Goal: Task Accomplishment & Management: Complete application form

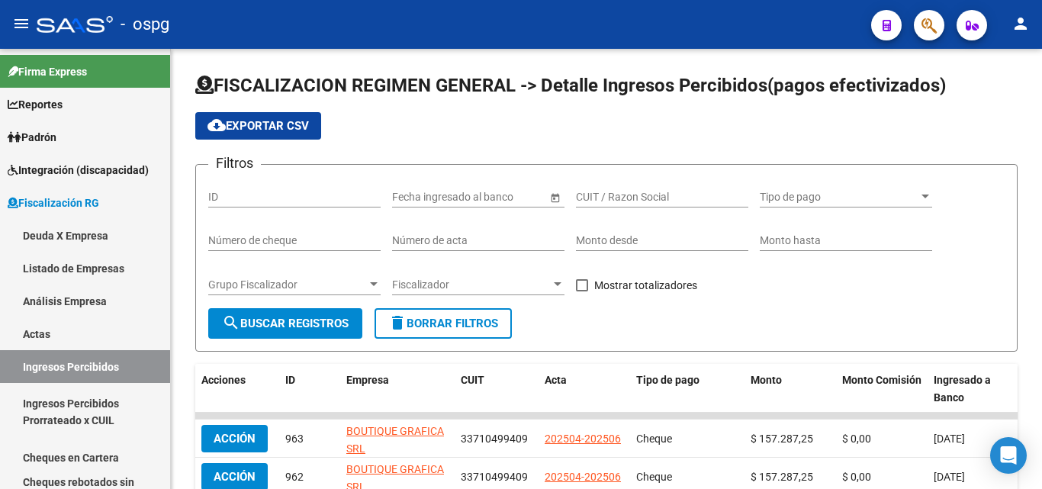
click at [934, 37] on span "button" at bounding box center [928, 25] width 15 height 31
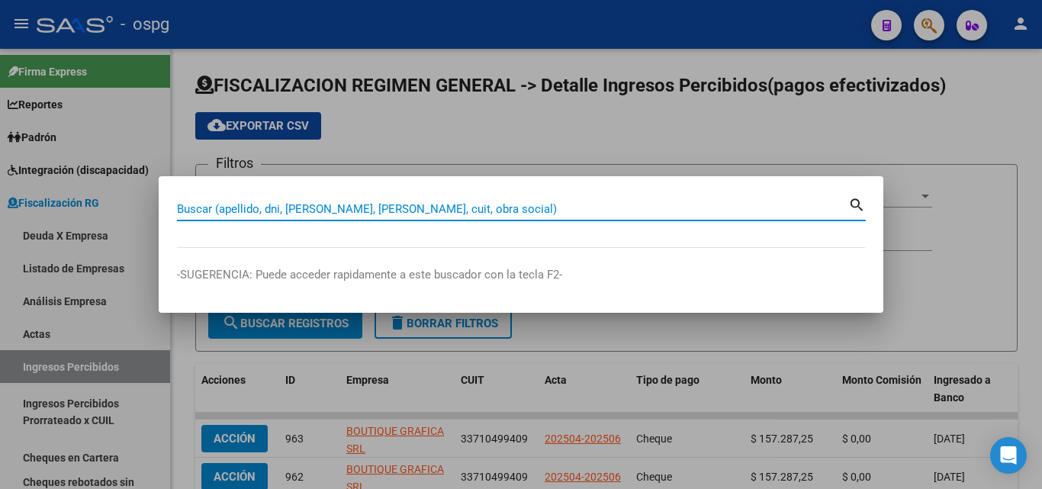
click at [474, 208] on input "Buscar (apellido, dni, [PERSON_NAME], [PERSON_NAME], cuit, obra social)" at bounding box center [512, 209] width 671 height 14
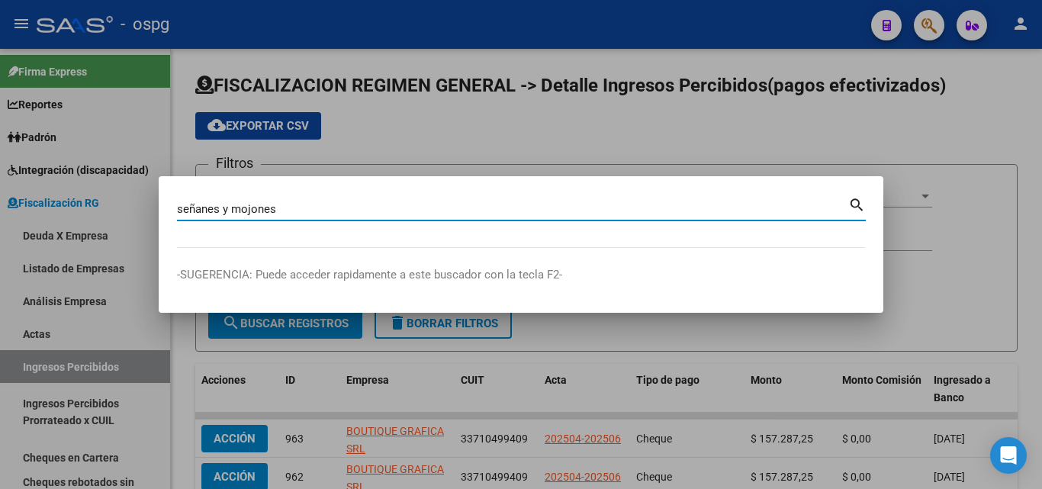
type input "señanes y mojones"
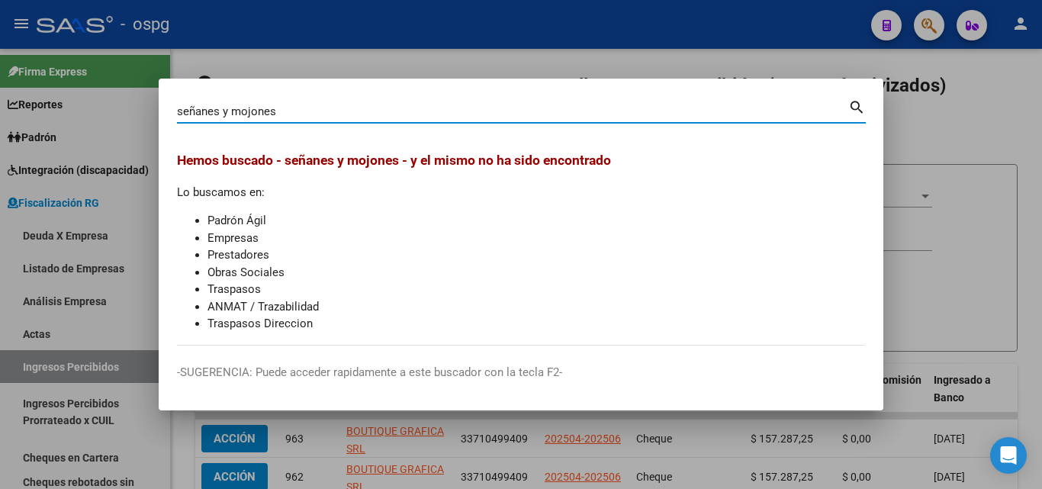
click at [939, 127] on div at bounding box center [521, 244] width 1042 height 489
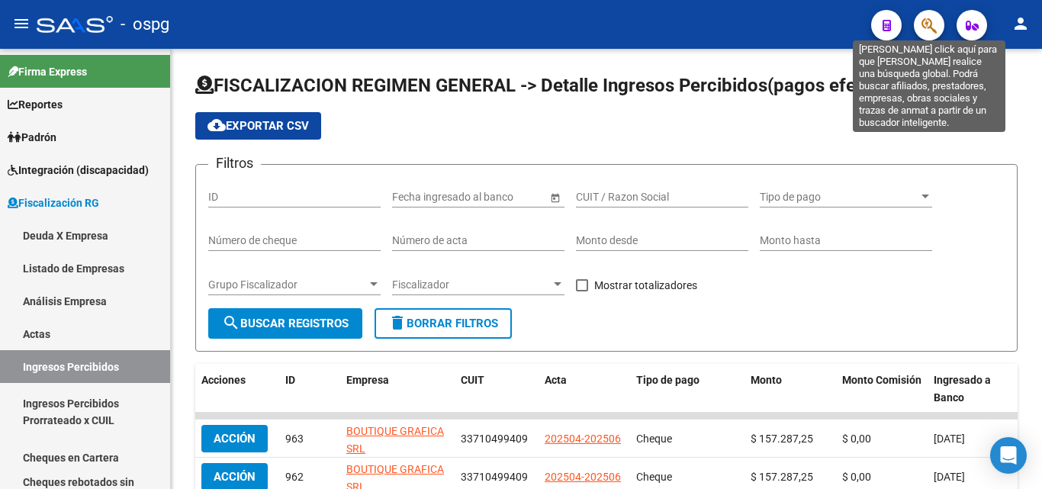
click at [927, 30] on icon "button" at bounding box center [928, 26] width 15 height 18
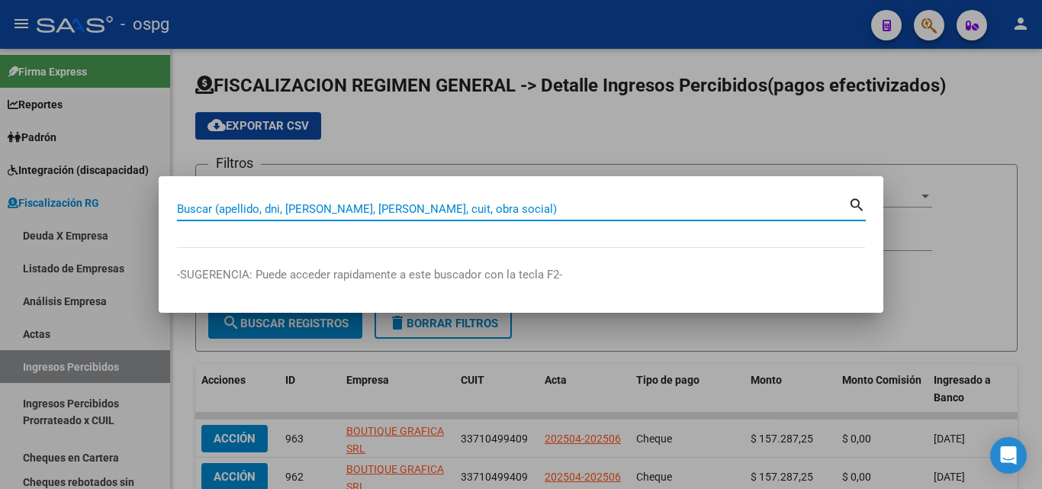
click at [297, 209] on input "Buscar (apellido, dni, [PERSON_NAME], [PERSON_NAME], cuit, obra social)" at bounding box center [512, 209] width 671 height 14
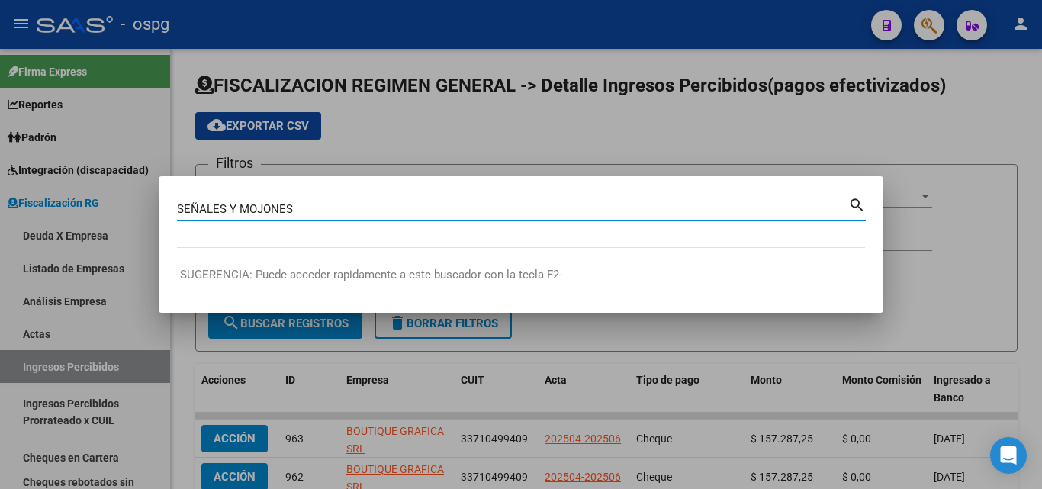
type input "SEÑALES Y MOJONES"
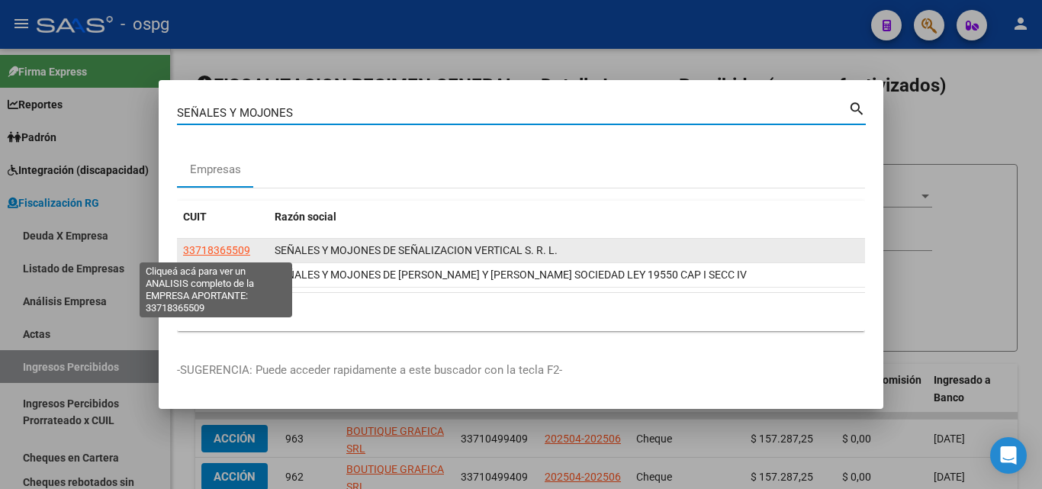
click at [226, 256] on span "33718365509" at bounding box center [216, 250] width 67 height 12
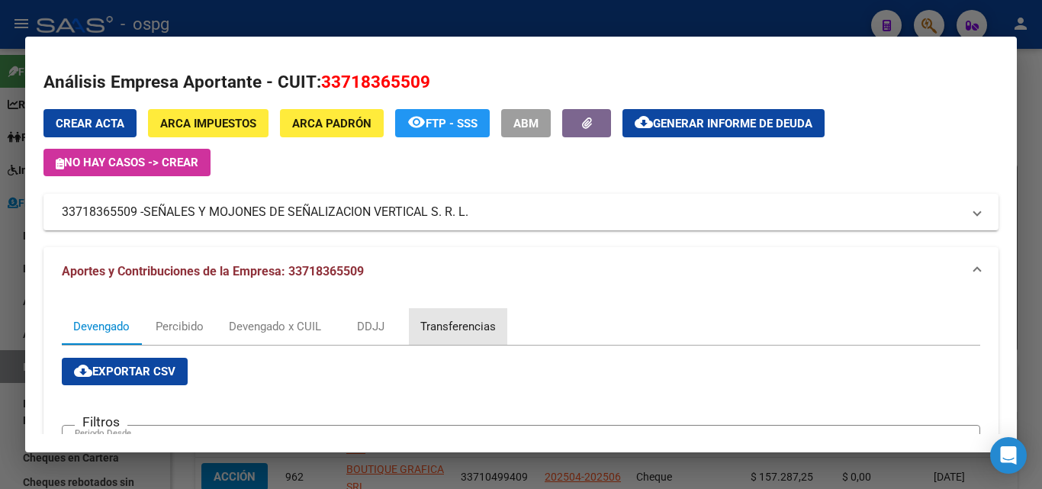
click at [485, 329] on div "Transferencias" at bounding box center [458, 326] width 76 height 17
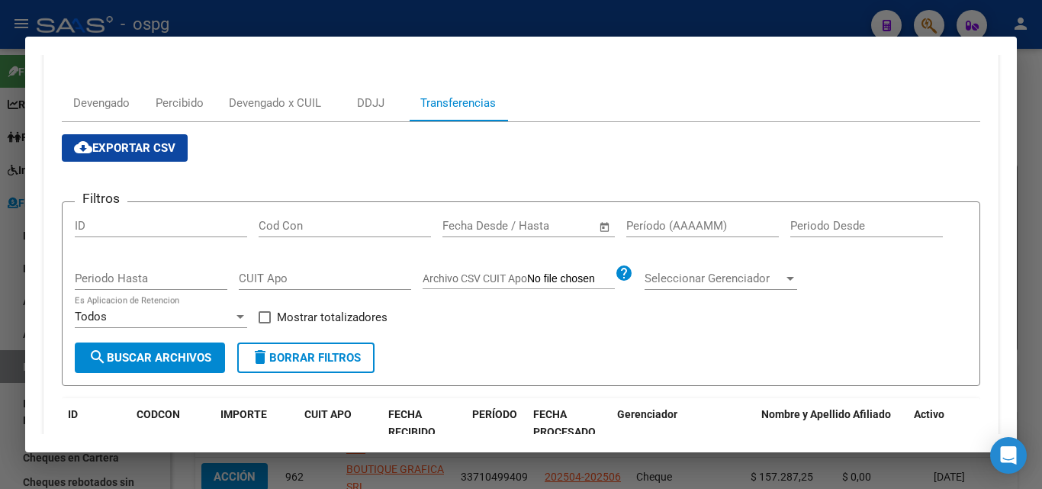
scroll to position [229, 0]
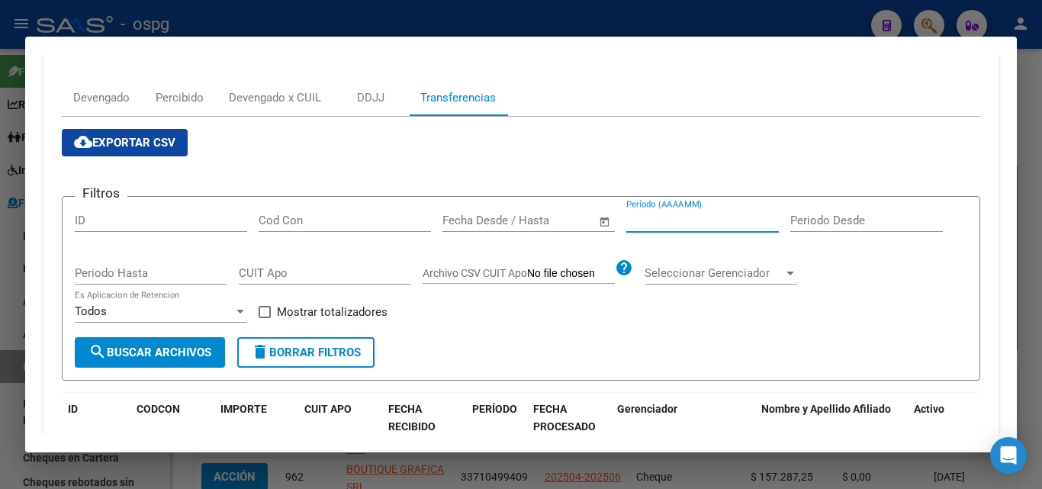
click at [683, 220] on input "Período (AAAAMM)" at bounding box center [702, 221] width 153 height 14
click at [188, 350] on span "search Buscar Archivos" at bounding box center [149, 353] width 123 height 14
click at [680, 219] on input "202505" at bounding box center [702, 221] width 153 height 14
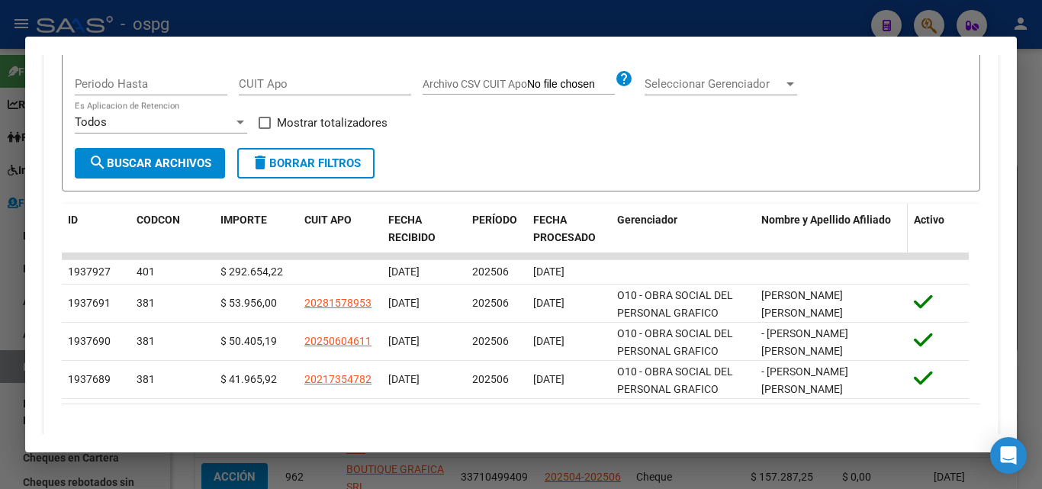
scroll to position [381, 0]
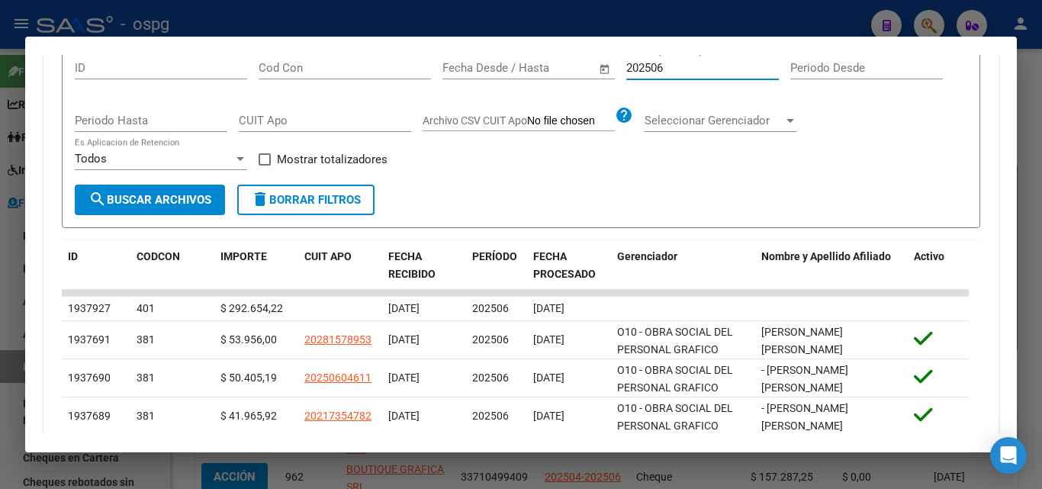
type input "202506"
click at [265, 166] on span at bounding box center [265, 159] width 12 height 12
click at [265, 166] on input "Mostrar totalizadores" at bounding box center [264, 166] width 1 height 1
checkbox input "true"
click at [165, 202] on span "search Buscar Archivos" at bounding box center [149, 200] width 123 height 14
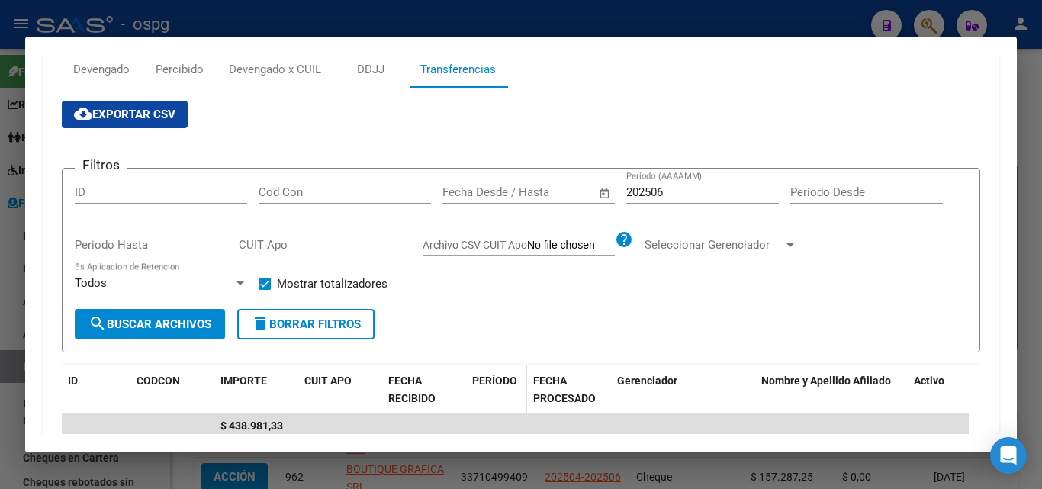
scroll to position [28, 0]
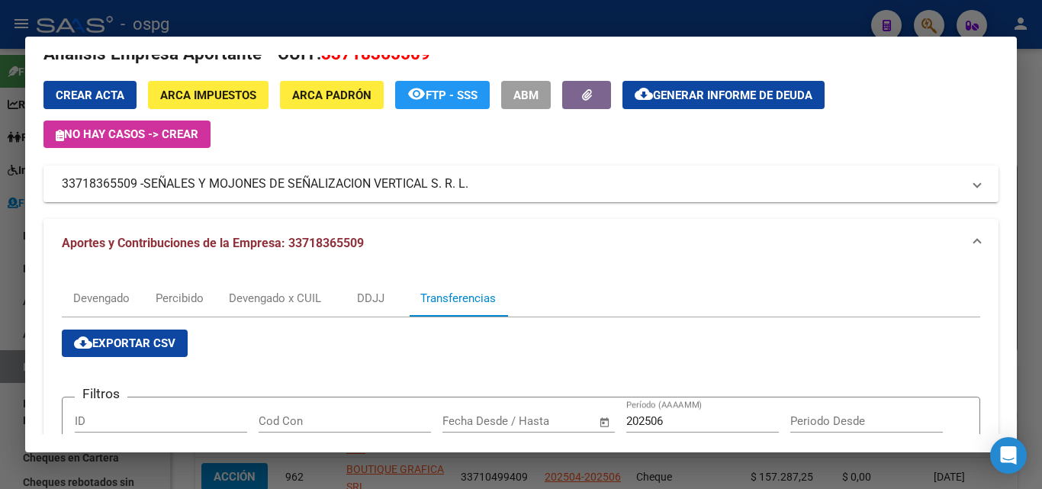
drag, startPoint x: 138, startPoint y: 185, endPoint x: 47, endPoint y: 185, distance: 90.8
click at [47, 185] on mat-expansion-panel-header "33718365509 - SEÑALES Y MOJONES DE SEÑALIZACION VERTICAL S. R. L." at bounding box center [520, 184] width 955 height 37
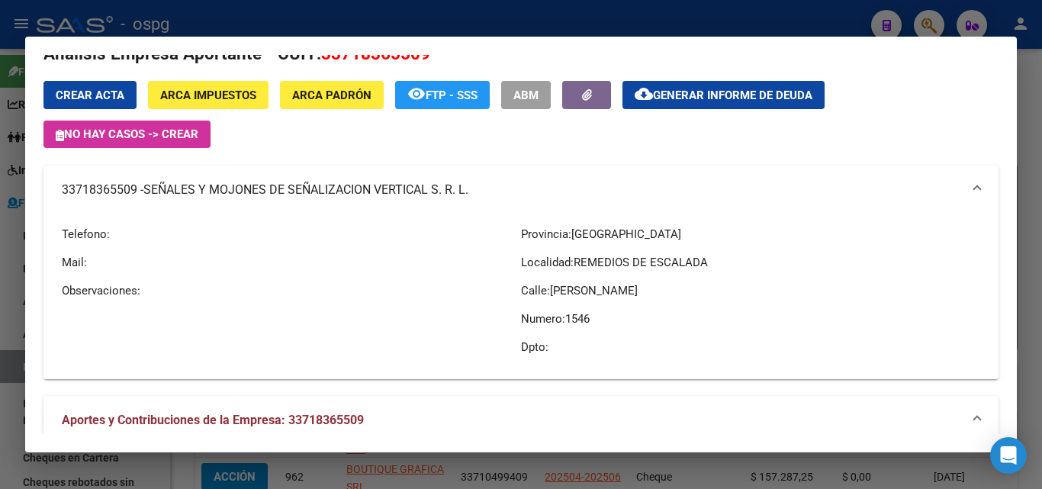
copy mat-panel-title "33718365509"
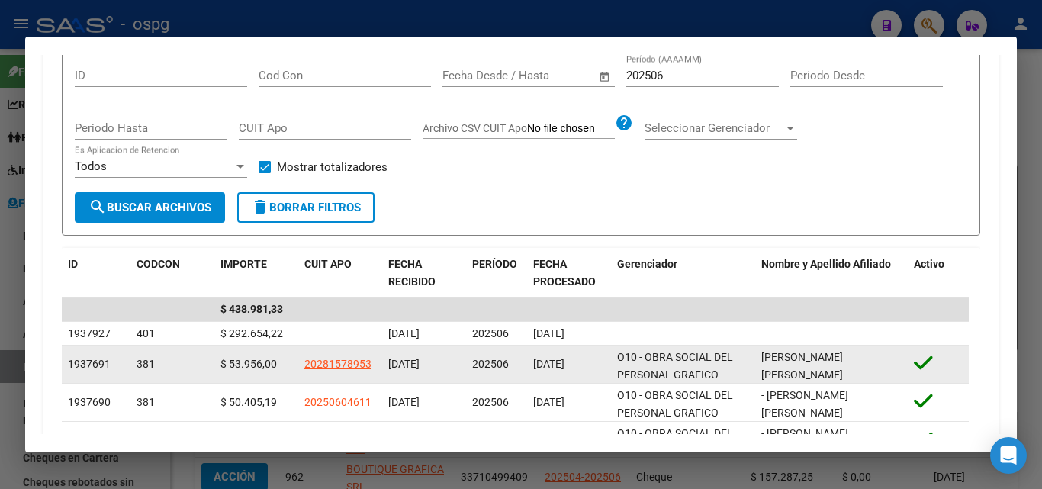
scroll to position [486, 0]
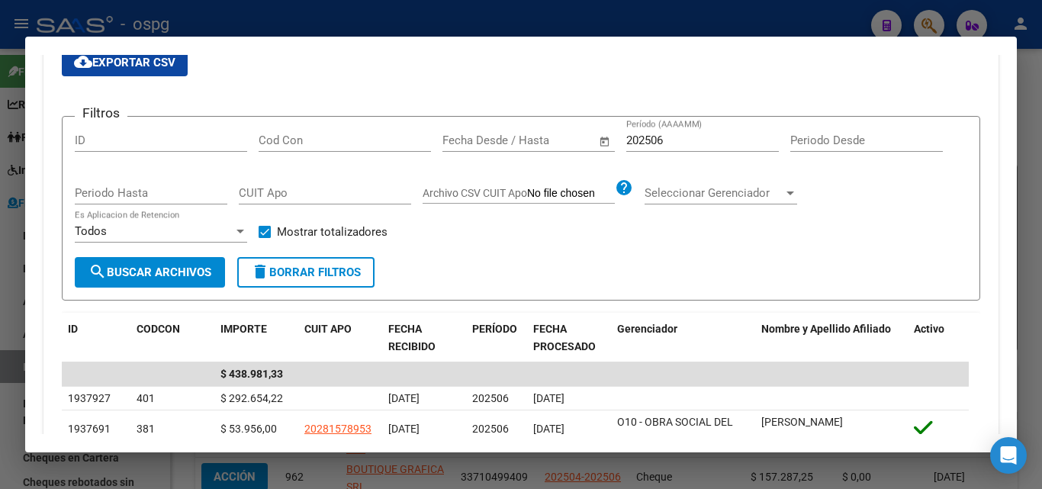
click at [0, 248] on div at bounding box center [521, 244] width 1042 height 489
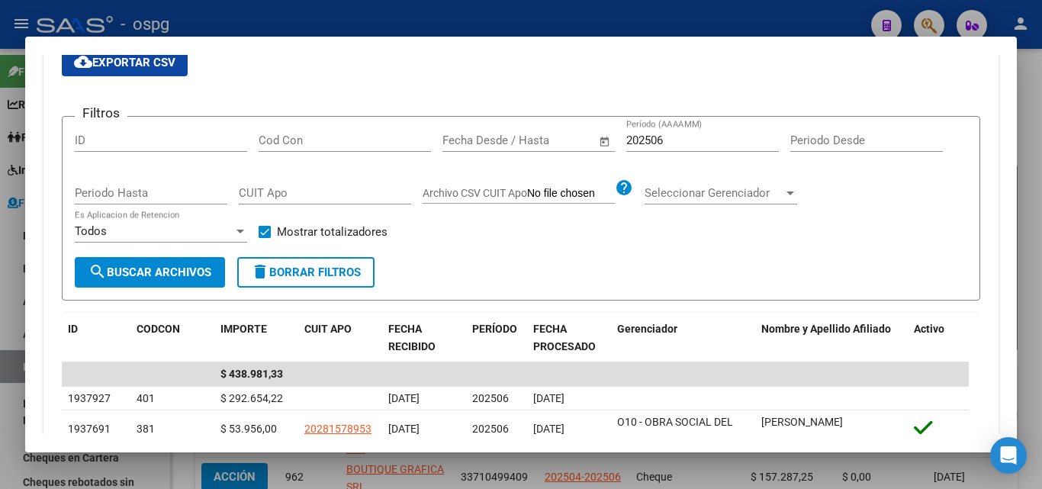
click at [3, 248] on div at bounding box center [521, 244] width 1042 height 489
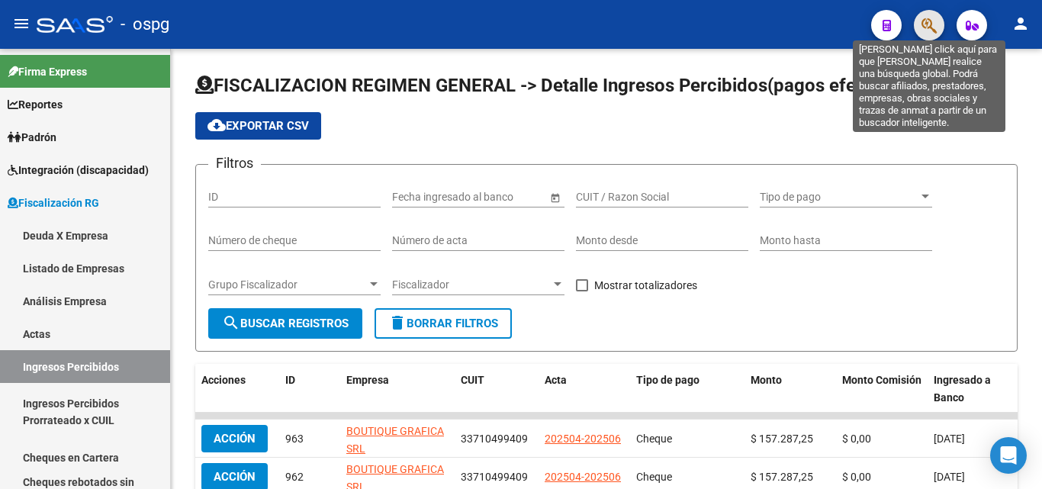
click at [931, 20] on icon "button" at bounding box center [928, 26] width 15 height 18
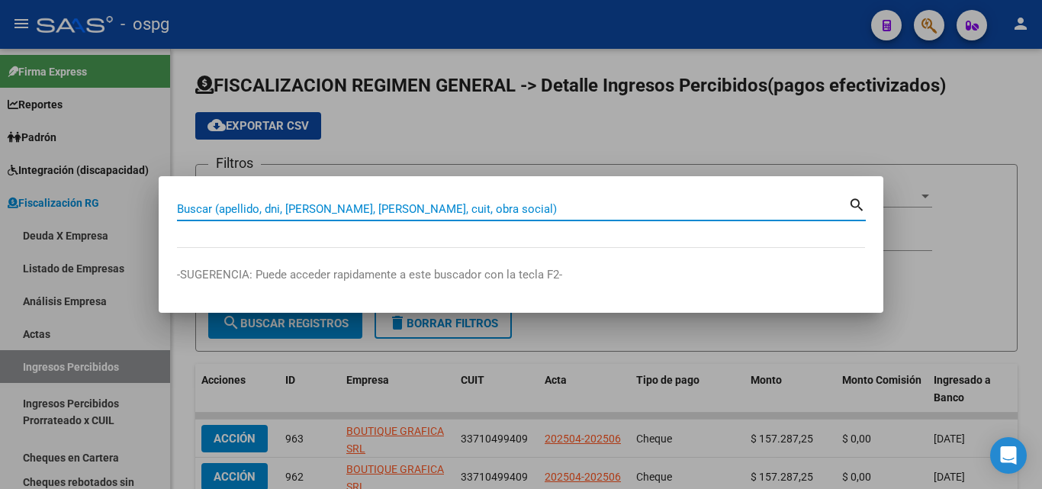
click at [429, 209] on input "Buscar (apellido, dni, [PERSON_NAME], [PERSON_NAME], cuit, obra social)" at bounding box center [512, 209] width 671 height 14
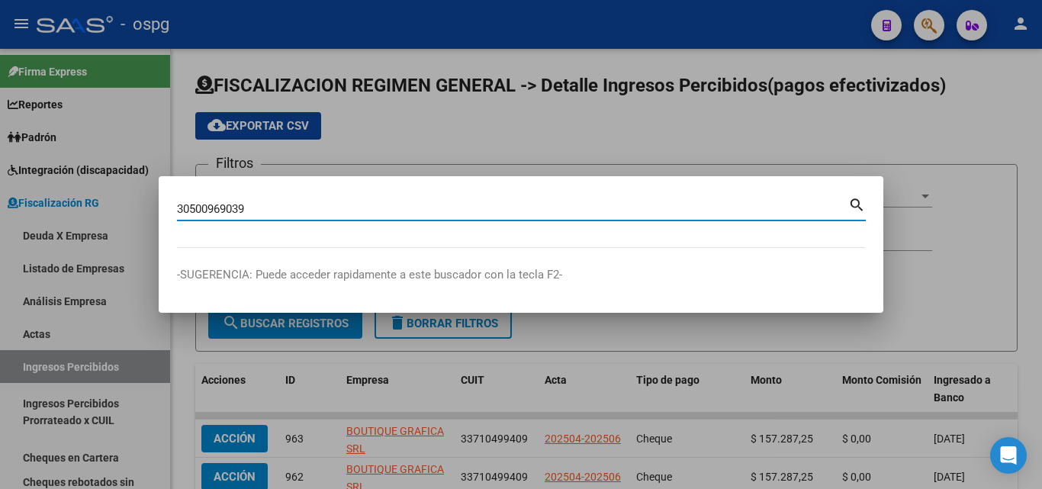
type input "30500969039"
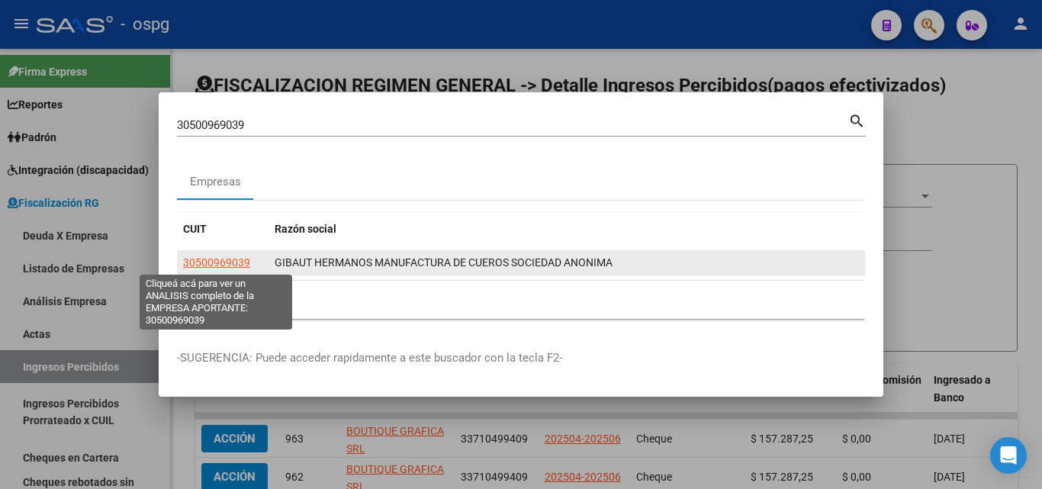
click at [207, 263] on span "30500969039" at bounding box center [216, 262] width 67 height 12
type textarea "30500969039"
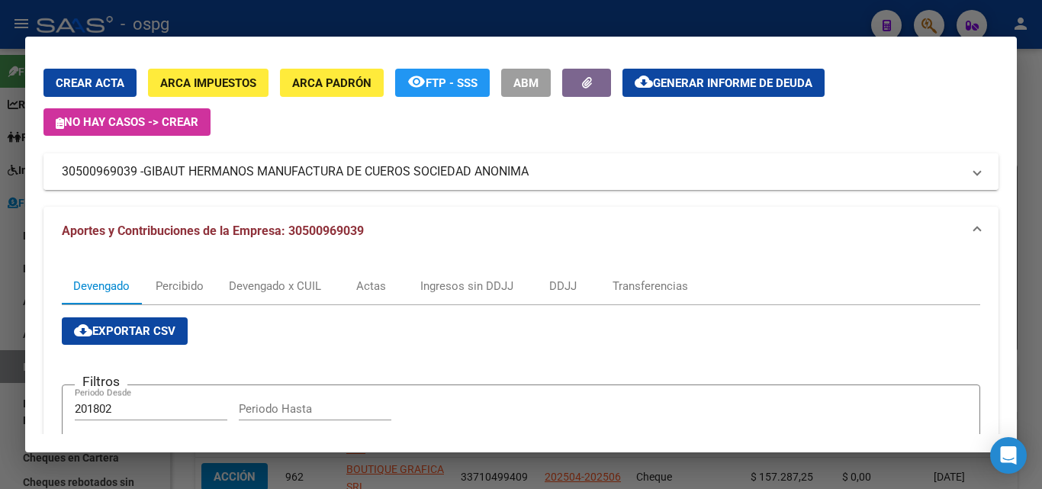
scroll to position [76, 0]
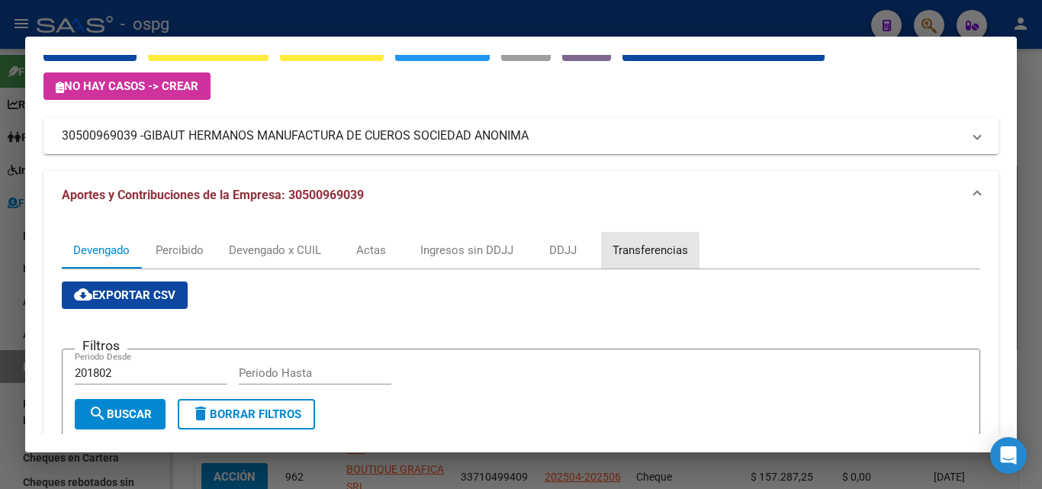
click at [650, 252] on div "Transferencias" at bounding box center [650, 250] width 76 height 17
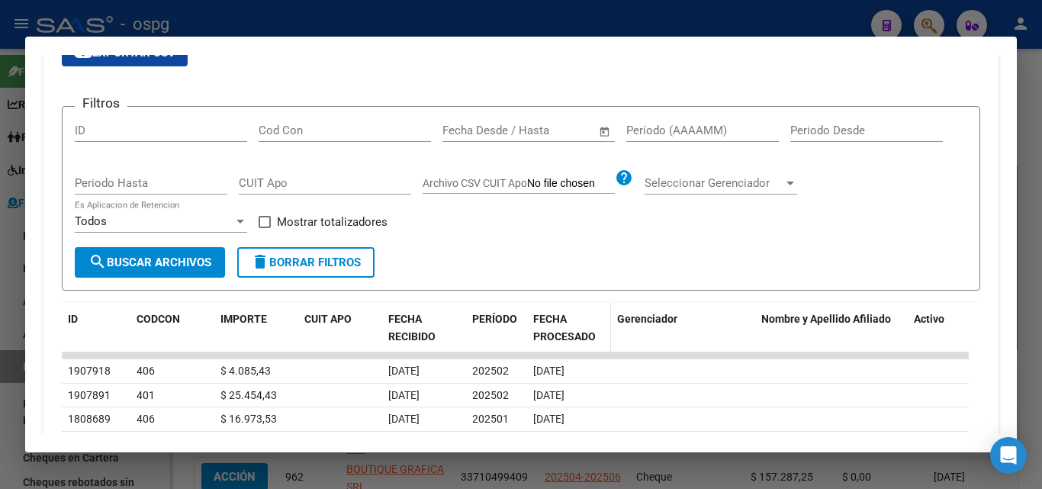
scroll to position [229, 0]
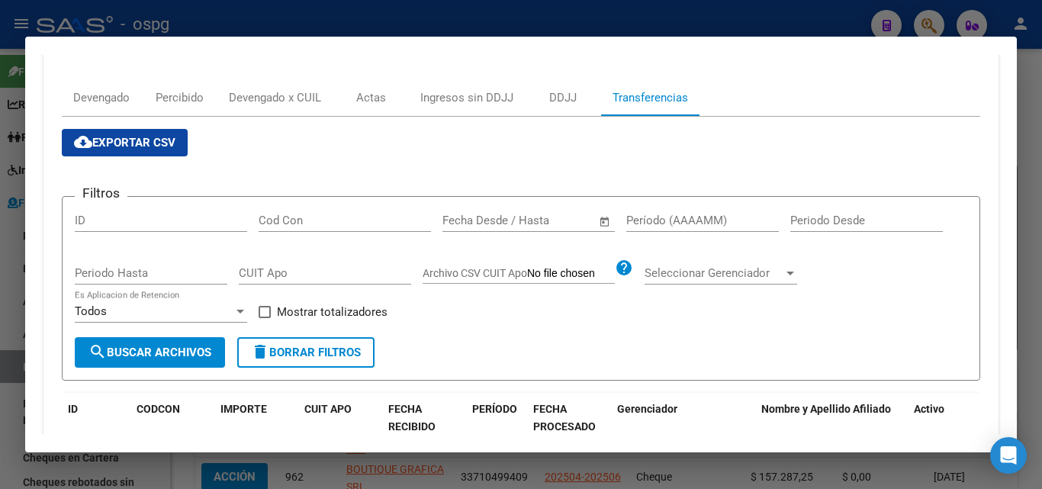
click at [679, 217] on input "Período (AAAAMM)" at bounding box center [702, 221] width 153 height 14
type input "202503"
click at [260, 314] on span at bounding box center [265, 312] width 12 height 12
click at [264, 318] on input "Mostrar totalizadores" at bounding box center [264, 318] width 1 height 1
checkbox input "true"
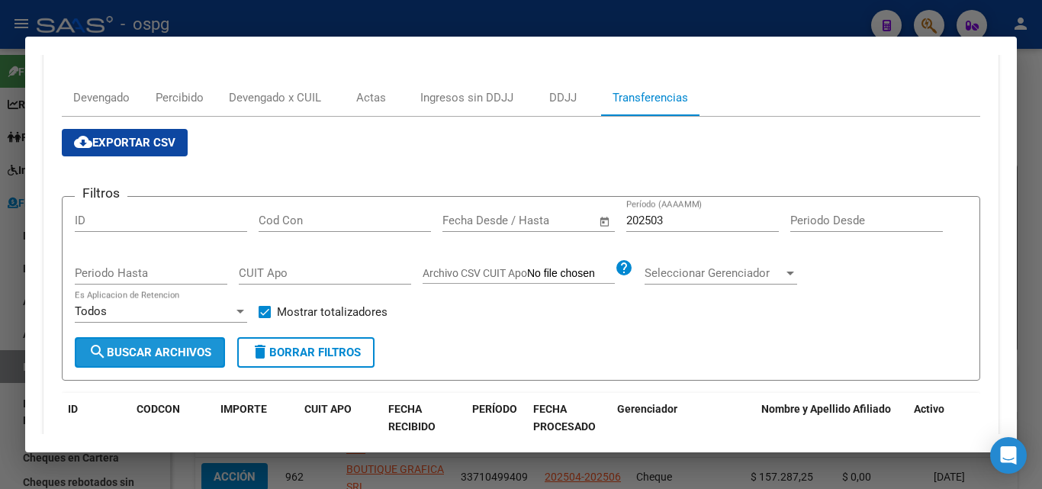
click at [200, 346] on span "search Buscar Archivos" at bounding box center [149, 353] width 123 height 14
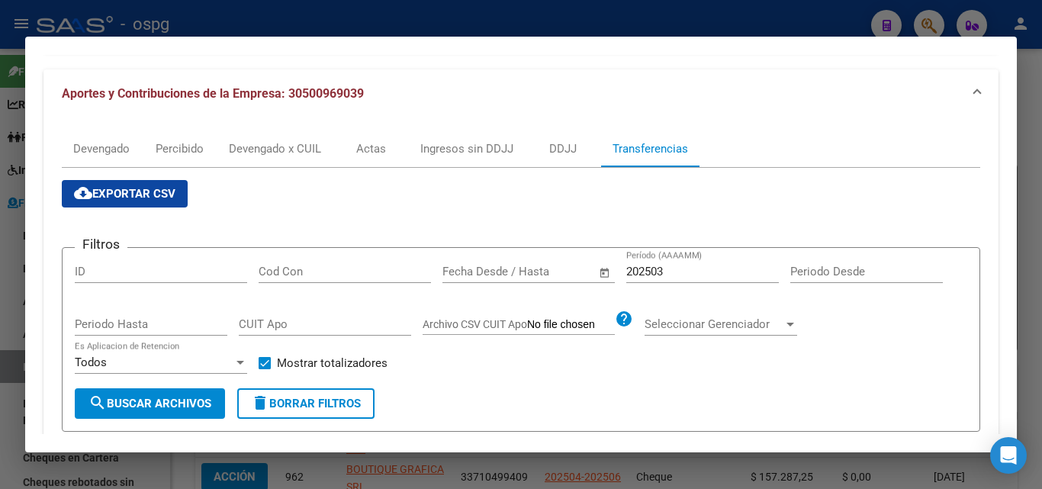
scroll to position [181, 0]
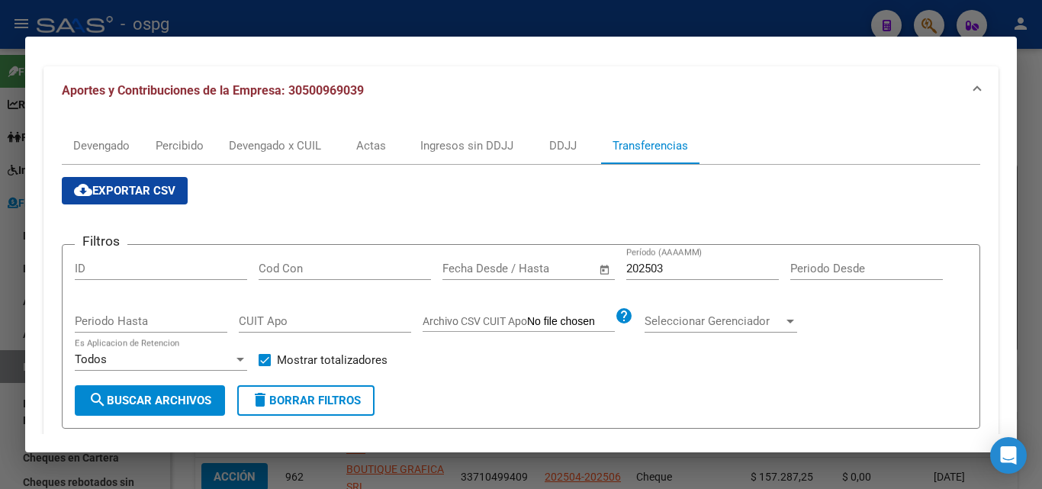
click at [1034, 123] on div at bounding box center [521, 244] width 1042 height 489
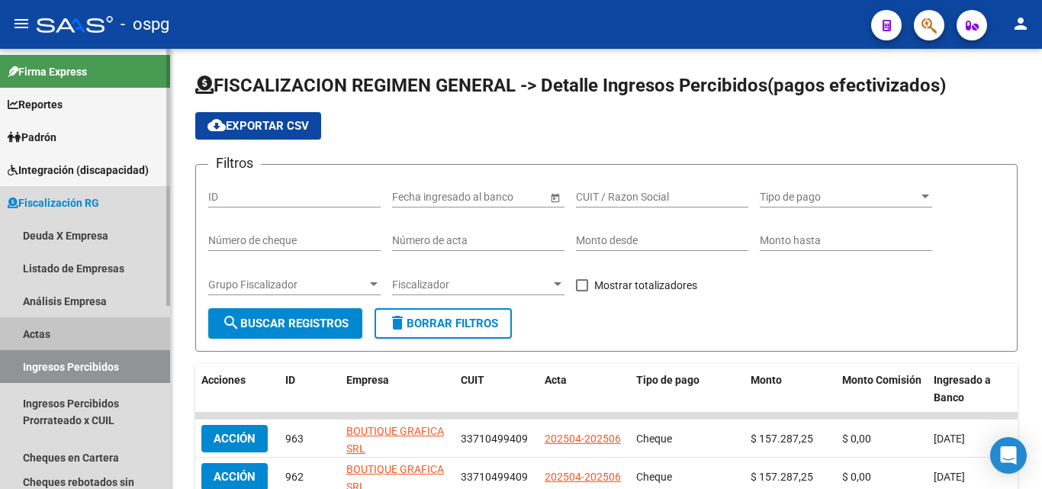
click at [30, 336] on link "Actas" at bounding box center [85, 333] width 170 height 33
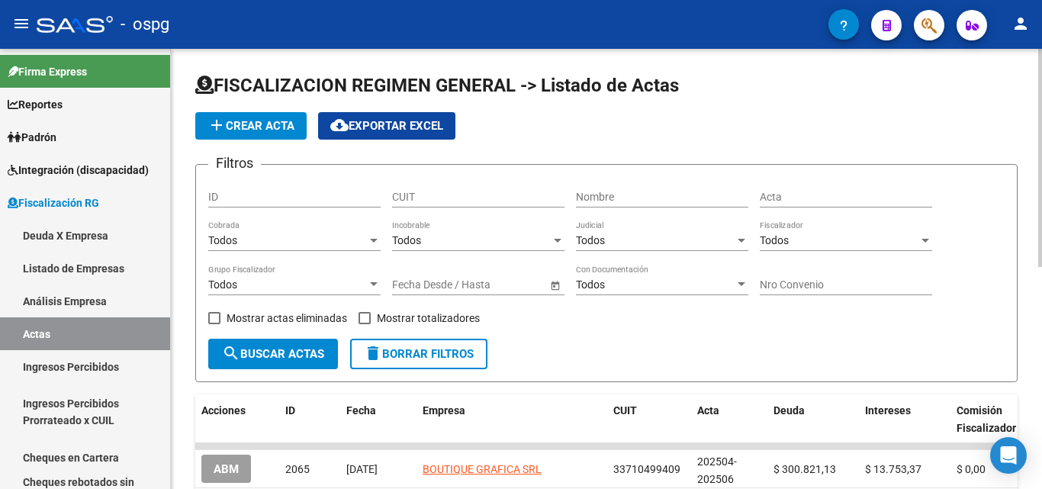
click at [637, 193] on input "Nombre" at bounding box center [662, 197] width 172 height 13
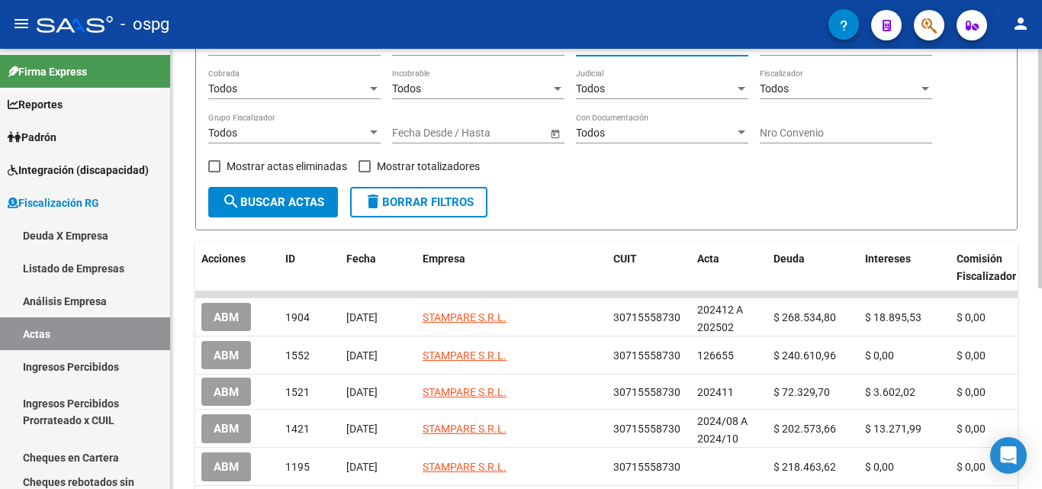
scroll to position [153, 0]
type input "STAMPA"
click at [937, 34] on button "button" at bounding box center [929, 25] width 31 height 31
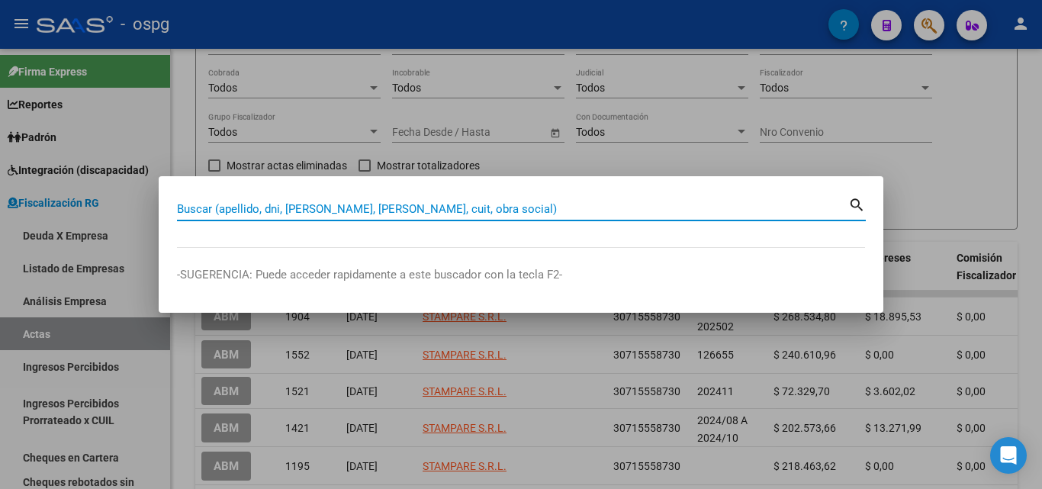
drag, startPoint x: 413, startPoint y: 207, endPoint x: 423, endPoint y: 203, distance: 11.6
click at [414, 207] on input "Buscar (apellido, dni, [PERSON_NAME], [PERSON_NAME], cuit, obra social)" at bounding box center [512, 209] width 671 height 14
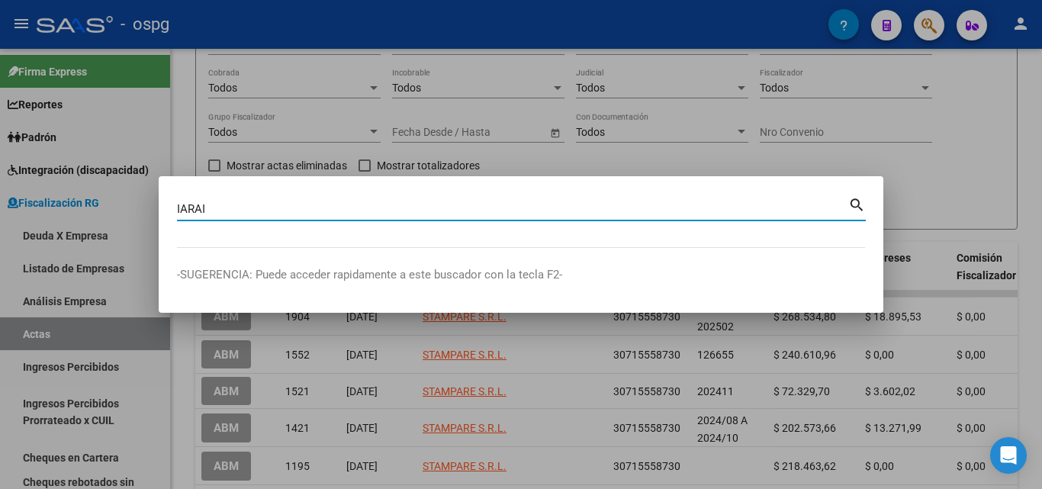
type input "IARAI"
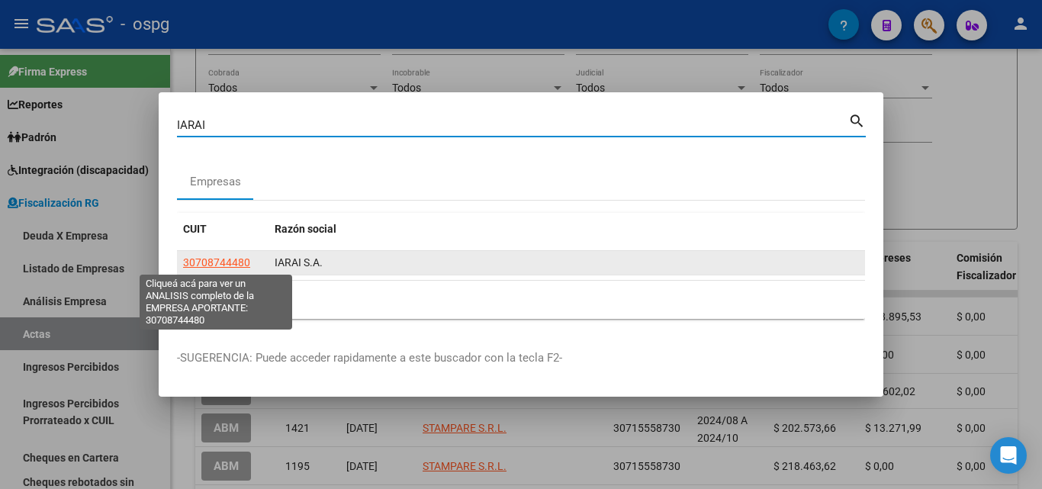
click at [235, 256] on span "30708744480" at bounding box center [216, 262] width 67 height 12
type textarea "30708744480"
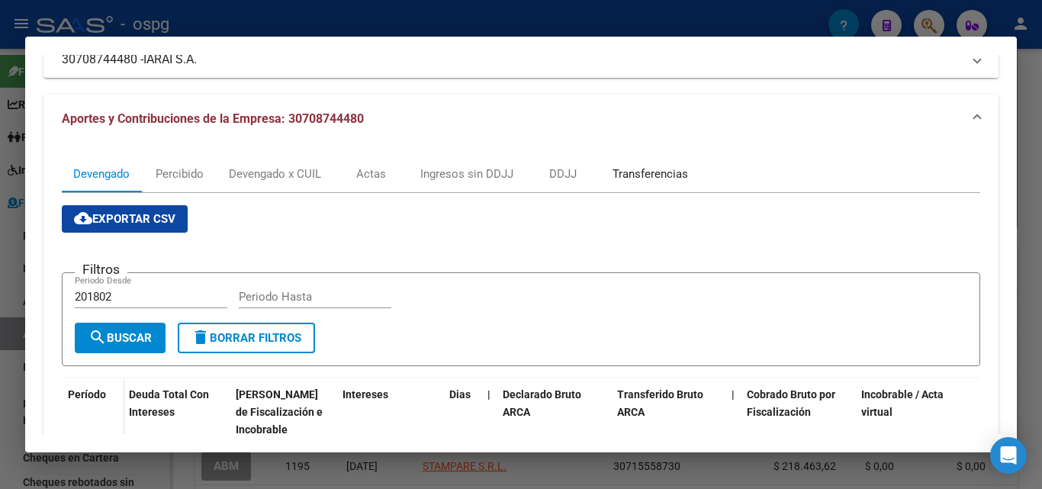
click at [634, 169] on div "Transferencias" at bounding box center [650, 174] width 76 height 17
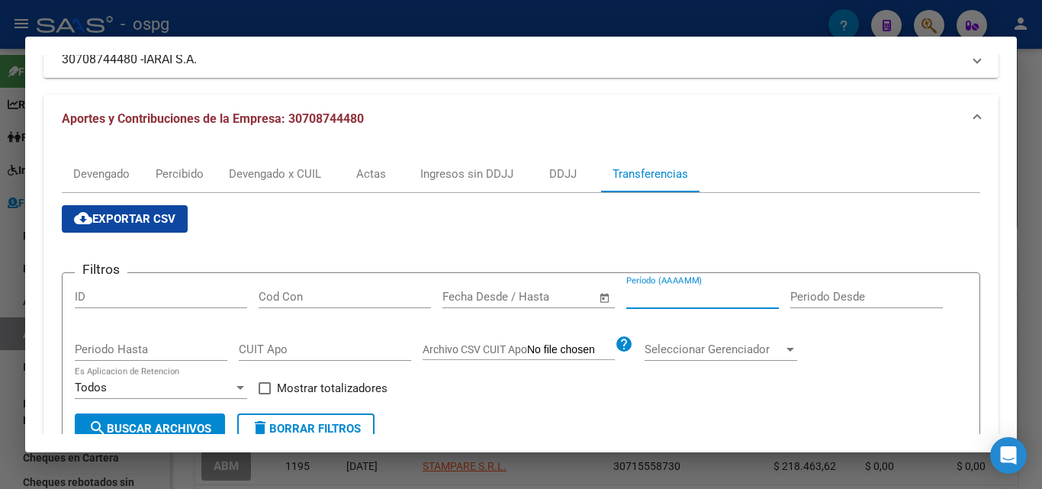
click at [681, 292] on input "Período (AAAAMM)" at bounding box center [702, 297] width 153 height 14
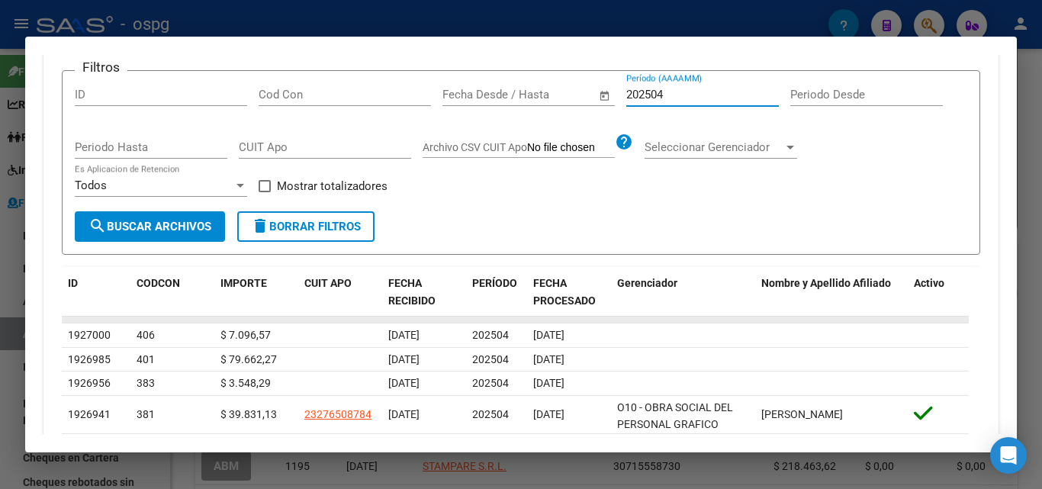
scroll to position [211, 0]
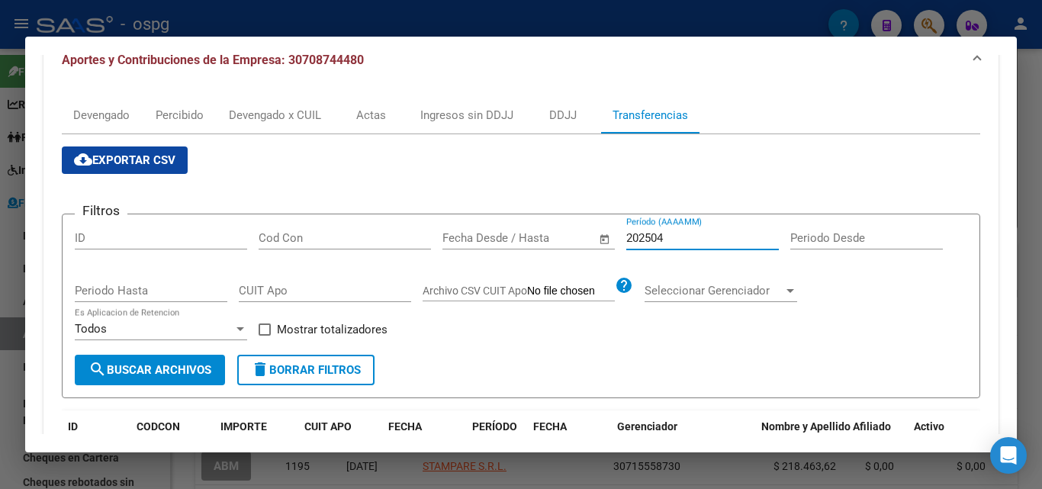
click at [680, 239] on input "202504" at bounding box center [702, 238] width 153 height 14
type input "202505"
click at [144, 379] on button "search Buscar Archivos" at bounding box center [150, 370] width 150 height 31
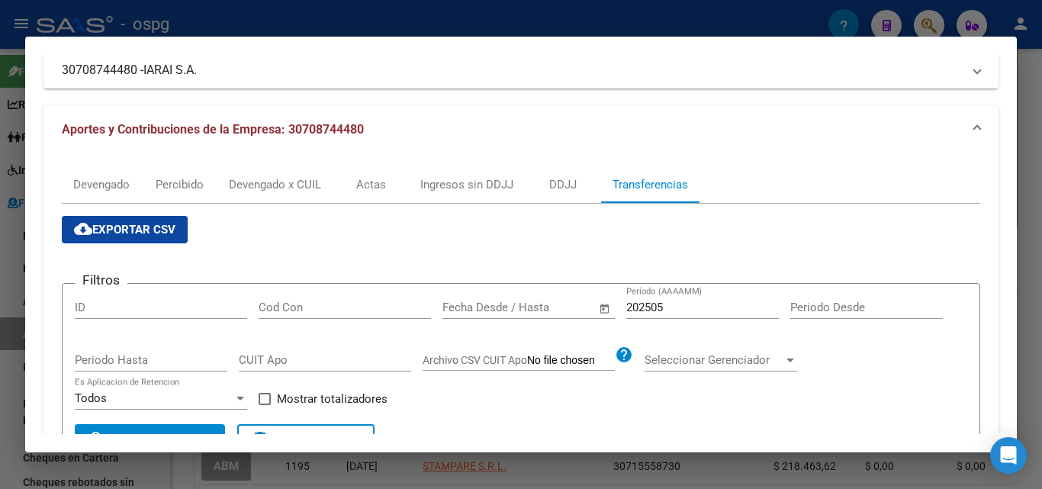
scroll to position [127, 0]
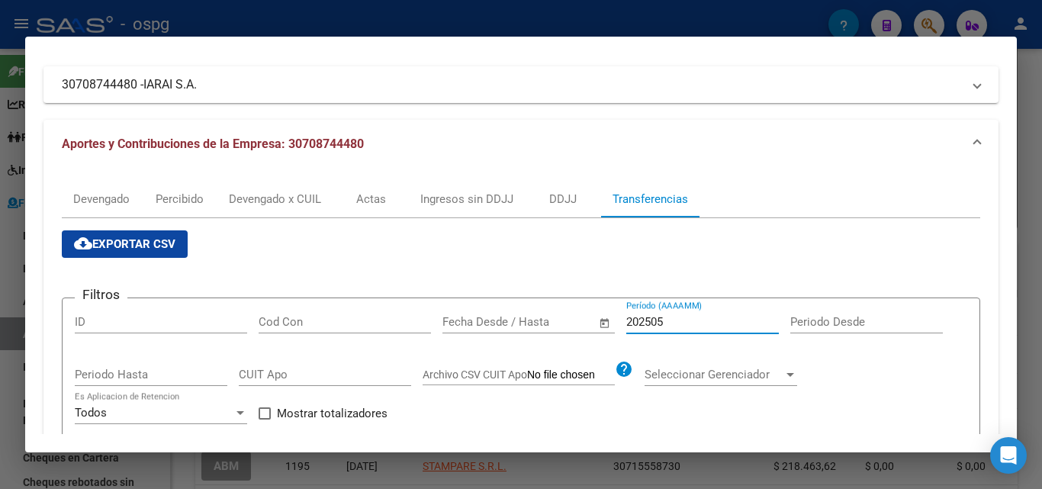
click at [705, 321] on input "202505" at bounding box center [702, 322] width 153 height 14
click at [1041, 104] on div at bounding box center [521, 244] width 1042 height 489
click at [1040, 104] on div at bounding box center [521, 244] width 1042 height 489
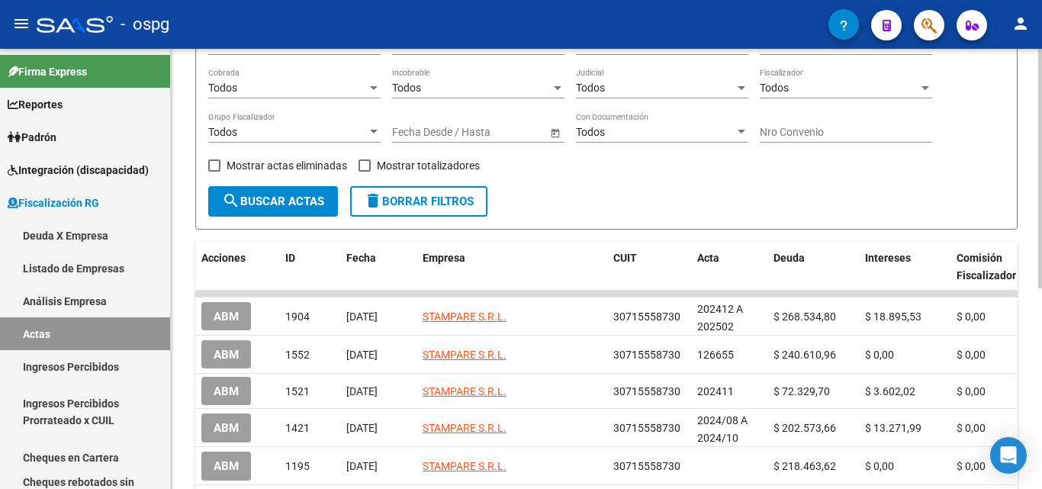
scroll to position [0, 0]
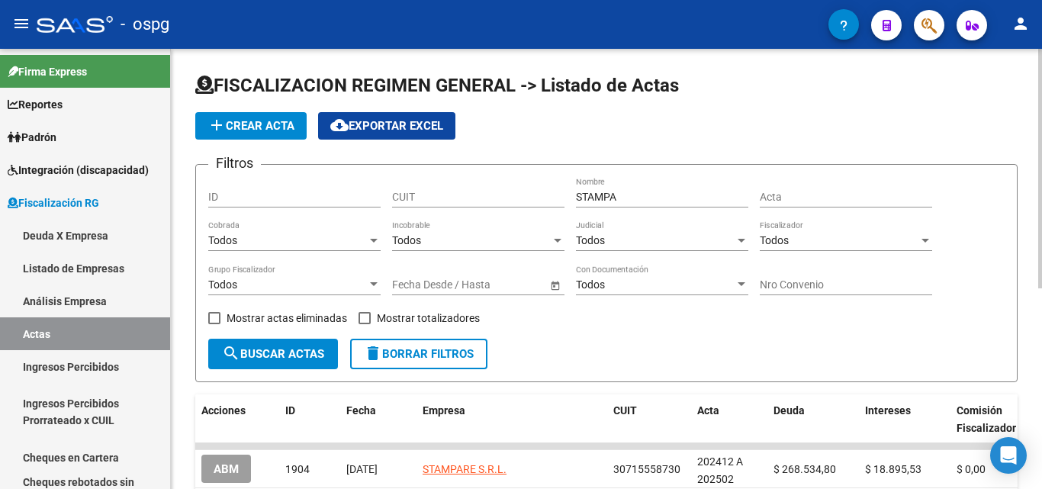
click at [1037, 101] on div "FISCALIZACION REGIMEN GENERAL -> Listado de Actas add Crear Acta cloud_download…" at bounding box center [608, 447] width 875 height 796
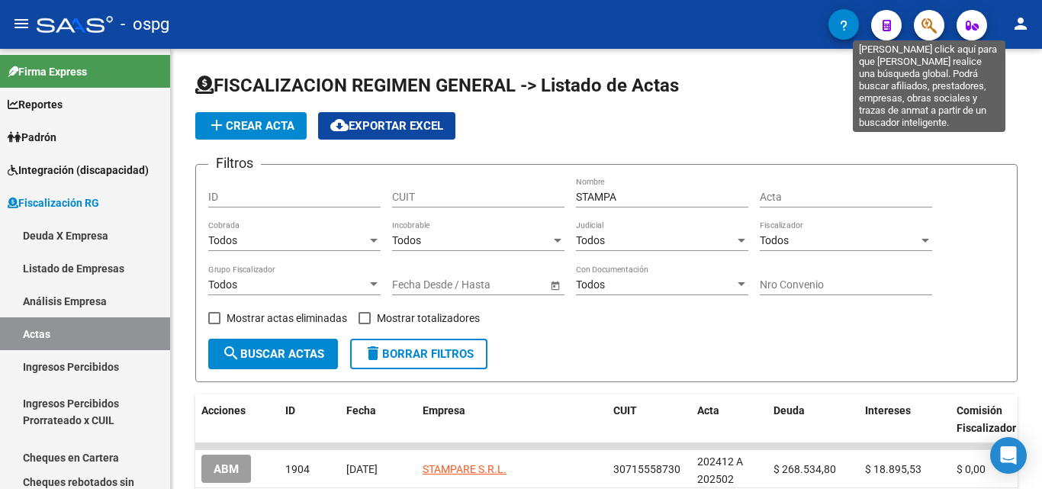
click at [930, 27] on icon "button" at bounding box center [928, 26] width 15 height 18
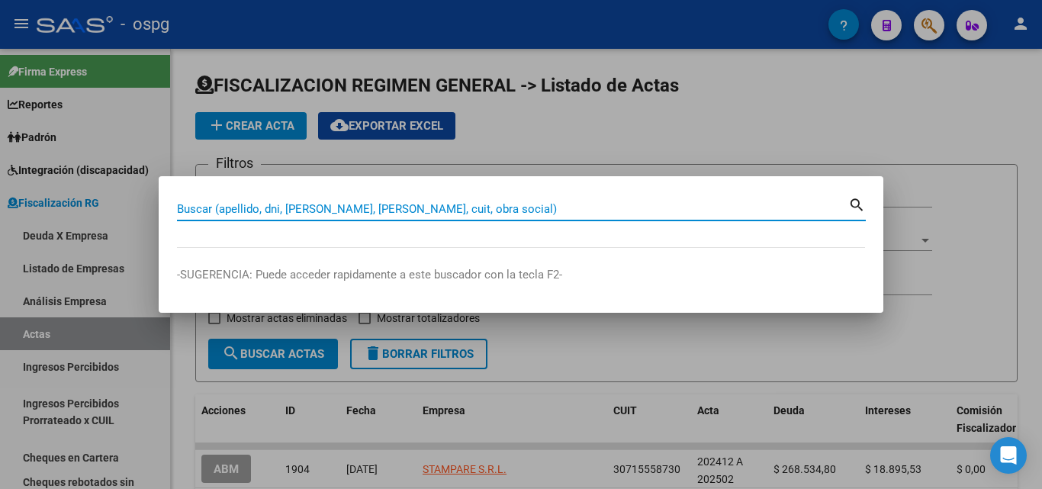
click at [418, 209] on input "Buscar (apellido, dni, [PERSON_NAME], [PERSON_NAME], cuit, obra social)" at bounding box center [512, 209] width 671 height 14
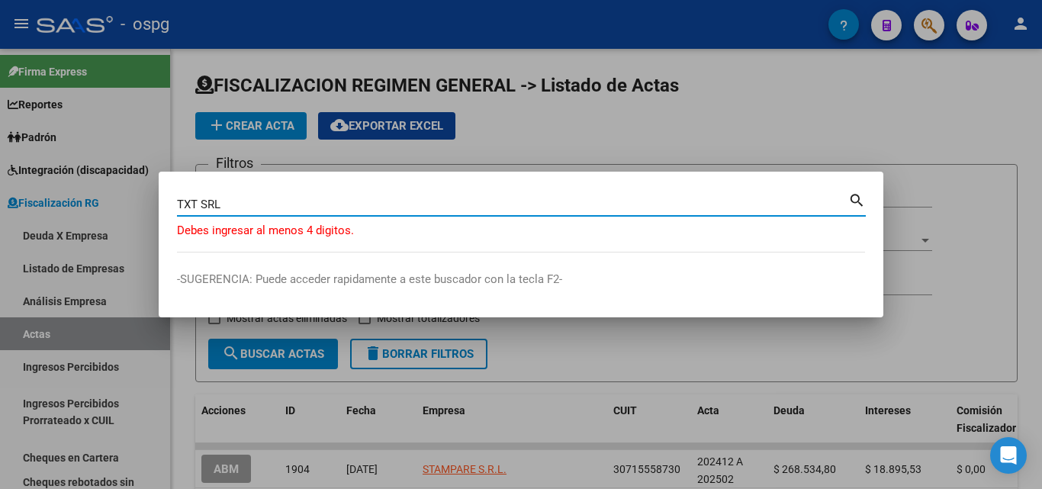
type input "TXT SRL"
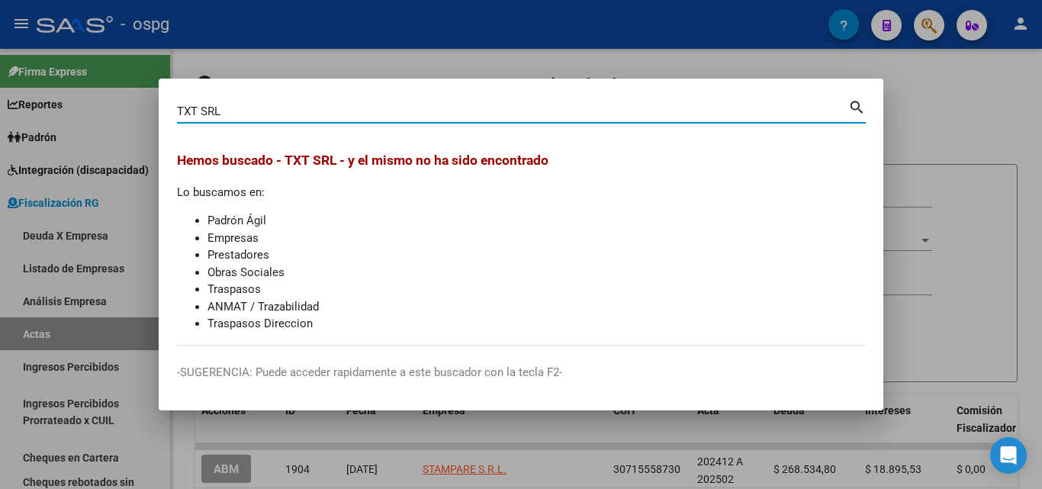
click at [1026, 115] on div at bounding box center [521, 244] width 1042 height 489
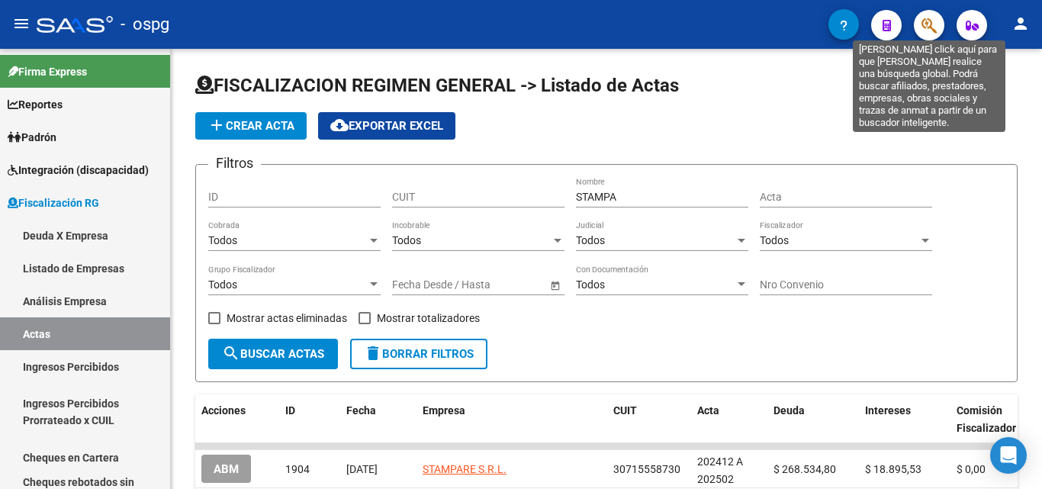
click at [921, 28] on icon "button" at bounding box center [928, 26] width 15 height 18
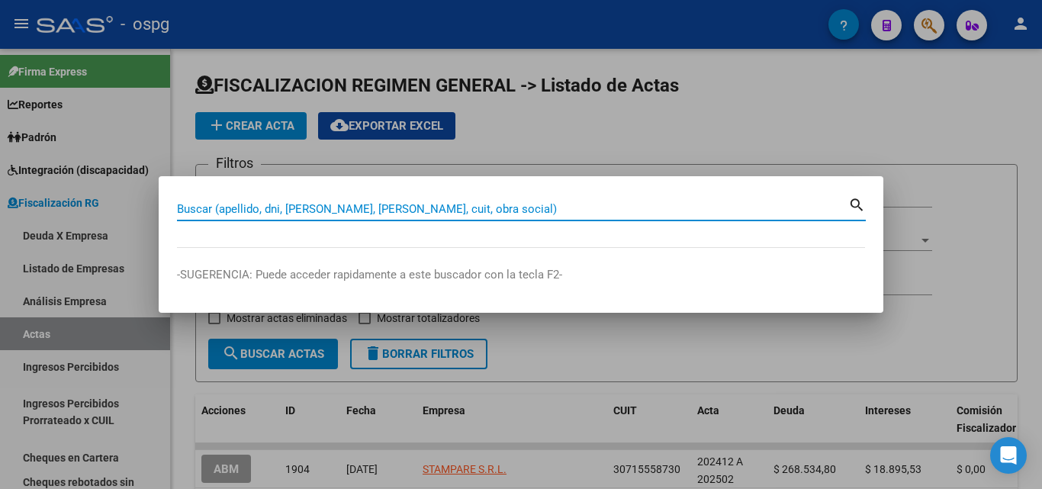
click at [312, 207] on input "Buscar (apellido, dni, [PERSON_NAME], [PERSON_NAME], cuit, obra social)" at bounding box center [512, 209] width 671 height 14
paste input "30711145091"
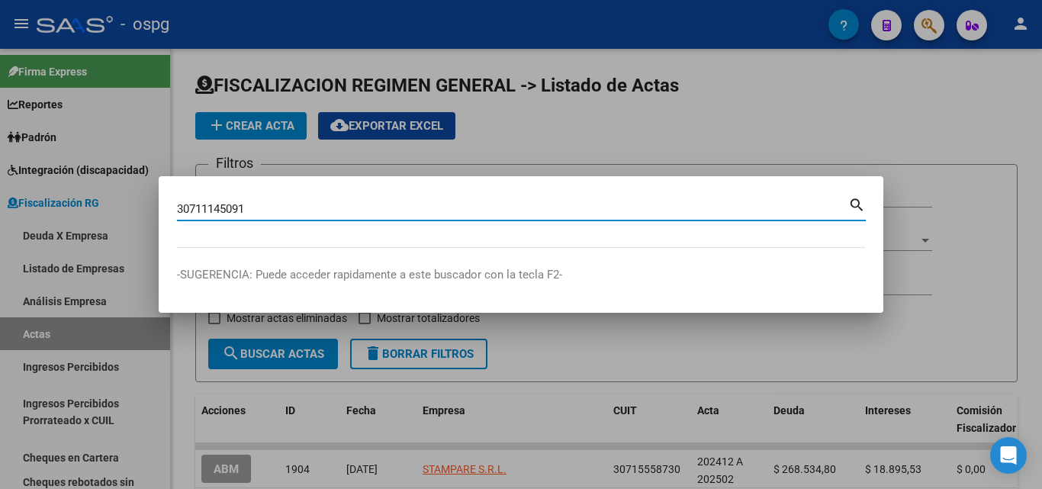
type input "30711145091"
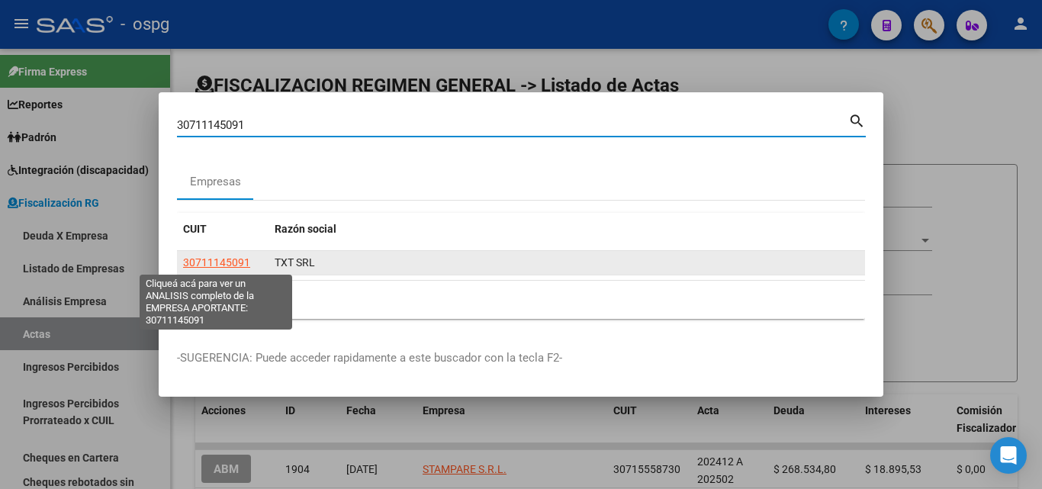
click at [209, 260] on span "30711145091" at bounding box center [216, 262] width 67 height 12
type textarea "30711145091"
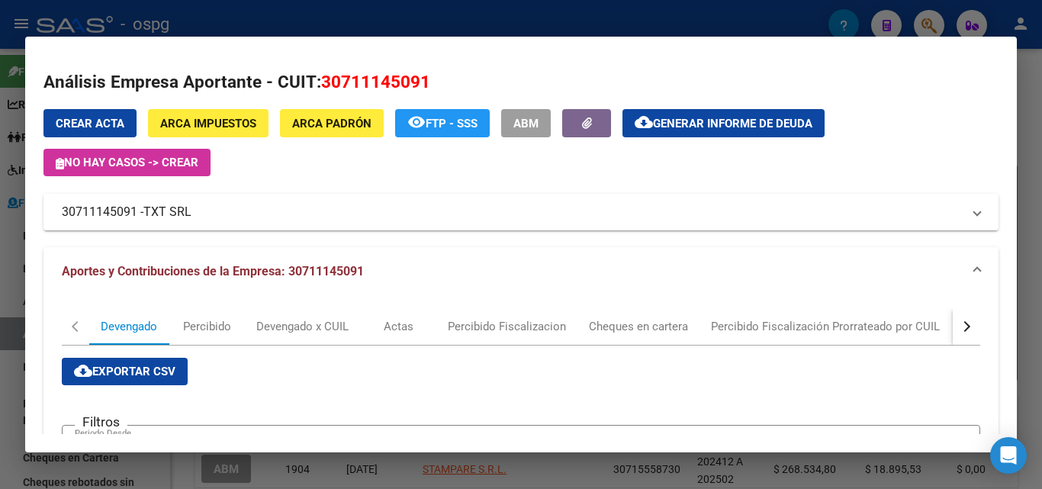
scroll to position [305, 0]
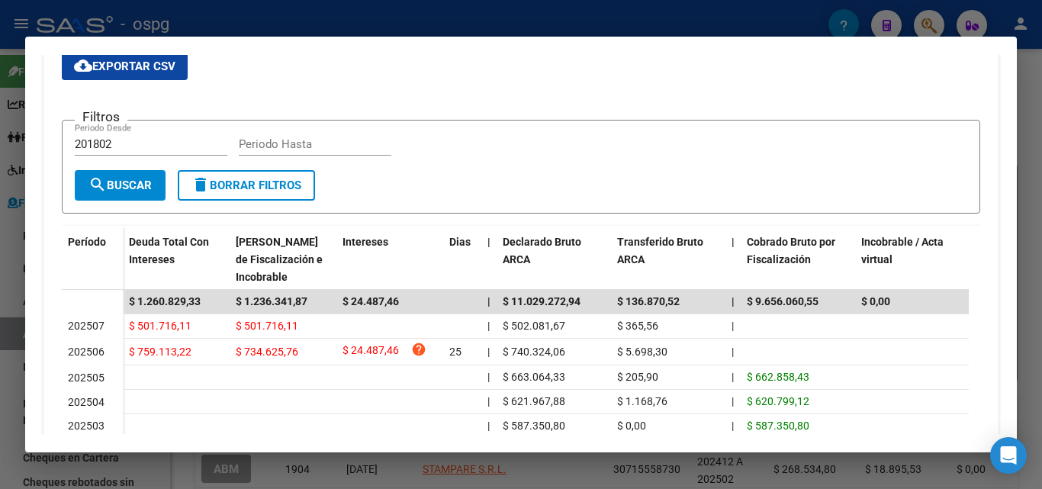
click at [1031, 124] on div at bounding box center [521, 244] width 1042 height 489
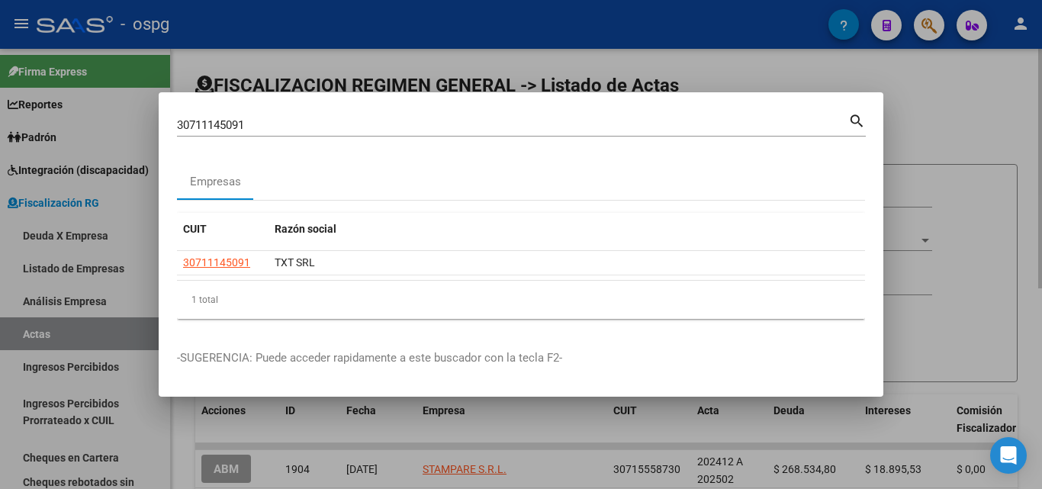
drag, startPoint x: 1031, startPoint y: 124, endPoint x: 978, endPoint y: 78, distance: 70.8
click at [1030, 124] on div at bounding box center [521, 244] width 1042 height 489
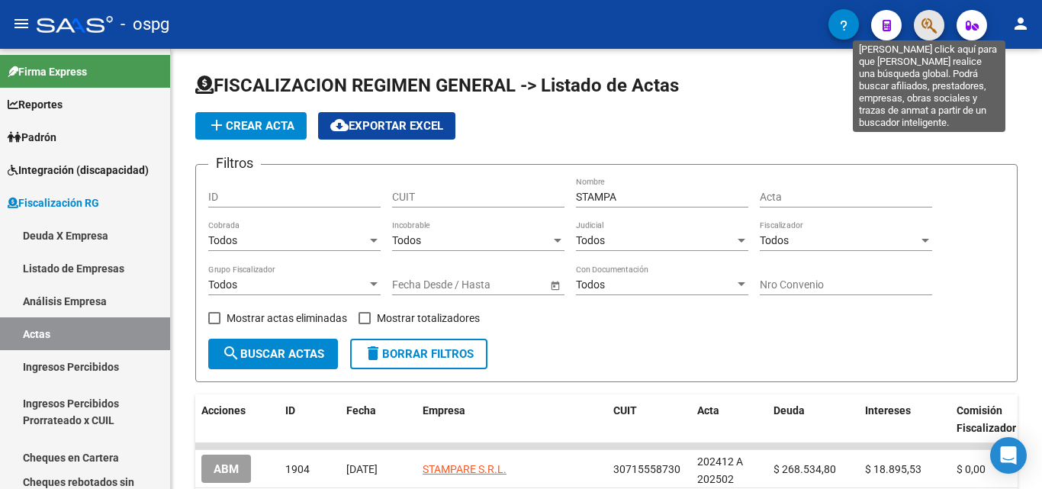
click at [924, 30] on icon "button" at bounding box center [928, 26] width 15 height 18
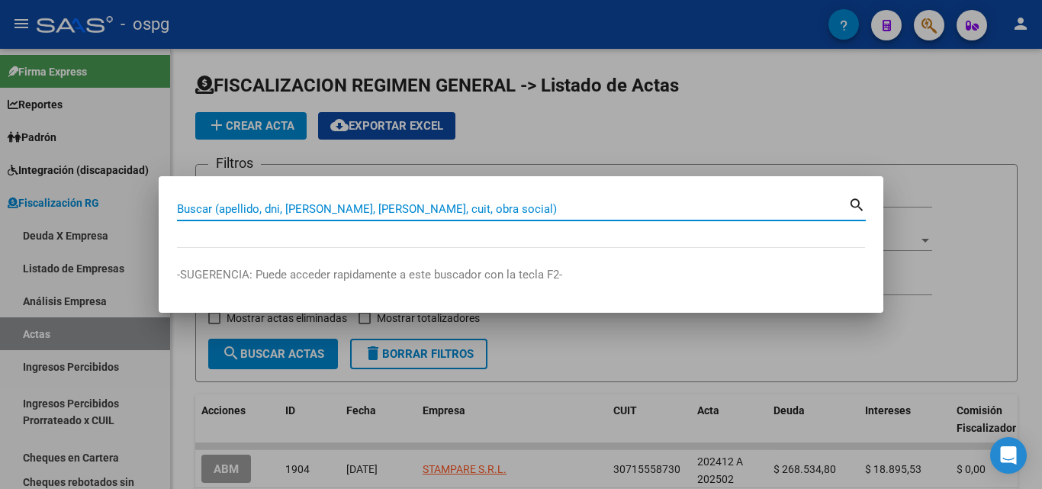
click at [331, 207] on input "Buscar (apellido, dni, [PERSON_NAME], [PERSON_NAME], cuit, obra social)" at bounding box center [512, 209] width 671 height 14
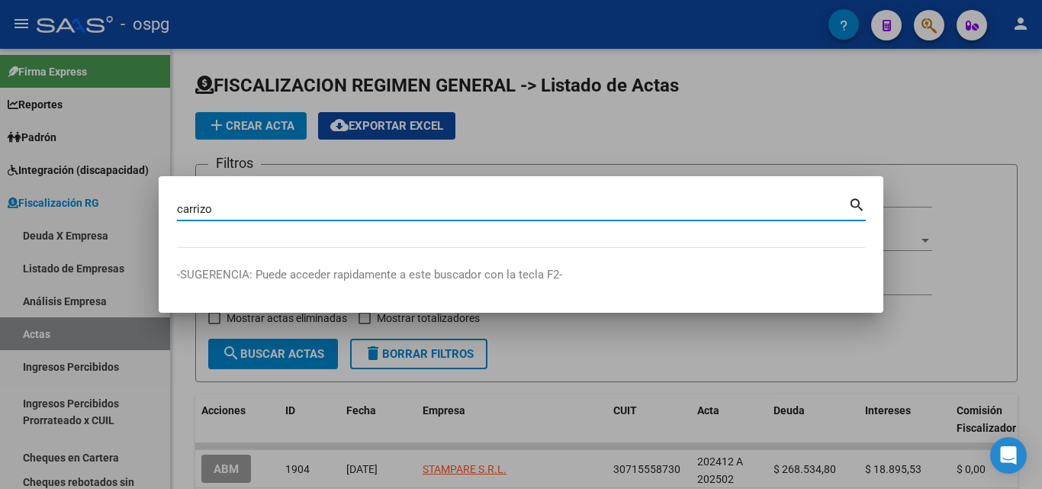
type input "carrizo"
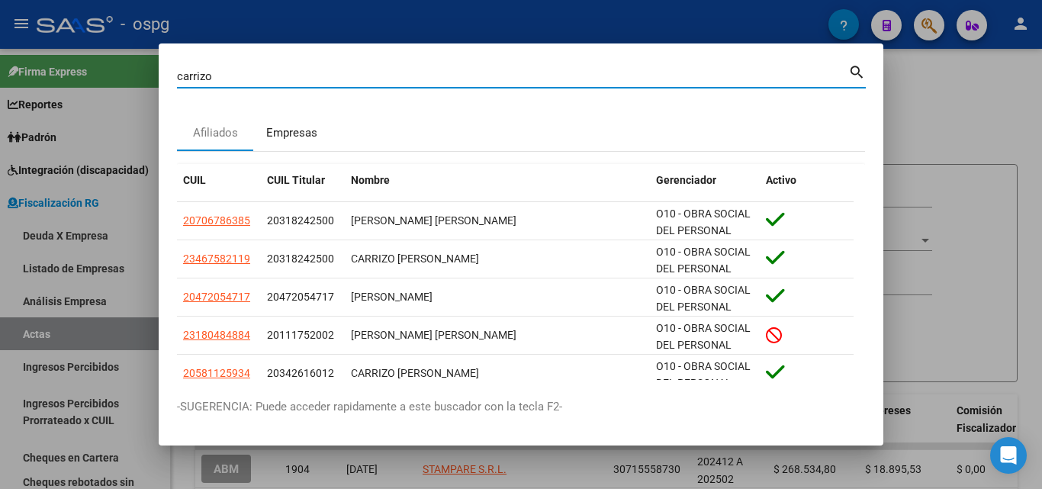
click at [290, 129] on div "Empresas" at bounding box center [291, 133] width 51 height 18
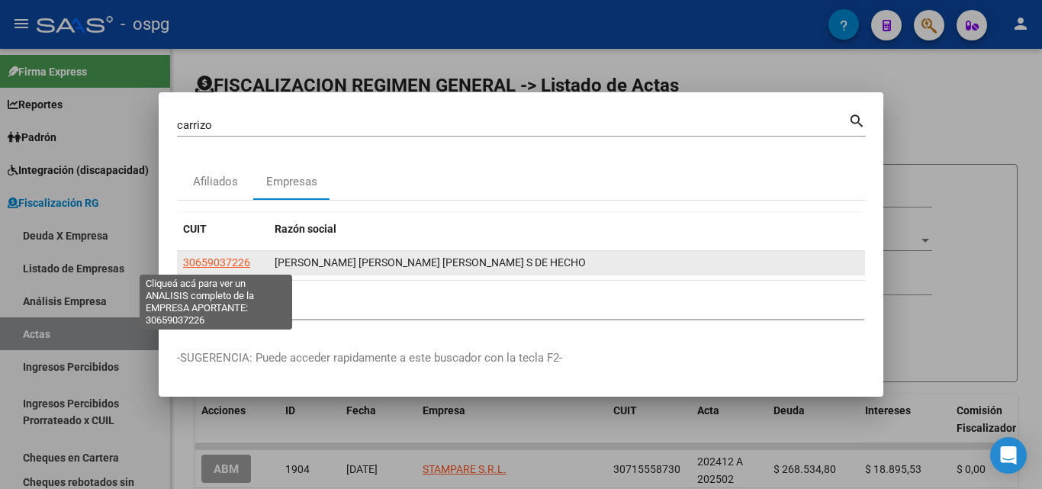
click at [196, 263] on span "30659037226" at bounding box center [216, 262] width 67 height 12
type textarea "30659037226"
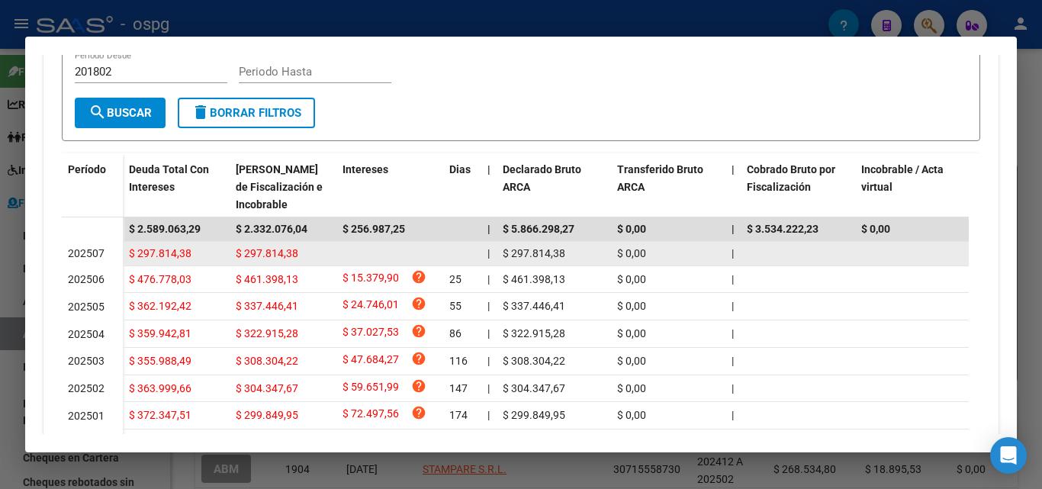
scroll to position [381, 0]
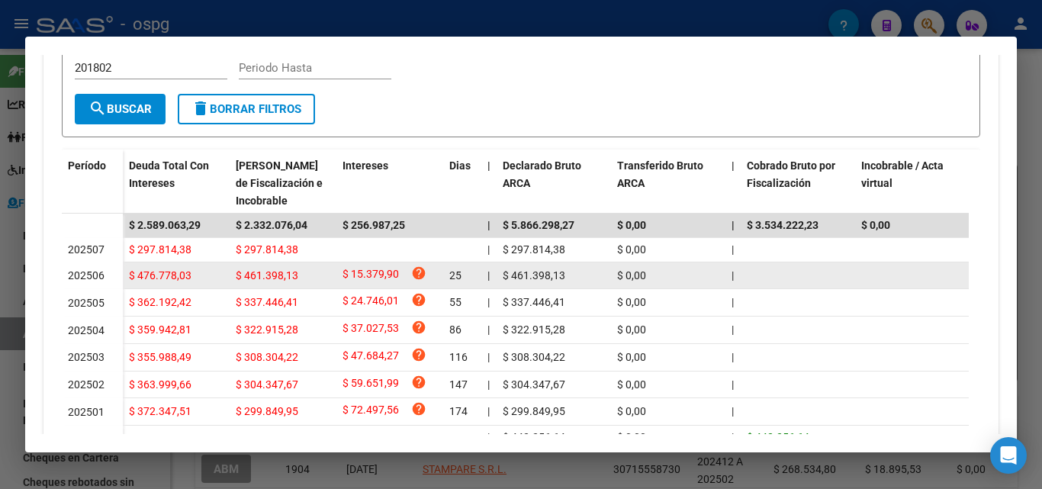
drag, startPoint x: 194, startPoint y: 280, endPoint x: 146, endPoint y: 282, distance: 48.1
click at [125, 281] on datatable-body-cell "$ 476.778,03" at bounding box center [176, 275] width 107 height 27
copy span "$ 476.778,03"
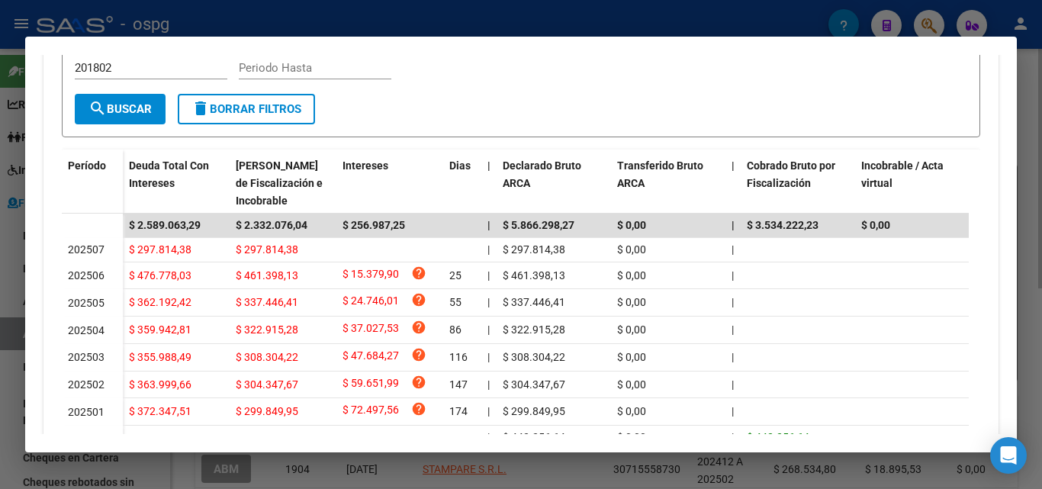
click at [1041, 124] on div at bounding box center [521, 244] width 1042 height 489
click at [1040, 123] on div at bounding box center [521, 244] width 1042 height 489
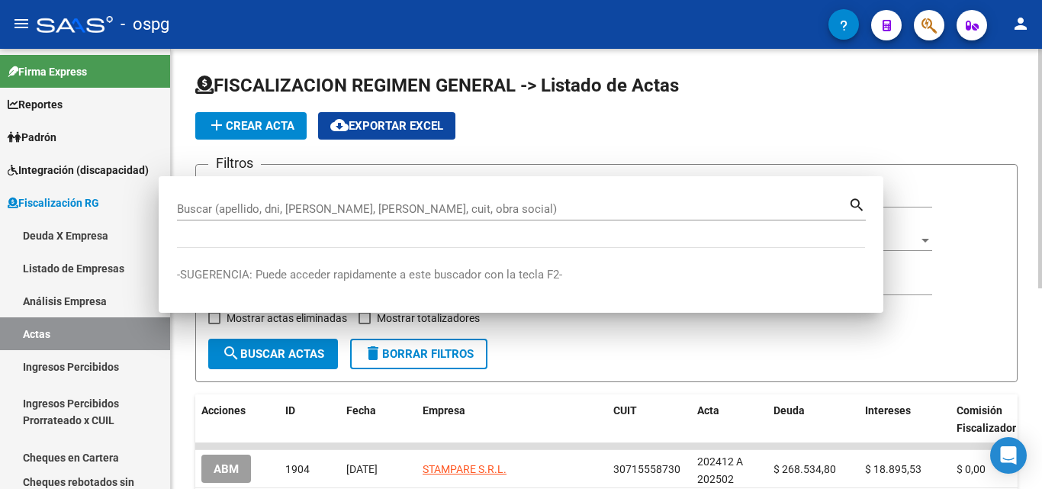
click at [1040, 123] on div at bounding box center [1040, 169] width 4 height 240
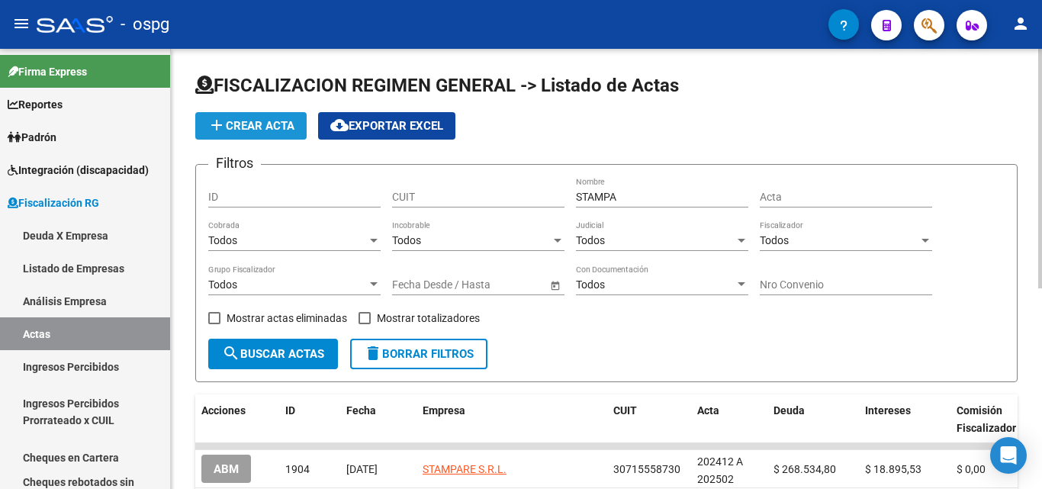
click at [236, 132] on span "add Crear Acta" at bounding box center [250, 126] width 87 height 14
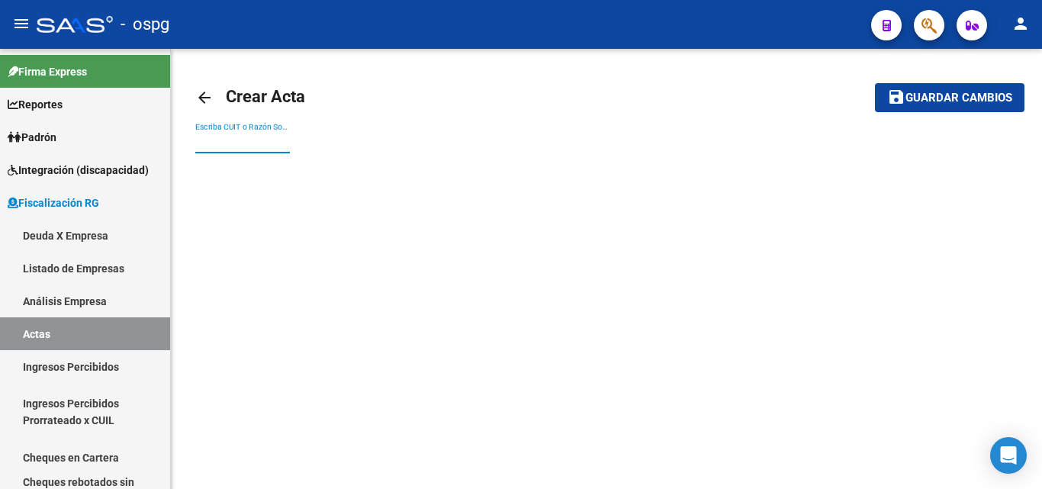
click at [269, 140] on input "Escriba CUIT o Razón Social para buscar" at bounding box center [242, 142] width 95 height 13
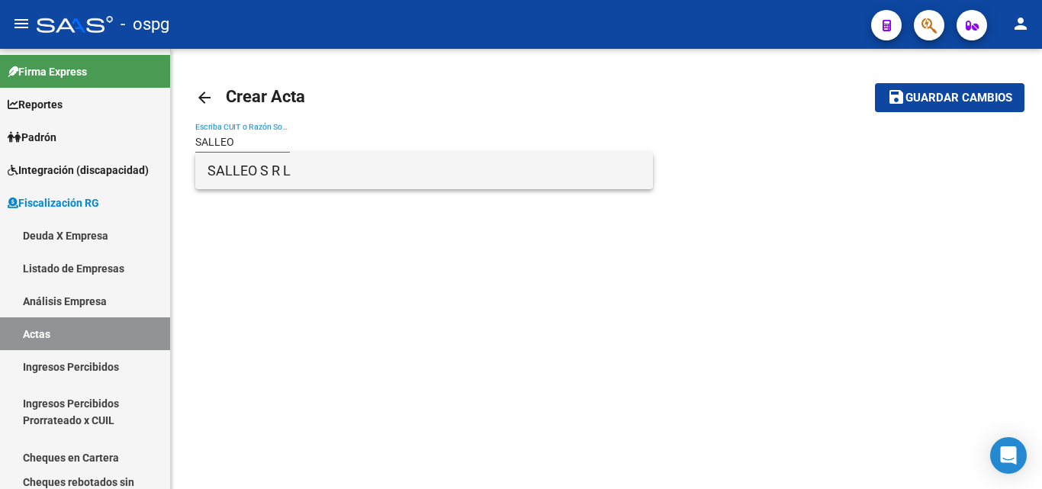
type input "SALLEO"
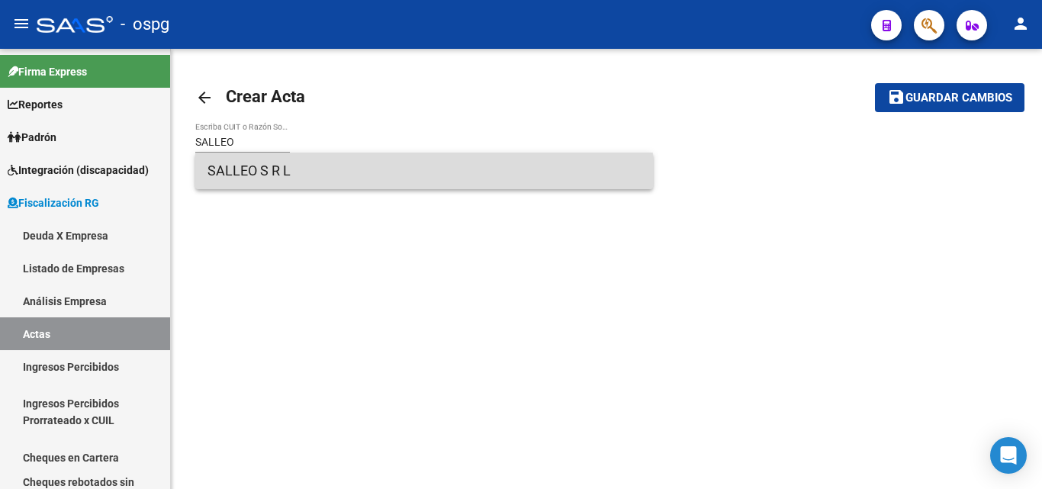
click at [262, 178] on span "SALLEO S R L" at bounding box center [423, 171] width 433 height 37
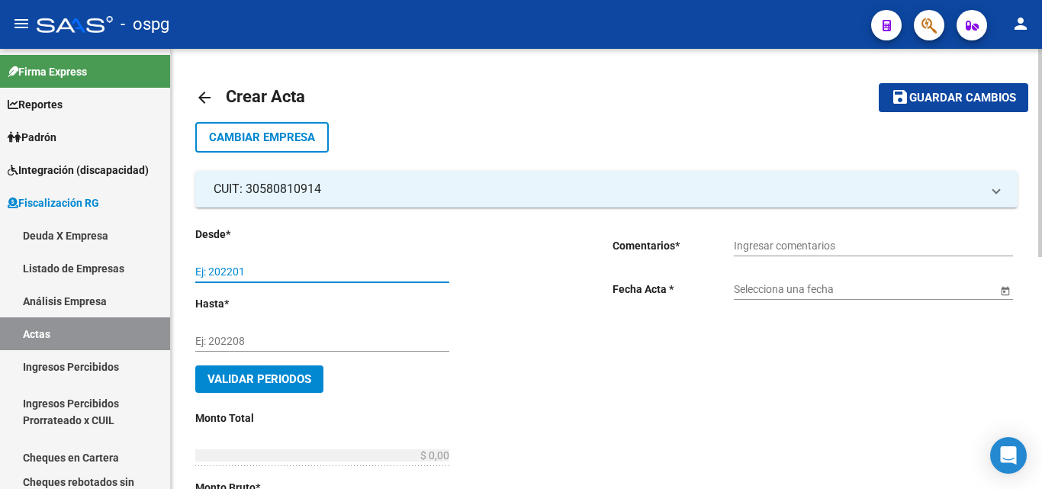
click at [285, 268] on input "Ej: 202201" at bounding box center [322, 271] width 254 height 13
type input "202502"
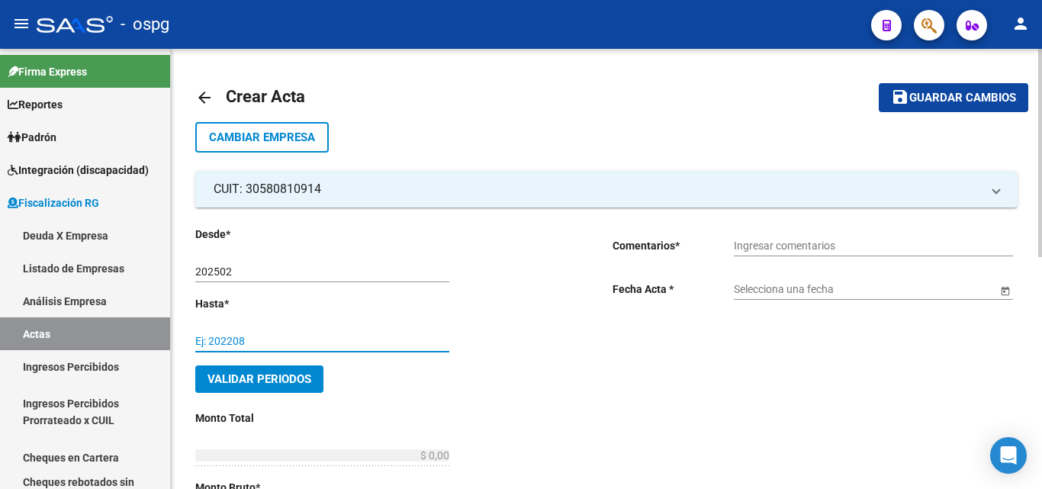
drag, startPoint x: 249, startPoint y: 335, endPoint x: 280, endPoint y: 340, distance: 31.0
click at [274, 340] on input "Ej: 202208" at bounding box center [322, 341] width 254 height 13
type input "202504"
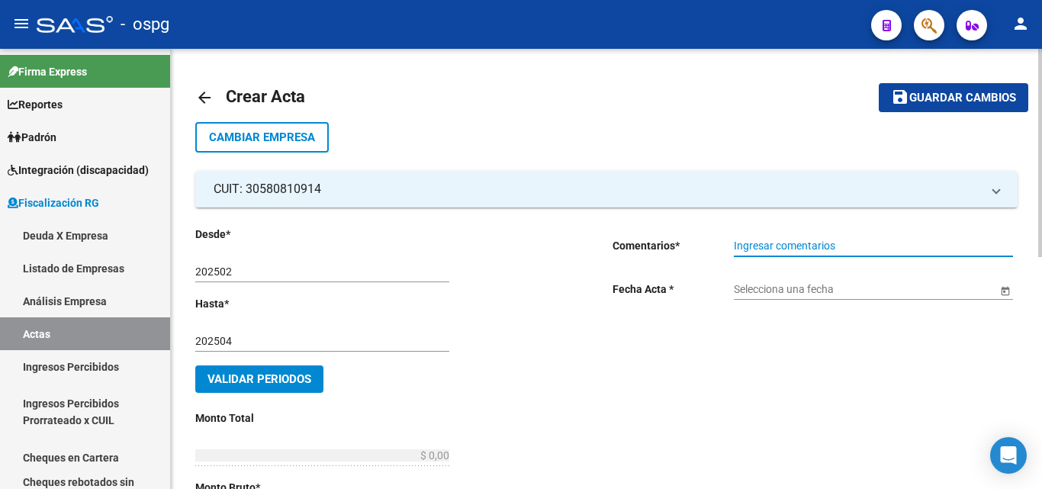
click at [807, 249] on input "Ingresar comentarios" at bounding box center [873, 246] width 279 height 13
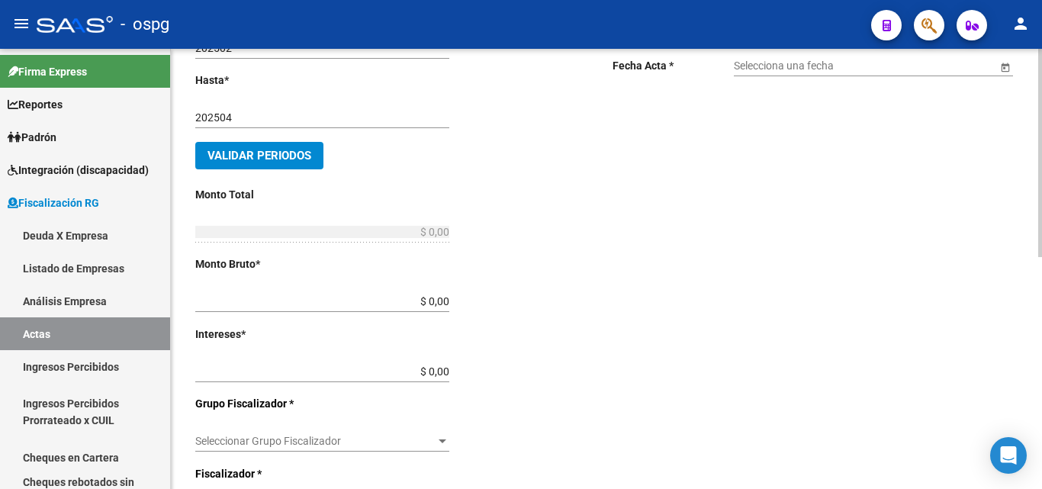
scroll to position [229, 0]
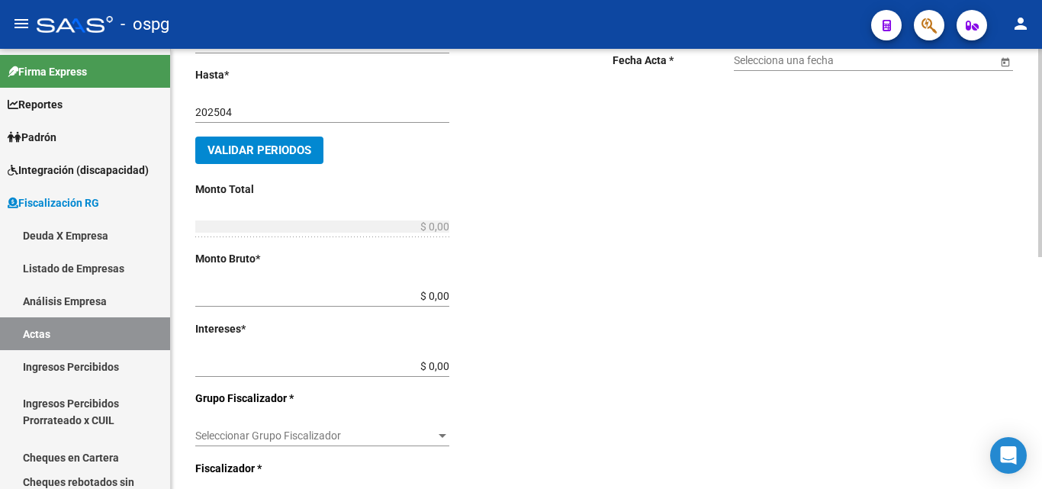
type input "RECIBO 43192"
click at [442, 296] on input "$ 0,00" at bounding box center [322, 296] width 254 height 13
type input "$ 1.430.191,21"
click at [445, 368] on input "$ 0,00" at bounding box center [322, 366] width 254 height 13
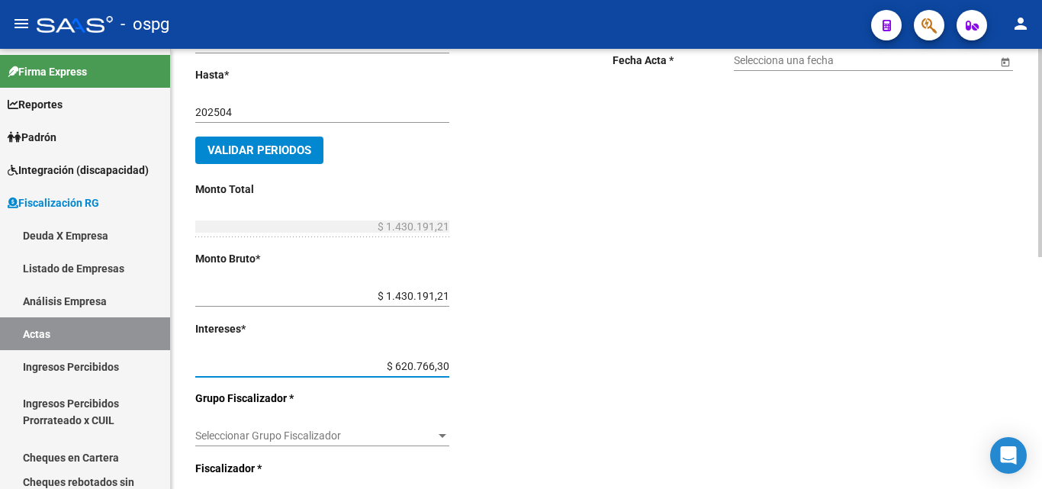
type input "$ 62.076,63"
type input "$ 1.492.267,84"
click at [537, 397] on div "Desde * 202502 Ej: 202201 Hasta * 202504 Ej: 202208 Validar Periodos Monto Tota…" at bounding box center [379, 355] width 368 height 716
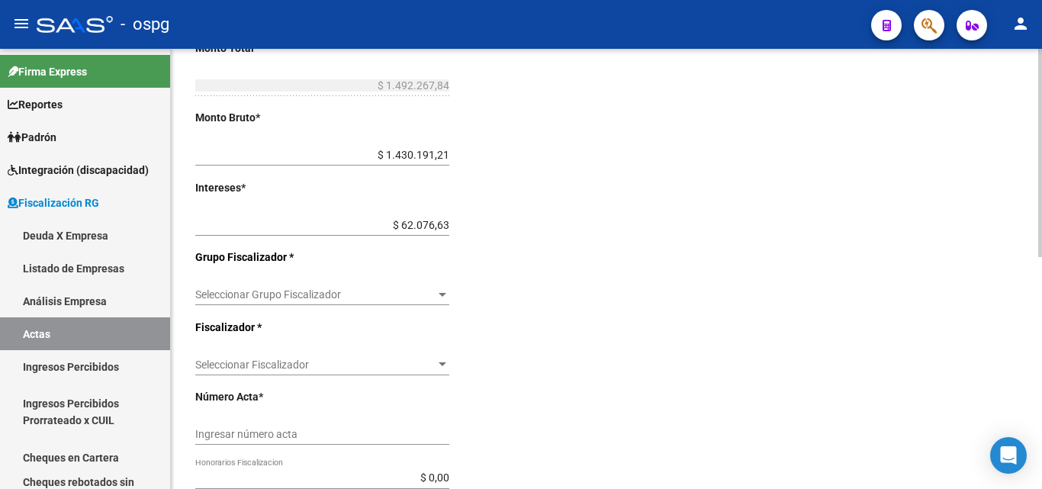
scroll to position [381, 0]
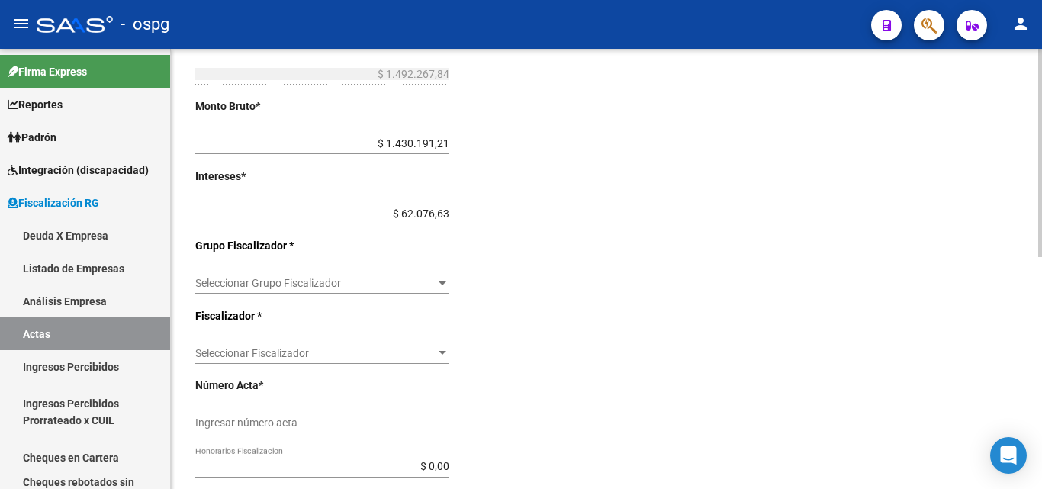
click at [441, 285] on div at bounding box center [443, 283] width 14 height 12
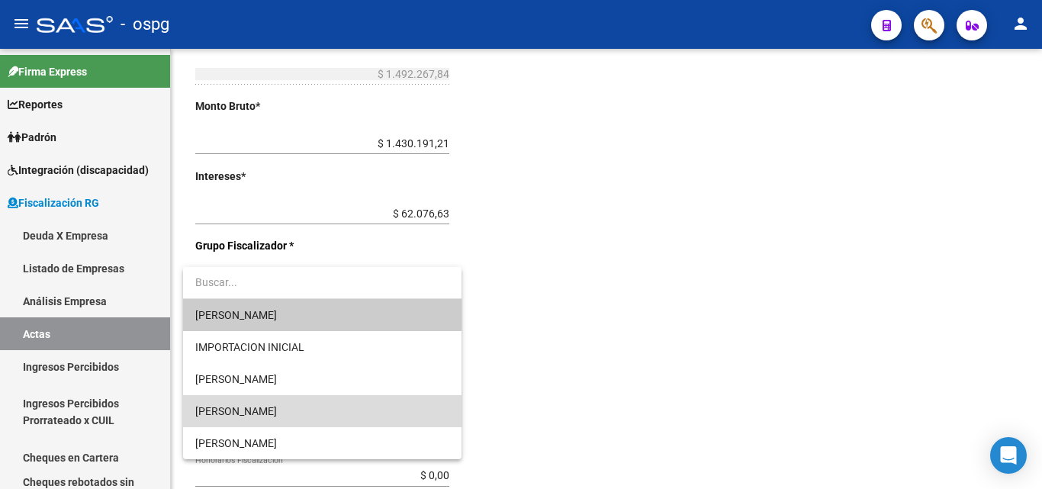
click at [272, 407] on span "[PERSON_NAME]" at bounding box center [322, 411] width 254 height 32
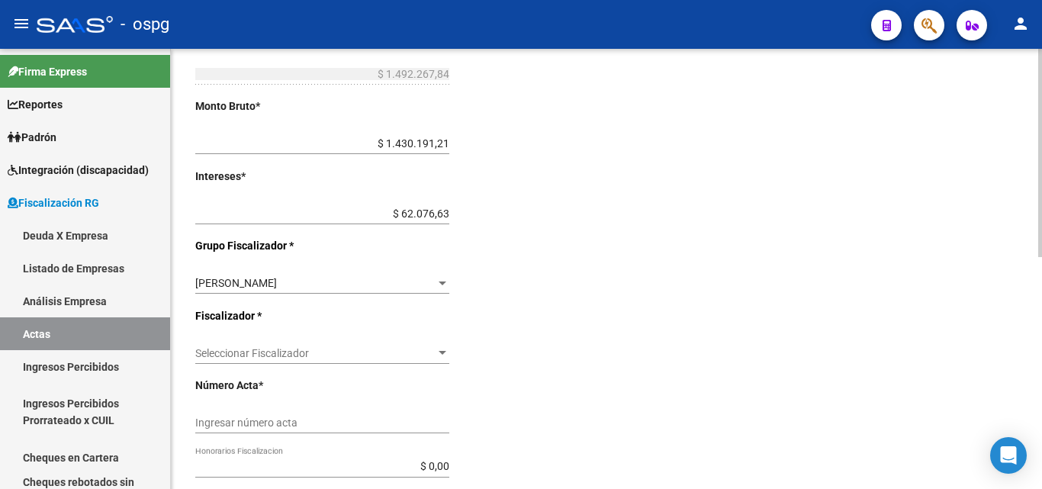
click at [339, 345] on div "Seleccionar Fiscalizador Seleccionar Fiscalizador" at bounding box center [322, 348] width 254 height 31
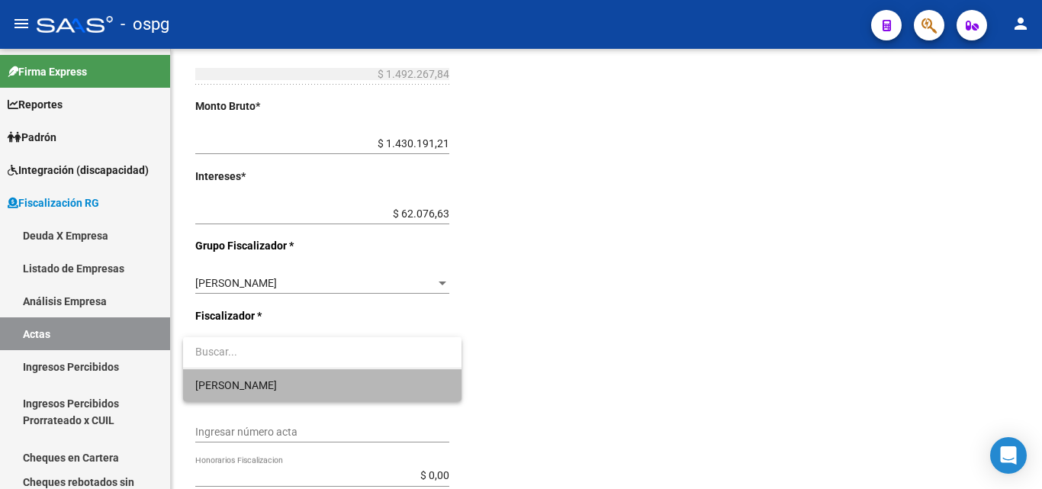
click at [286, 387] on span "[PERSON_NAME]" at bounding box center [322, 385] width 254 height 32
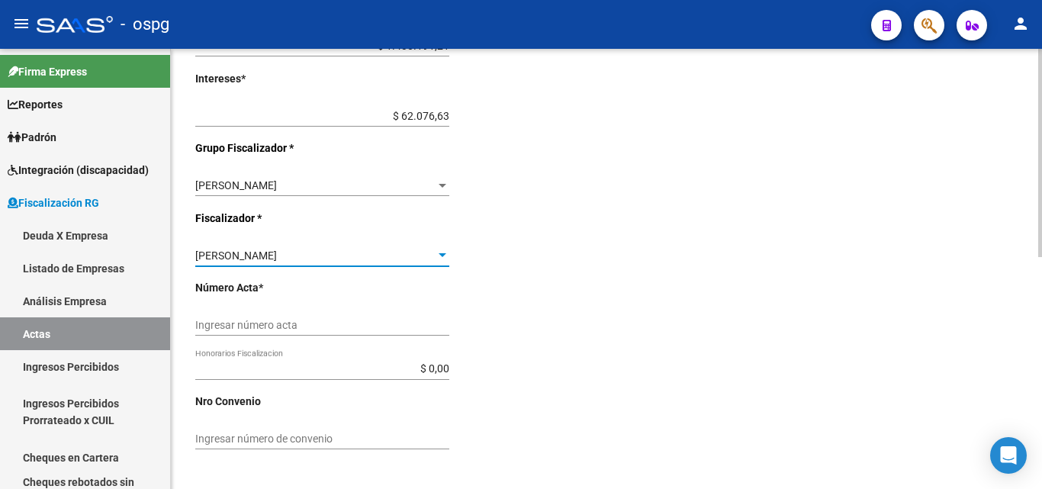
scroll to position [490, 0]
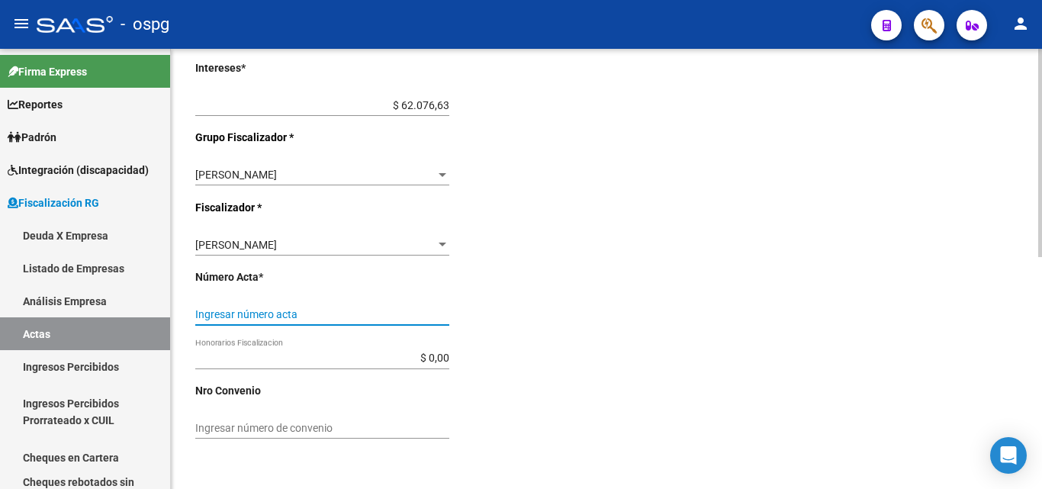
click at [333, 313] on input "Ingresar número acta" at bounding box center [322, 314] width 254 height 13
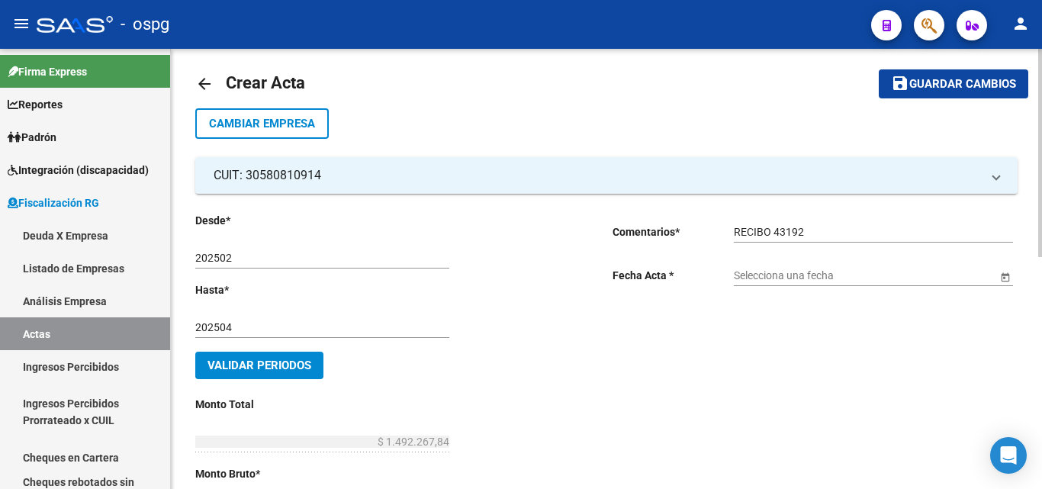
scroll to position [0, 0]
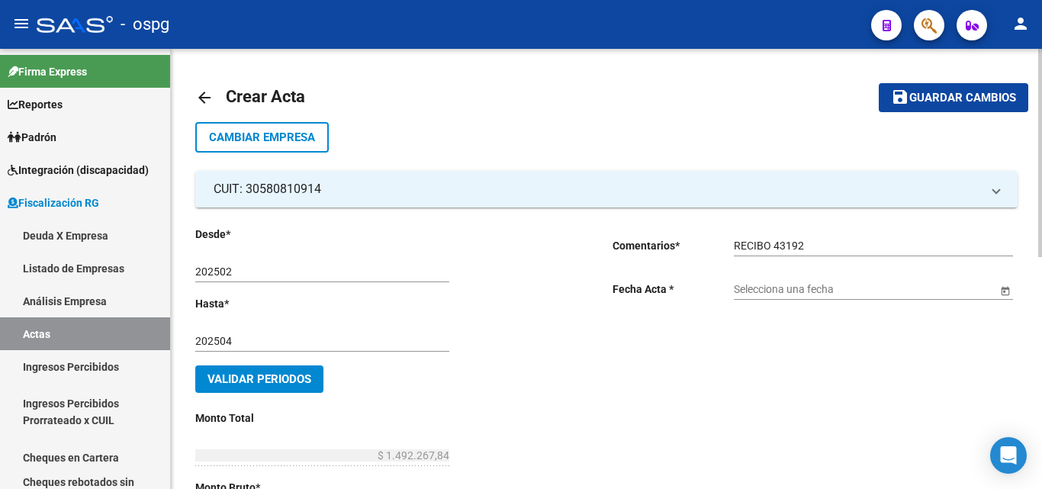
type input "202502-202504"
click at [940, 95] on span "Guardar cambios" at bounding box center [962, 99] width 107 height 14
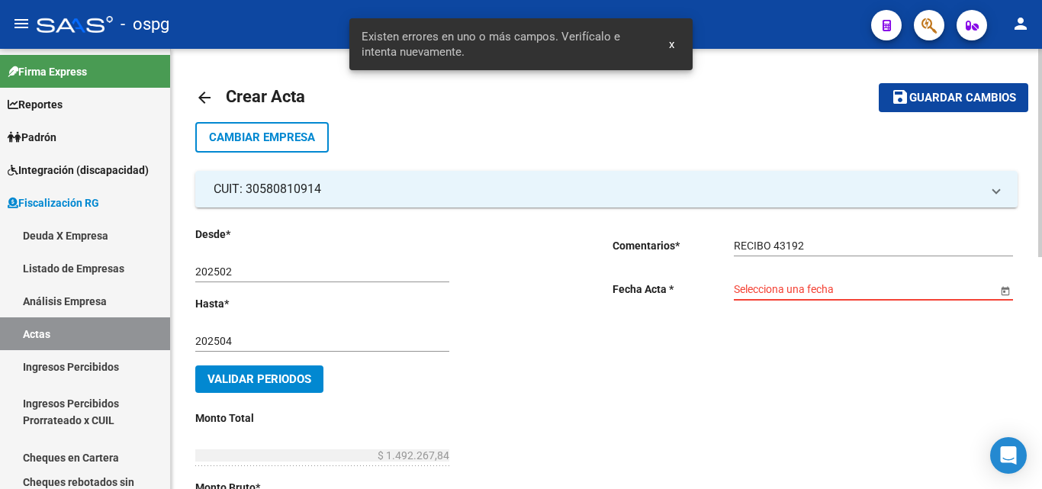
click at [789, 288] on input "Selecciona una fecha" at bounding box center [865, 289] width 263 height 13
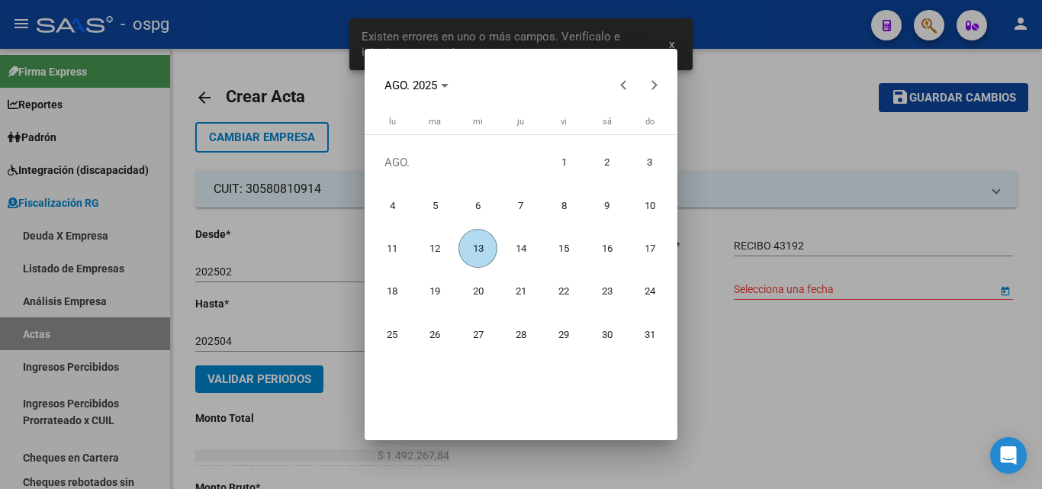
click at [480, 252] on span "13" at bounding box center [477, 248] width 39 height 39
type input "[DATE]"
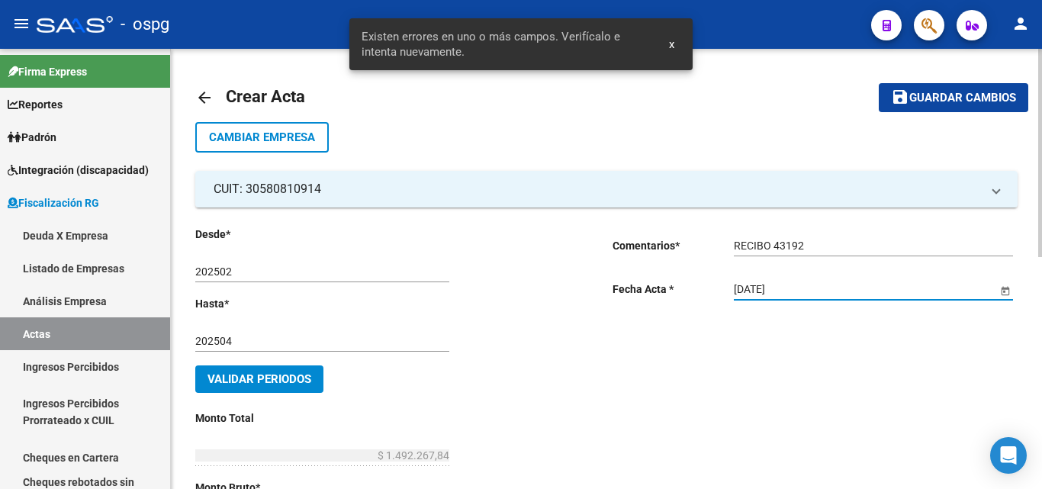
click at [918, 98] on span "Guardar cambios" at bounding box center [962, 99] width 107 height 14
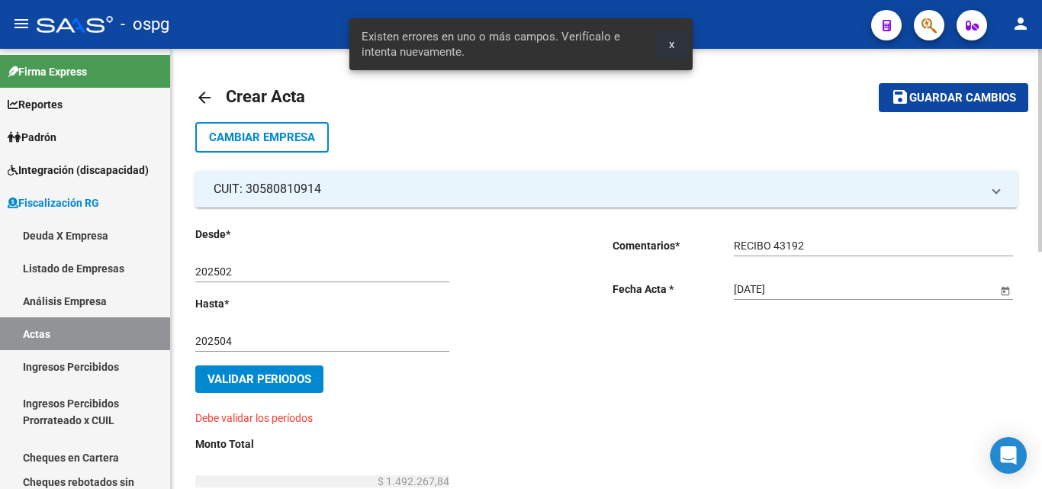
drag, startPoint x: 675, startPoint y: 46, endPoint x: 638, endPoint y: 79, distance: 50.2
click at [674, 46] on button "x" at bounding box center [672, 44] width 30 height 27
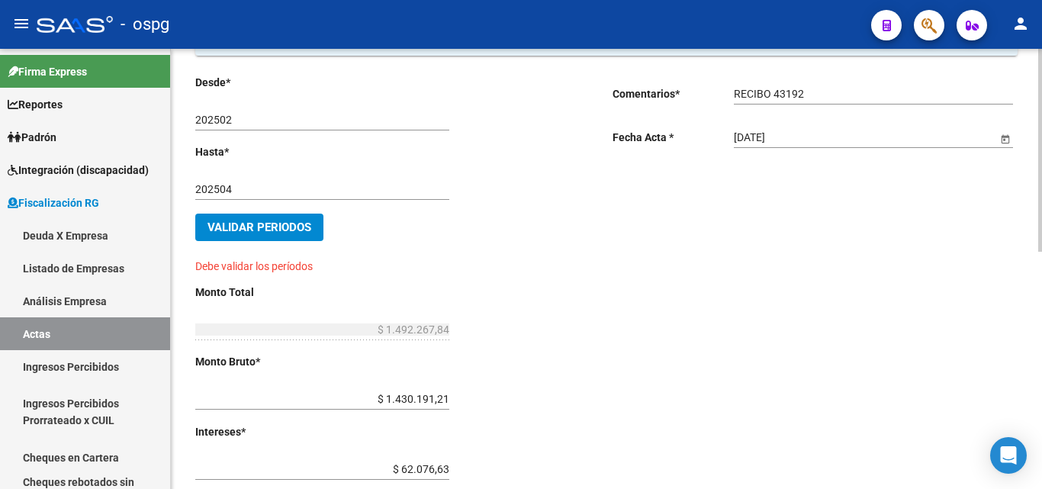
scroll to position [153, 0]
click at [249, 213] on button "Validar Periodos" at bounding box center [259, 226] width 128 height 27
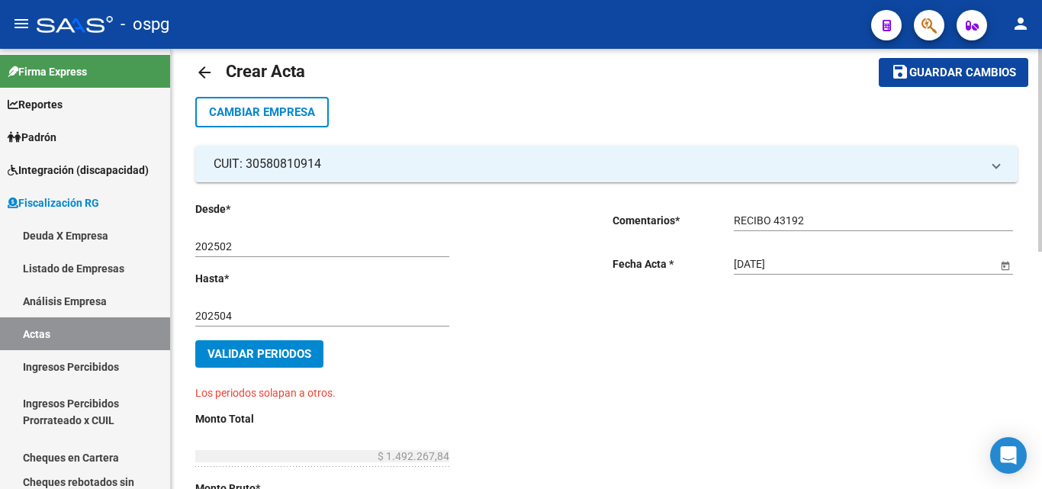
scroll to position [0, 0]
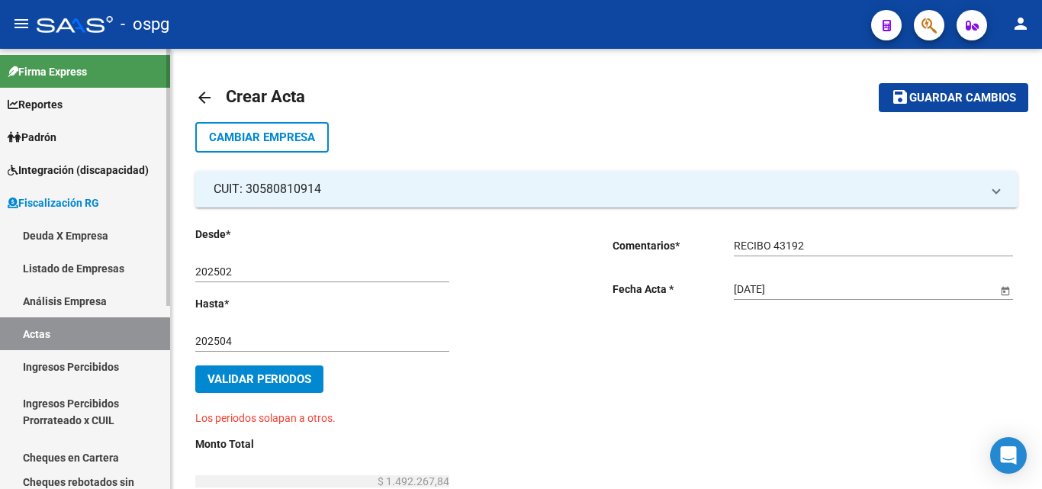
click at [54, 333] on link "Actas" at bounding box center [85, 333] width 170 height 33
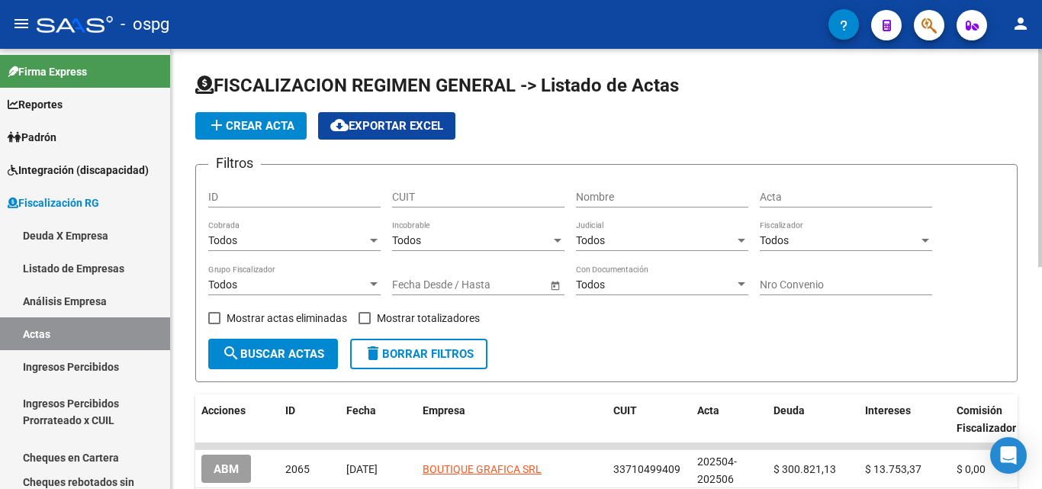
click at [641, 199] on input "Nombre" at bounding box center [662, 197] width 172 height 13
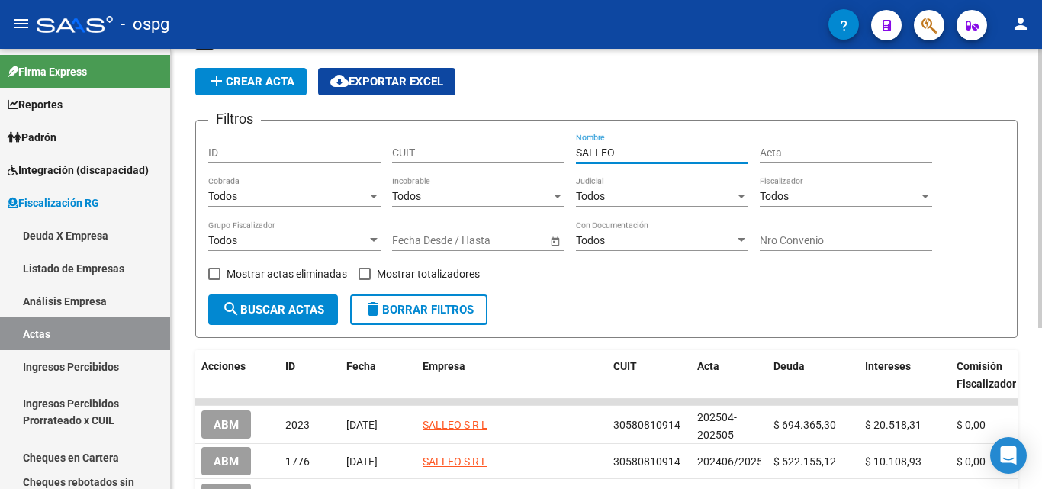
scroll to position [76, 0]
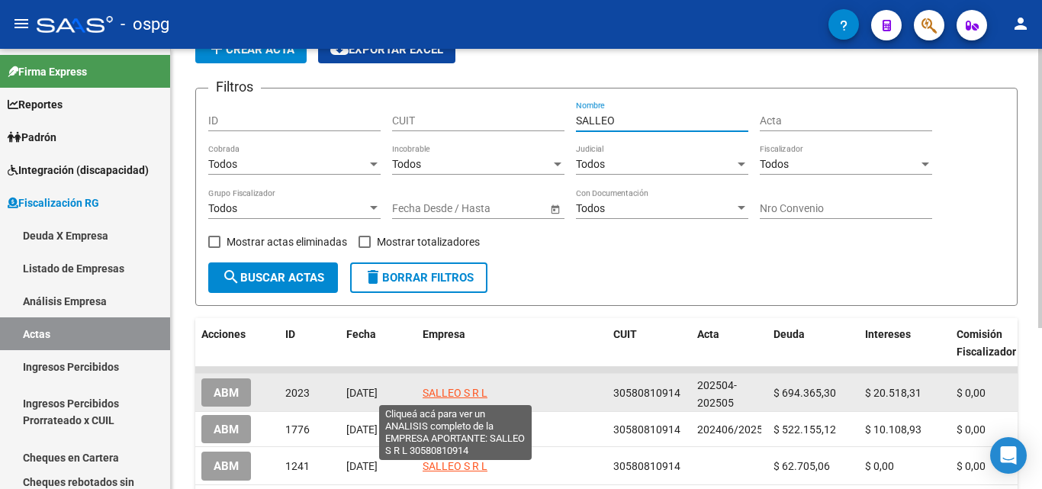
type input "SALLEO"
click at [445, 394] on span "SALLEO S R L" at bounding box center [455, 393] width 65 height 12
type textarea "30580810914"
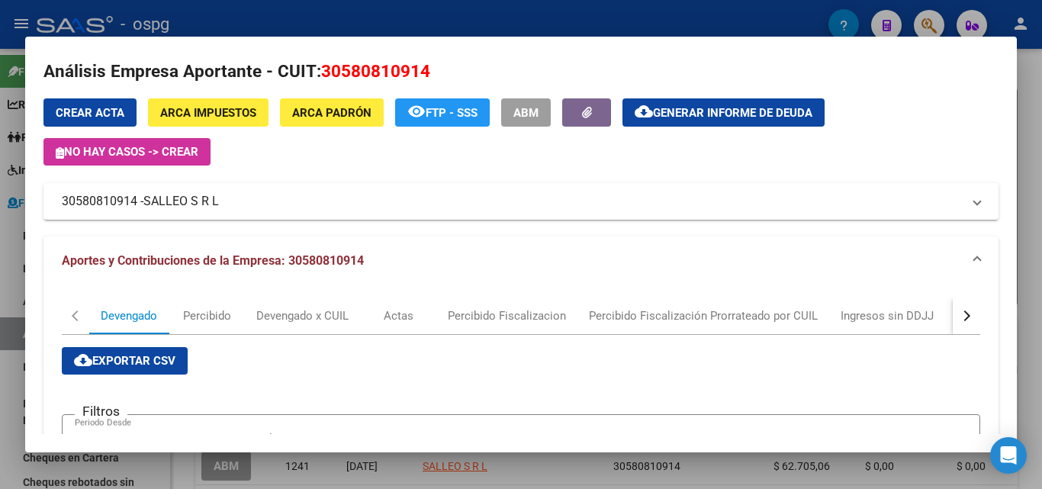
scroll to position [0, 0]
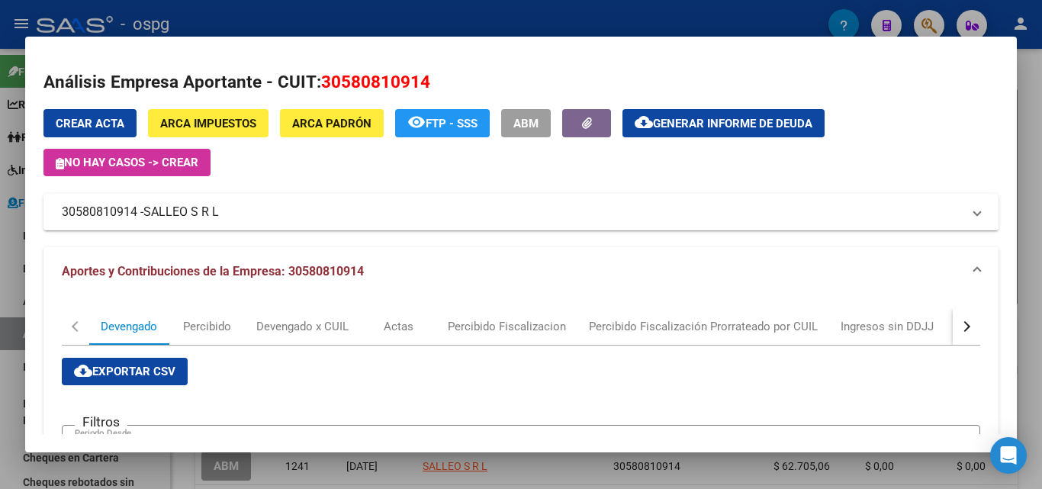
click at [0, 389] on div at bounding box center [521, 244] width 1042 height 489
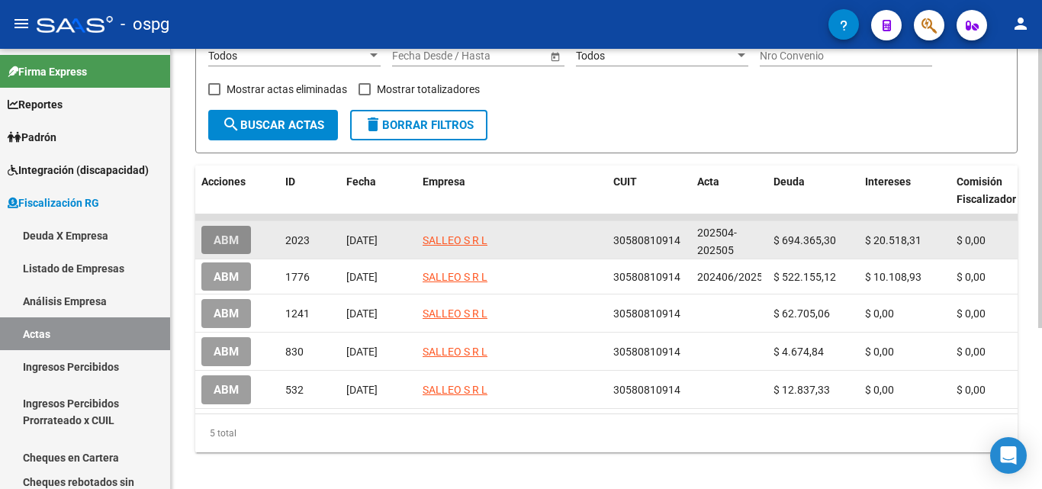
click at [226, 240] on span "ABM" at bounding box center [226, 240] width 25 height 14
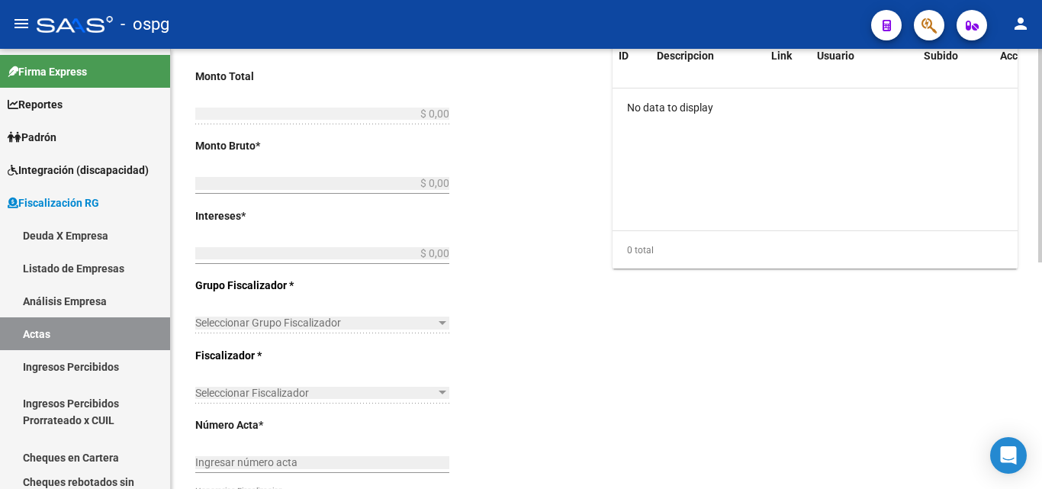
type input "202504"
type input "202505"
type input "$ 714.883,61"
type input "$ 694.365,30"
type input "$ 20.518,31"
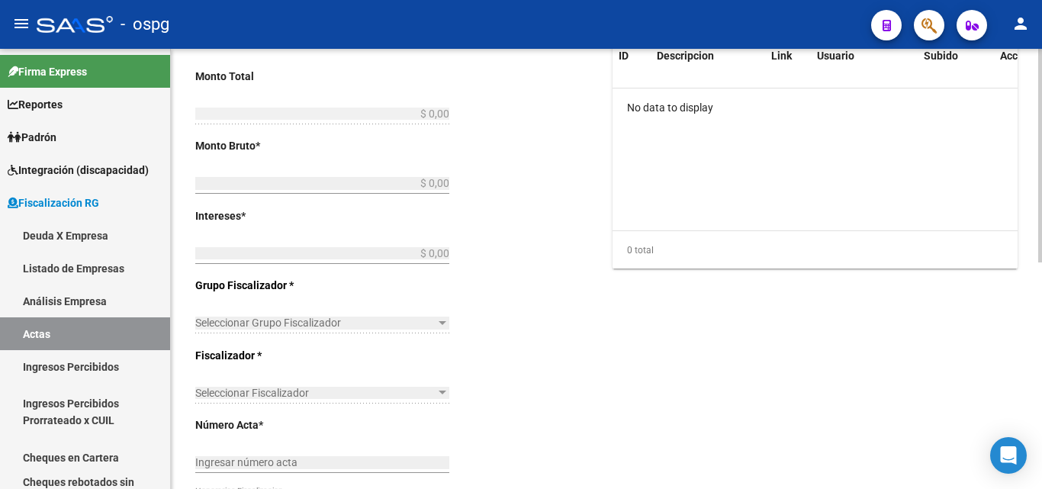
type input "202504-202505"
checkbox input "true"
type input "RECIBO 43098"
type input "[DATE]"
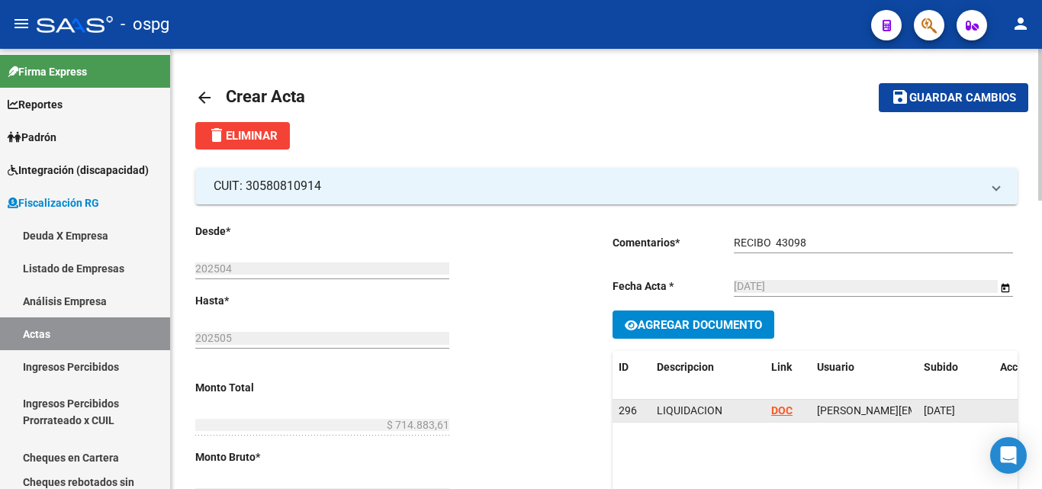
click at [783, 410] on strong "DOC" at bounding box center [781, 410] width 21 height 12
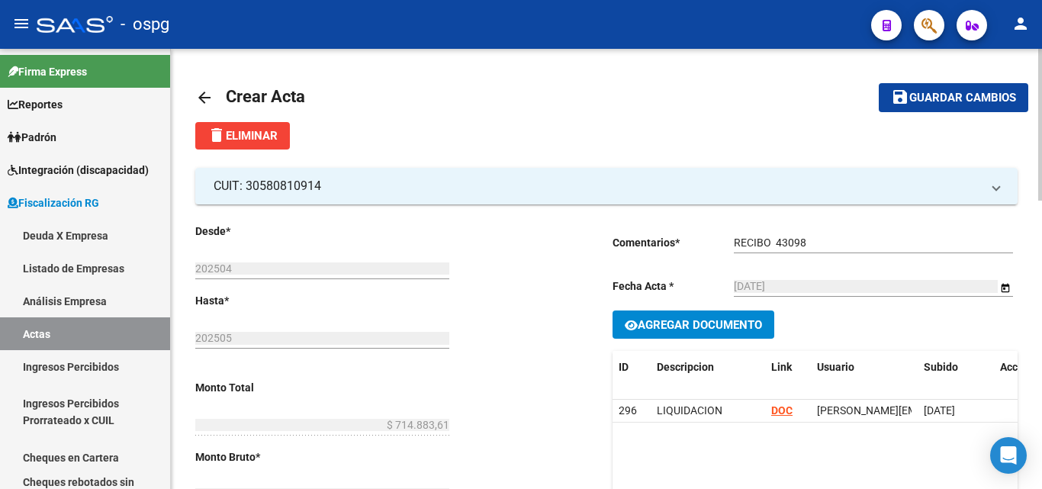
scroll to position [76, 0]
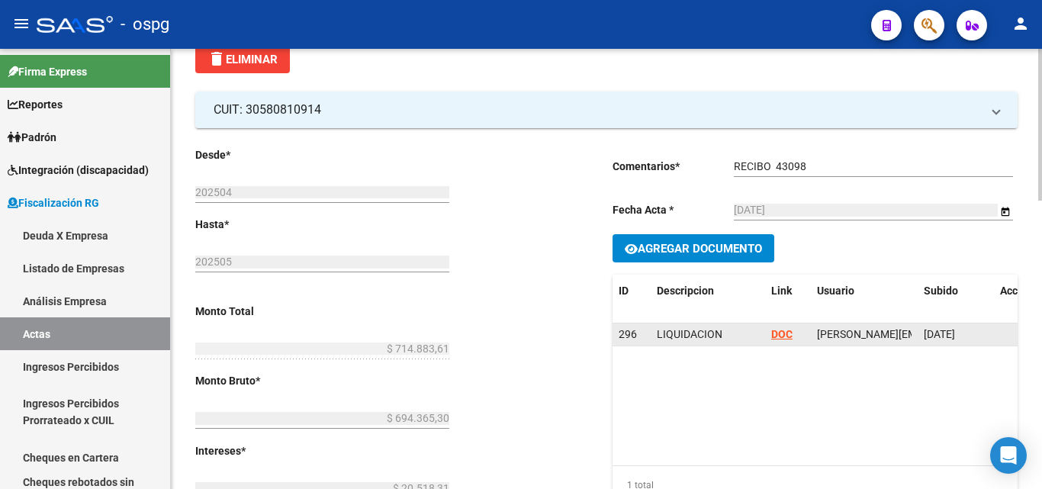
click at [779, 339] on strong "DOC" at bounding box center [781, 334] width 21 height 12
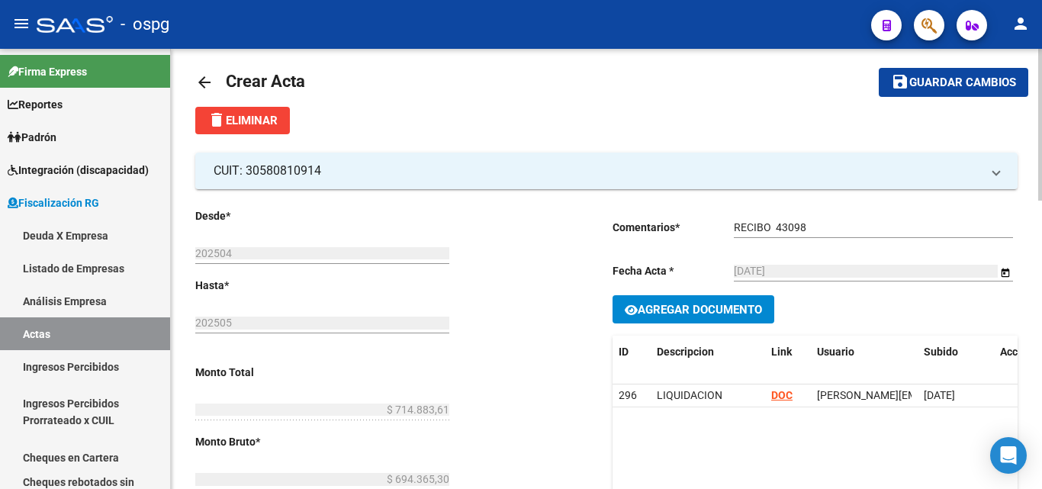
scroll to position [0, 0]
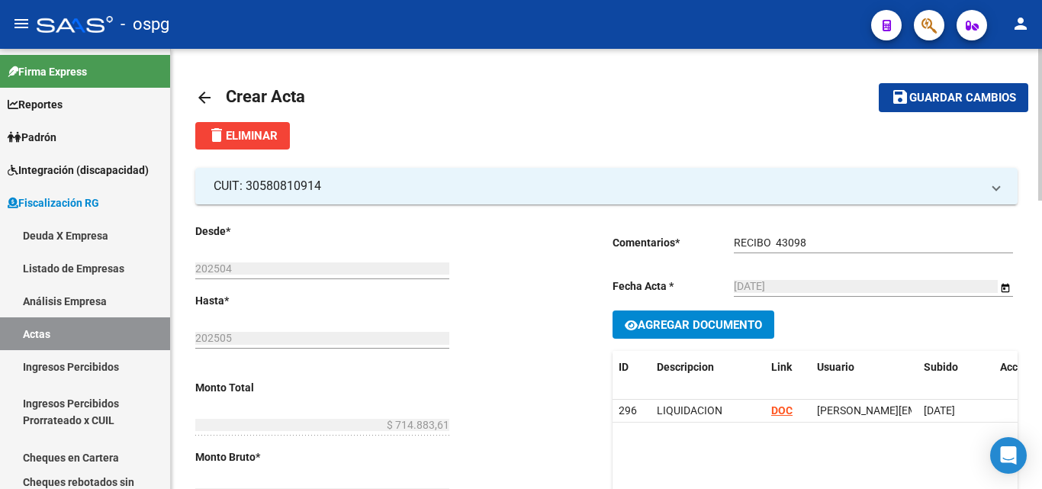
click at [246, 128] on button "delete Eliminar" at bounding box center [242, 135] width 95 height 27
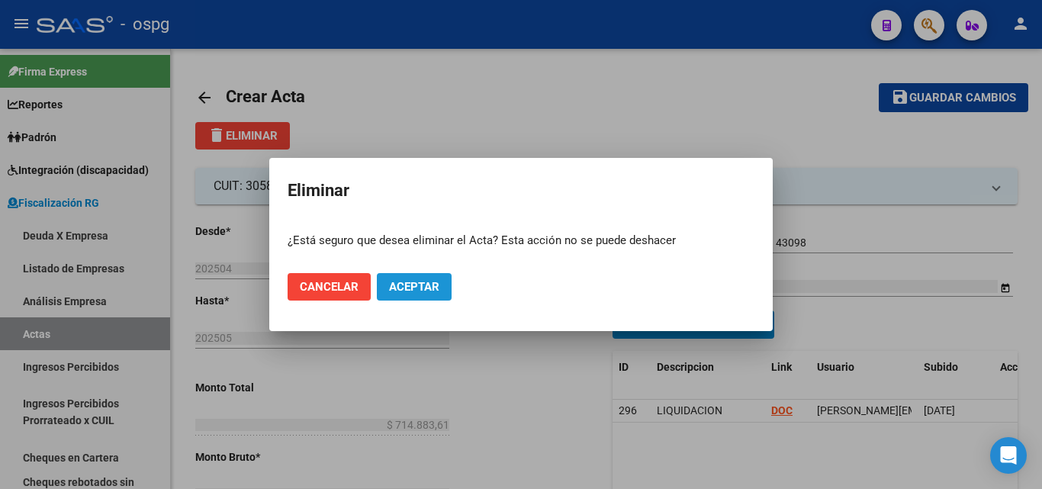
click at [420, 287] on span "Aceptar" at bounding box center [414, 287] width 50 height 14
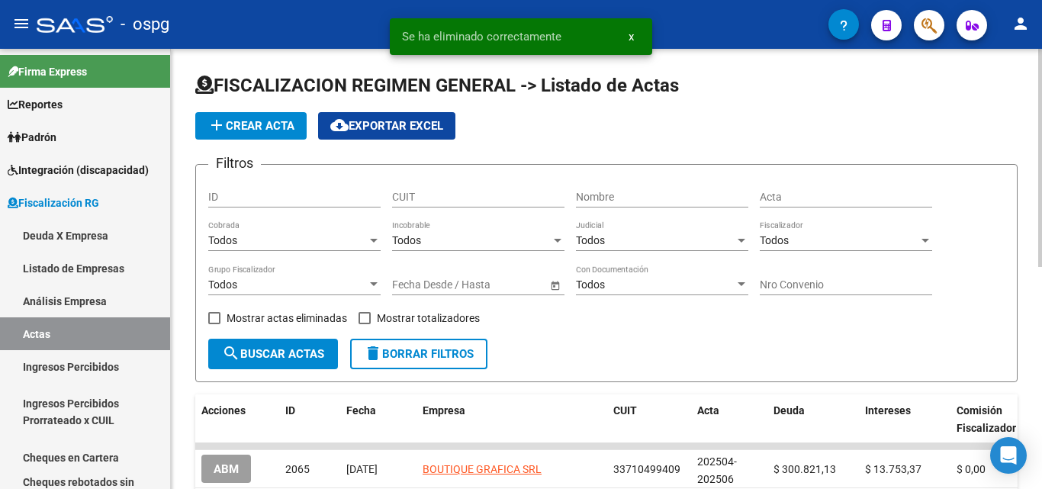
click at [266, 120] on span "add Crear Acta" at bounding box center [250, 126] width 87 height 14
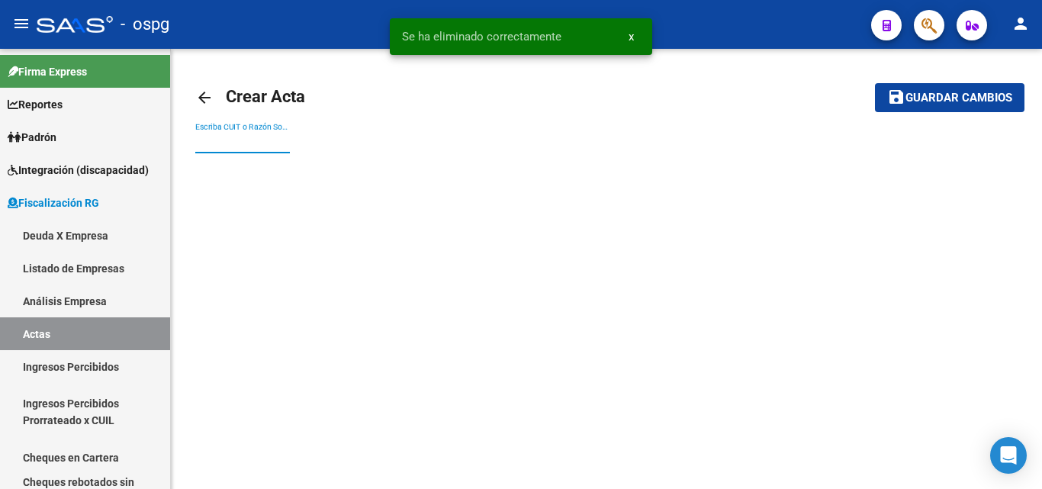
click at [259, 138] on input "Escriba CUIT o Razón Social para buscar" at bounding box center [242, 142] width 95 height 13
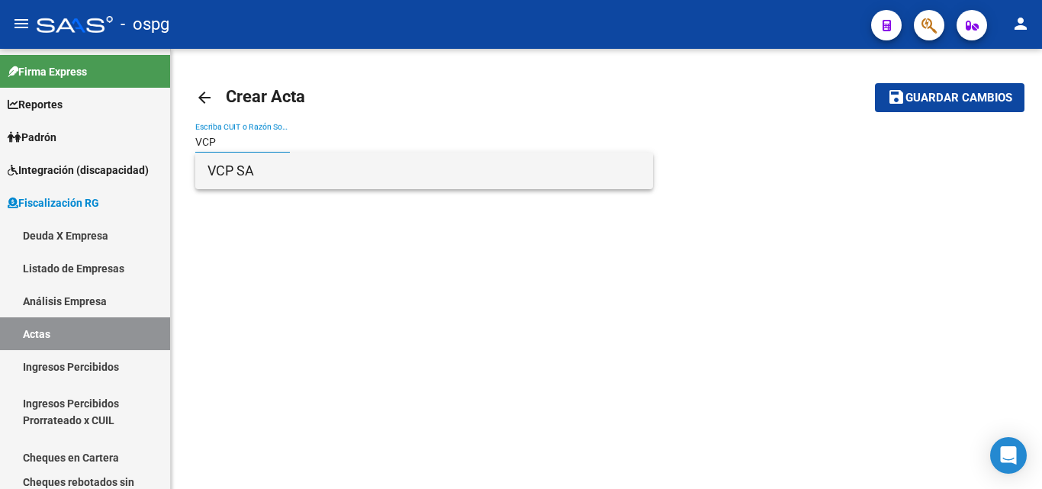
type input "VCP"
click at [257, 164] on span "VCP SA" at bounding box center [423, 171] width 433 height 37
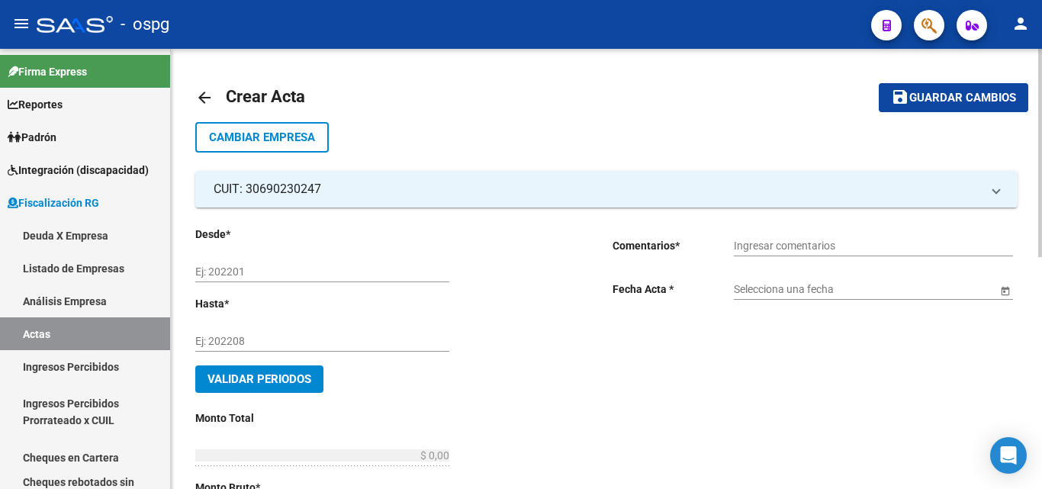
click at [300, 266] on input "Ej: 202201" at bounding box center [322, 271] width 254 height 13
type input "202504"
drag, startPoint x: 281, startPoint y: 336, endPoint x: 294, endPoint y: 344, distance: 16.1
click at [293, 343] on input "Ej: 202208" at bounding box center [322, 341] width 254 height 13
type input "202505"
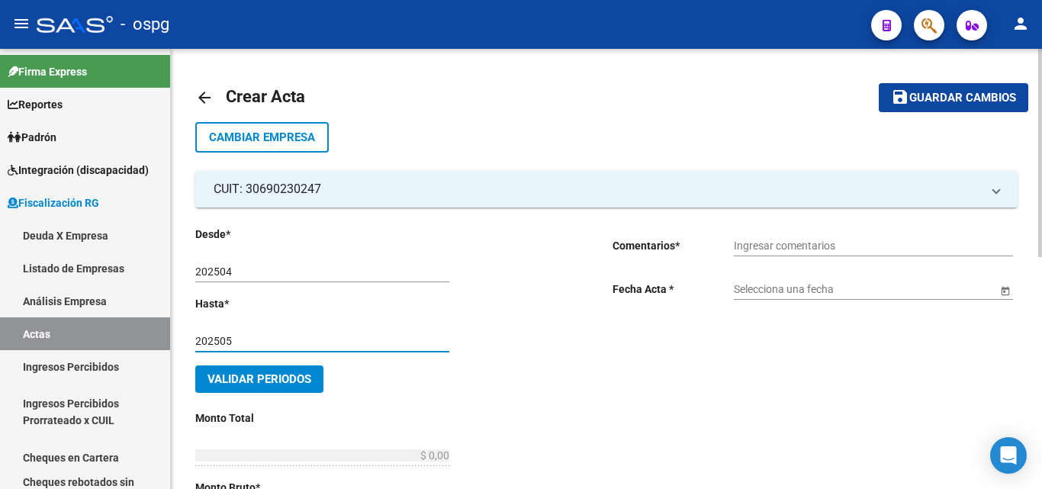
click at [847, 249] on input "Ingresar comentarios" at bounding box center [873, 246] width 279 height 13
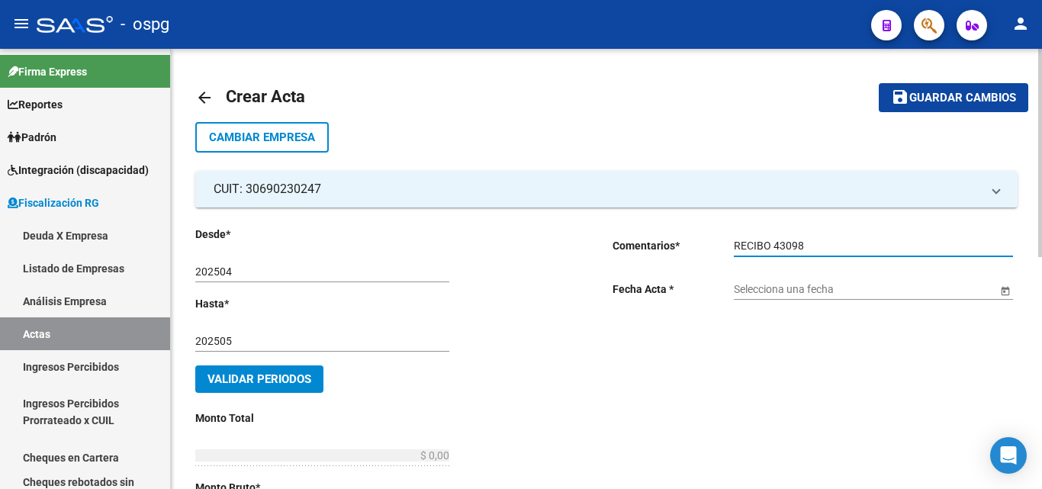
type input "RECIBO 43098"
click at [849, 286] on input "Selecciona una fecha" at bounding box center [865, 289] width 263 height 13
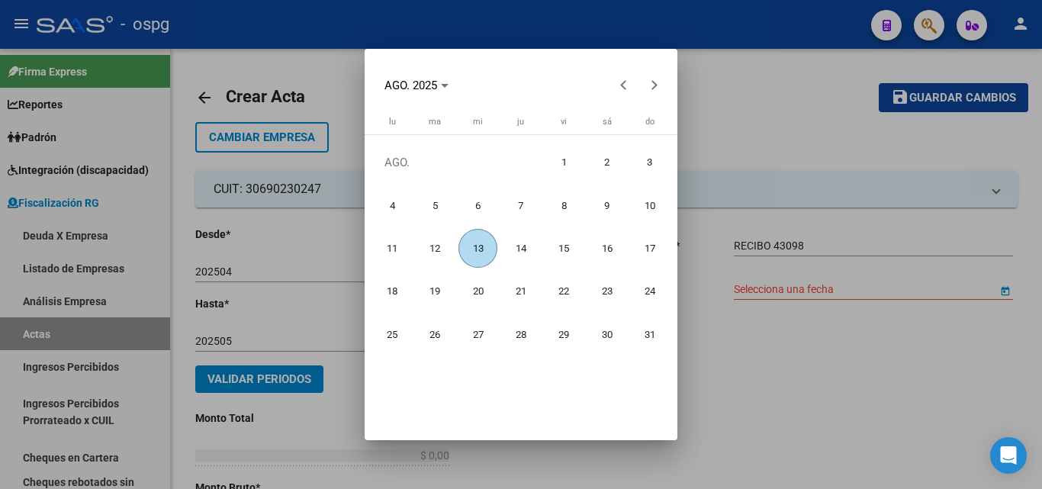
click at [529, 207] on span "7" at bounding box center [521, 205] width 39 height 39
type input "[DATE]"
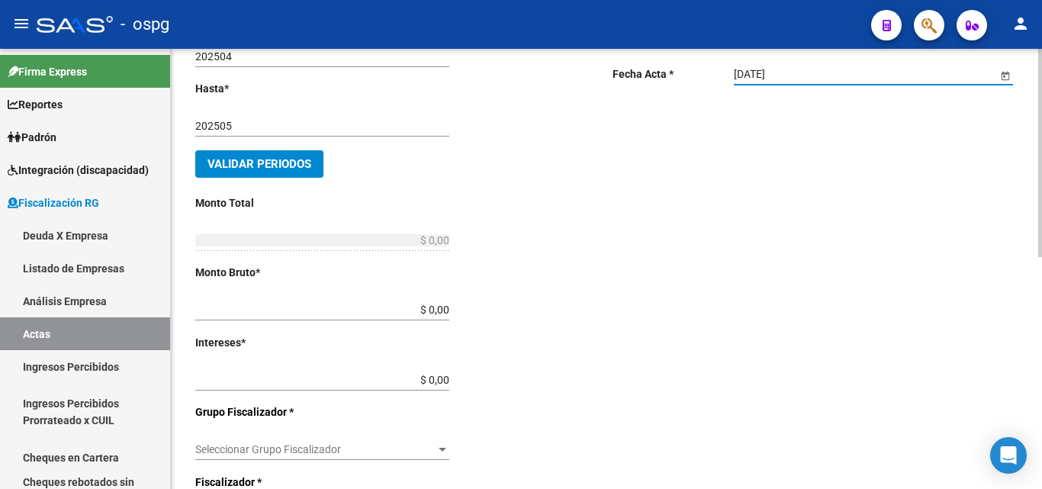
scroll to position [229, 0]
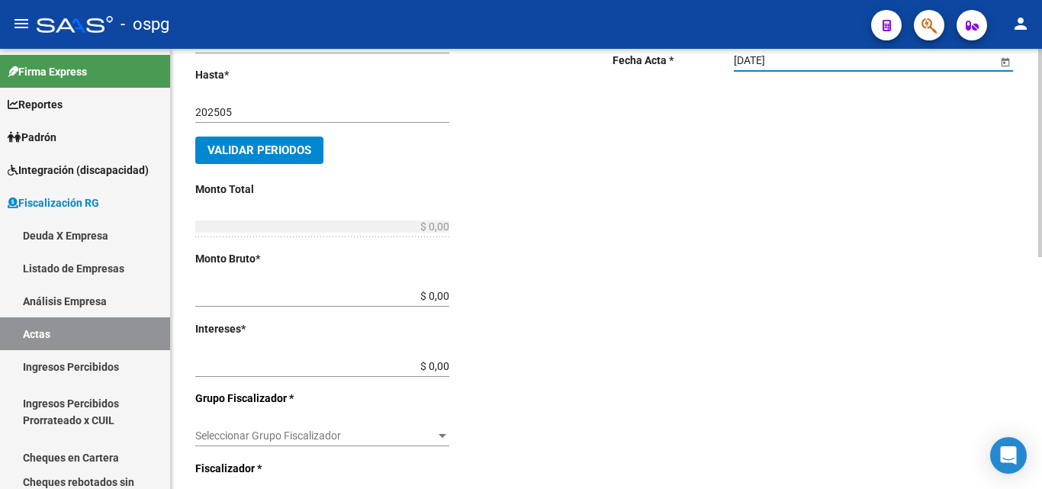
click at [442, 296] on input "$ 0,00" at bounding box center [322, 296] width 254 height 13
type input "$ 694.361,30"
click at [443, 368] on input "$ 0,00" at bounding box center [322, 366] width 254 height 13
type input "$ 205.183,10"
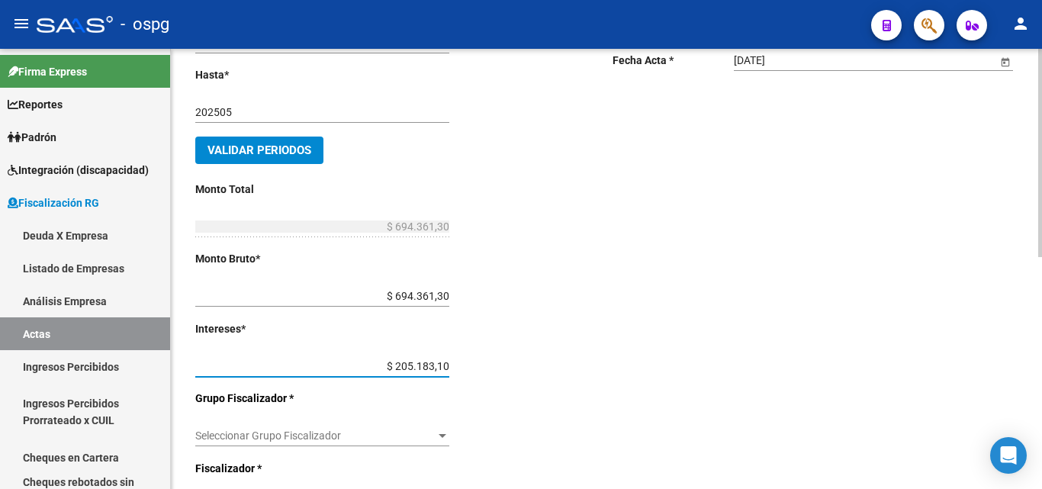
type input "$ 899.544,40"
click at [551, 380] on div "Desde * 202504 Ej: 202201 Hasta * 202505 Ej: 202208 Validar Periodos Monto Tota…" at bounding box center [379, 355] width 368 height 716
click at [452, 367] on div "Desde * 202504 Ej: 202201 Hasta * 202505 Ej: 202208 Validar Periodos Monto Tota…" at bounding box center [379, 355] width 368 height 716
click at [449, 366] on input "$ 205.183,10" at bounding box center [322, 366] width 254 height 13
type input "$ 20.518,31"
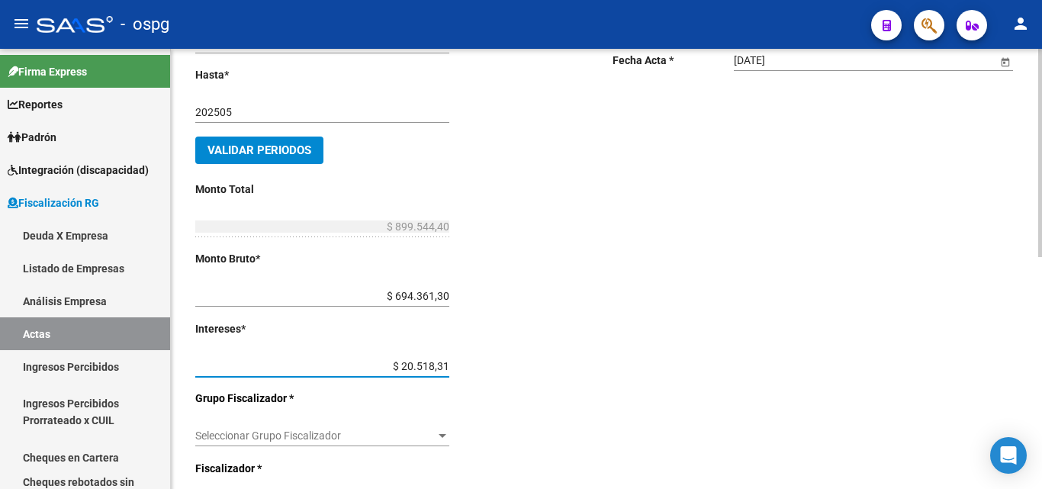
type input "$ 714.879,61"
click at [489, 303] on div "Desde * 202504 Ej: 202201 Hasta * 202505 Ej: 202208 Validar Periodos Monto Tota…" at bounding box center [379, 355] width 368 height 716
click at [432, 295] on input "$ 694.361,30" at bounding box center [322, 296] width 254 height 13
type input "$ 694.365,30"
type input "$ 714.883,61"
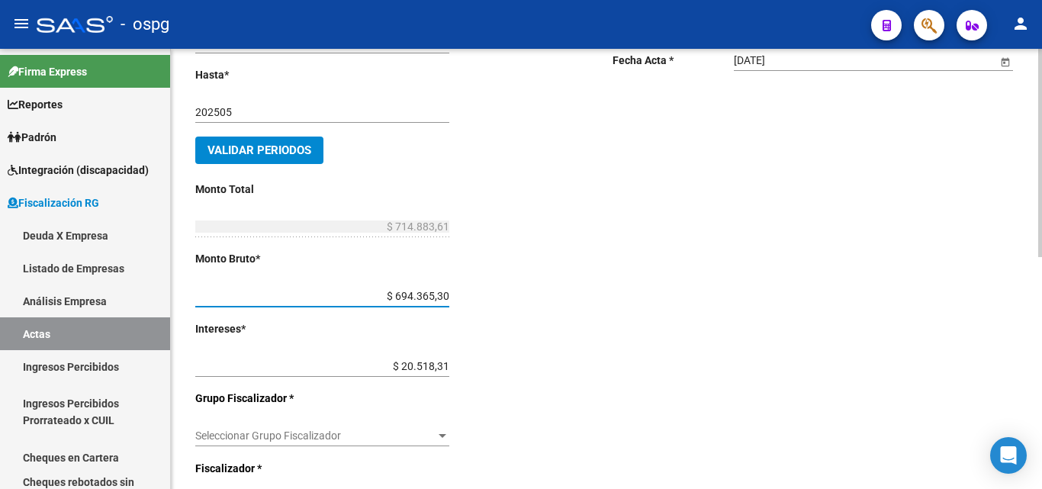
click at [548, 272] on div "Desde * 202504 Ej: 202201 Hasta * 202505 Ej: 202208 Validar Periodos Monto Tota…" at bounding box center [379, 355] width 368 height 716
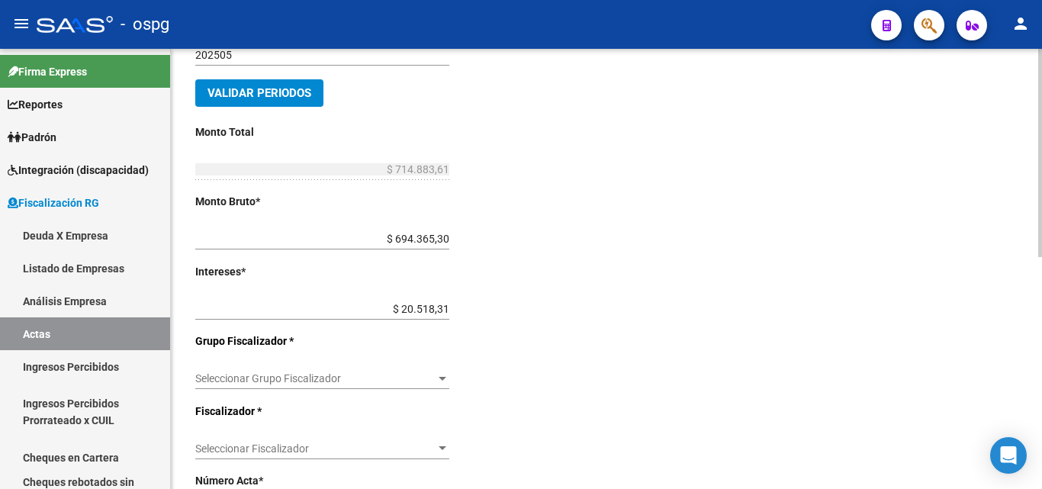
scroll to position [458, 0]
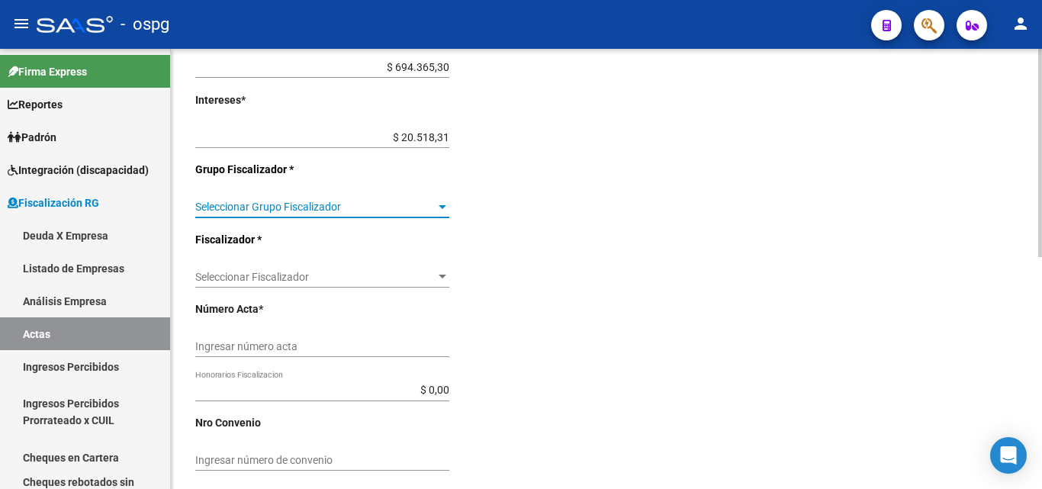
click at [343, 207] on span "Seleccionar Grupo Fiscalizador" at bounding box center [315, 207] width 240 height 13
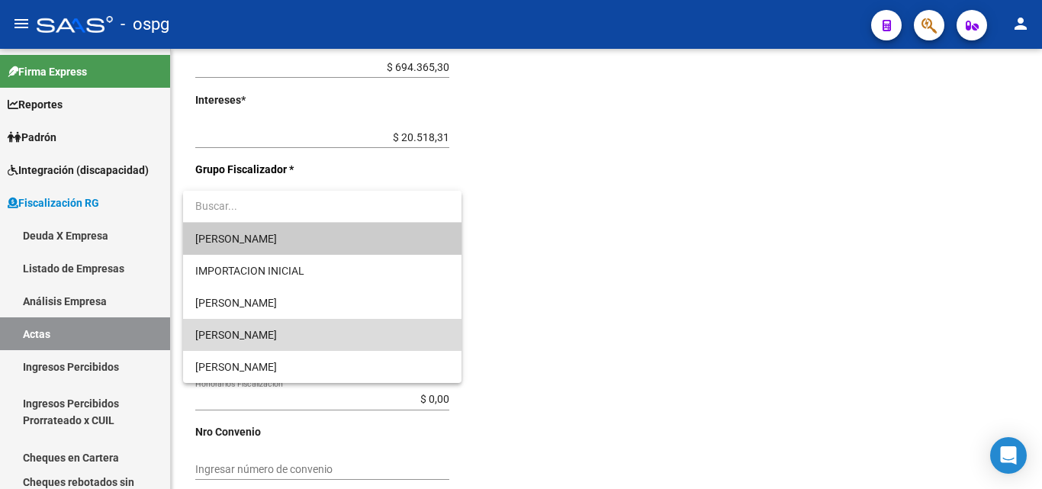
click at [277, 334] on span "[PERSON_NAME]" at bounding box center [322, 335] width 254 height 32
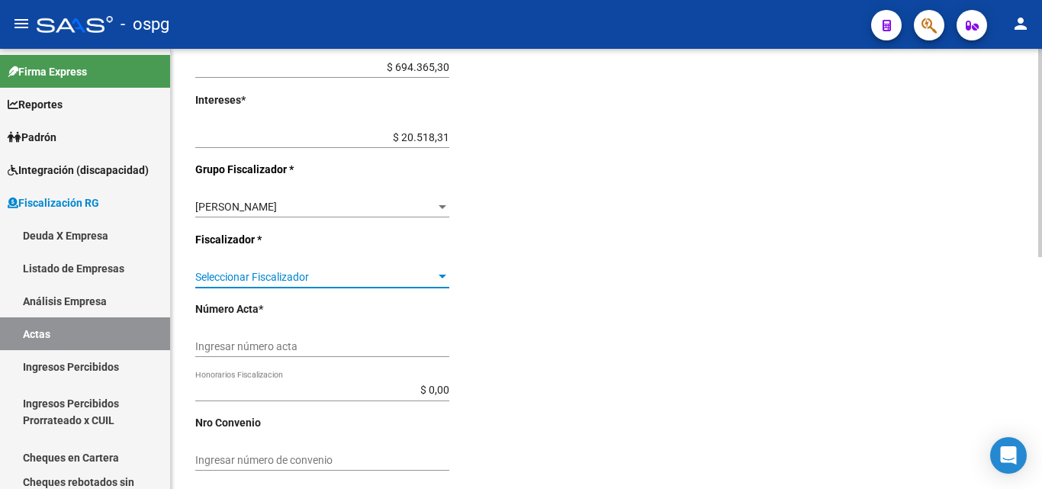
click at [296, 271] on span "Seleccionar Fiscalizador" at bounding box center [315, 277] width 240 height 13
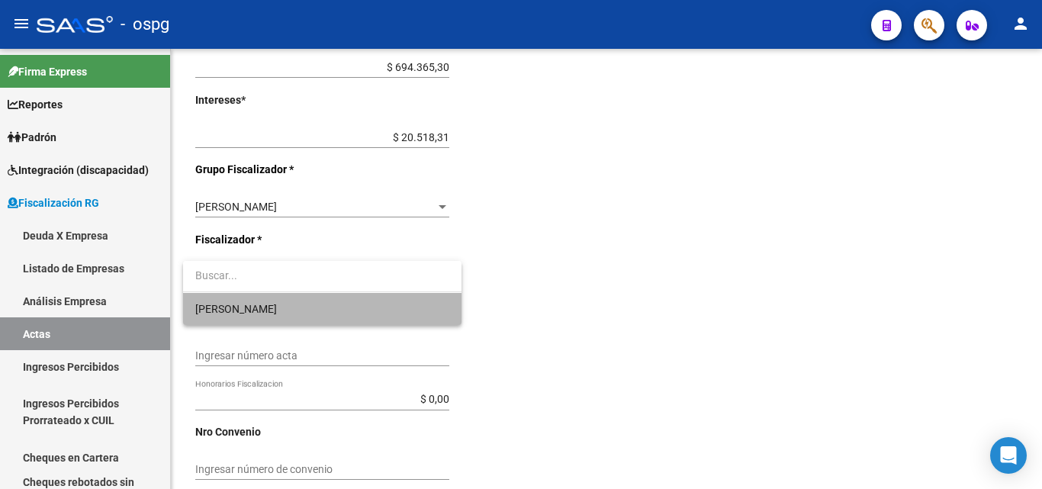
click at [279, 313] on span "[PERSON_NAME]" at bounding box center [322, 309] width 254 height 32
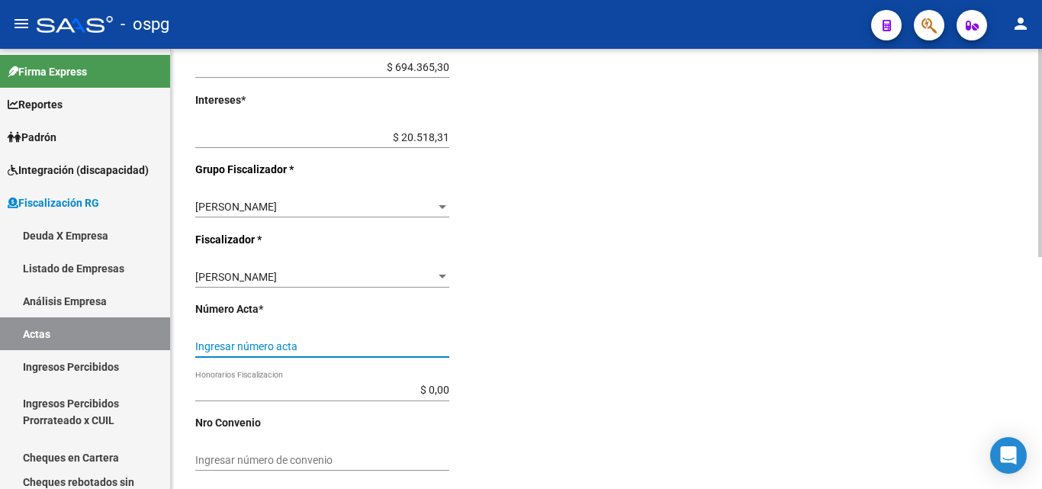
click at [282, 342] on input "Ingresar número acta" at bounding box center [322, 346] width 254 height 13
type input "202504-202505"
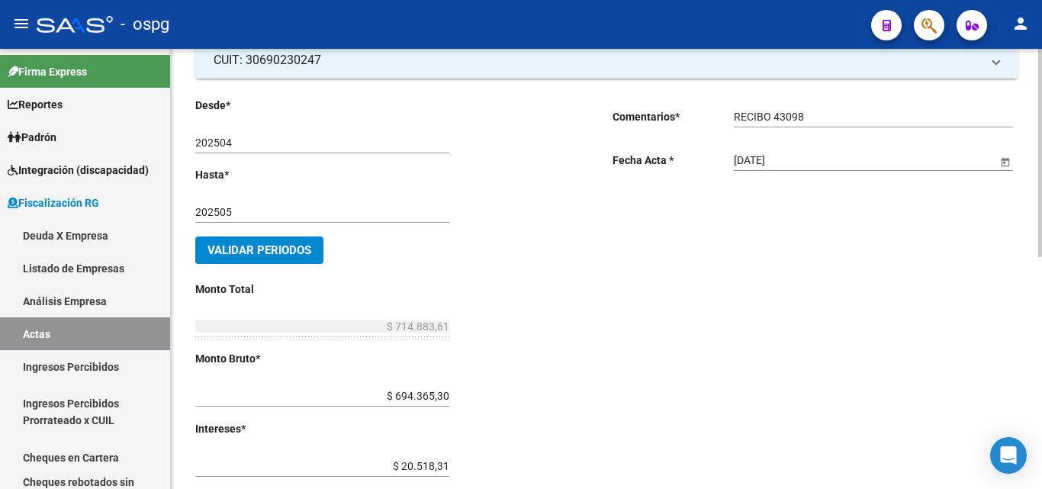
scroll to position [108, 0]
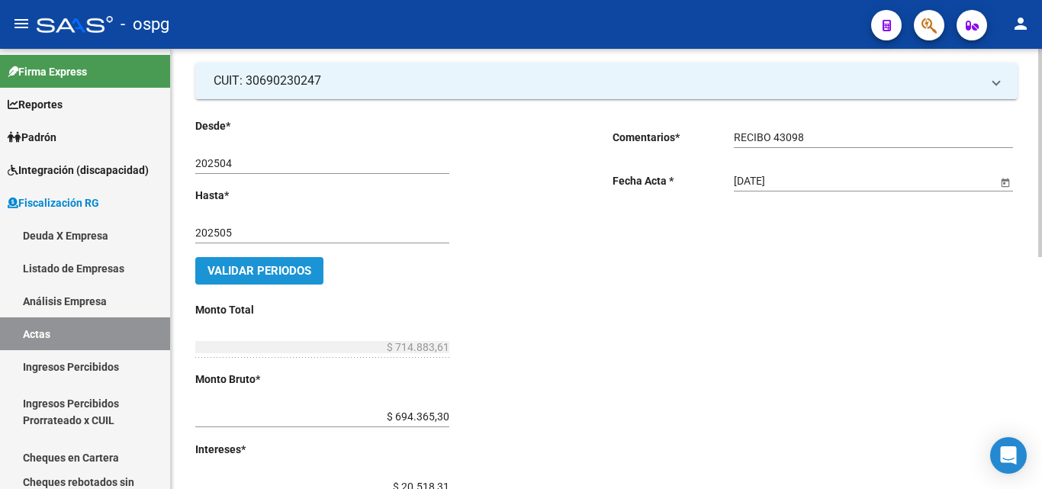
click at [256, 276] on span "Validar Periodos" at bounding box center [259, 271] width 104 height 14
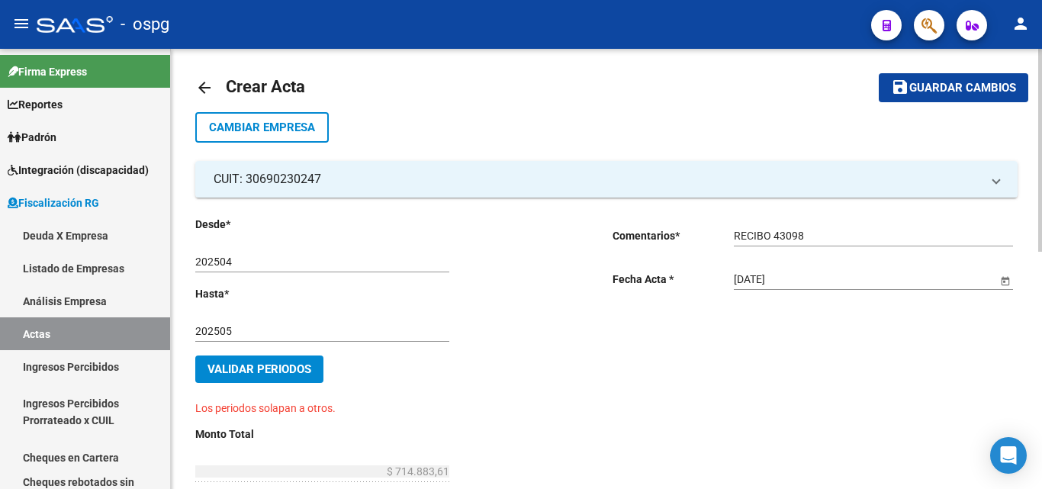
scroll to position [0, 0]
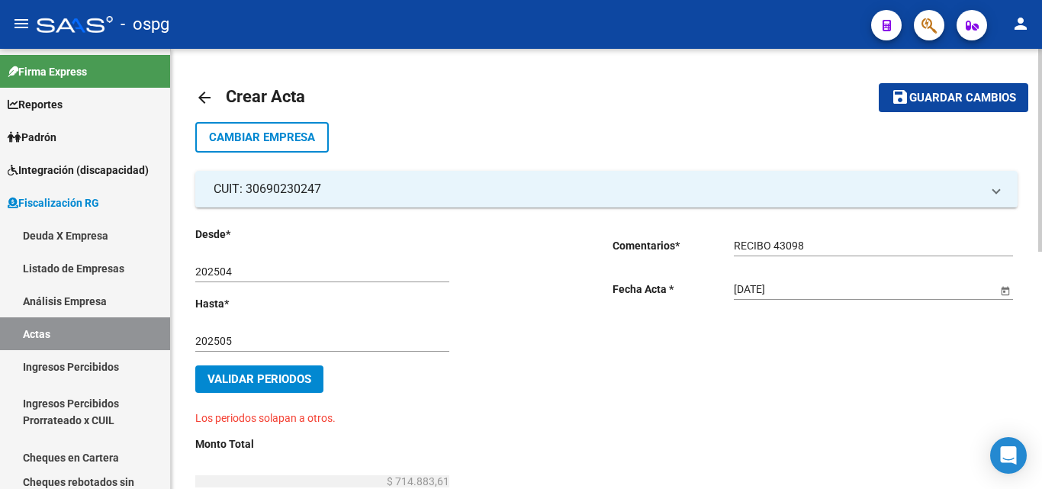
click at [206, 97] on mat-icon "arrow_back" at bounding box center [204, 97] width 18 height 18
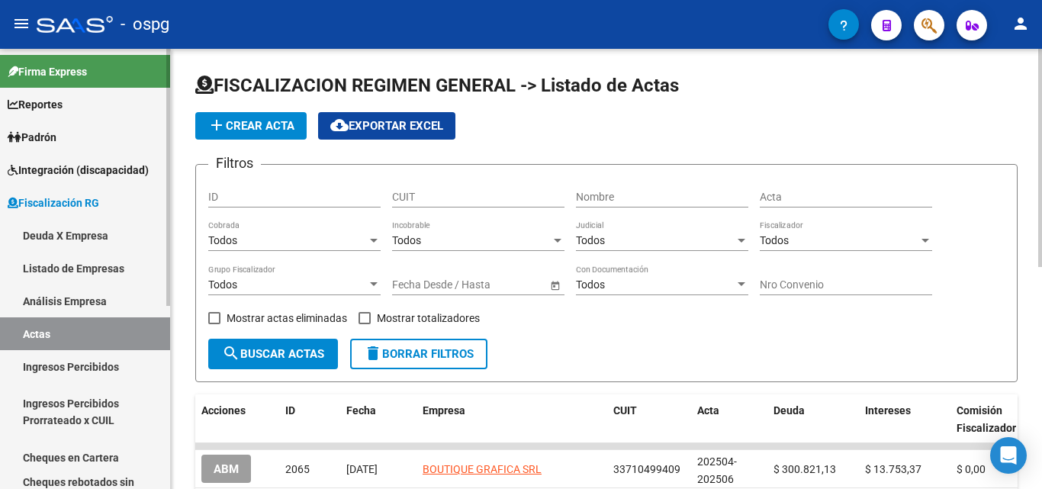
click at [91, 334] on link "Actas" at bounding box center [85, 333] width 170 height 33
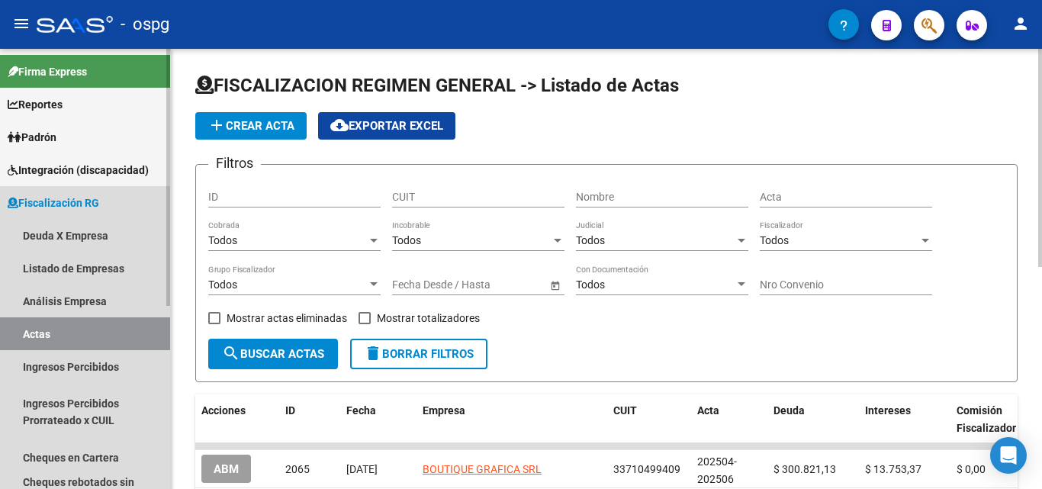
click at [91, 334] on link "Actas" at bounding box center [85, 333] width 170 height 33
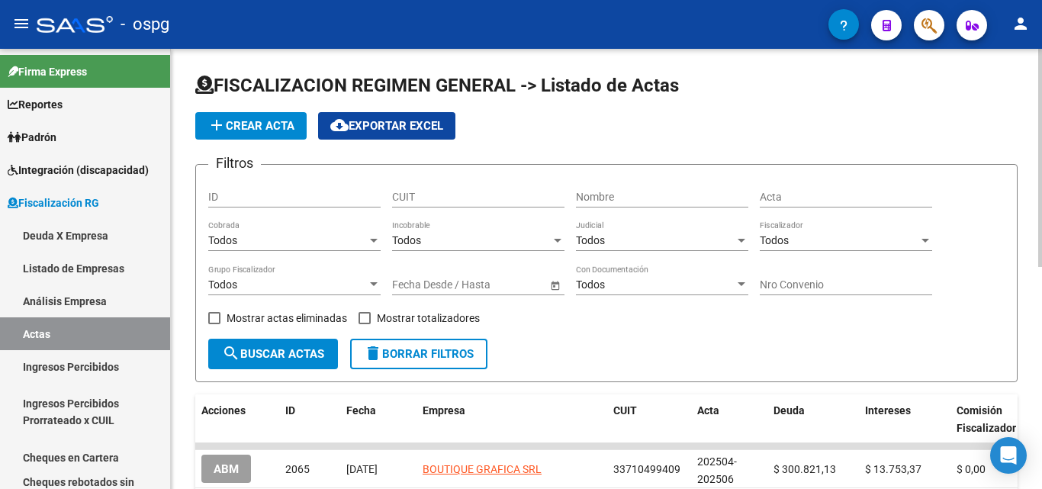
click at [661, 198] on input "Nombre" at bounding box center [662, 197] width 172 height 13
type input "VCP"
click at [256, 124] on span "add Crear Acta" at bounding box center [250, 126] width 87 height 14
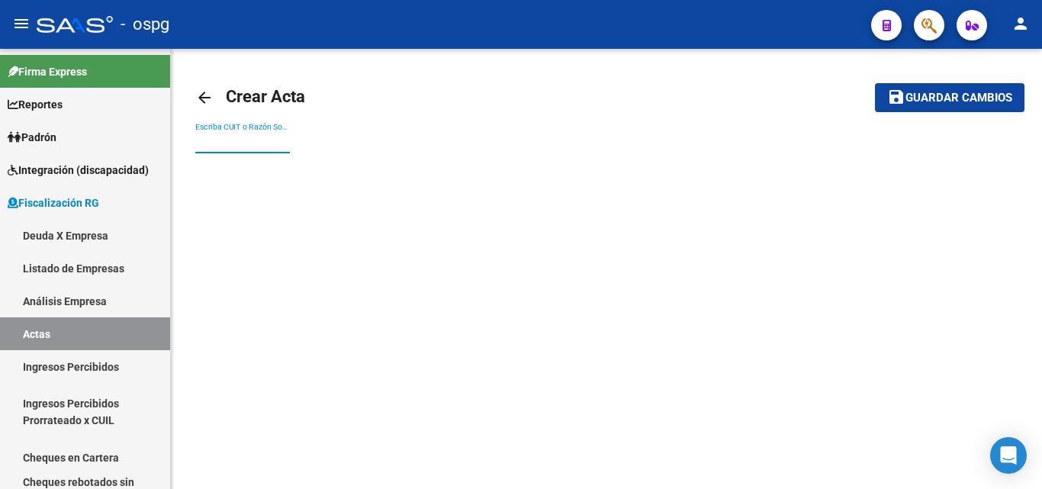
click at [255, 146] on input "Escriba CUIT o Razón Social para buscar" at bounding box center [242, 142] width 95 height 13
type input "SALLEO"
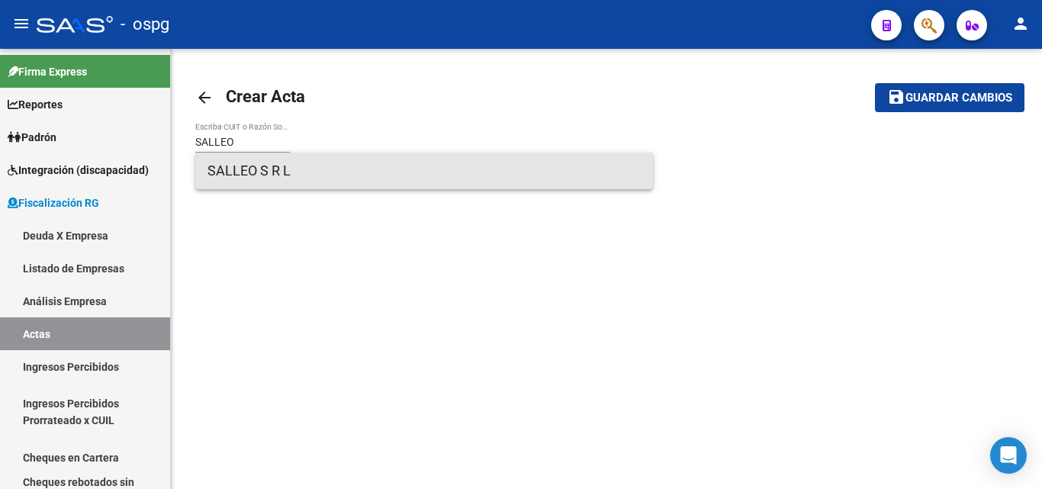
click at [260, 163] on span "SALLEO S R L" at bounding box center [423, 171] width 433 height 37
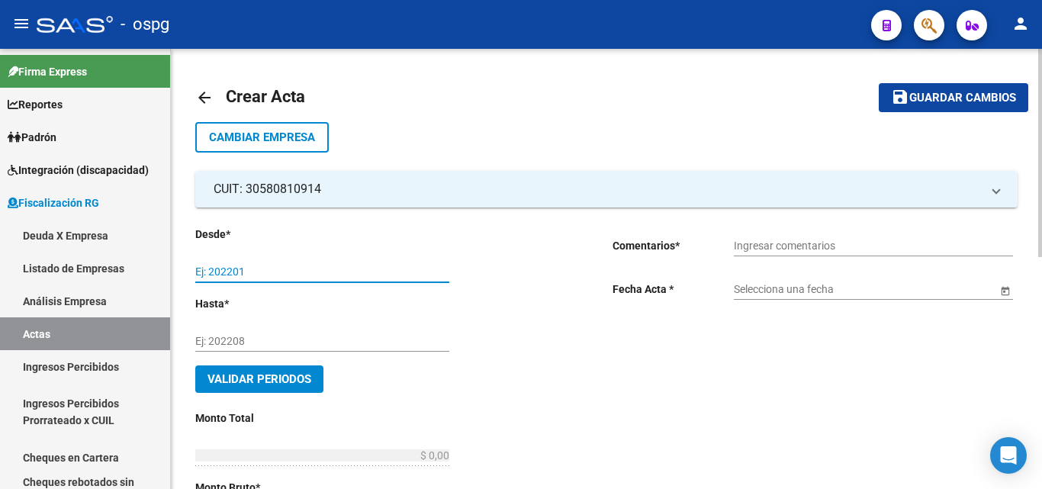
click at [263, 267] on input "Ej: 202201" at bounding box center [322, 271] width 254 height 13
type input "202502"
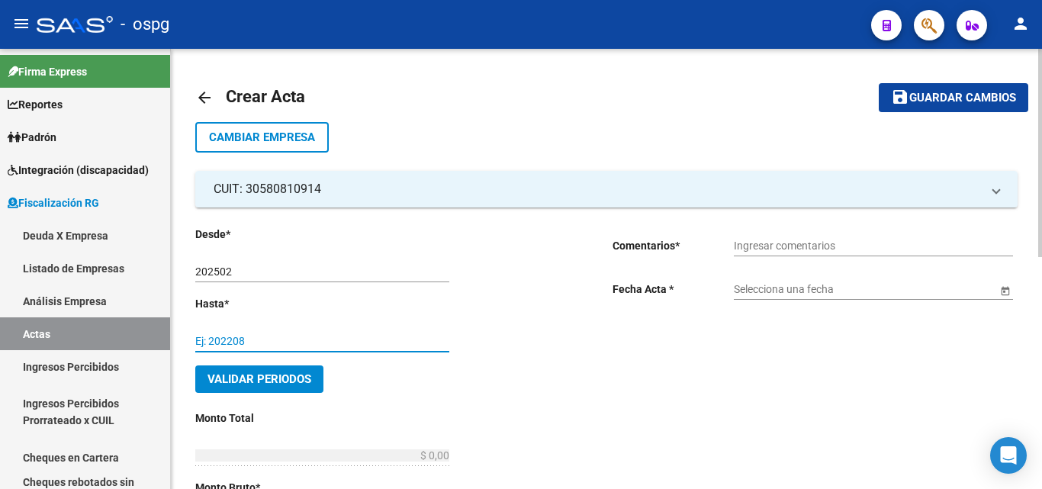
click at [237, 342] on input "Ej: 202208" at bounding box center [322, 341] width 254 height 13
type input "202504"
click at [285, 377] on span "Validar Periodos" at bounding box center [259, 379] width 104 height 14
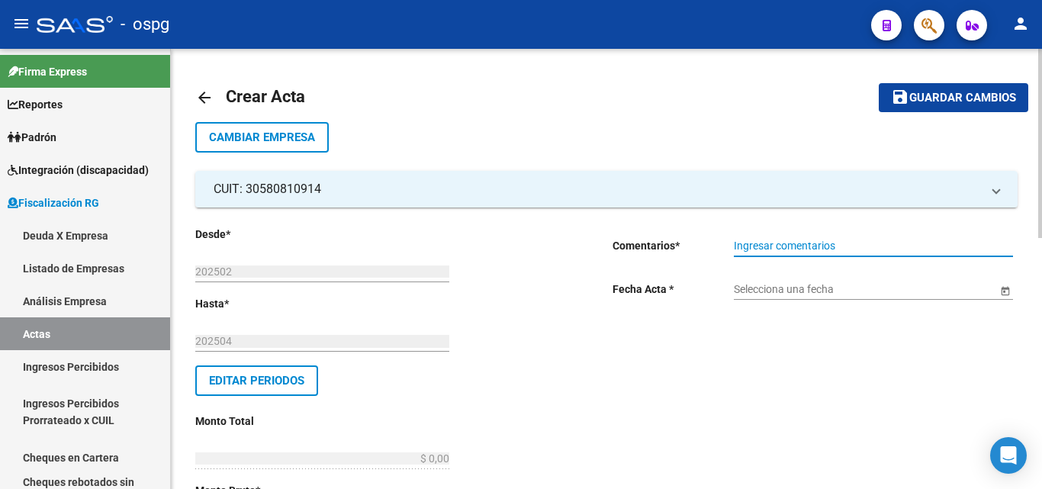
click at [832, 249] on input "Ingresar comentarios" at bounding box center [873, 246] width 279 height 13
type input "RECIBO 43192"
click at [784, 295] on input "Selecciona una fecha" at bounding box center [865, 289] width 263 height 13
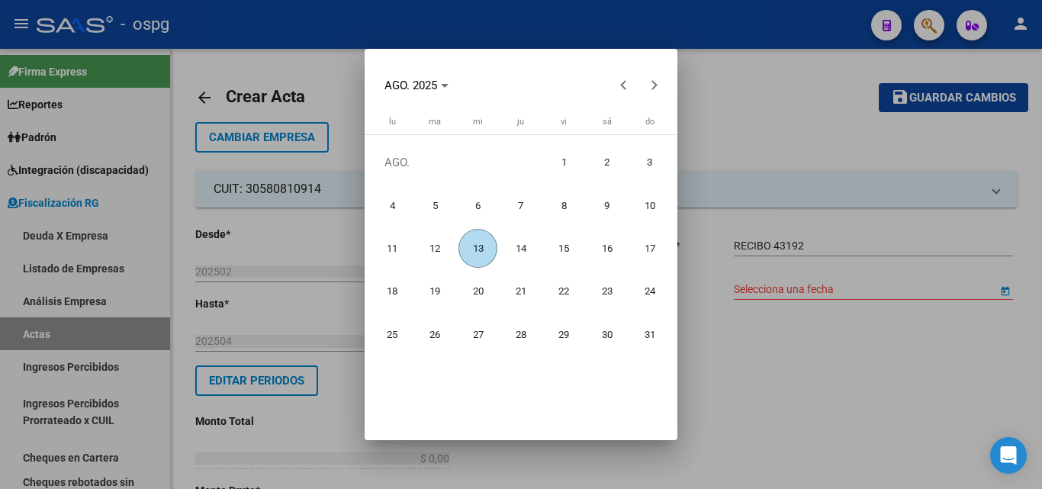
click at [468, 249] on span "13" at bounding box center [477, 248] width 39 height 39
type input "[DATE]"
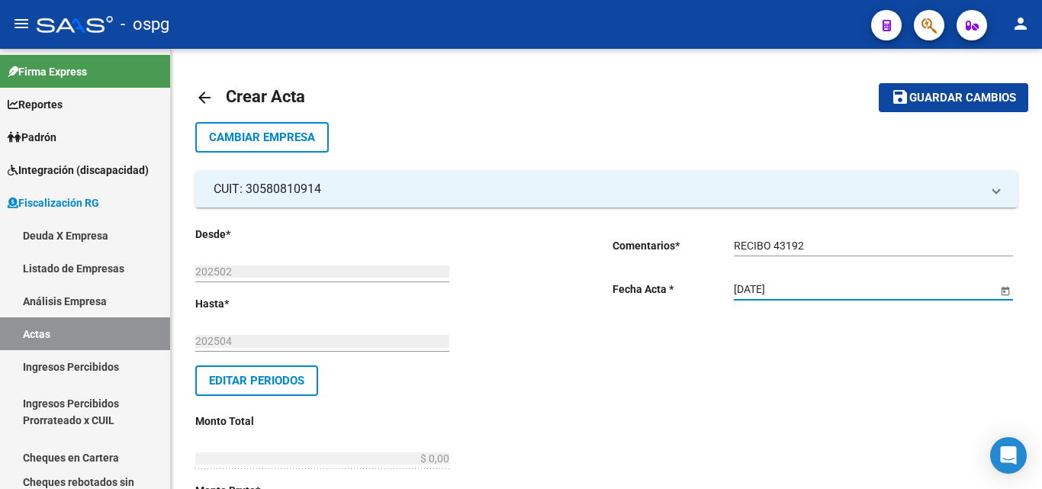
scroll to position [153, 0]
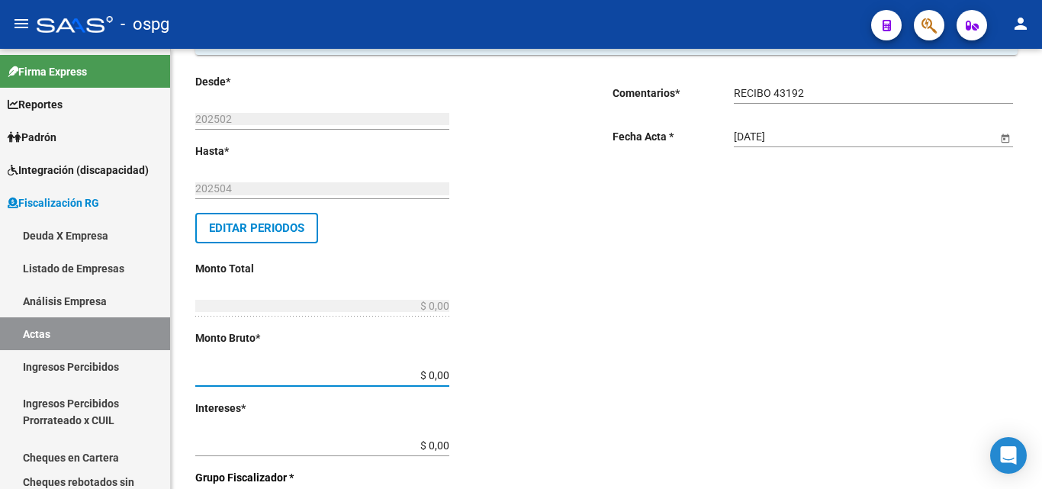
click at [443, 374] on input "$ 0,00" at bounding box center [322, 375] width 254 height 13
type input "$ 1.430.191,21"
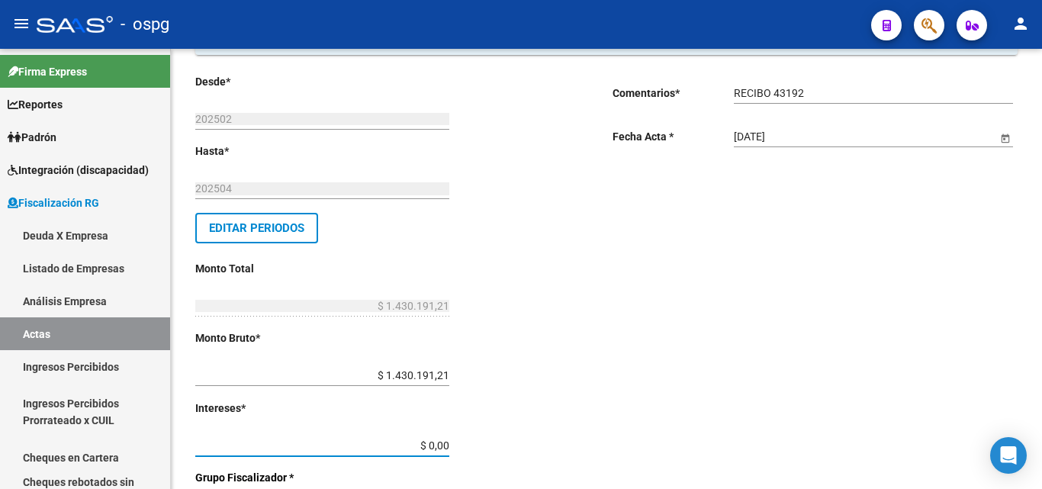
click at [443, 442] on input "$ 0,00" at bounding box center [322, 445] width 254 height 13
type input "$ 62.076,63"
type input "$ 1.492.267,84"
click at [481, 429] on div "Desde * 202502 Ej: 202201 Hasta * 202504 Ej: 202208 Editar Periodos Monto Total…" at bounding box center [379, 478] width 368 height 811
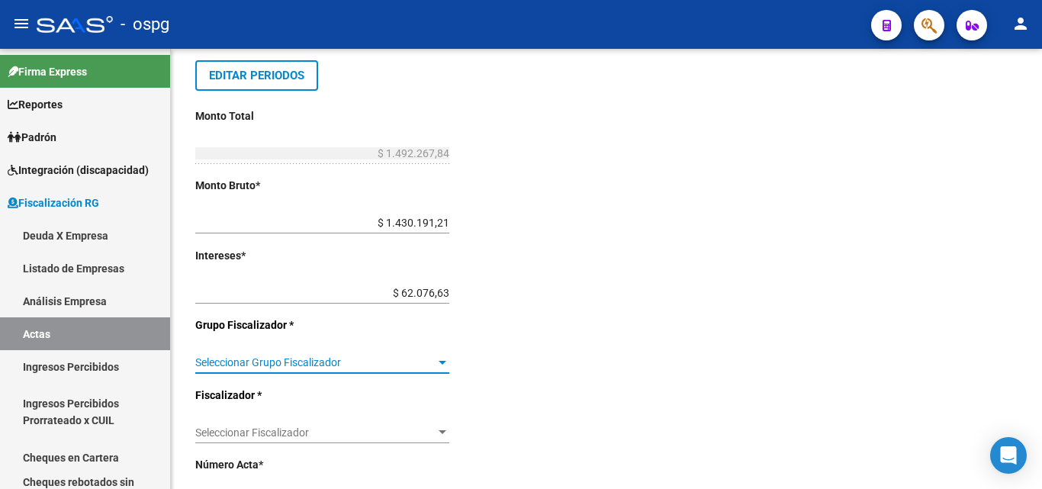
click at [446, 364] on div at bounding box center [443, 363] width 8 height 4
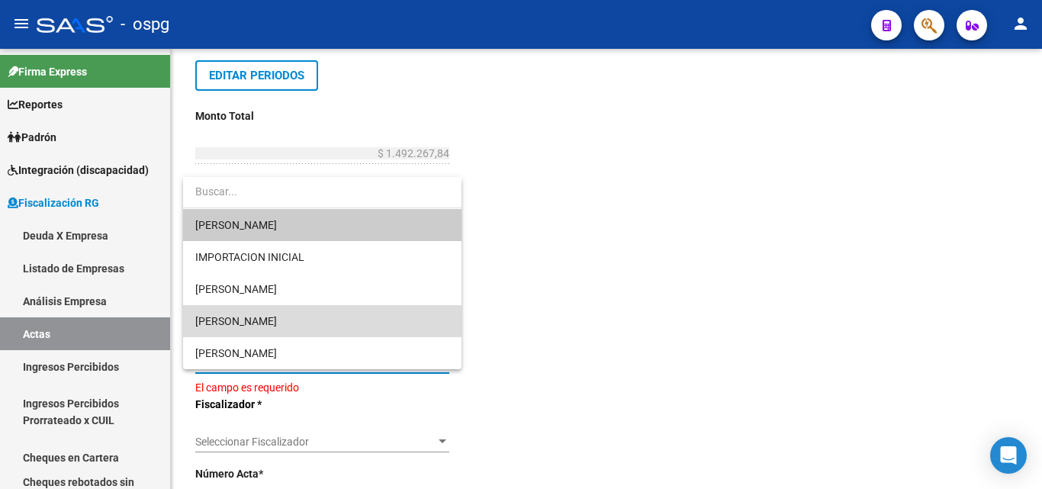
click at [289, 316] on span "[PERSON_NAME]" at bounding box center [322, 321] width 254 height 32
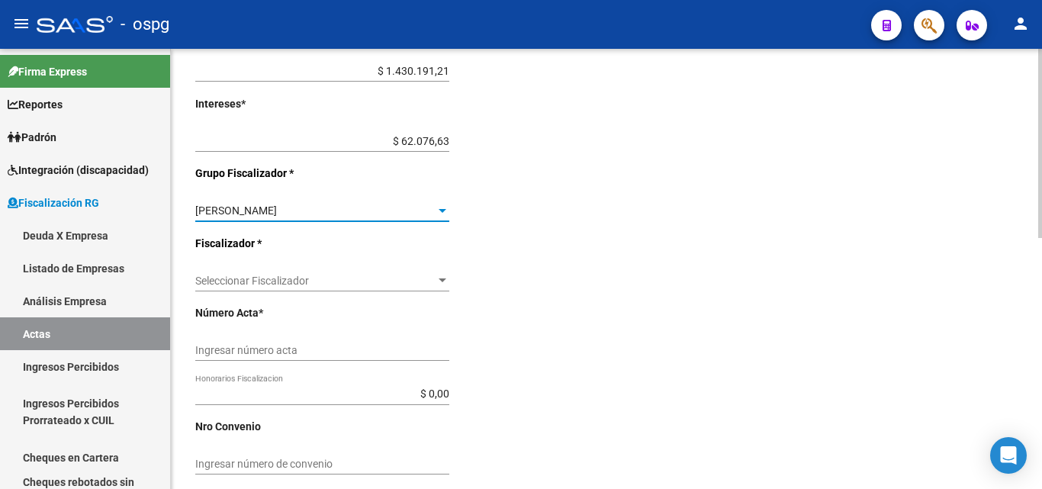
scroll to position [458, 0]
click at [434, 282] on span "Seleccionar Fiscalizador" at bounding box center [315, 280] width 240 height 13
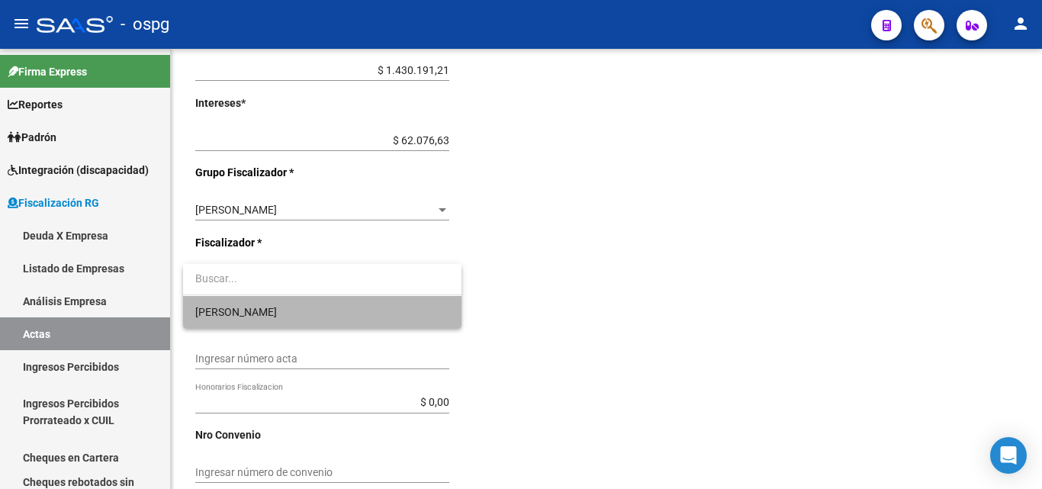
click at [293, 314] on span "[PERSON_NAME]" at bounding box center [322, 312] width 254 height 32
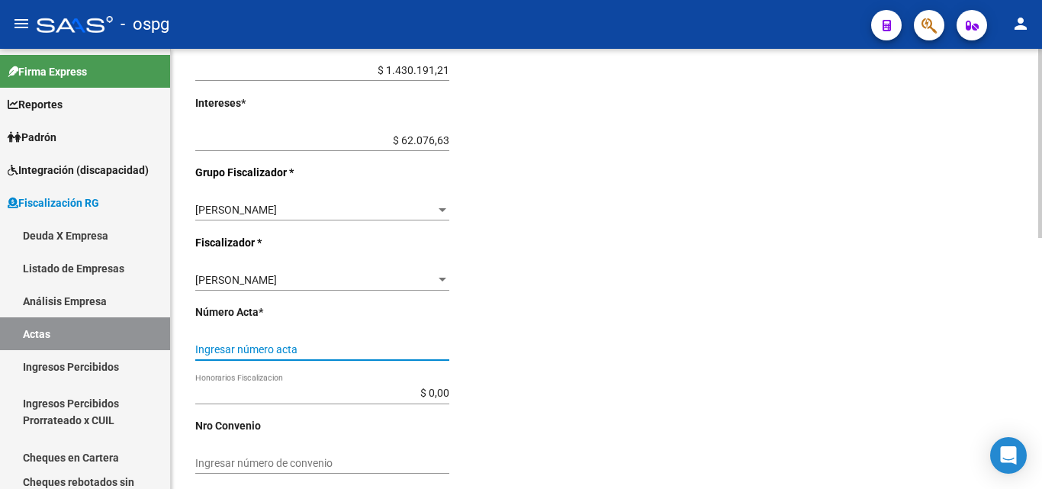
click at [302, 347] on input "Ingresar número acta" at bounding box center [322, 349] width 254 height 13
click at [278, 345] on input "202502" at bounding box center [322, 349] width 254 height 13
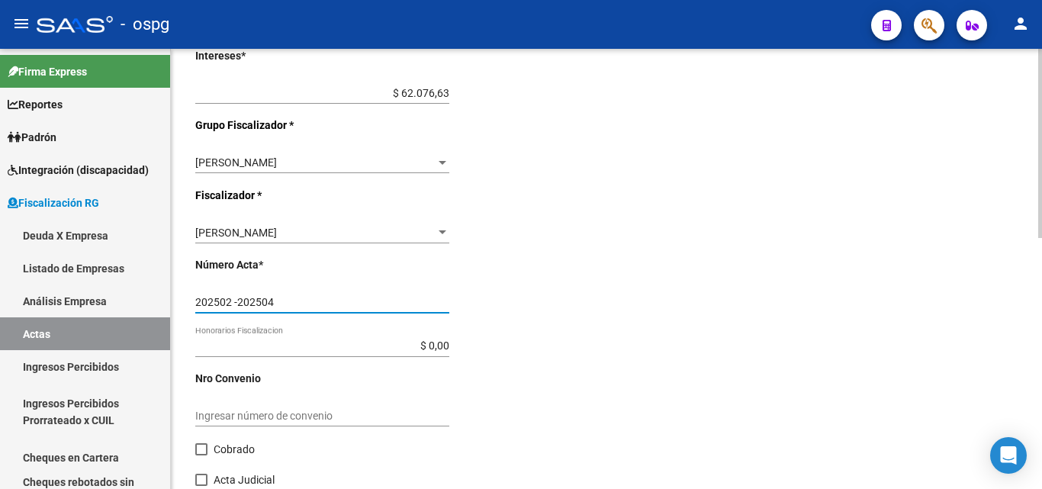
scroll to position [584, 0]
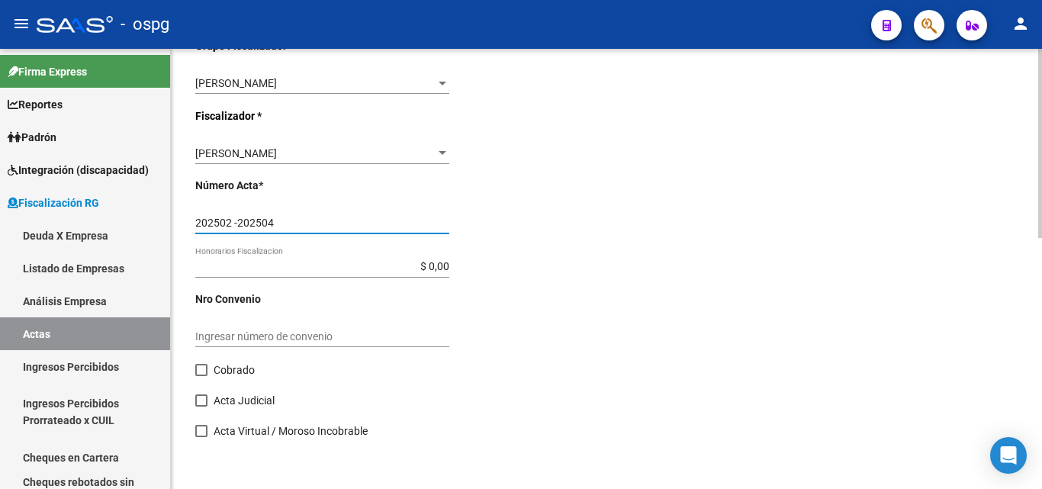
type input "202502 -202504"
click at [199, 375] on span at bounding box center [201, 370] width 12 height 12
click at [201, 376] on input "Cobrado" at bounding box center [201, 376] width 1 height 1
checkbox input "true"
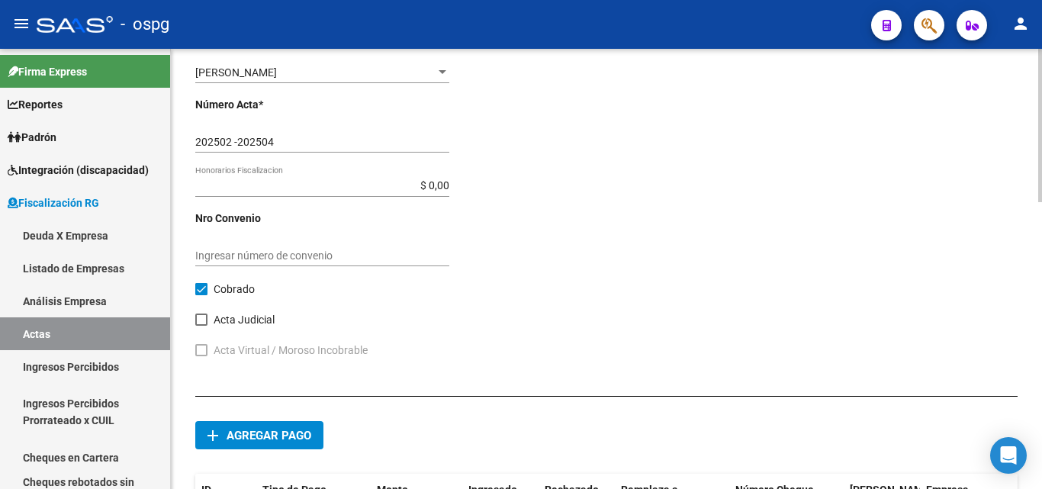
scroll to position [686, 0]
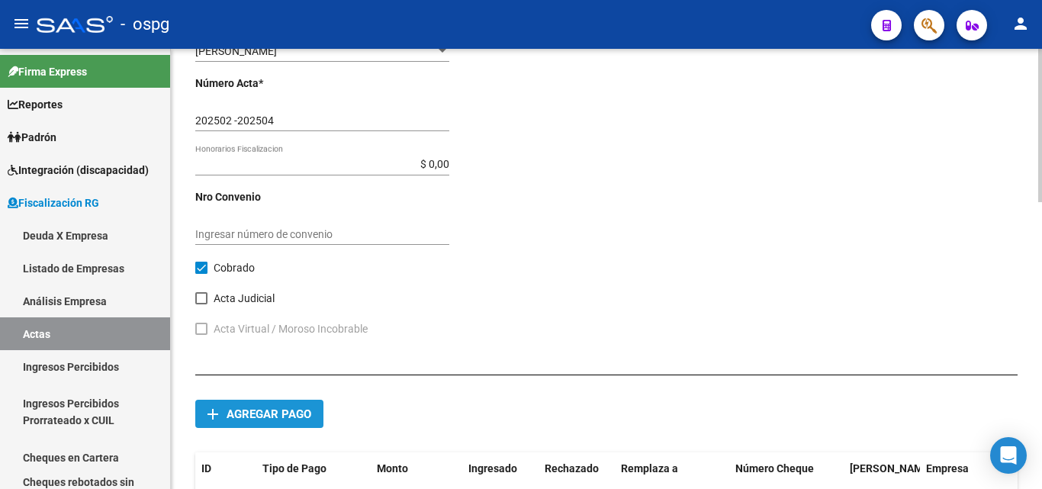
click at [289, 414] on span "Agregar pago" at bounding box center [269, 414] width 85 height 14
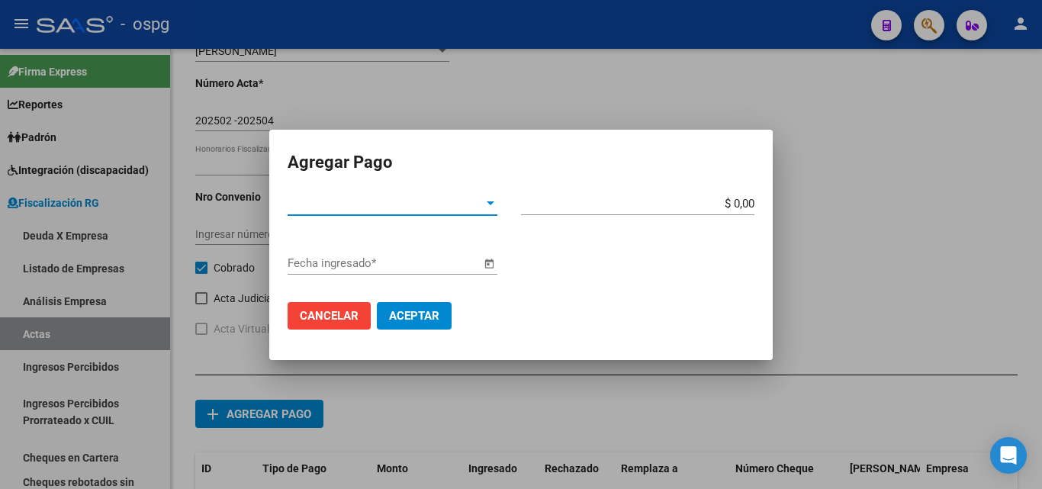
click at [490, 204] on div at bounding box center [491, 203] width 8 height 4
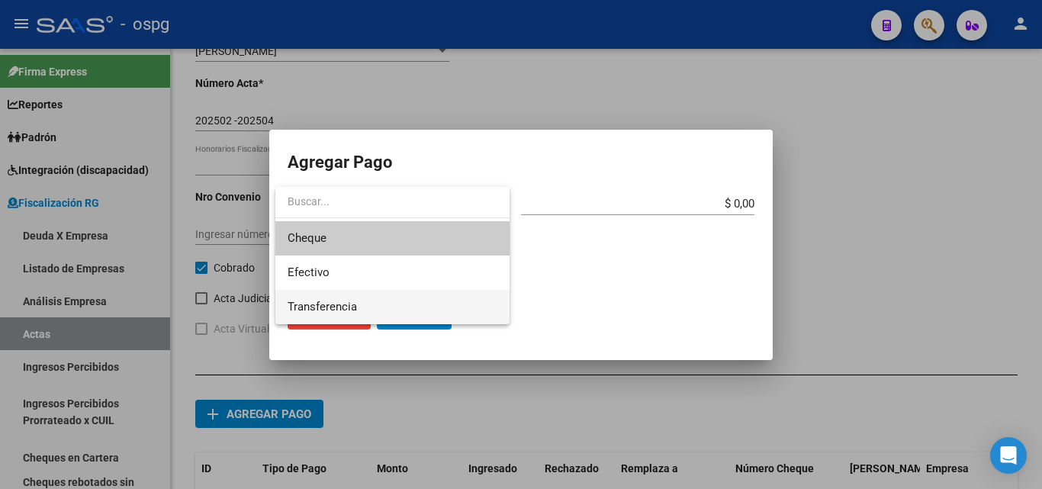
click at [366, 304] on span "Transferencia" at bounding box center [393, 307] width 210 height 34
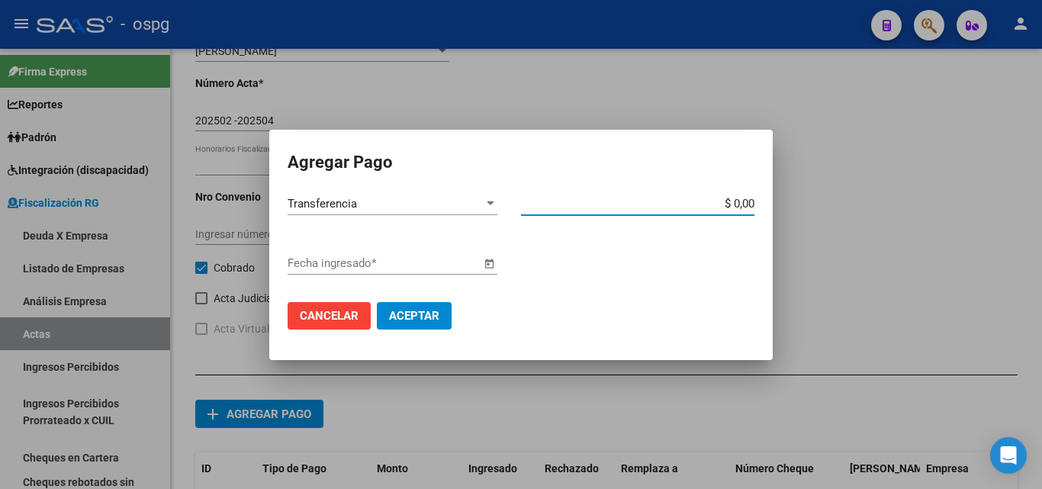
click at [747, 199] on input "$ 0,00" at bounding box center [637, 204] width 233 height 14
click at [753, 203] on input "$ 4.974.226,10" at bounding box center [637, 204] width 233 height 14
type input "$ 497.422,61"
click at [491, 265] on span "Open calendar" at bounding box center [489, 264] width 37 height 37
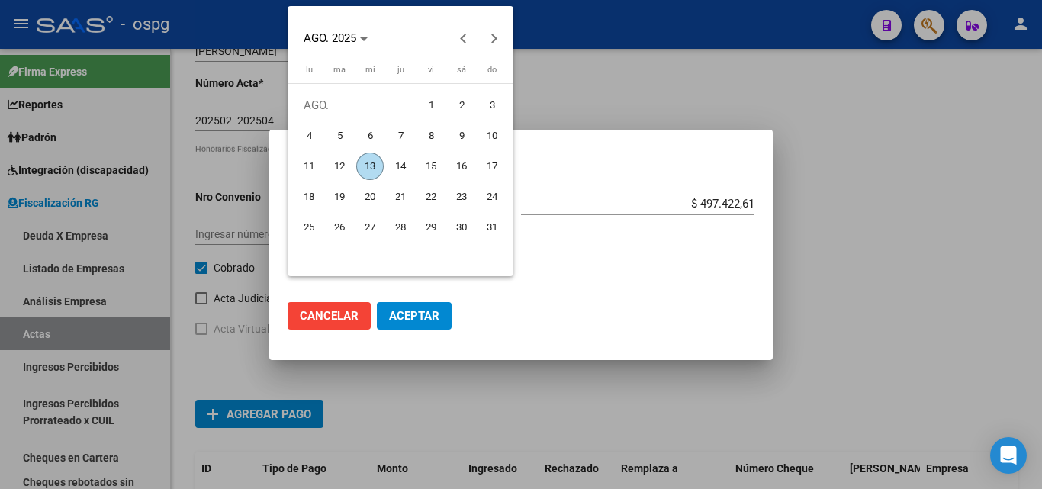
click at [343, 167] on span "12" at bounding box center [339, 166] width 27 height 27
type input "[DATE]"
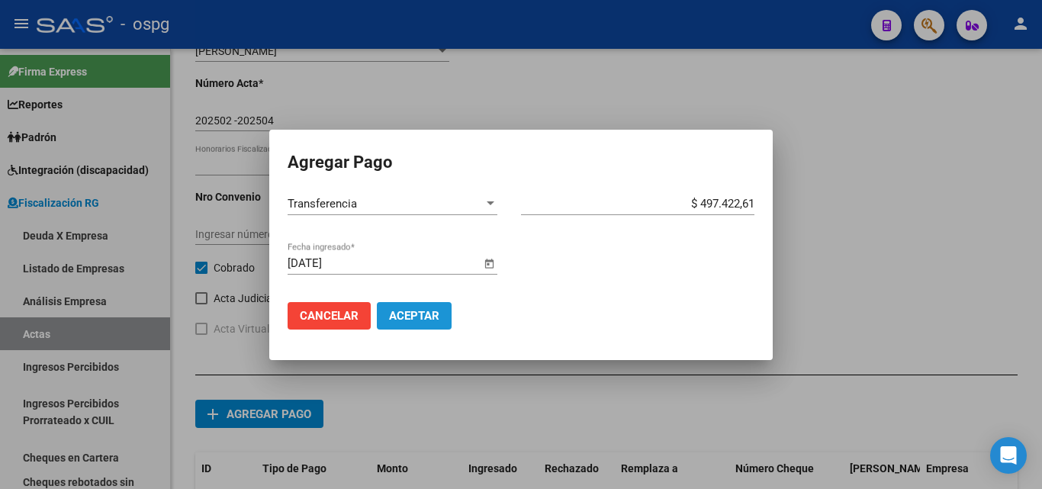
click at [435, 319] on span "Aceptar" at bounding box center [414, 316] width 50 height 14
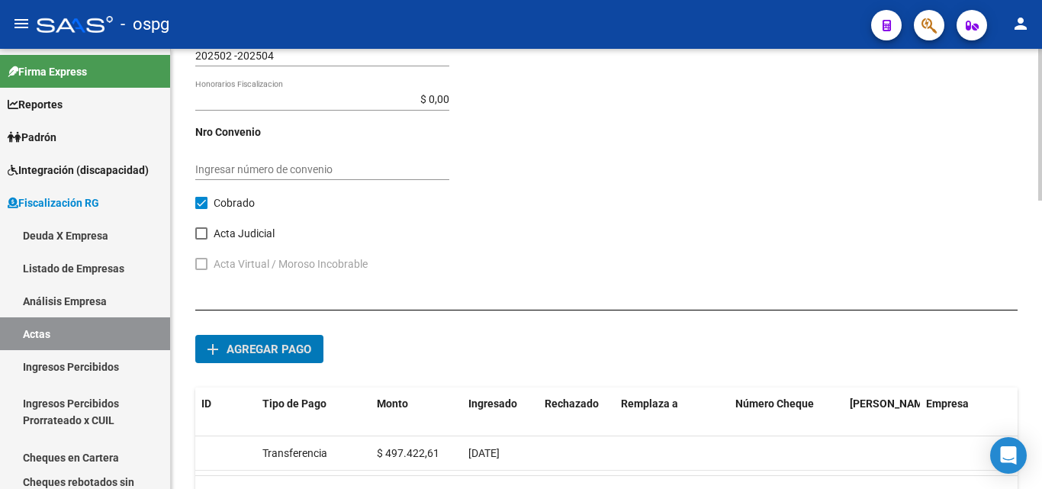
scroll to position [837, 0]
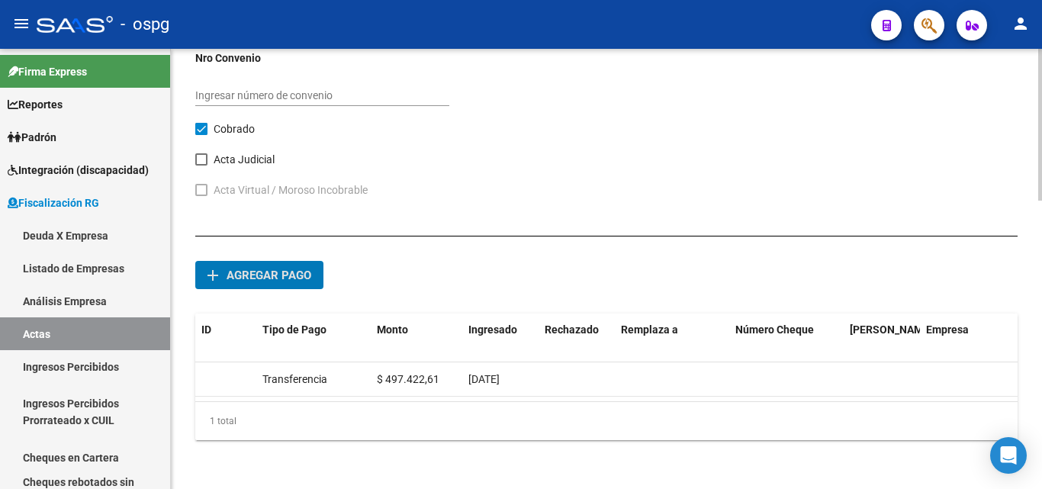
click at [265, 268] on span "Agregar pago" at bounding box center [269, 275] width 85 height 14
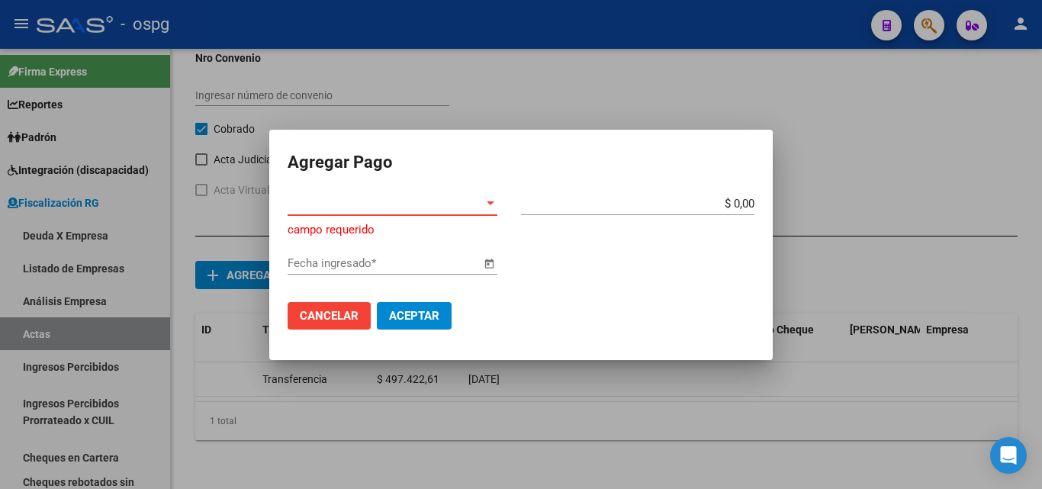
click at [488, 198] on div at bounding box center [491, 204] width 14 height 12
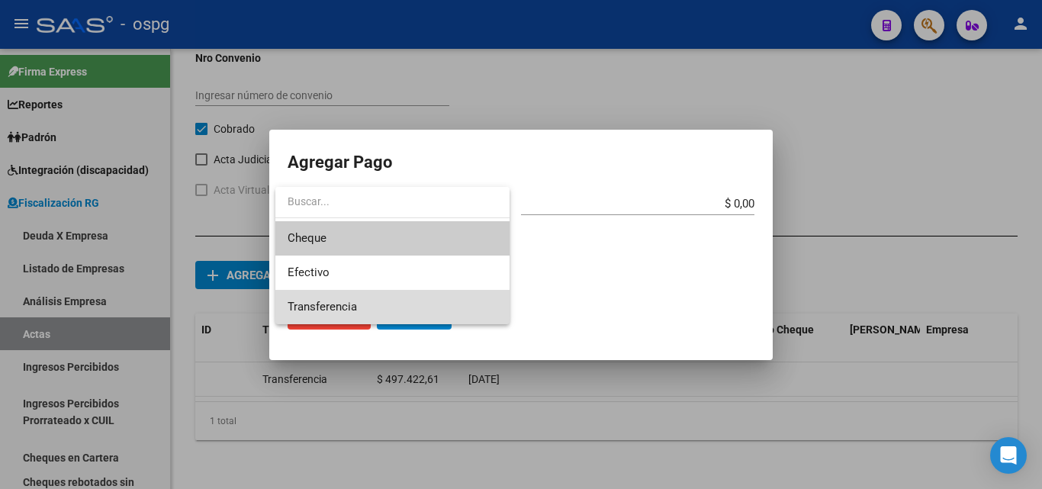
click at [364, 310] on span "Transferencia" at bounding box center [393, 307] width 210 height 34
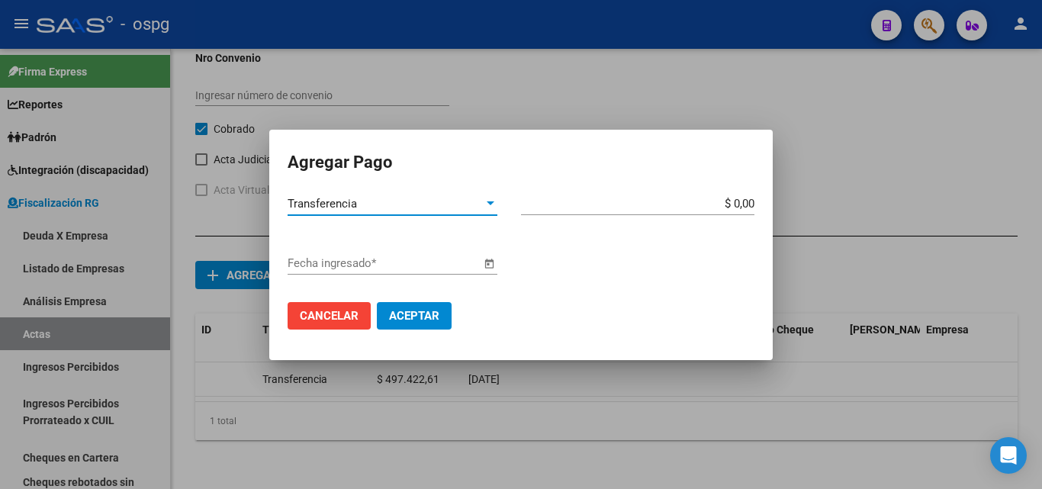
click at [747, 204] on input "$ 0,00" at bounding box center [637, 204] width 233 height 14
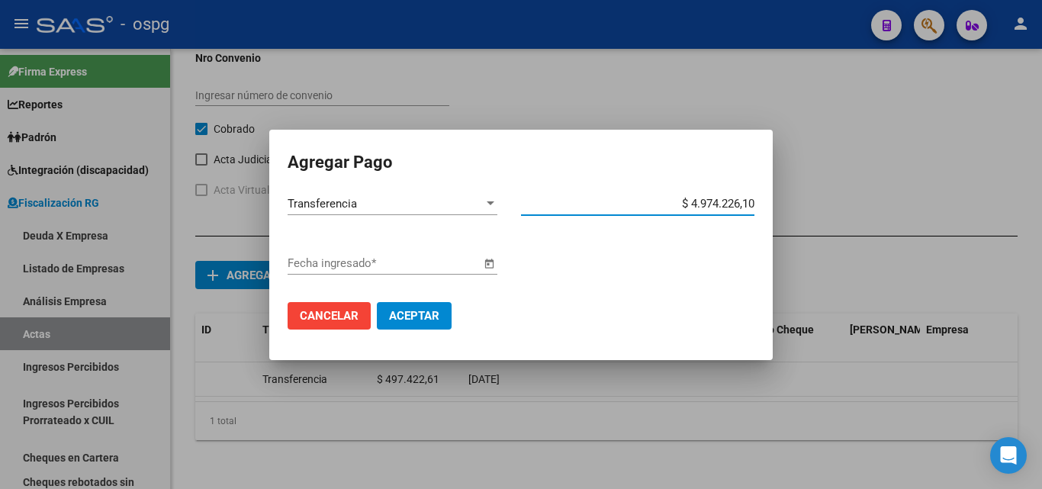
type input "$ 497.422,61"
click at [487, 272] on span "Open calendar" at bounding box center [489, 264] width 37 height 37
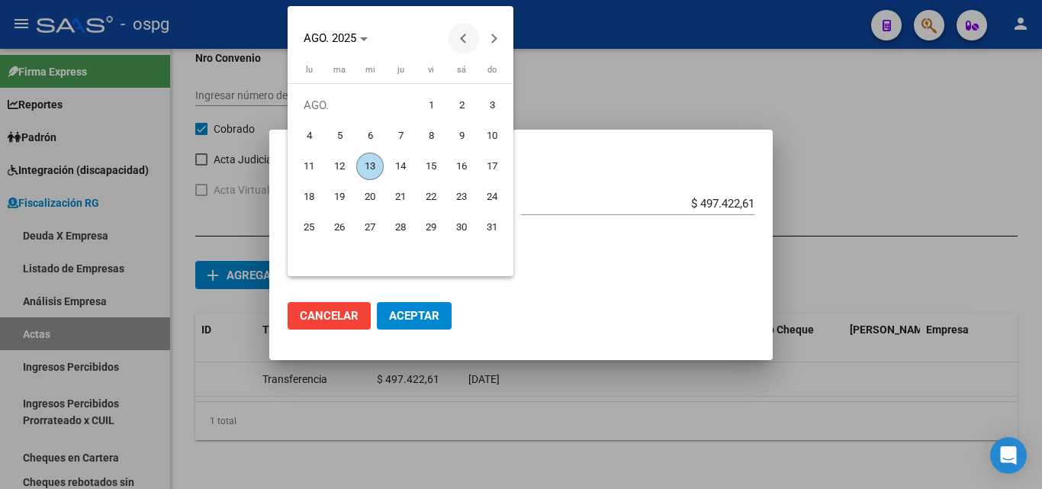
click at [462, 42] on span "Previous month" at bounding box center [463, 38] width 31 height 31
click at [495, 36] on button "Next month" at bounding box center [494, 38] width 31 height 31
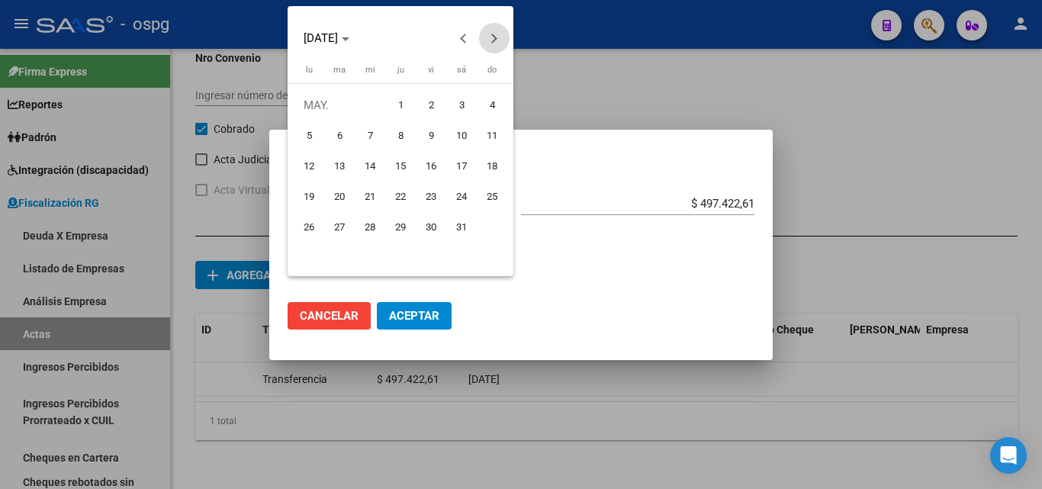
click at [495, 36] on button "Next month" at bounding box center [494, 38] width 31 height 31
click at [345, 140] on span "3" at bounding box center [339, 135] width 27 height 27
type input "[DATE]"
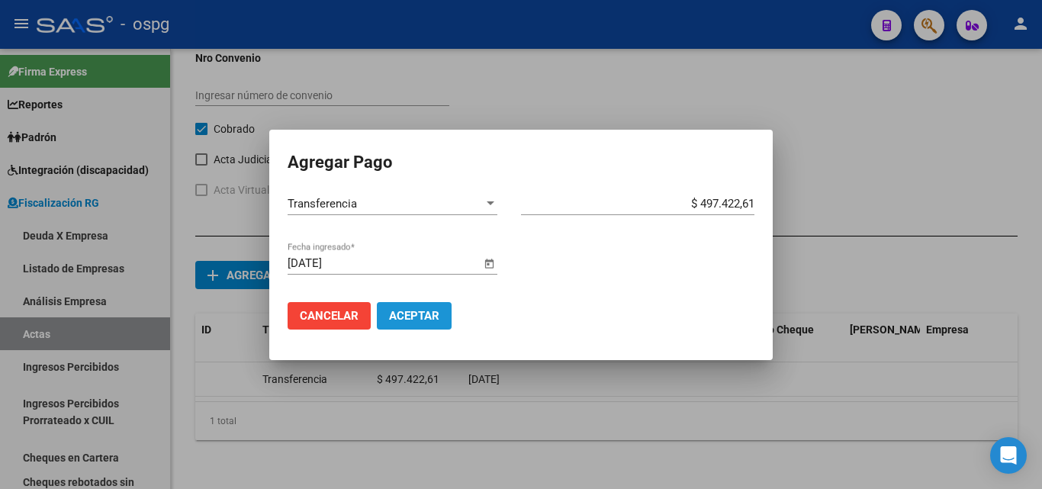
click at [426, 313] on span "Aceptar" at bounding box center [414, 316] width 50 height 14
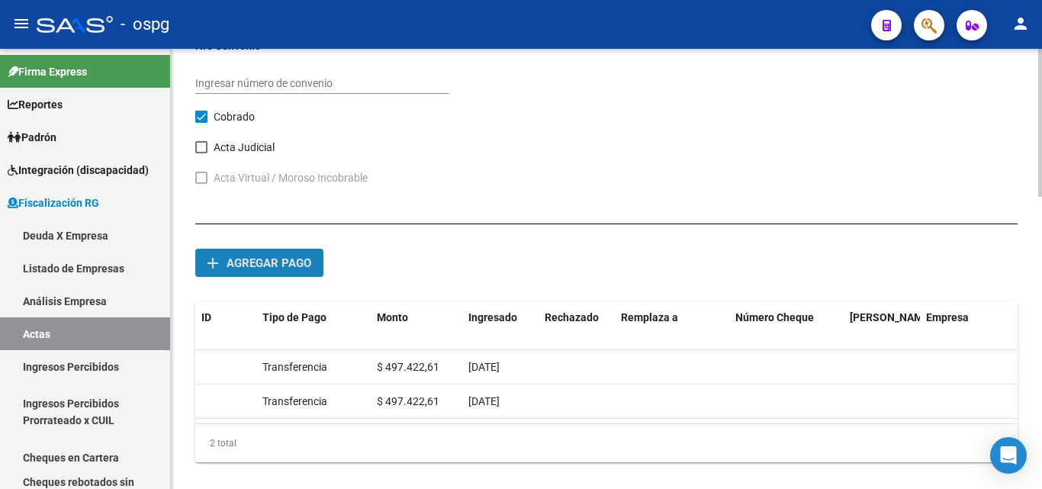
click at [242, 268] on span "Agregar pago" at bounding box center [269, 263] width 85 height 14
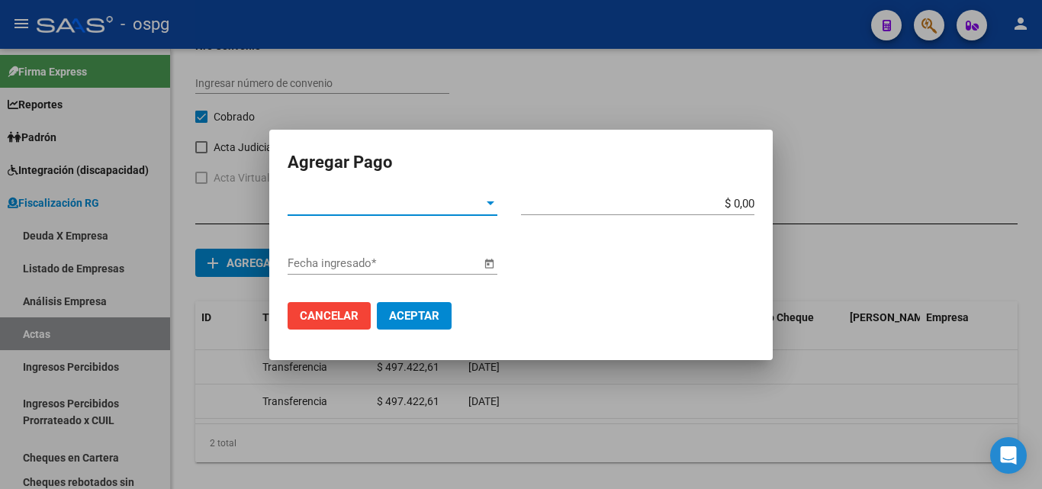
click at [496, 202] on div at bounding box center [491, 204] width 14 height 12
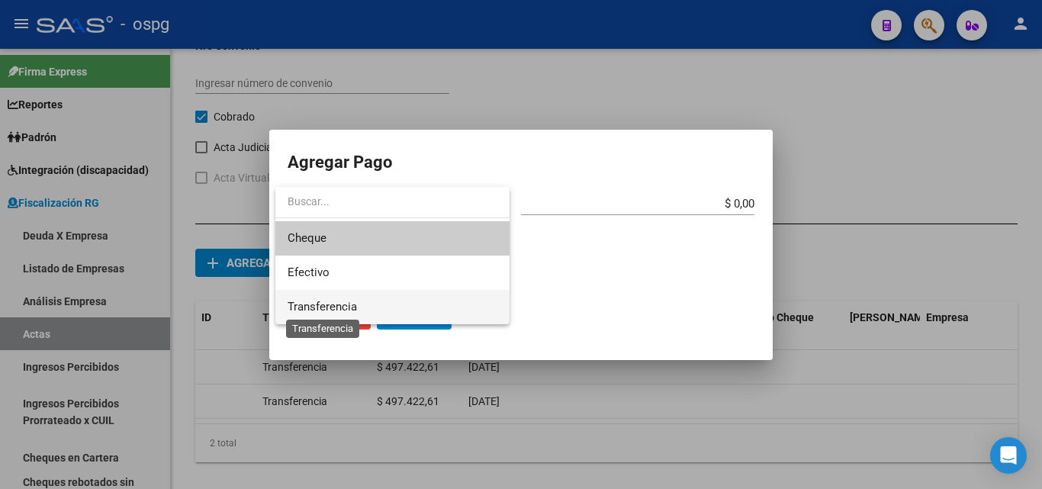
click at [356, 304] on span "Transferencia" at bounding box center [322, 307] width 69 height 14
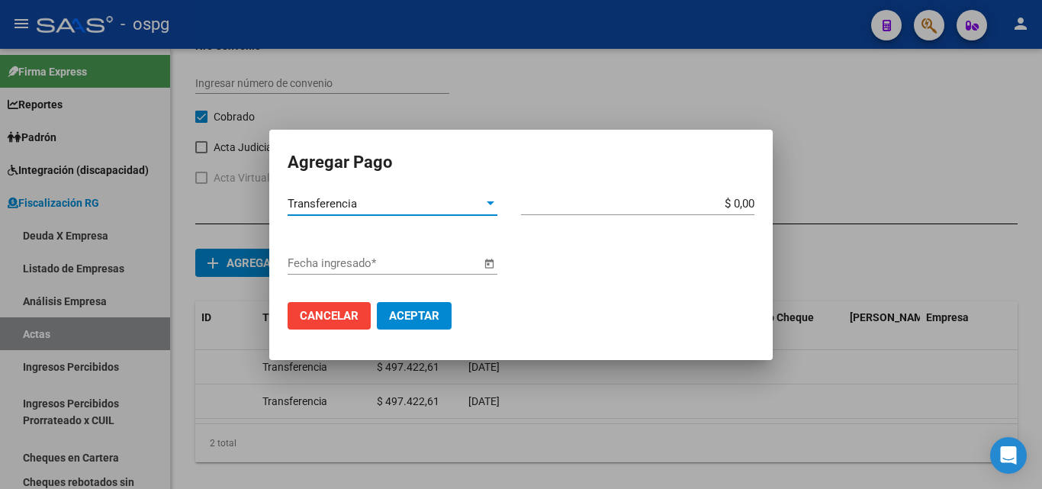
click at [746, 207] on input "$ 0,00" at bounding box center [637, 204] width 233 height 14
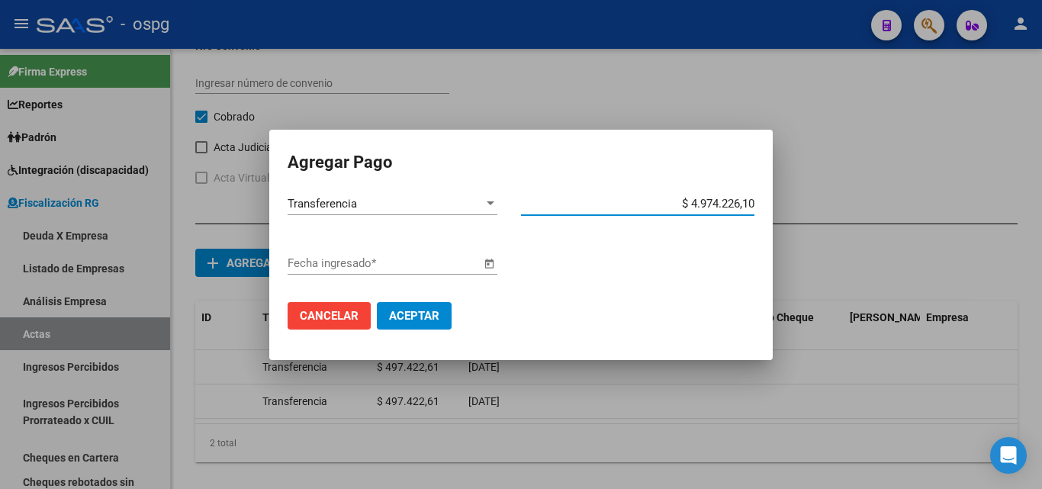
type input "$ 497.422,61"
click at [486, 266] on span "Open calendar" at bounding box center [489, 264] width 37 height 37
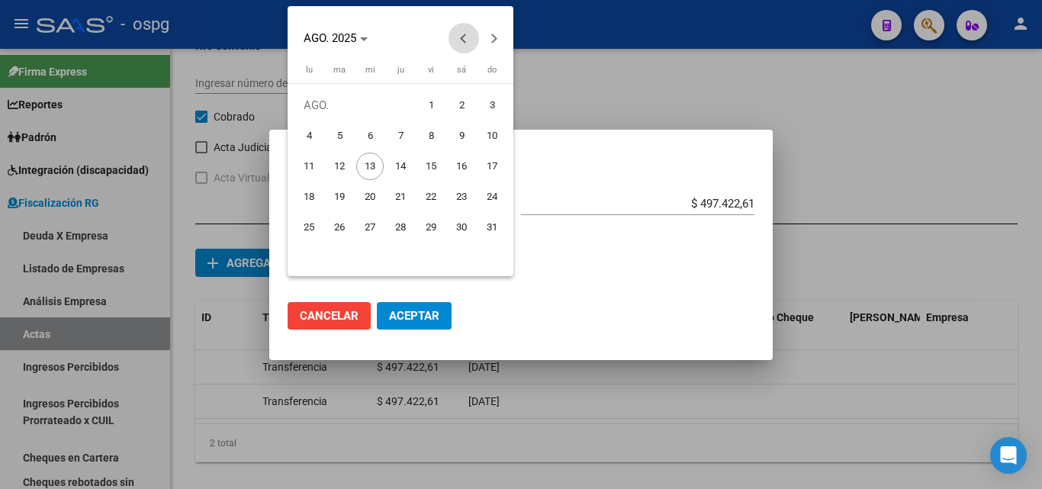
click at [465, 42] on button "Previous month" at bounding box center [463, 38] width 31 height 31
click at [397, 140] on span "3" at bounding box center [400, 135] width 27 height 27
type input "[DATE]"
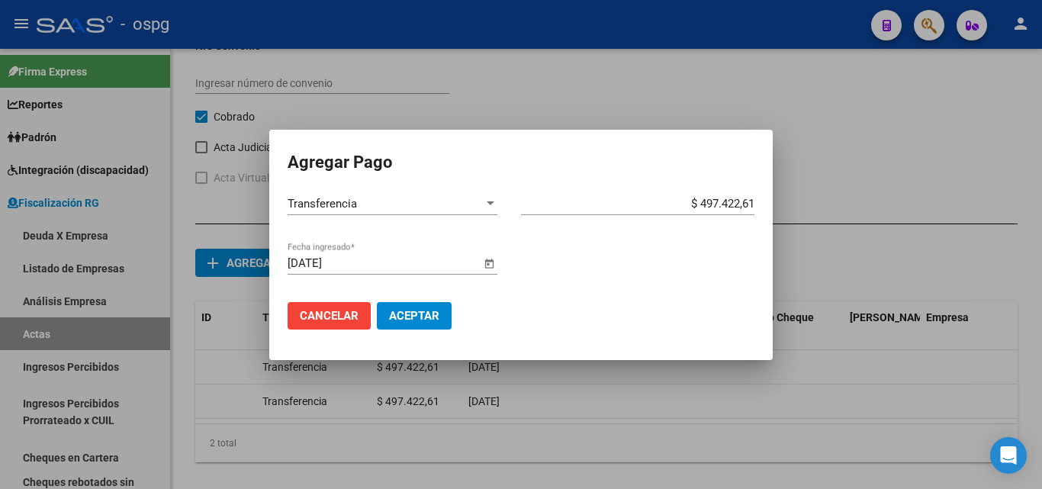
click at [396, 314] on span "Aceptar" at bounding box center [414, 316] width 50 height 14
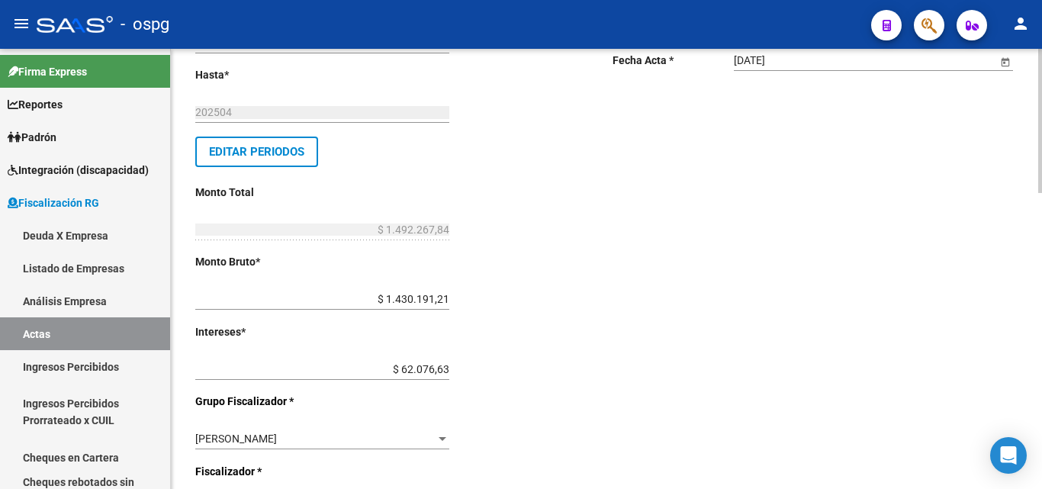
scroll to position [0, 0]
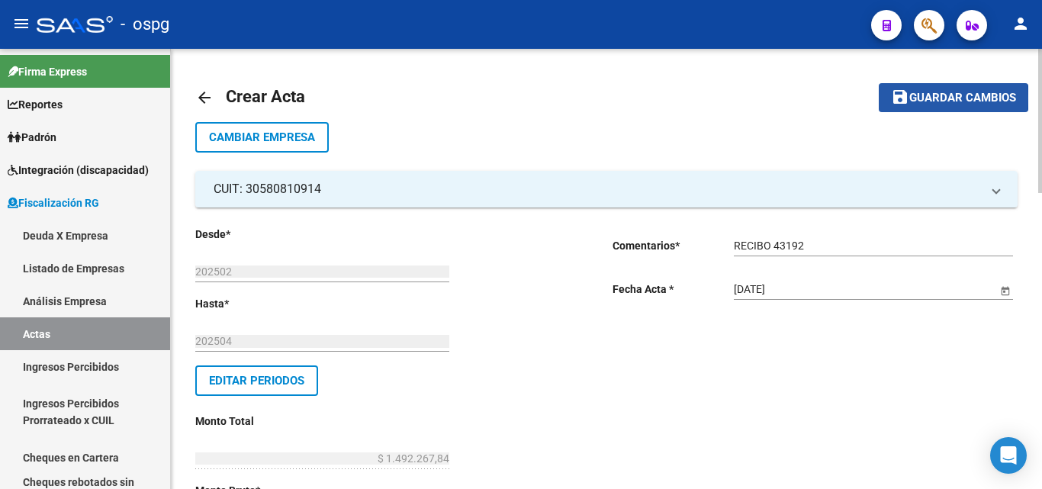
click at [894, 98] on mat-icon "save" at bounding box center [900, 97] width 18 height 18
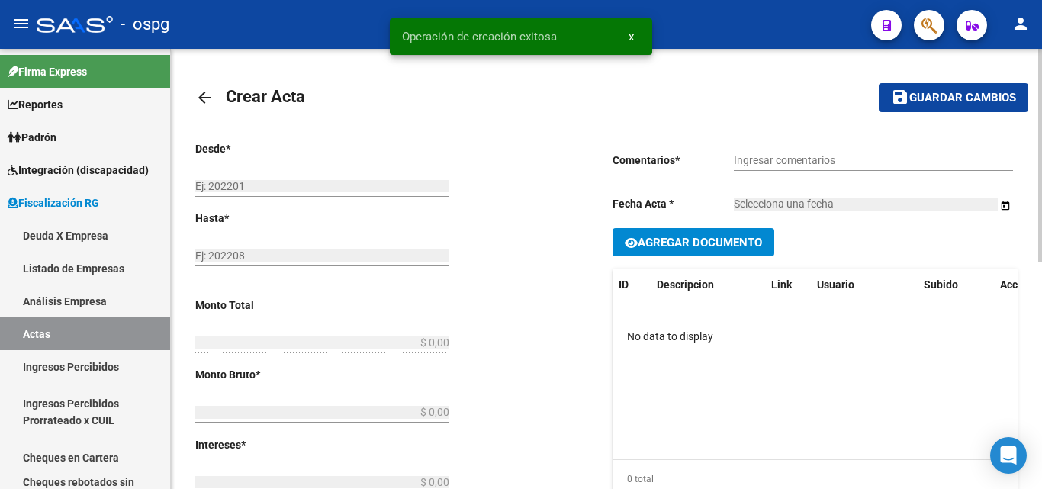
type input "202502"
type input "202504"
type input "$ 1.492.267,84"
type input "$ 1.430.191,21"
type input "$ 62.076,63"
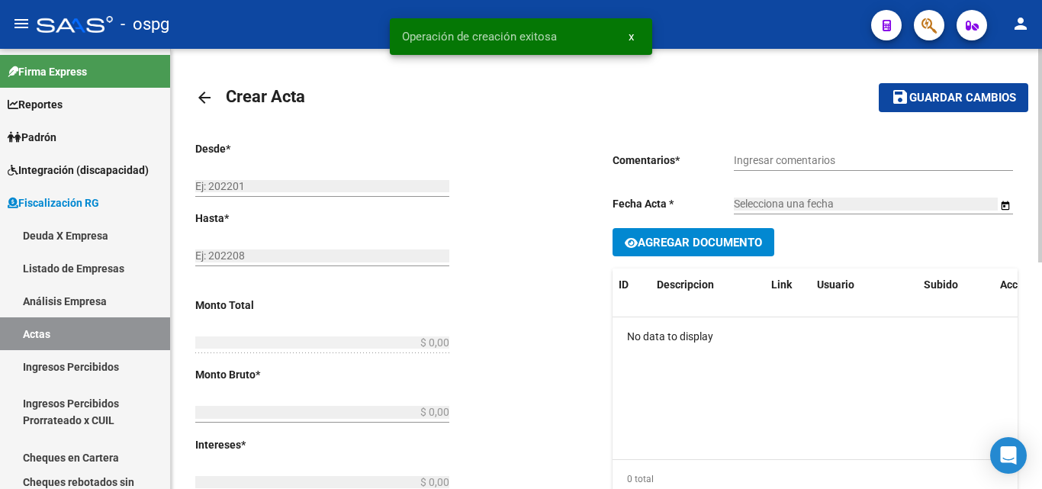
type input "202502 -202504"
checkbox input "true"
type input "RECIBO 43192"
type input "[DATE]"
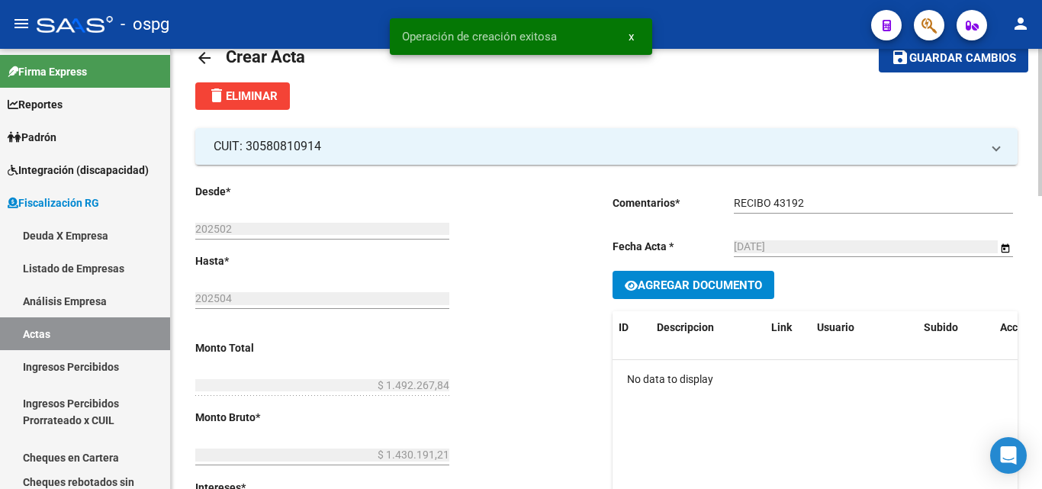
scroll to position [76, 0]
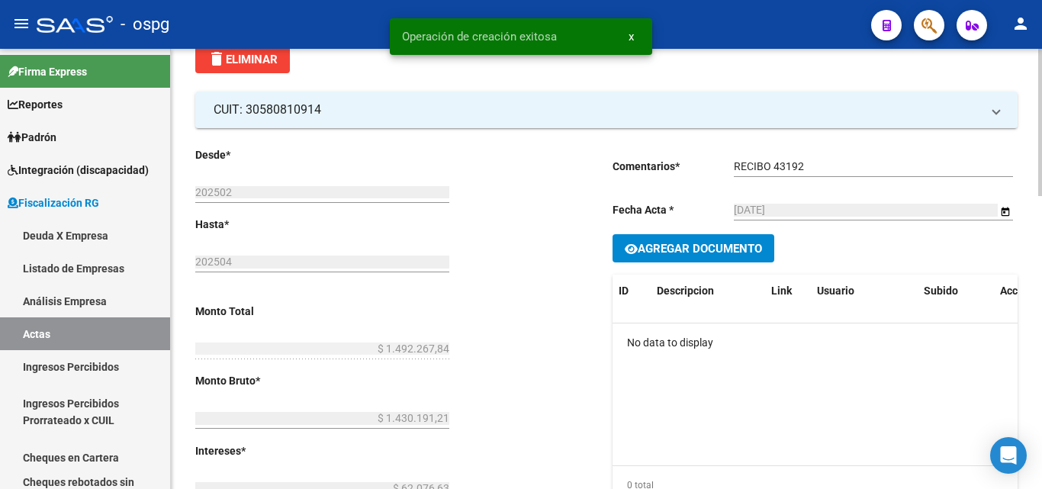
click at [712, 245] on span "Agregar Documento" at bounding box center [700, 249] width 124 height 14
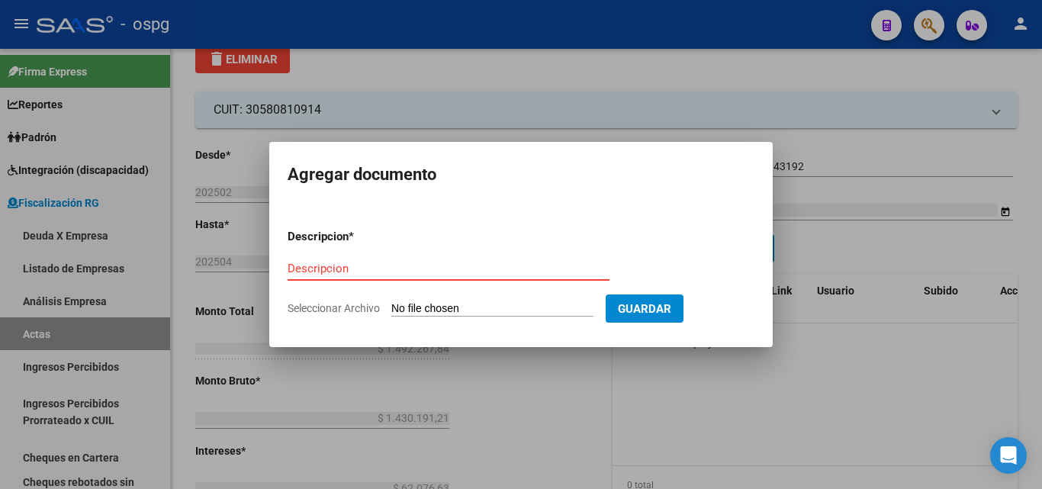
click at [474, 269] on input "Descripcion" at bounding box center [449, 269] width 322 height 14
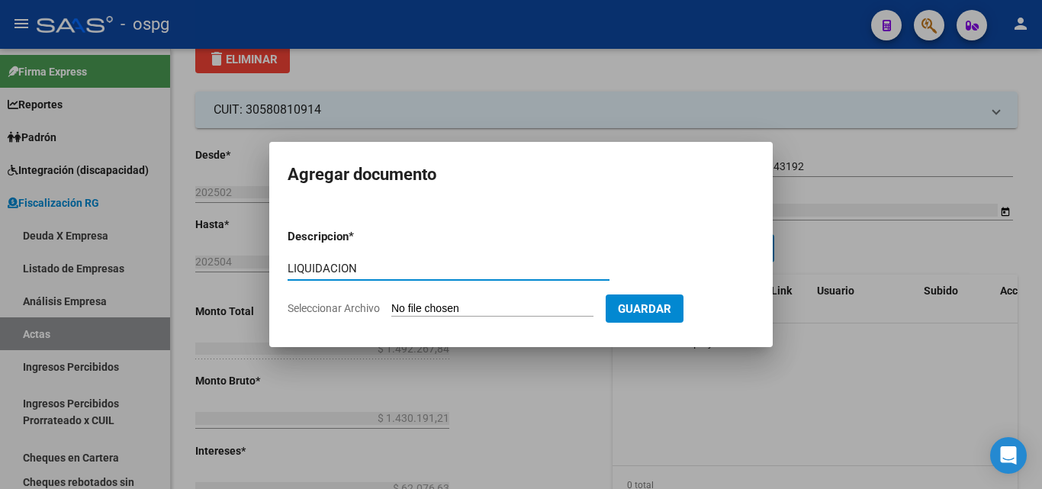
type input "LIQUIDACION"
click at [465, 305] on input "Seleccionar Archivo" at bounding box center [492, 309] width 202 height 14
click at [511, 314] on input "Seleccionar Archivo" at bounding box center [492, 309] width 202 height 14
type input "C:\fakepath\SALLEO (2) (2).pdf"
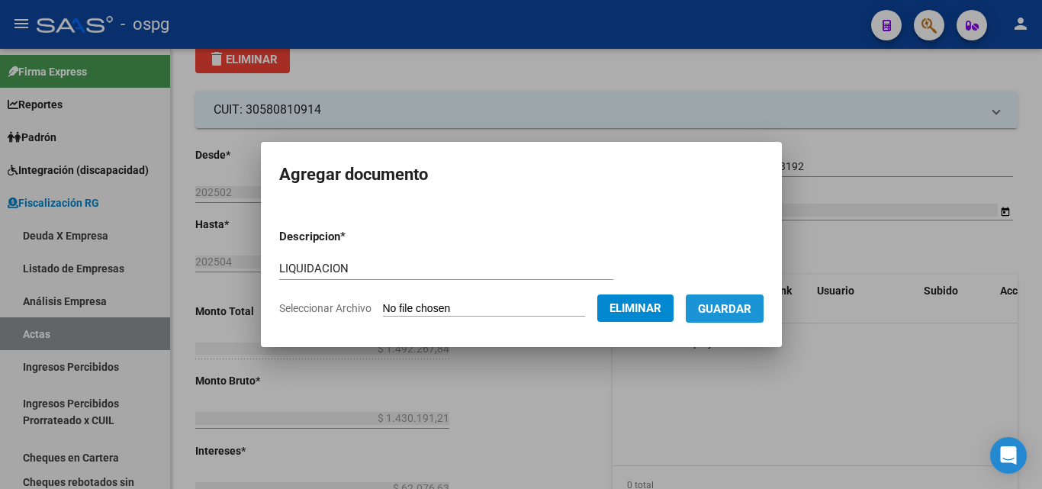
click at [738, 309] on span "Guardar" at bounding box center [724, 309] width 53 height 14
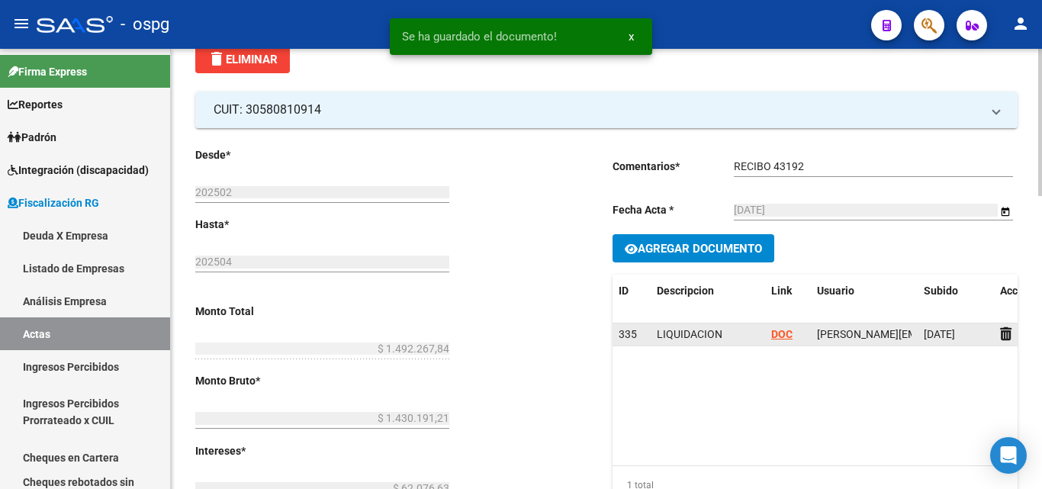
click at [787, 335] on strong "DOC" at bounding box center [781, 334] width 21 height 12
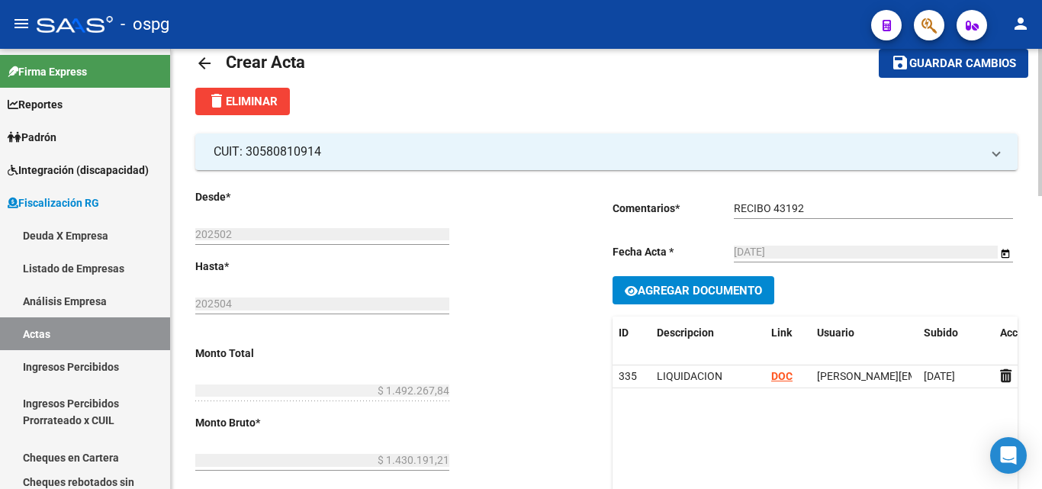
scroll to position [0, 0]
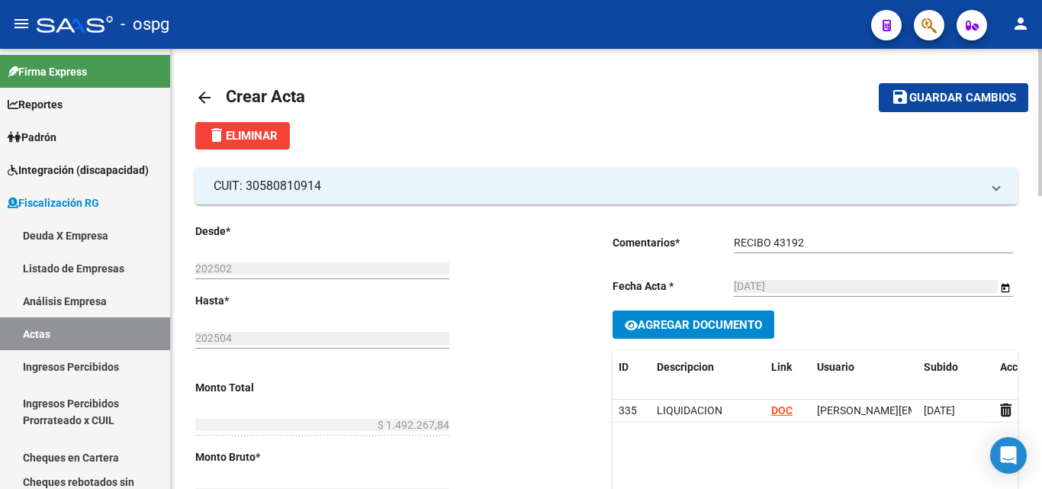
click at [915, 92] on span "Guardar cambios" at bounding box center [962, 99] width 107 height 14
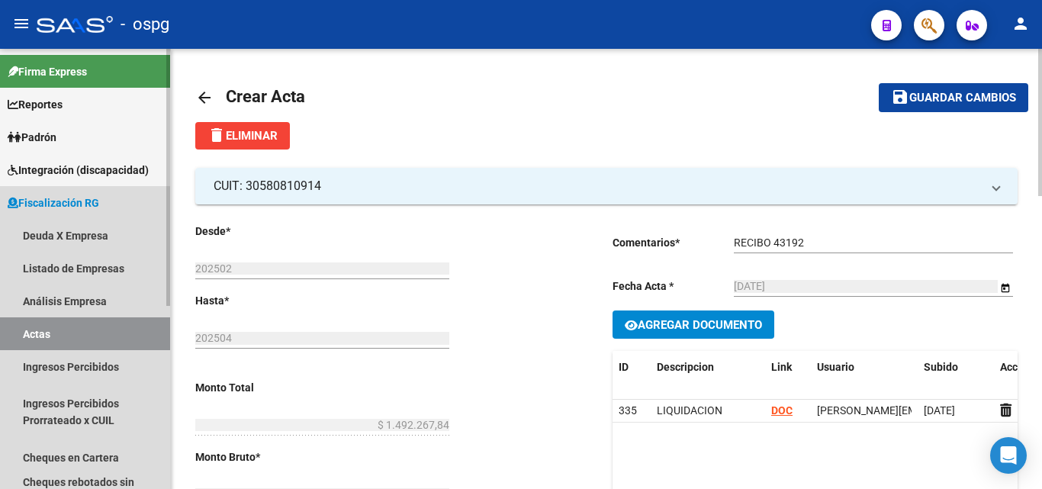
click at [100, 333] on link "Actas" at bounding box center [85, 333] width 170 height 33
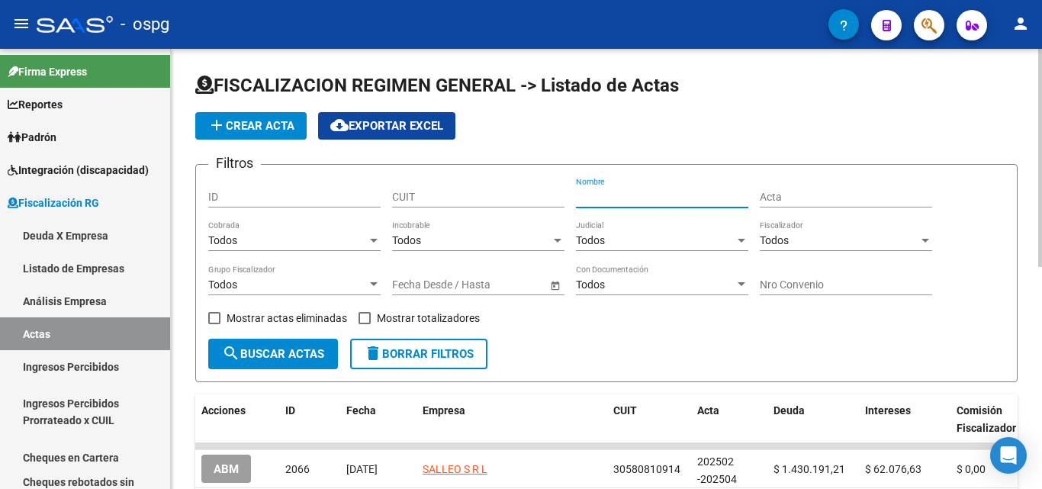
click at [616, 196] on input "Nombre" at bounding box center [662, 197] width 172 height 13
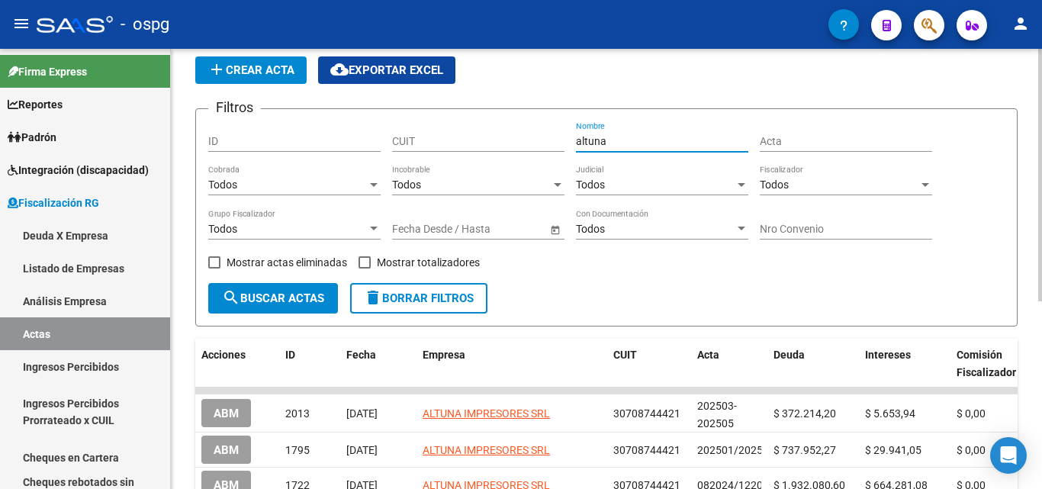
scroll to position [153, 0]
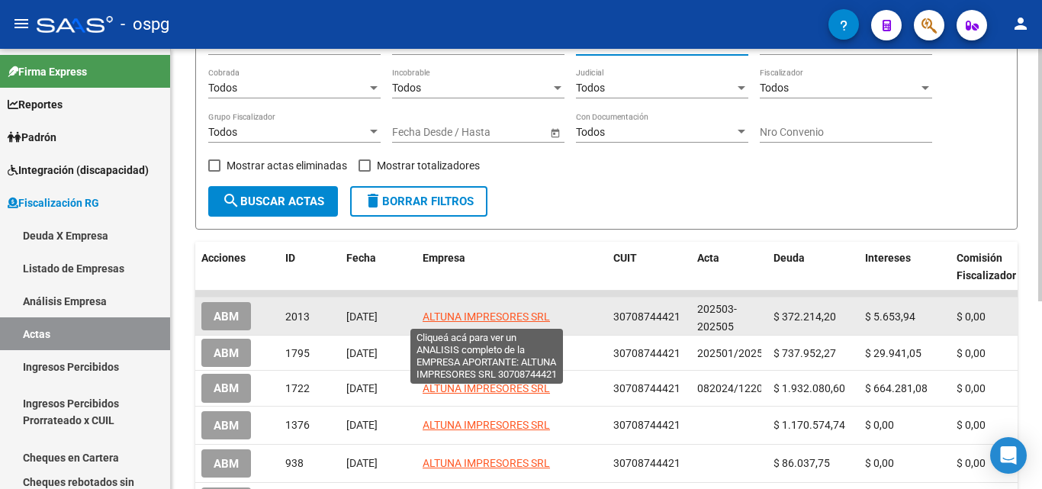
type input "altuna"
click at [499, 313] on span "ALTUNA IMPRESORES SRL" at bounding box center [486, 316] width 127 height 12
type textarea "30708744421"
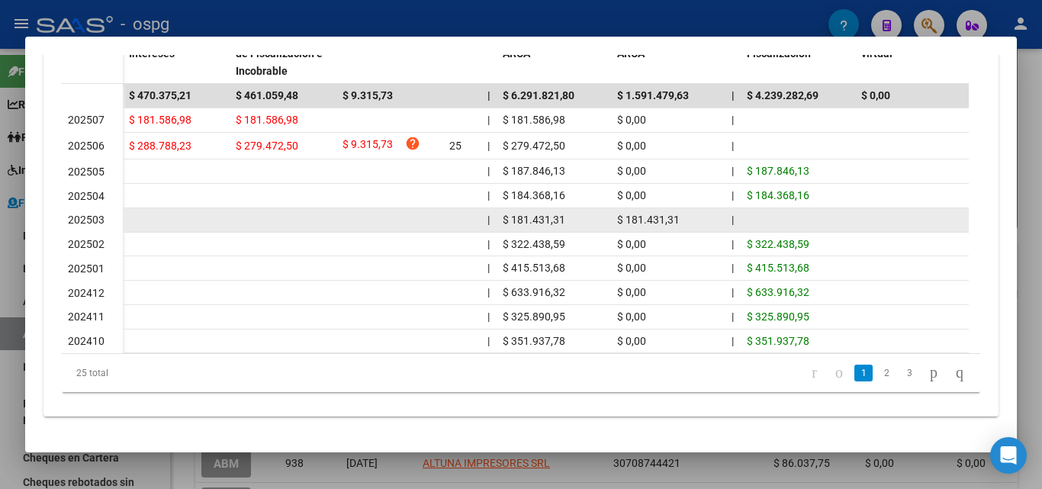
scroll to position [523, 0]
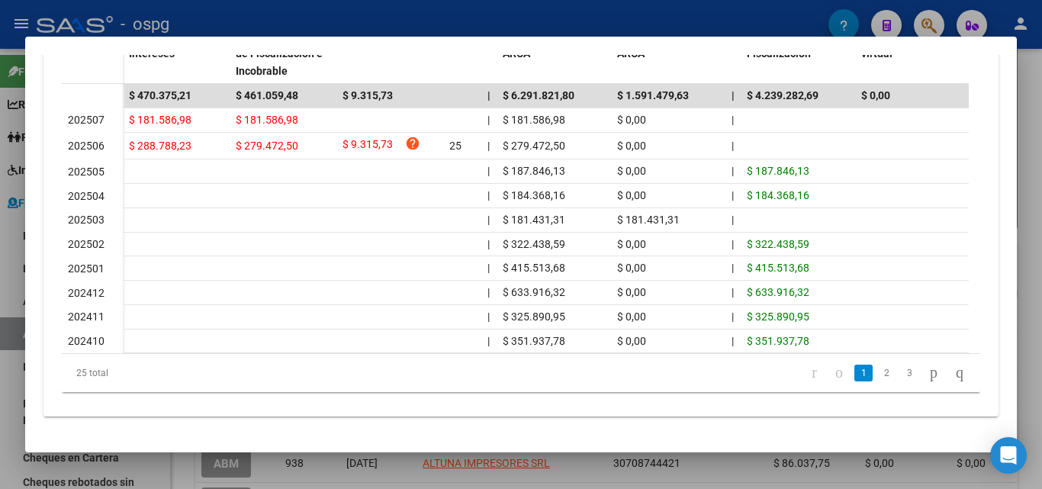
click at [0, 400] on div at bounding box center [521, 244] width 1042 height 489
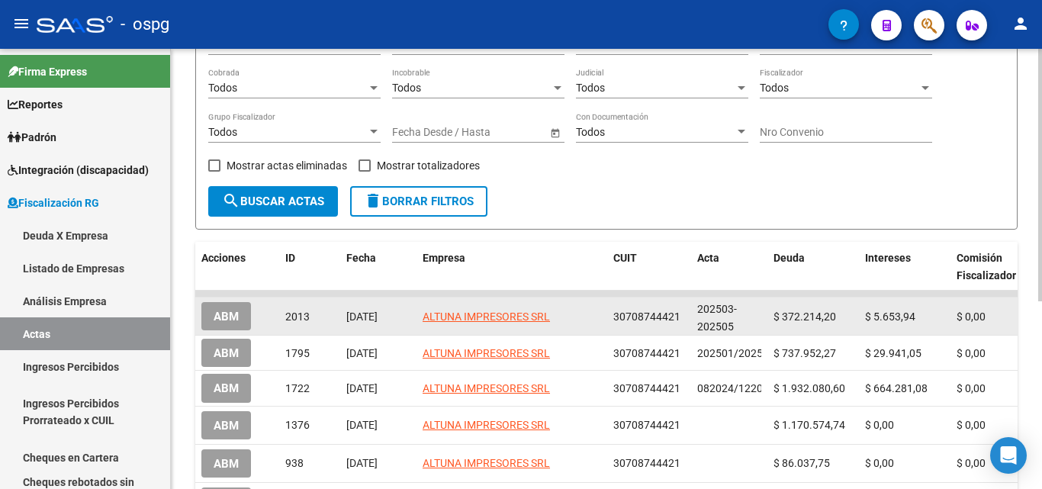
click at [224, 313] on span "ABM" at bounding box center [226, 317] width 25 height 14
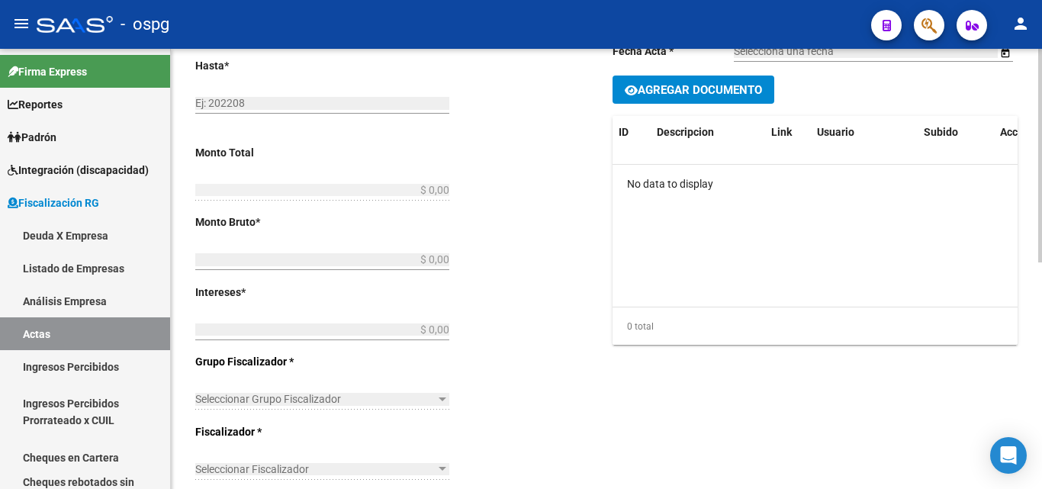
type input "202503"
type input "202505"
type input "$ 377.868,14"
type input "$ 372.214,20"
type input "$ 5.653,94"
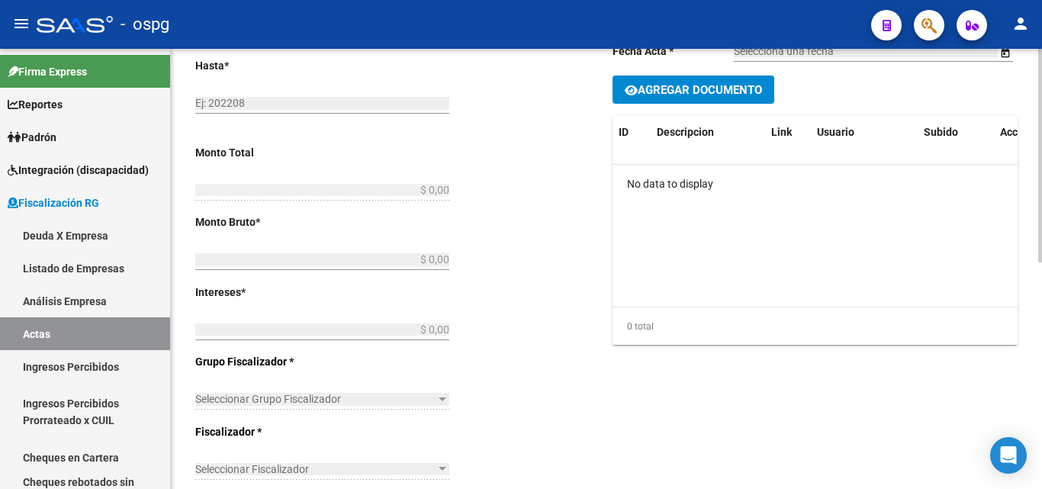
type input "202503-202505"
checkbox input "true"
type input "RECIBO 43076"
type input "[DATE]"
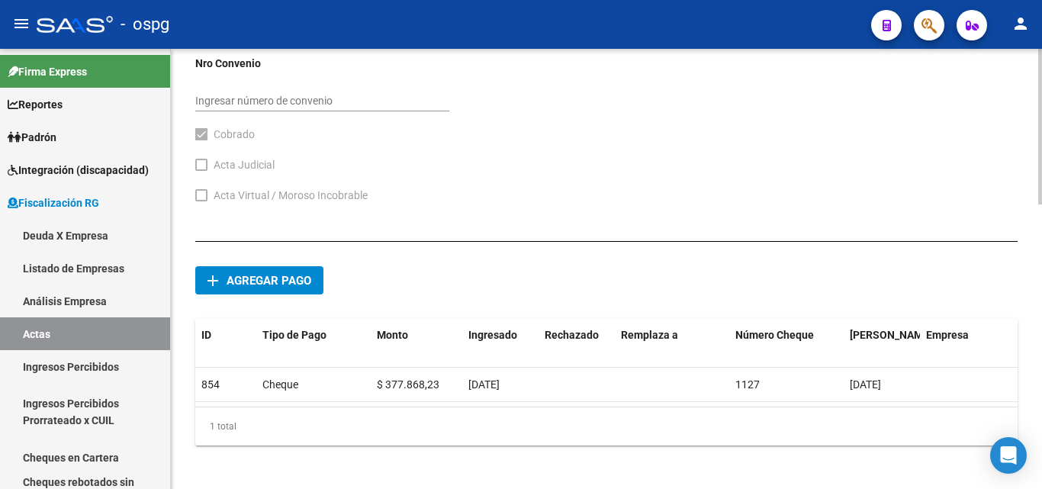
scroll to position [804, 0]
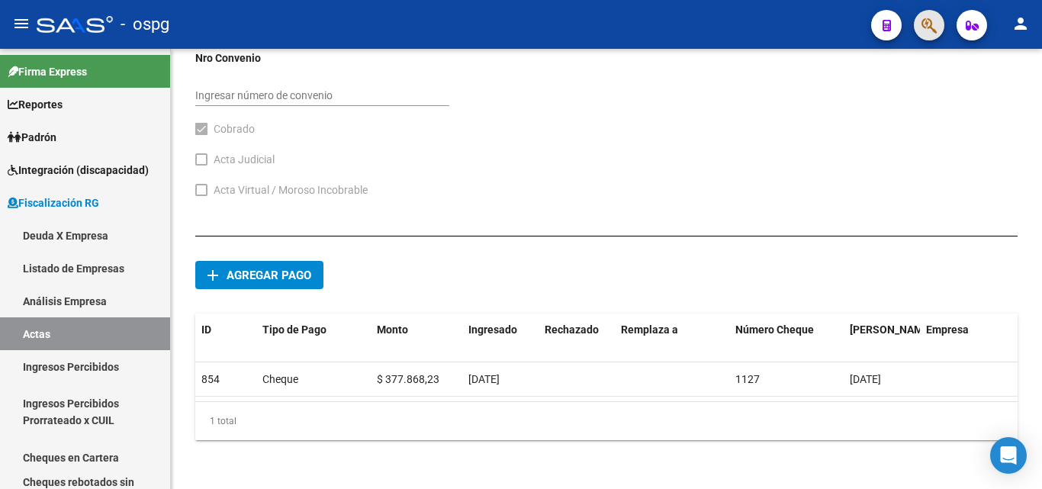
click at [936, 38] on span "button" at bounding box center [928, 25] width 15 height 31
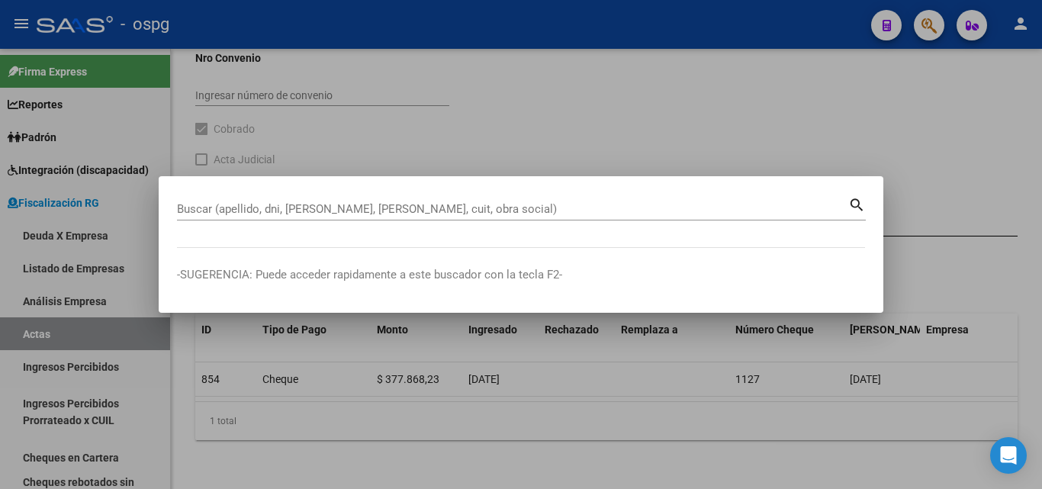
click at [380, 198] on div "Buscar (apellido, dni, [PERSON_NAME], [PERSON_NAME], cuit, obra social)" at bounding box center [512, 209] width 671 height 23
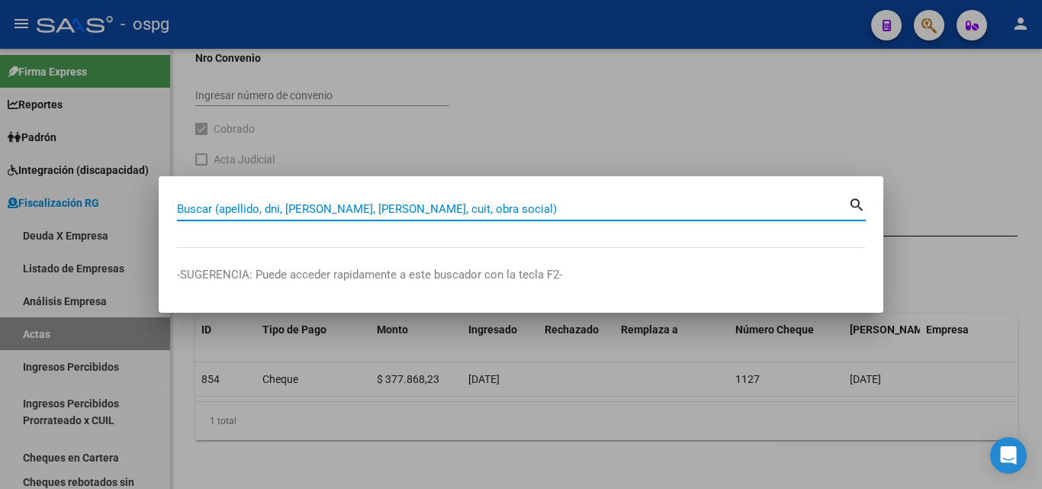
click at [384, 214] on input "Buscar (apellido, dni, [PERSON_NAME], [PERSON_NAME], cuit, obra social)" at bounding box center [512, 209] width 671 height 14
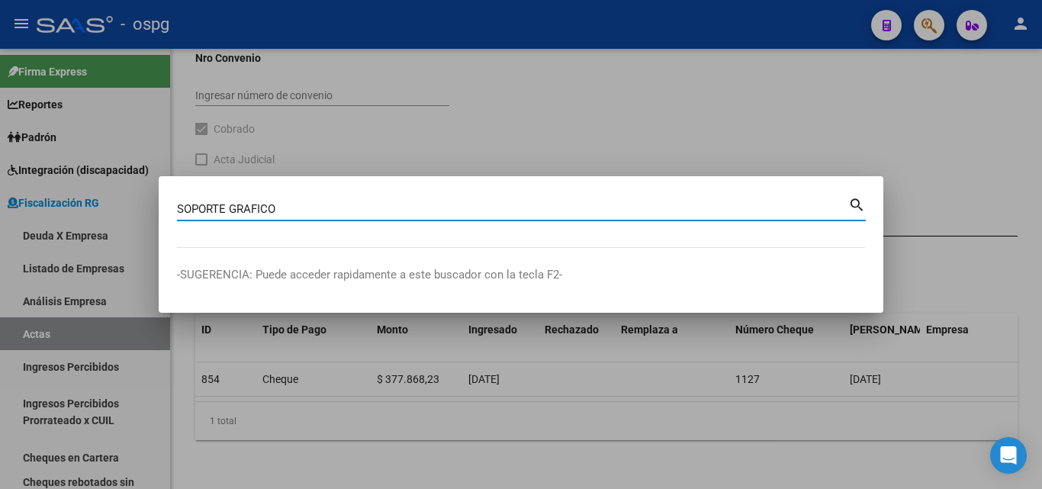
type input "SOPORTE GRAFICO"
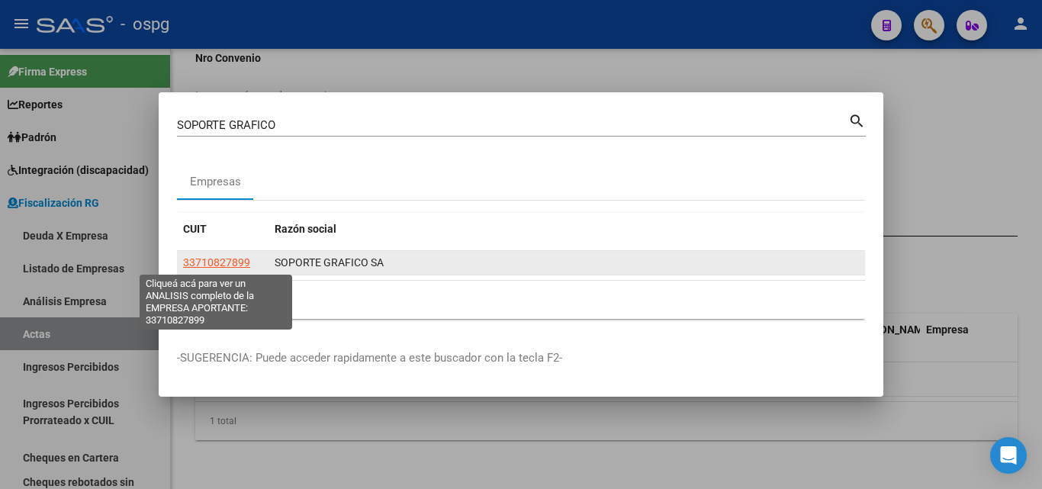
click at [239, 263] on span "33710827899" at bounding box center [216, 262] width 67 height 12
type textarea "33710827899"
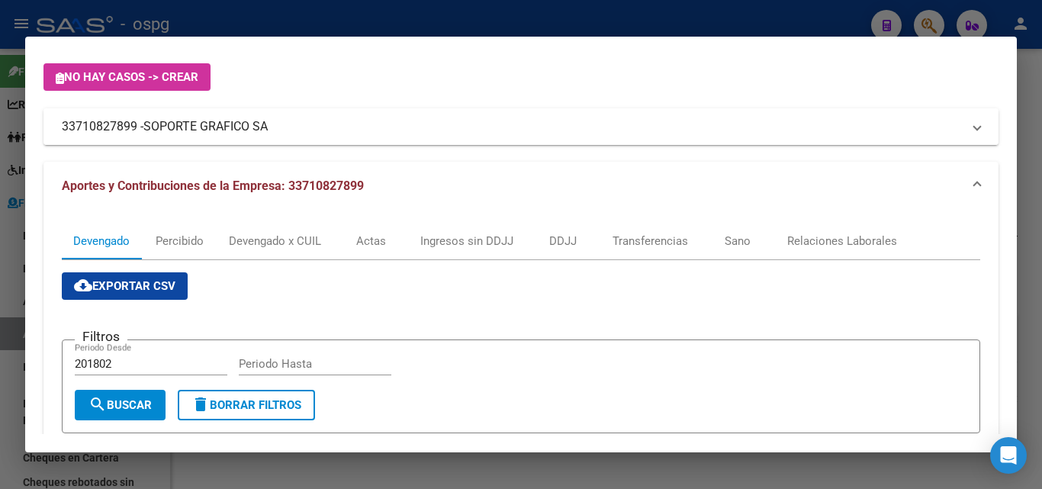
scroll to position [305, 0]
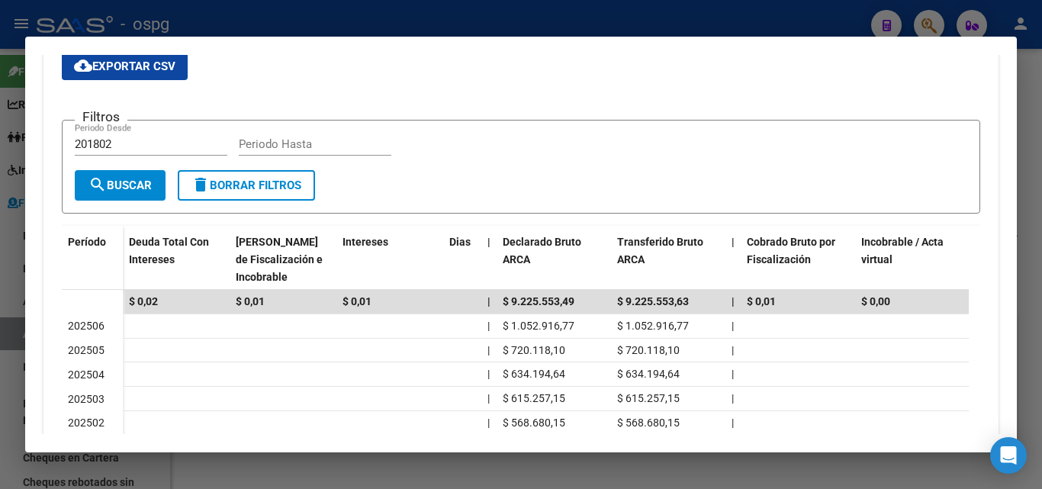
click at [0, 330] on div at bounding box center [521, 244] width 1042 height 489
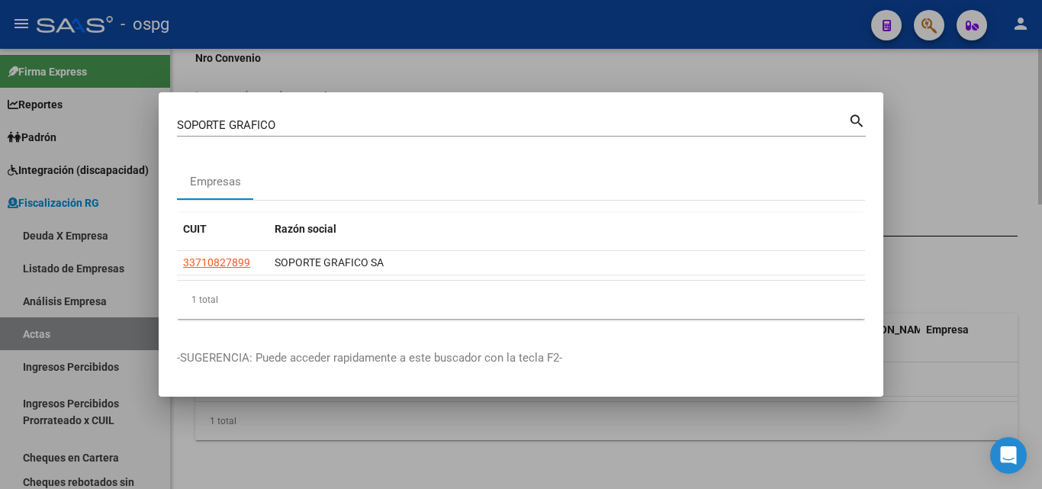
click at [927, 100] on div at bounding box center [521, 244] width 1042 height 489
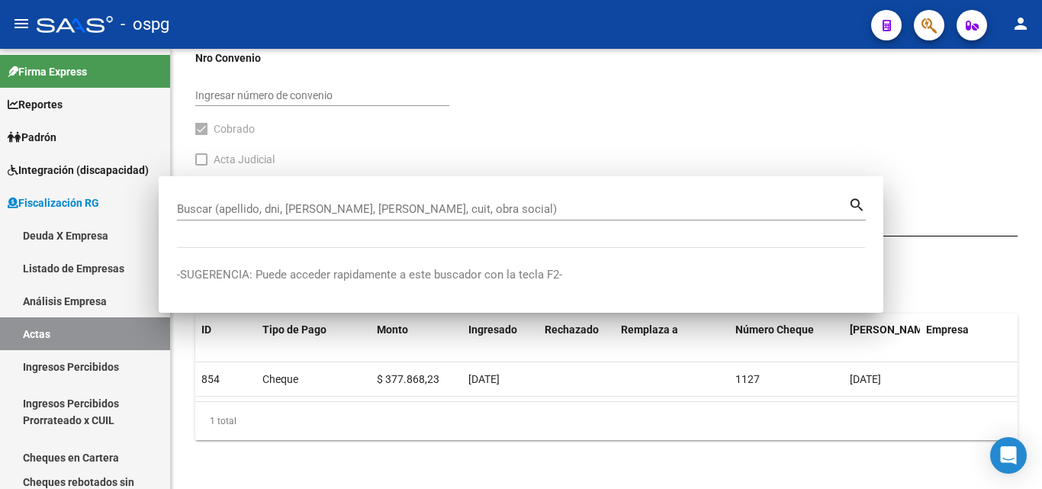
drag, startPoint x: 927, startPoint y: 100, endPoint x: 905, endPoint y: 48, distance: 56.4
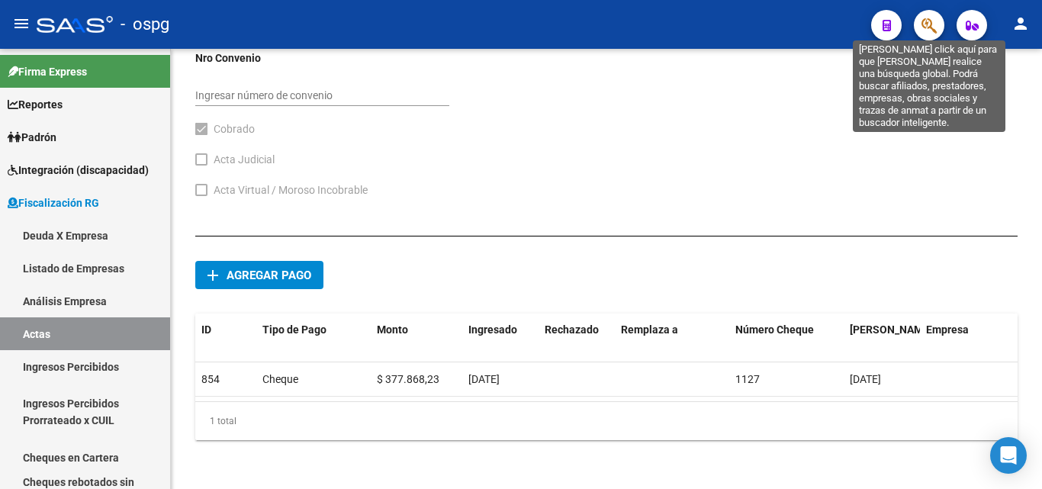
click at [926, 19] on icon "button" at bounding box center [928, 26] width 15 height 18
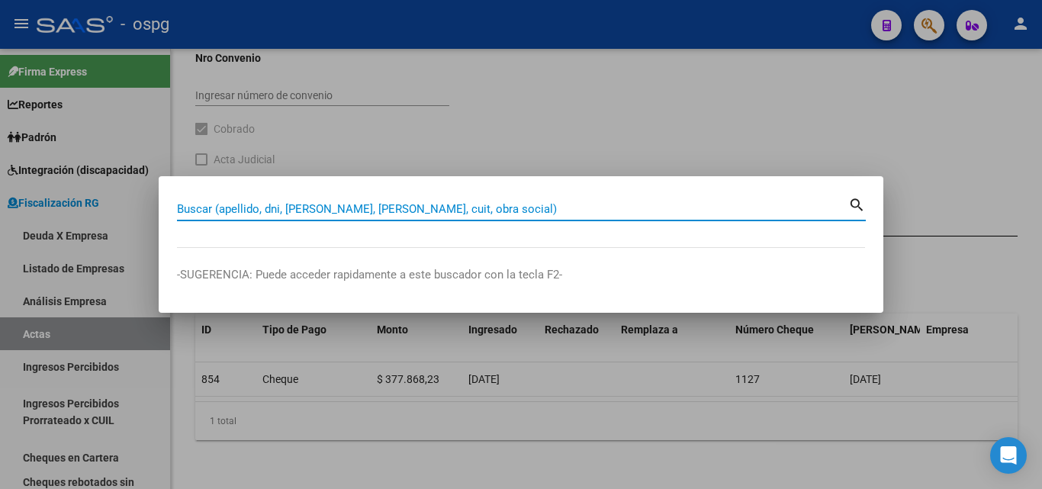
click at [501, 208] on input "Buscar (apellido, dni, [PERSON_NAME], [PERSON_NAME], cuit, obra social)" at bounding box center [512, 209] width 671 height 14
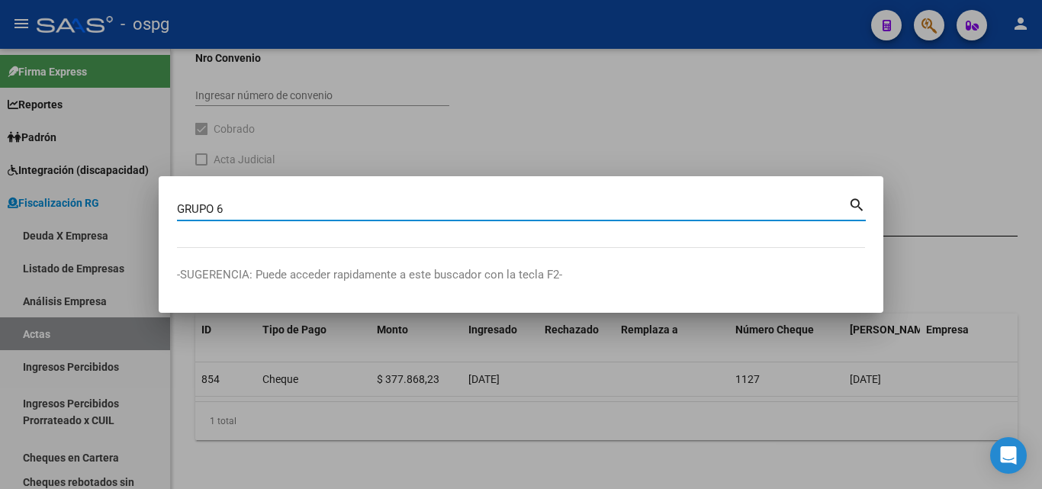
type input "GRUPO 6"
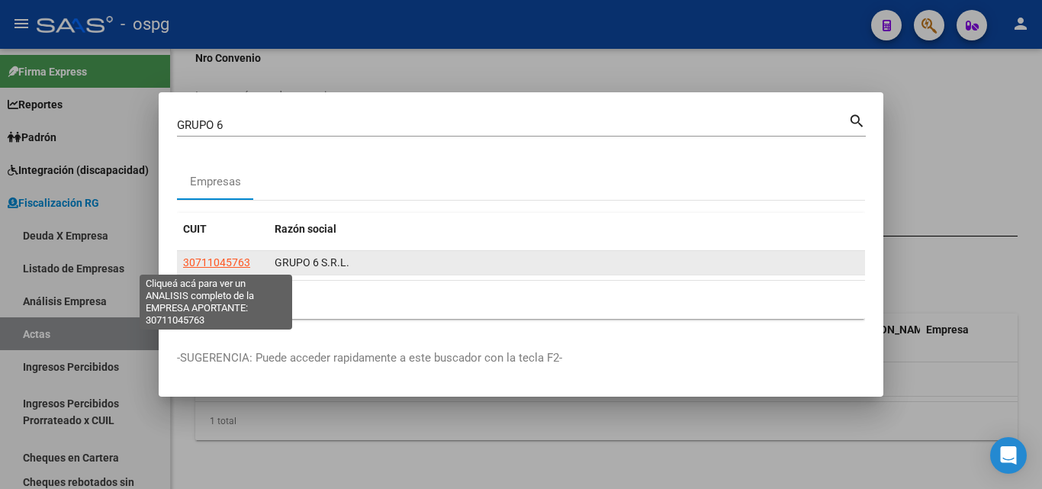
click at [240, 259] on span "30711045763" at bounding box center [216, 262] width 67 height 12
type textarea "30711045763"
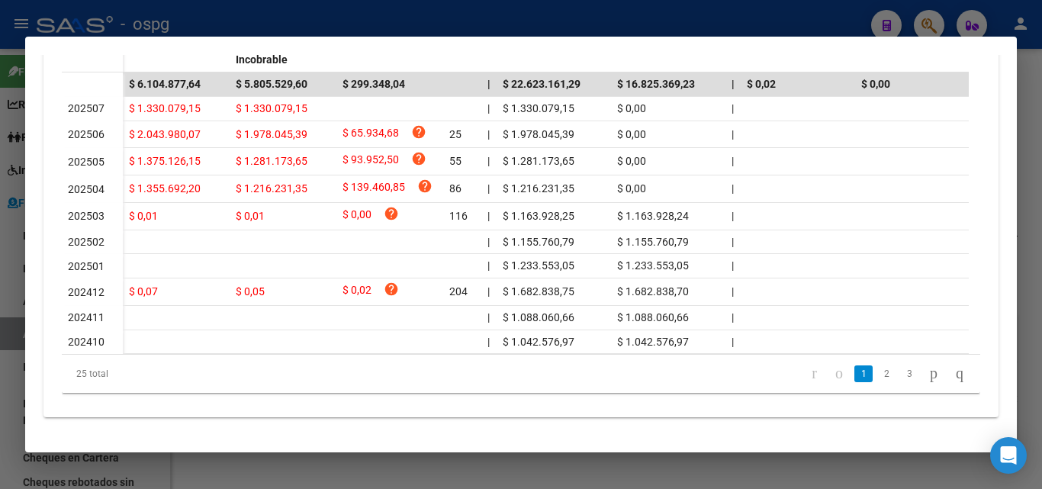
scroll to position [534, 0]
click at [0, 377] on div at bounding box center [521, 244] width 1042 height 489
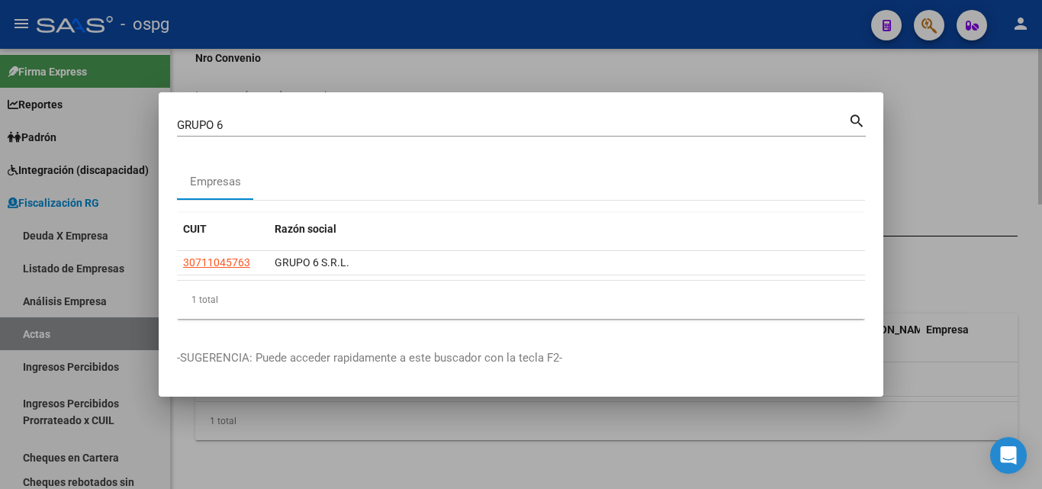
drag, startPoint x: 960, startPoint y: 132, endPoint x: 952, endPoint y: 133, distance: 8.4
click at [960, 132] on div at bounding box center [521, 244] width 1042 height 489
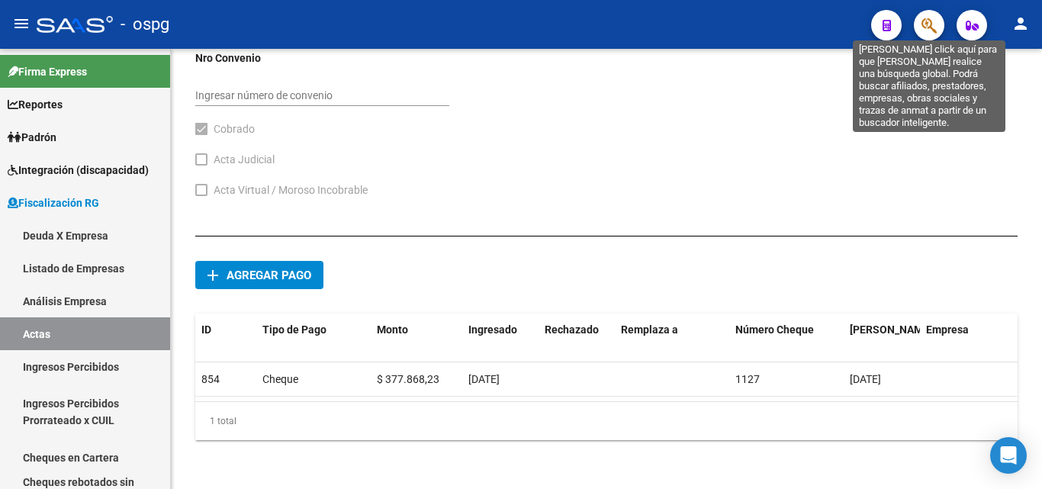
click at [929, 26] on icon "button" at bounding box center [928, 26] width 15 height 18
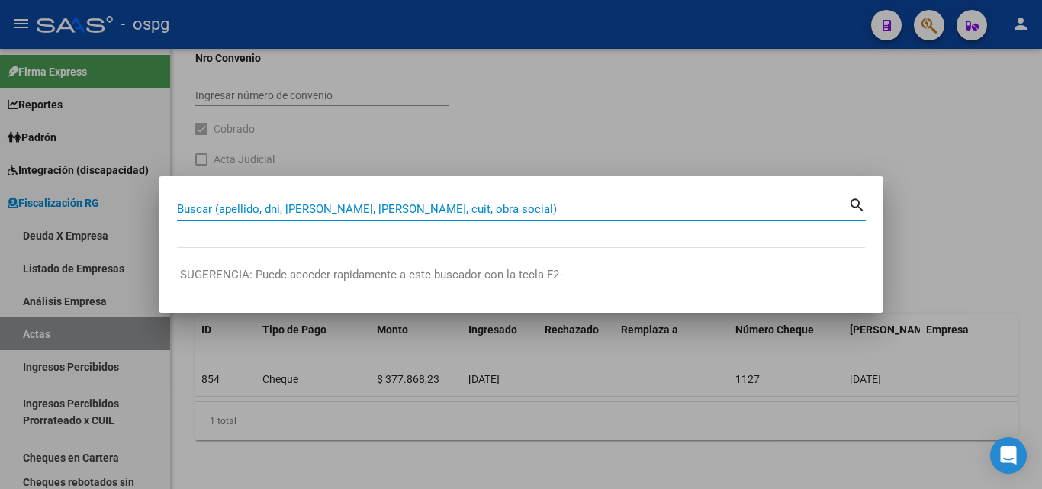
click at [392, 209] on input "Buscar (apellido, dni, [PERSON_NAME], [PERSON_NAME], cuit, obra social)" at bounding box center [512, 209] width 671 height 14
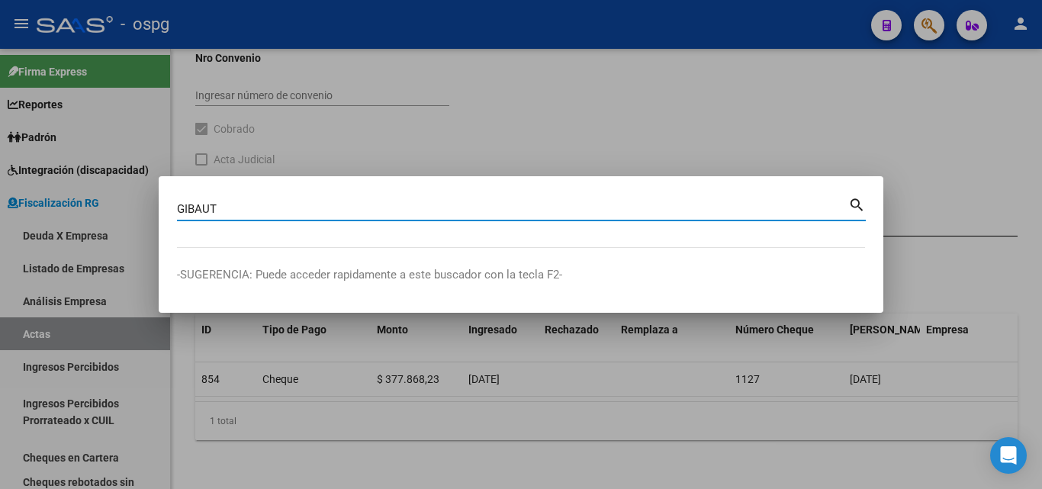
type input "GIBAUT"
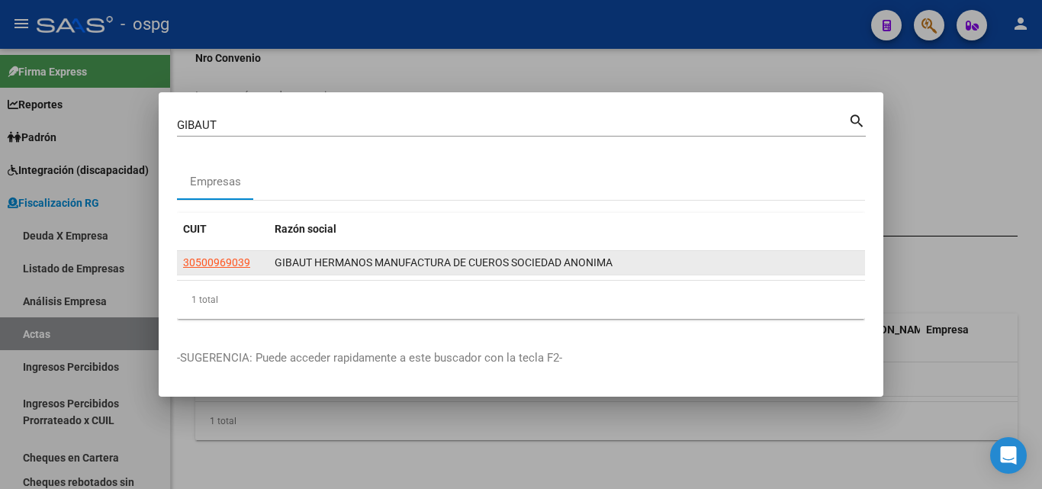
click at [211, 268] on app-link-go-to "30500969039" at bounding box center [216, 263] width 67 height 18
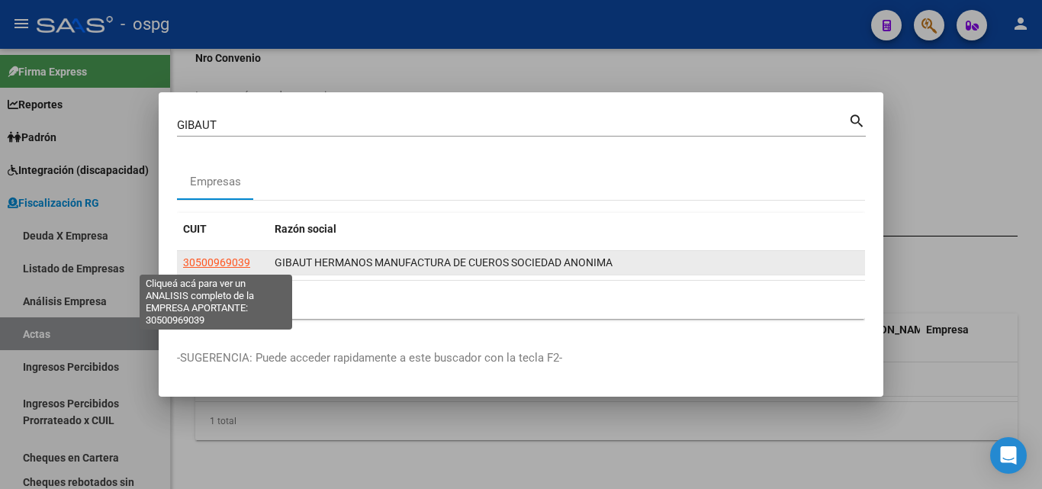
click at [211, 264] on span "30500969039" at bounding box center [216, 262] width 67 height 12
type textarea "30500969039"
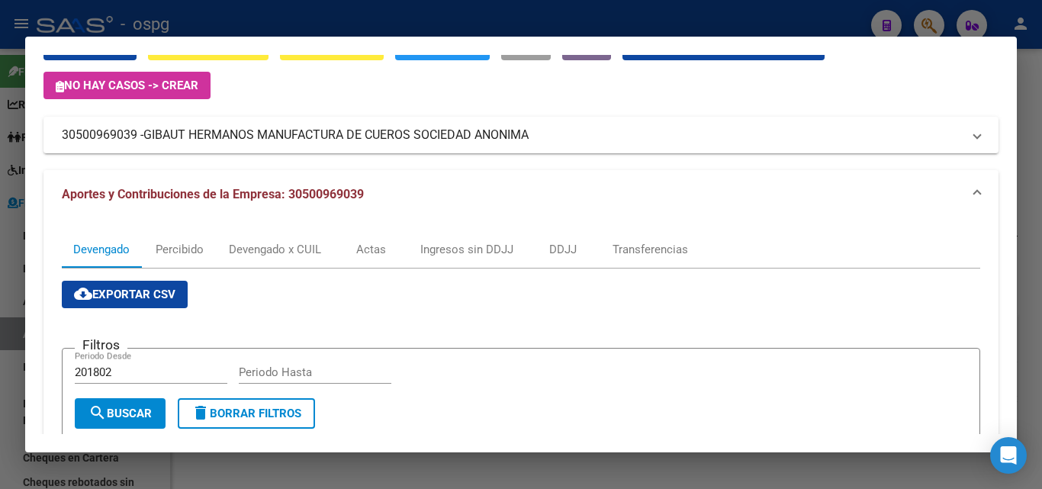
scroll to position [76, 0]
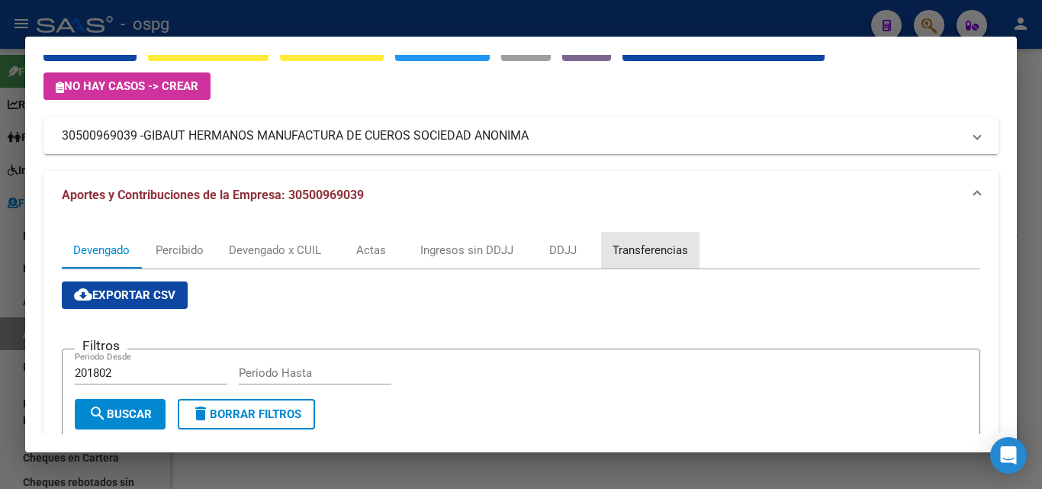
click at [660, 254] on div "Transferencias" at bounding box center [650, 250] width 76 height 17
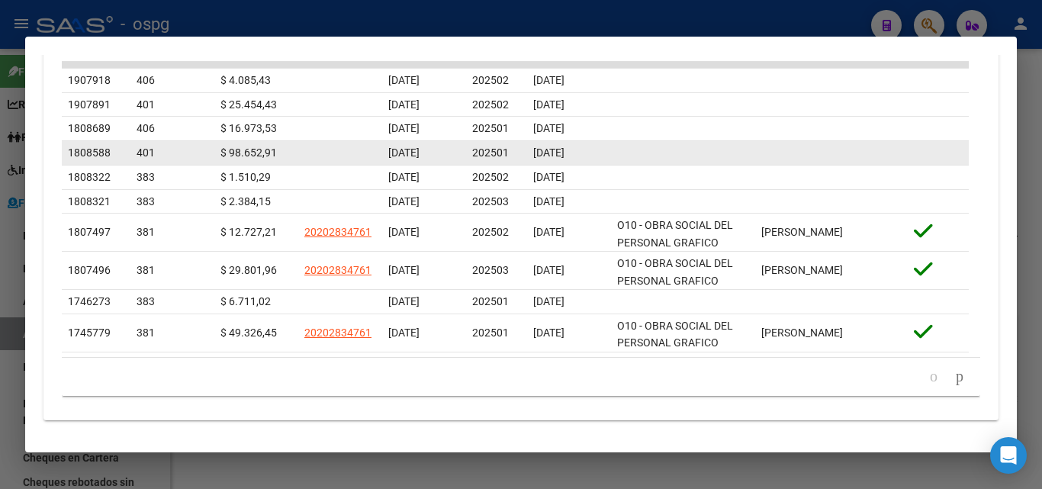
scroll to position [610, 0]
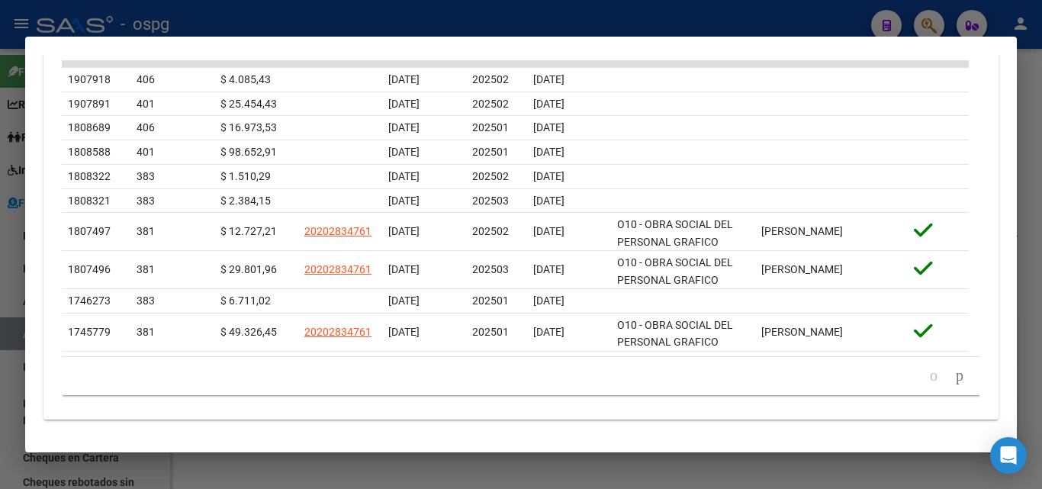
click at [0, 311] on div at bounding box center [521, 244] width 1042 height 489
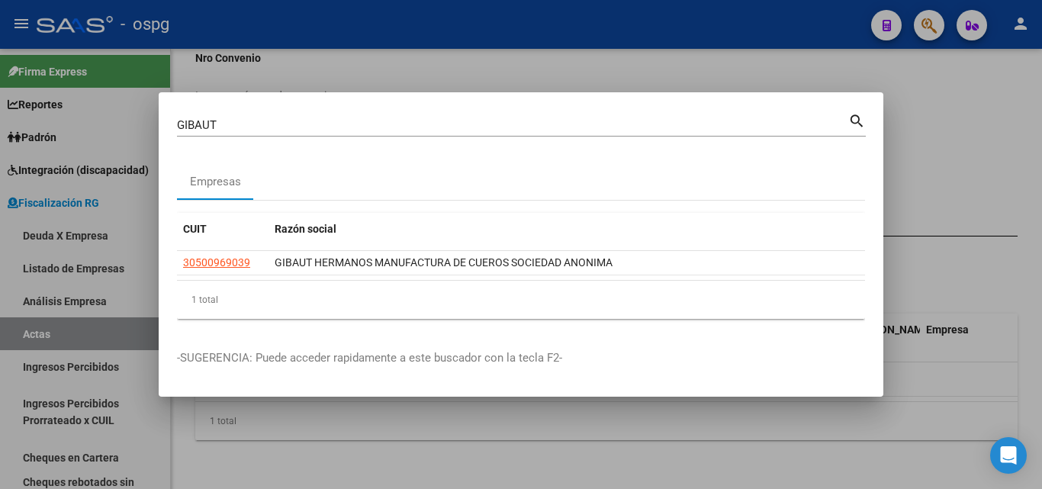
click at [931, 92] on div at bounding box center [521, 244] width 1042 height 489
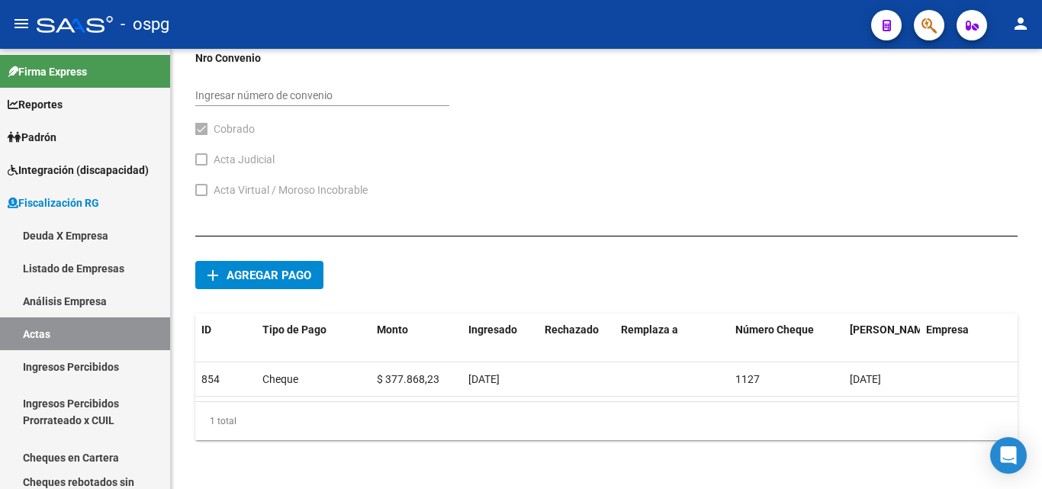
drag, startPoint x: 931, startPoint y: 92, endPoint x: 938, endPoint y: 45, distance: 47.0
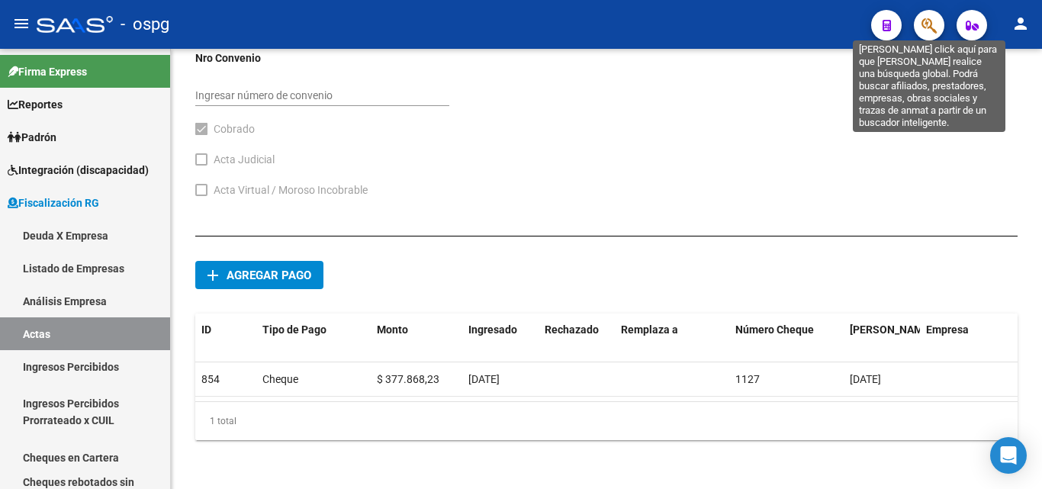
click at [930, 28] on icon "button" at bounding box center [928, 26] width 15 height 18
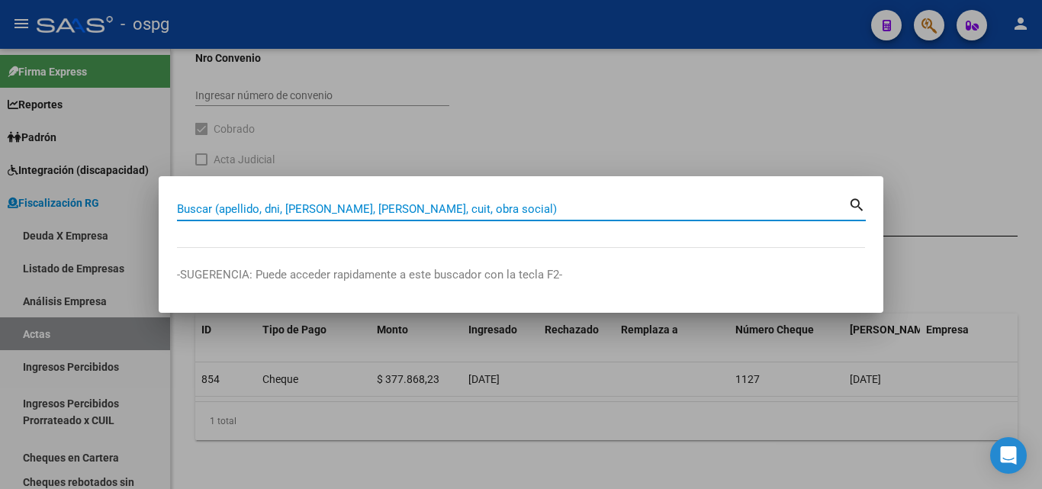
click at [225, 207] on input "Buscar (apellido, dni, [PERSON_NAME], [PERSON_NAME], cuit, obra social)" at bounding box center [512, 209] width 671 height 14
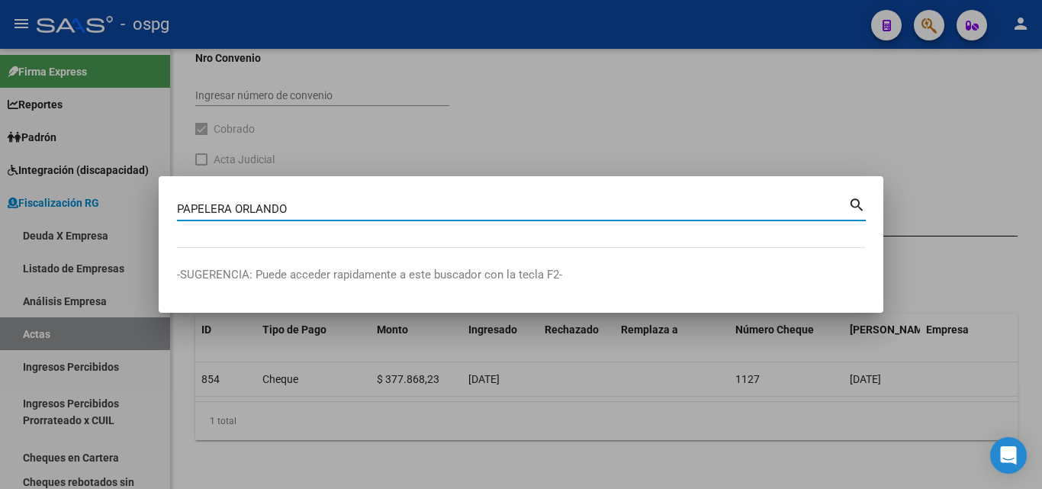
type input "PAPELERA ORLANDO"
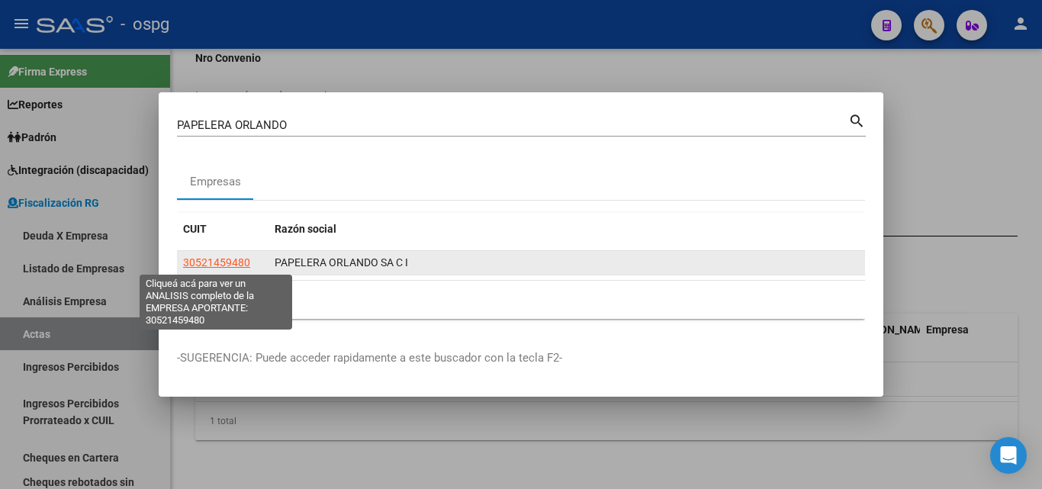
click at [240, 259] on span "30521459480" at bounding box center [216, 262] width 67 height 12
type textarea "30521459480"
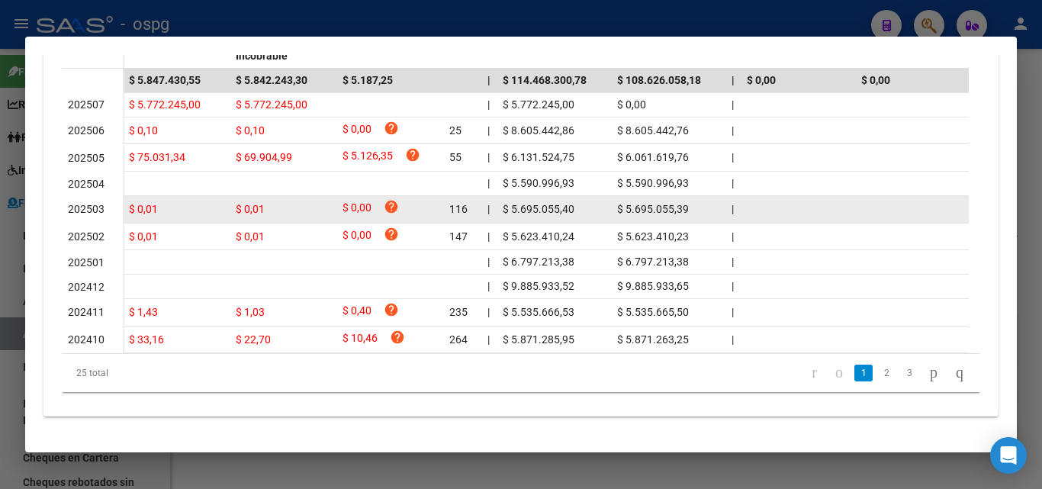
scroll to position [542, 0]
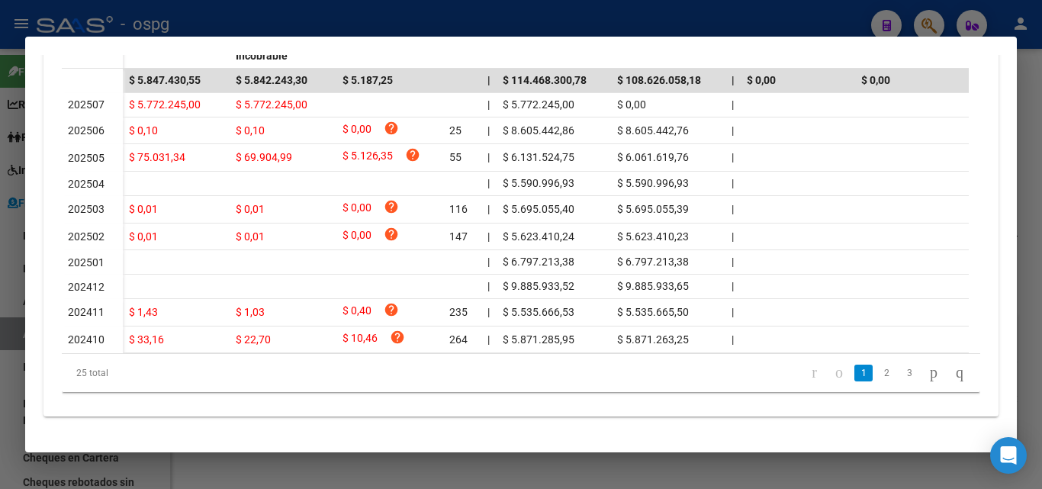
click at [1041, 195] on div at bounding box center [521, 244] width 1042 height 489
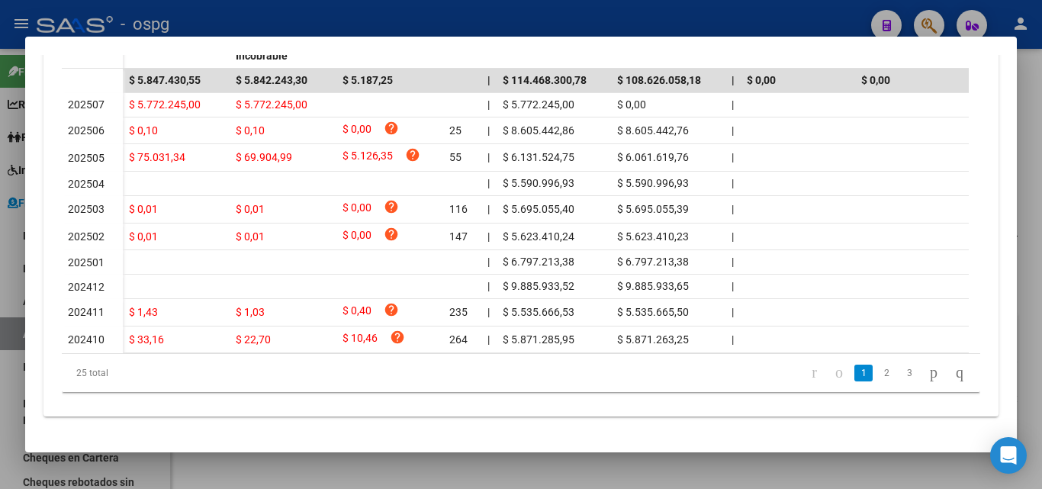
click at [1040, 195] on div at bounding box center [521, 244] width 1042 height 489
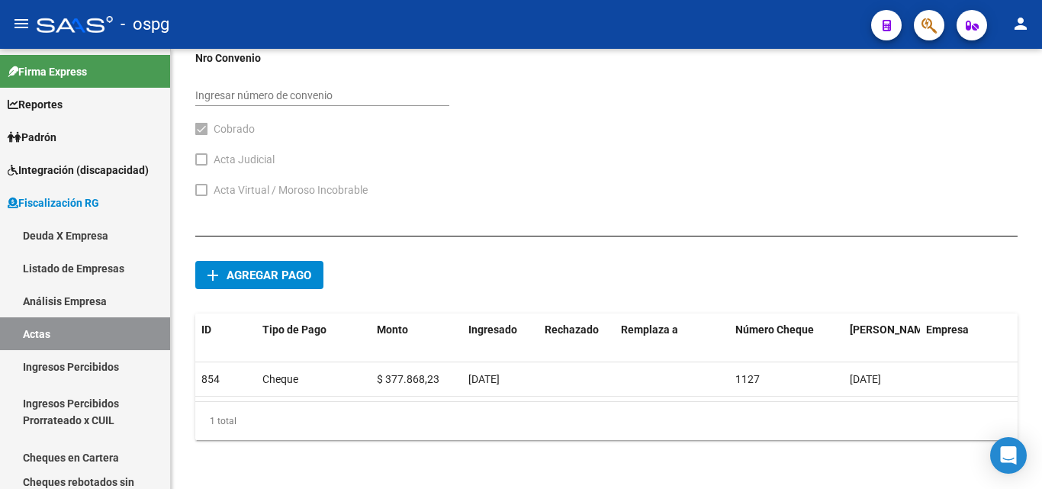
click at [1040, 195] on div at bounding box center [1040, 269] width 4 height 440
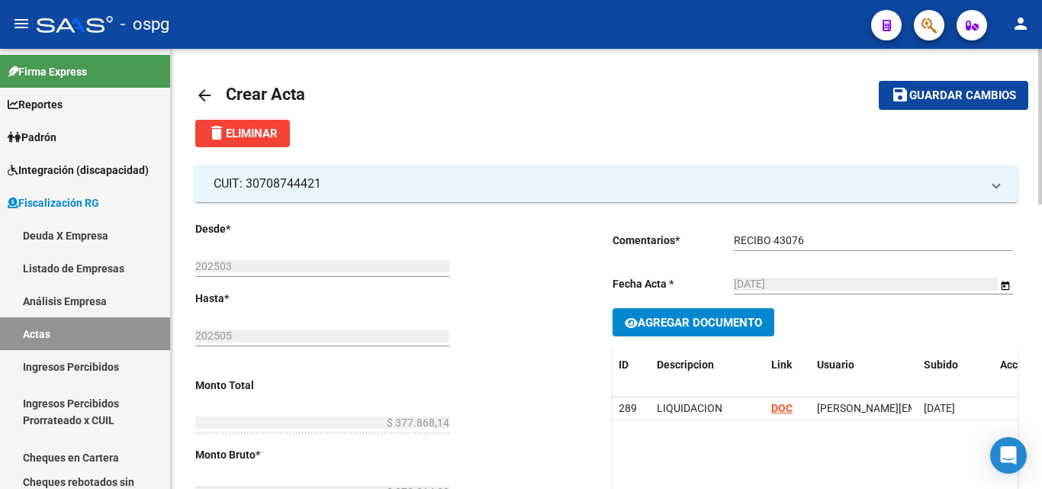
scroll to position [0, 0]
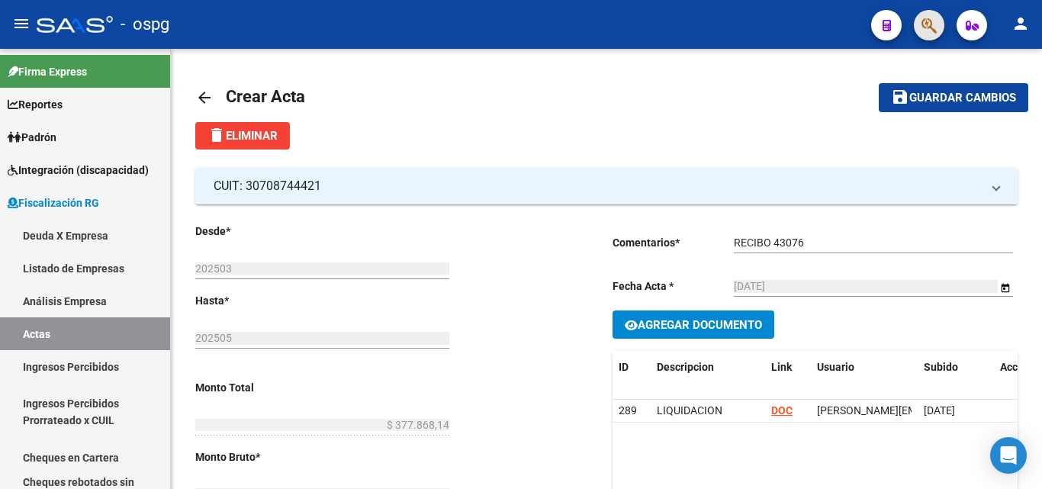
click at [932, 35] on span "button" at bounding box center [928, 25] width 15 height 31
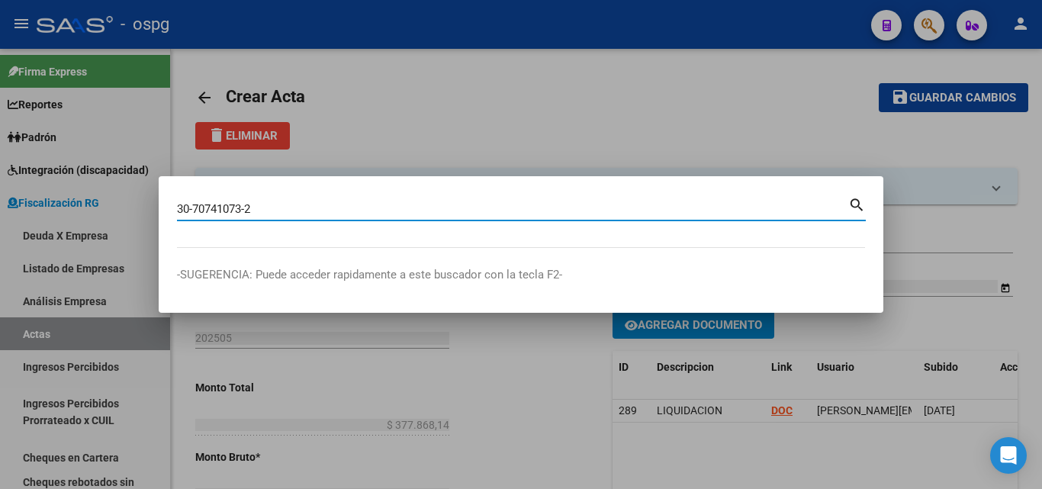
type input "30707410732"
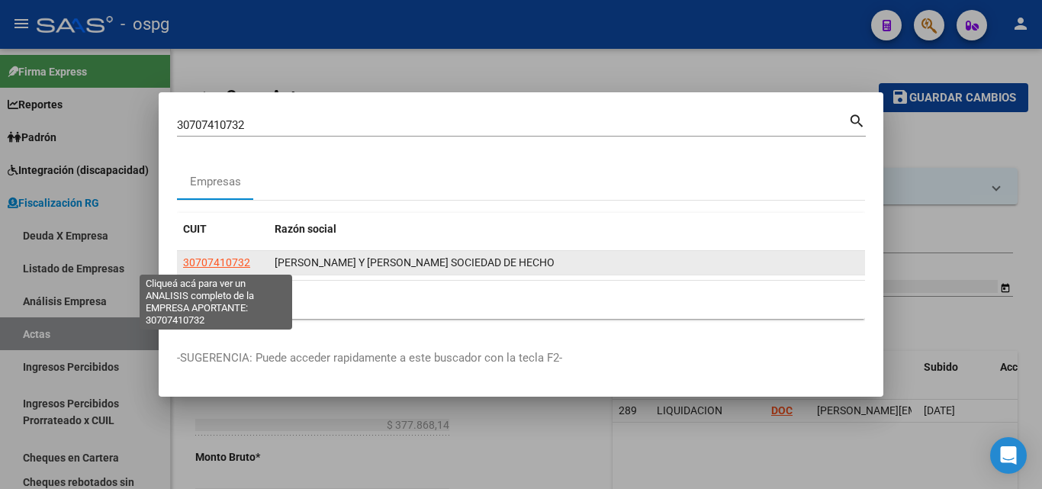
click at [212, 266] on span "30707410732" at bounding box center [216, 262] width 67 height 12
type textarea "30707410732"
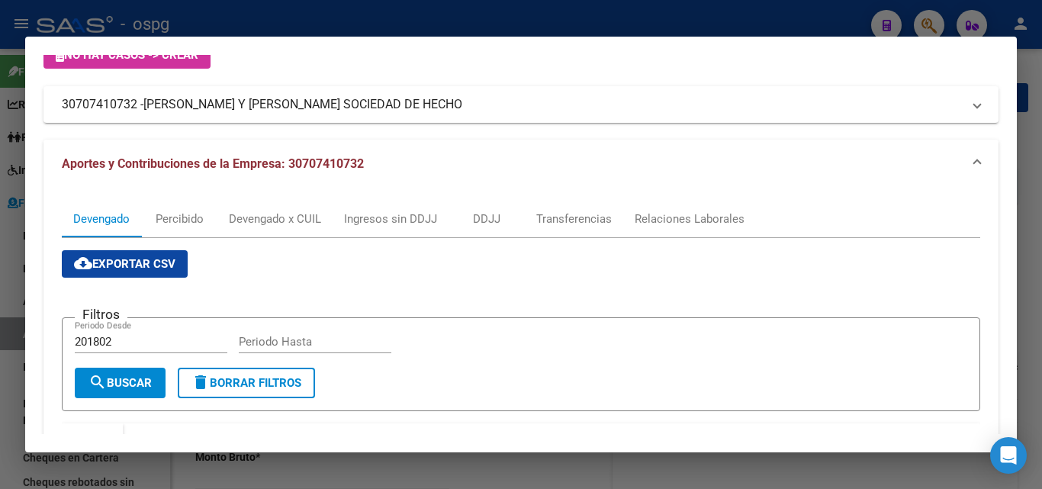
scroll to position [229, 0]
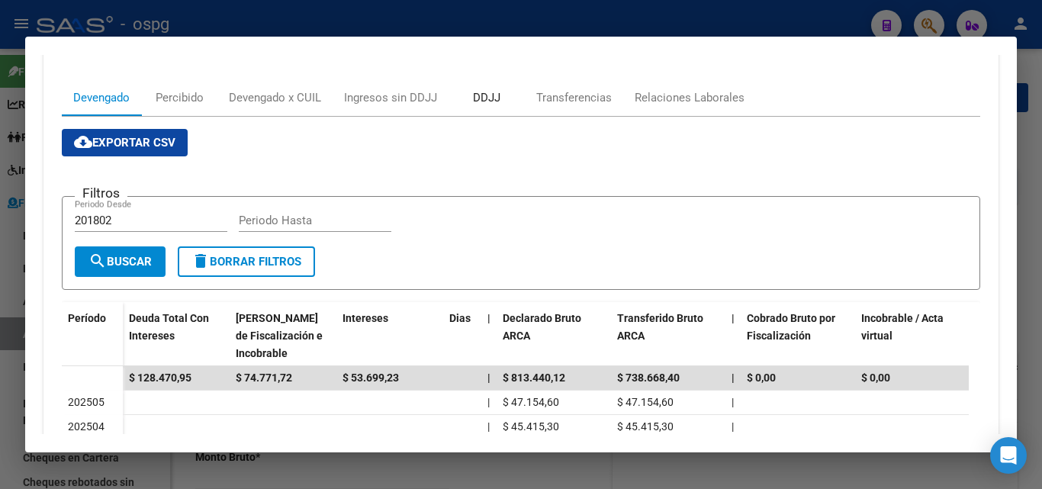
click at [490, 97] on div "DDJJ" at bounding box center [486, 97] width 27 height 17
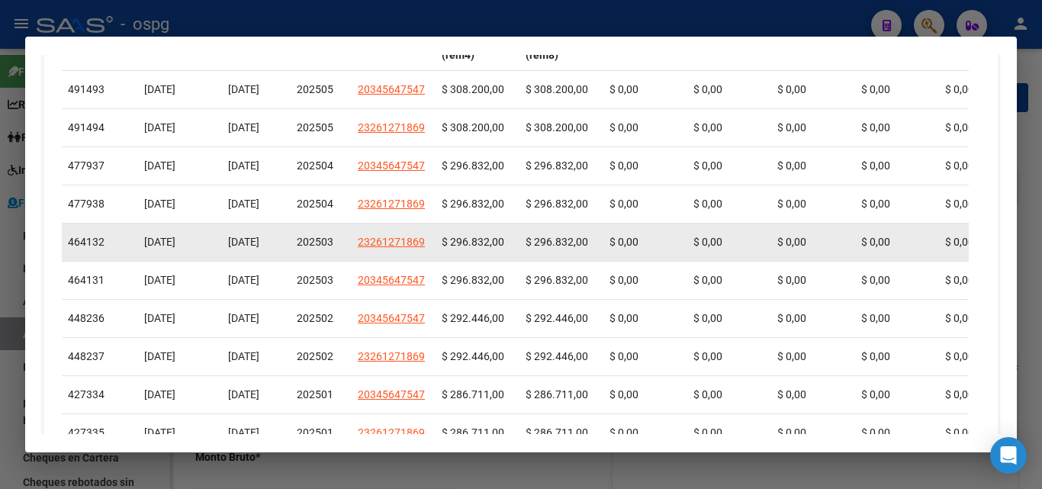
scroll to position [610, 0]
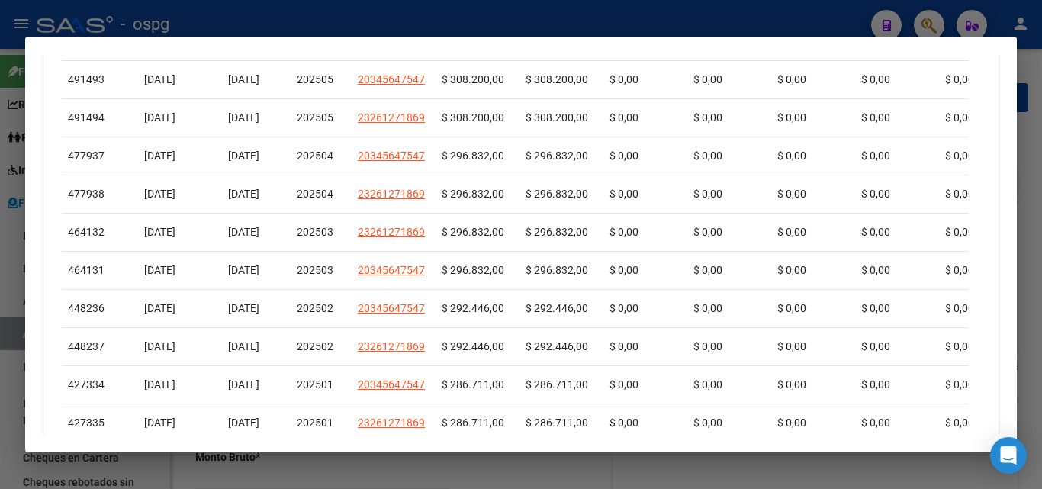
click at [0, 399] on div at bounding box center [521, 244] width 1042 height 489
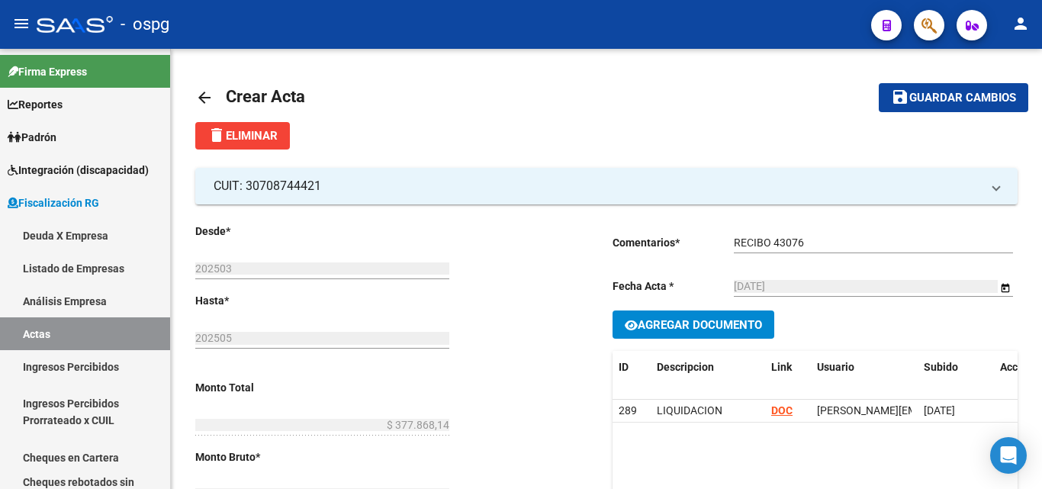
click at [0, 399] on link "Ingresos Percibidos Prorrateado x CUIL" at bounding box center [85, 412] width 170 height 58
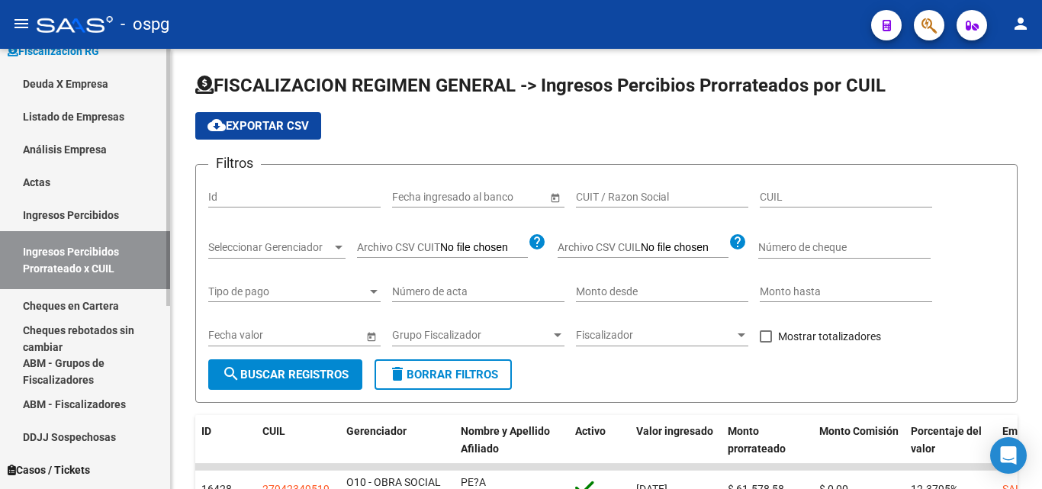
scroll to position [153, 0]
click at [104, 208] on link "Ingresos Percibidos" at bounding box center [85, 214] width 170 height 33
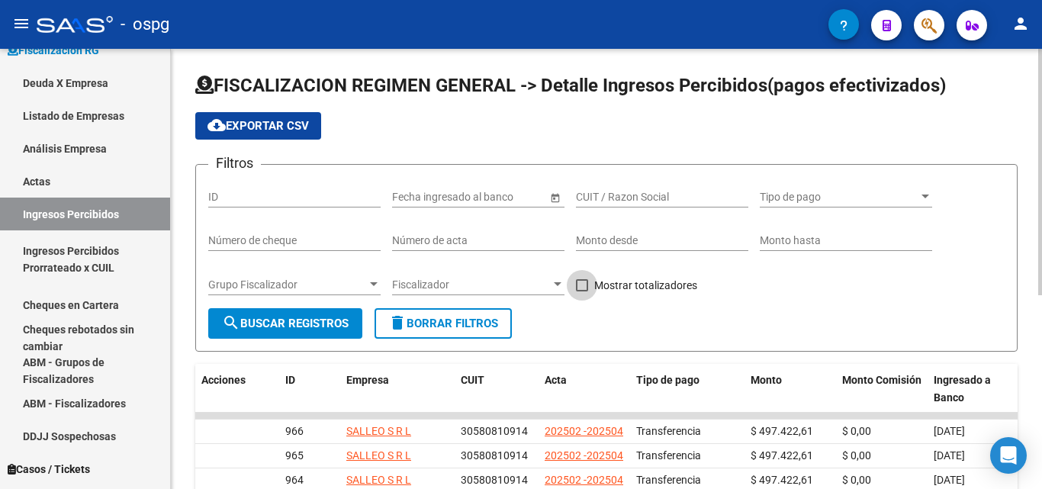
click at [582, 285] on span at bounding box center [582, 285] width 12 height 12
click at [582, 291] on input "Mostrar totalizadores" at bounding box center [581, 291] width 1 height 1
checkbox input "true"
click at [376, 283] on div at bounding box center [374, 284] width 8 height 4
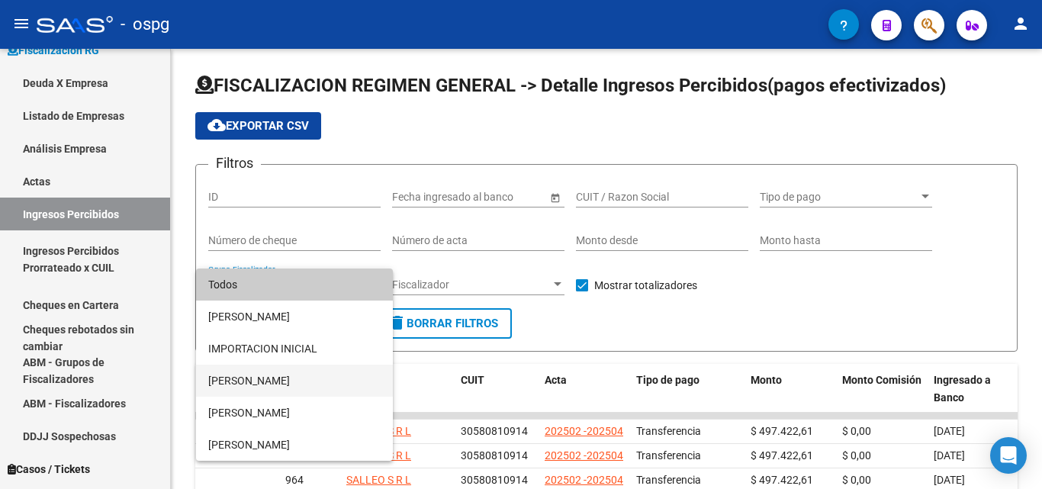
click at [292, 386] on span "[PERSON_NAME]" at bounding box center [294, 381] width 172 height 32
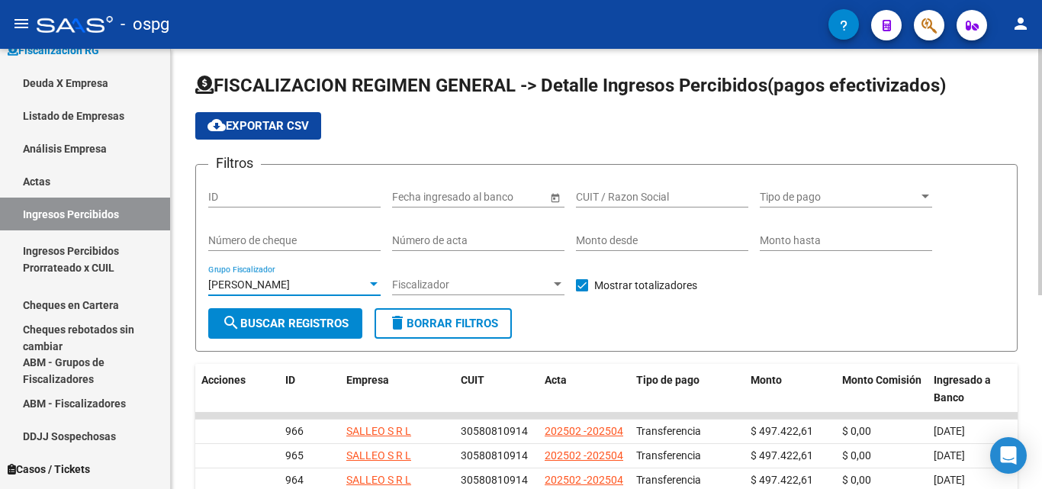
click at [304, 328] on span "search Buscar Registros" at bounding box center [285, 324] width 127 height 14
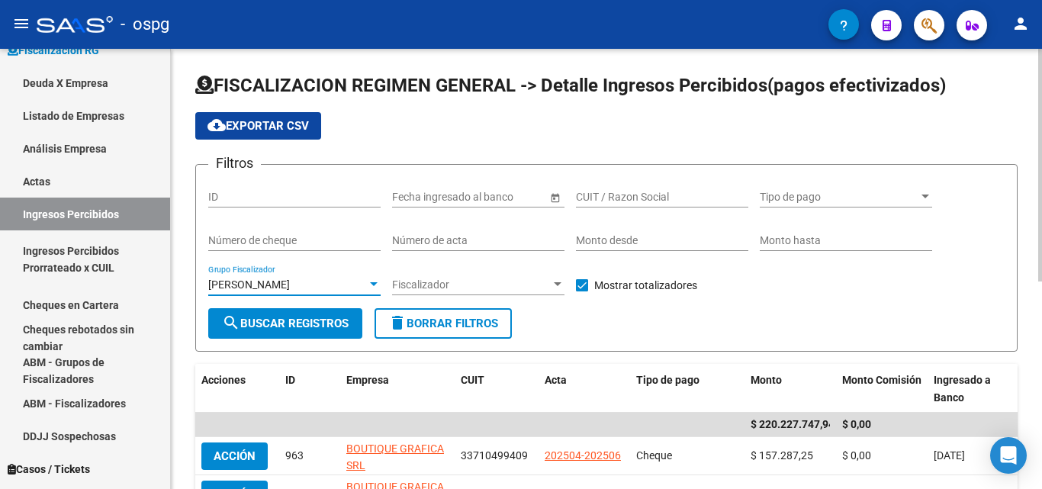
click at [375, 286] on div at bounding box center [374, 284] width 8 height 4
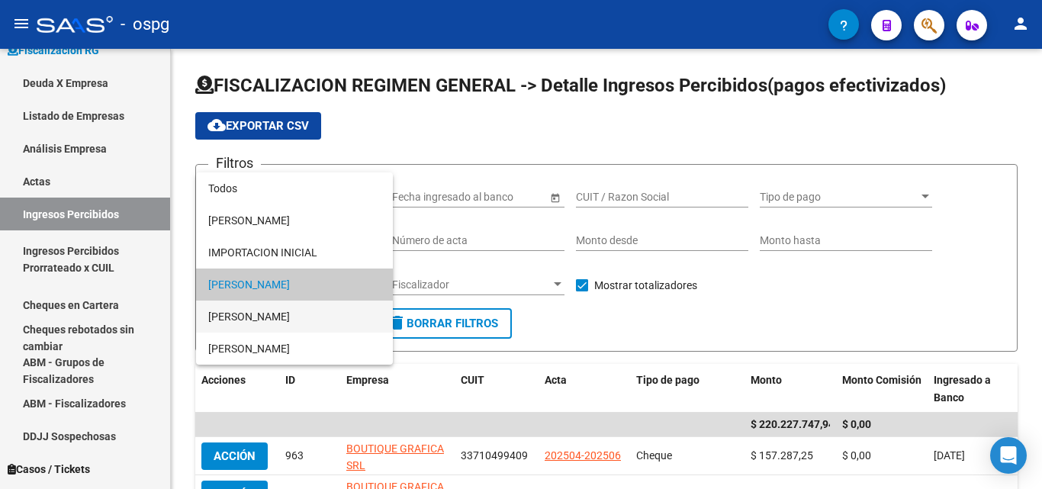
click at [302, 309] on span "[PERSON_NAME]" at bounding box center [294, 317] width 172 height 32
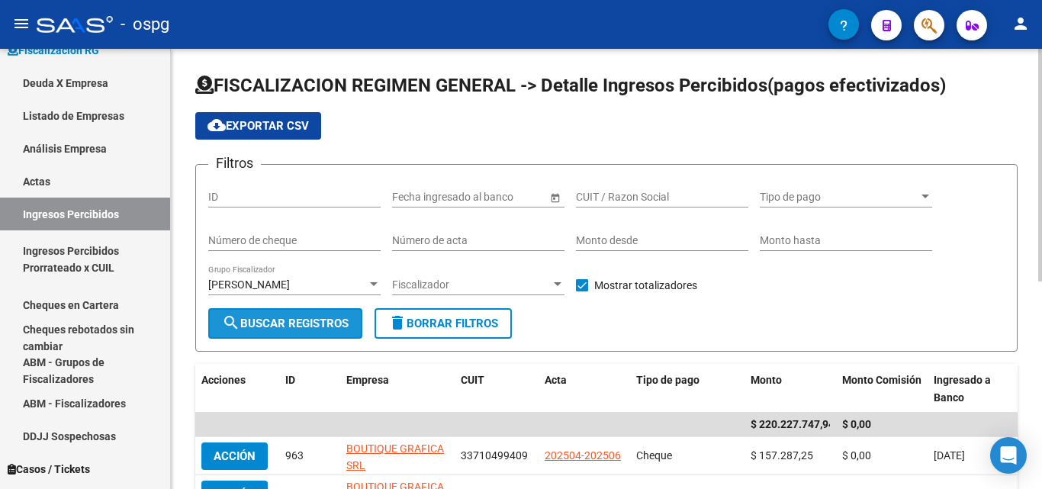
click at [285, 323] on span "search Buscar Registros" at bounding box center [285, 324] width 127 height 14
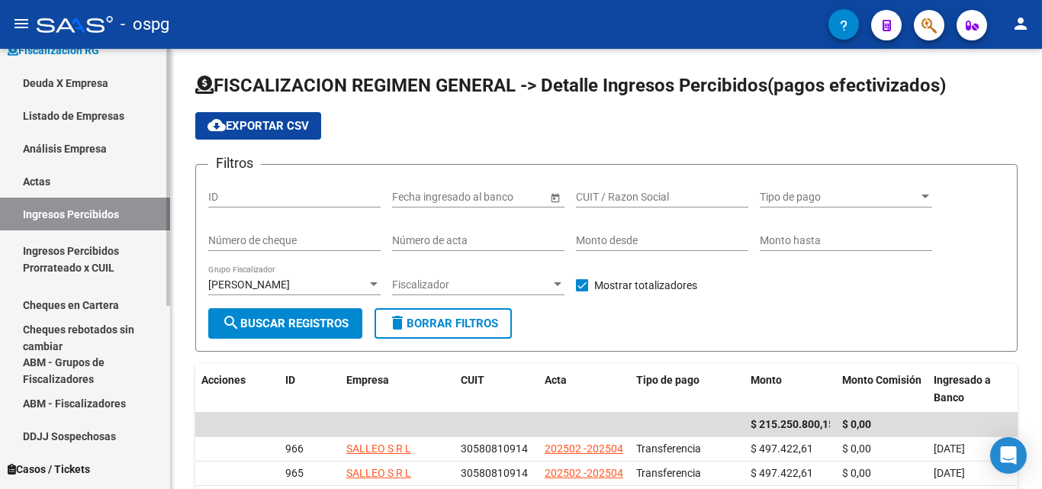
scroll to position [229, 0]
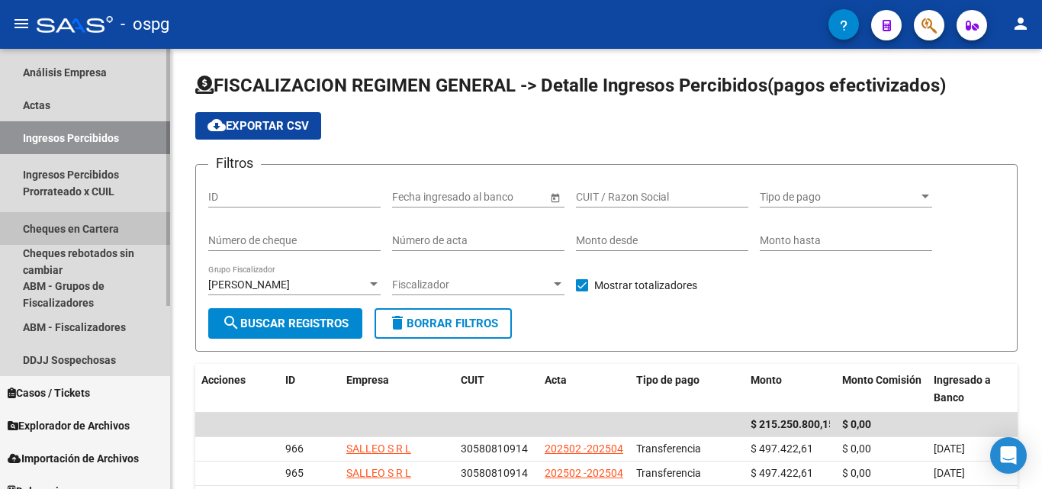
click at [103, 224] on link "Cheques en Cartera" at bounding box center [85, 228] width 170 height 33
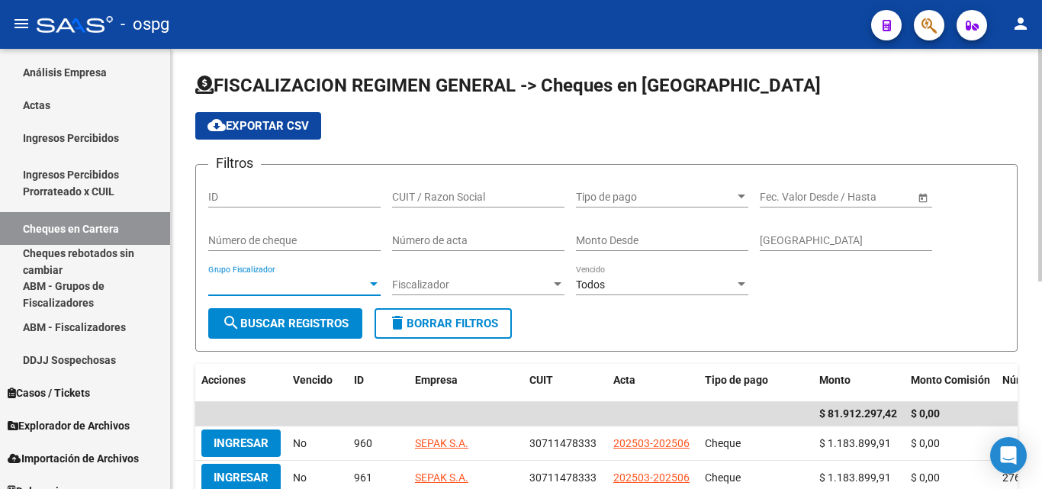
click at [368, 282] on div at bounding box center [374, 284] width 14 height 12
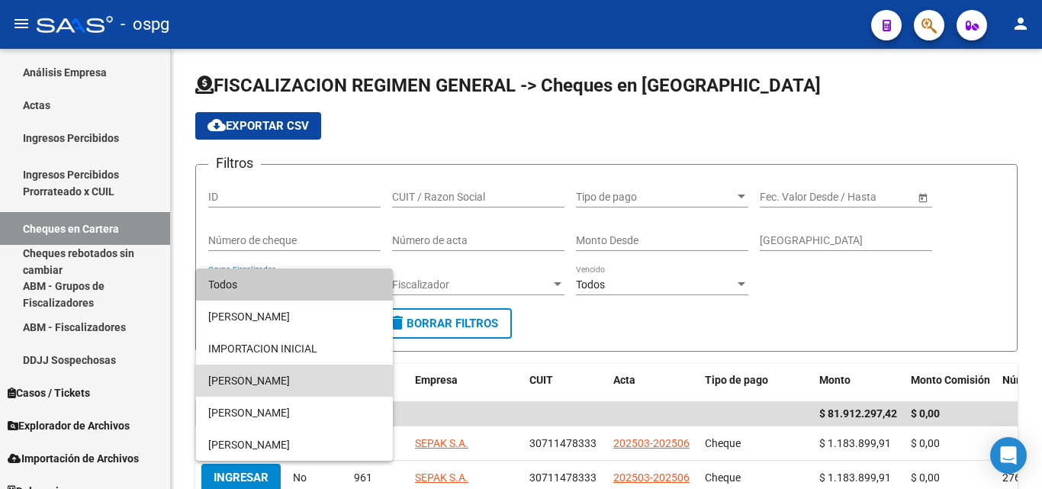
click at [281, 375] on span "[PERSON_NAME]" at bounding box center [294, 381] width 172 height 32
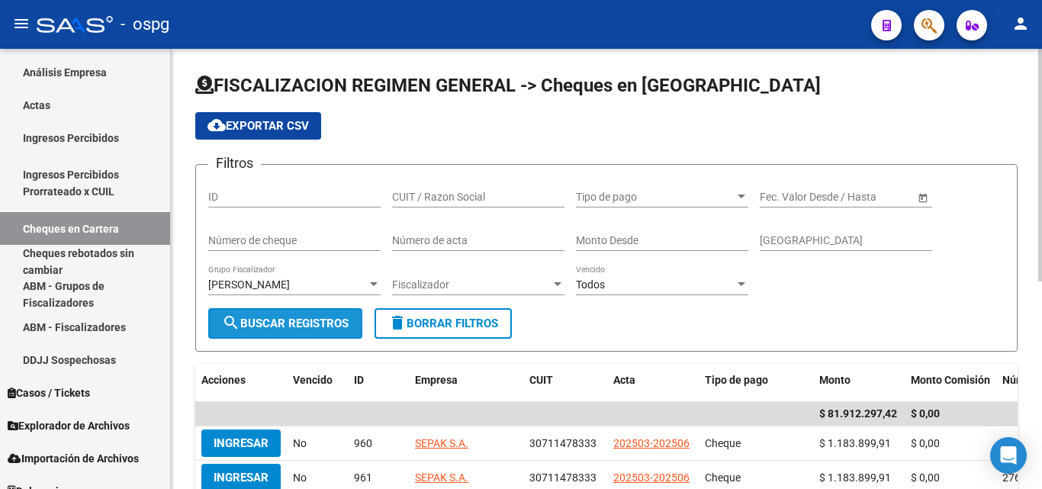
click at [332, 326] on span "search Buscar Registros" at bounding box center [285, 324] width 127 height 14
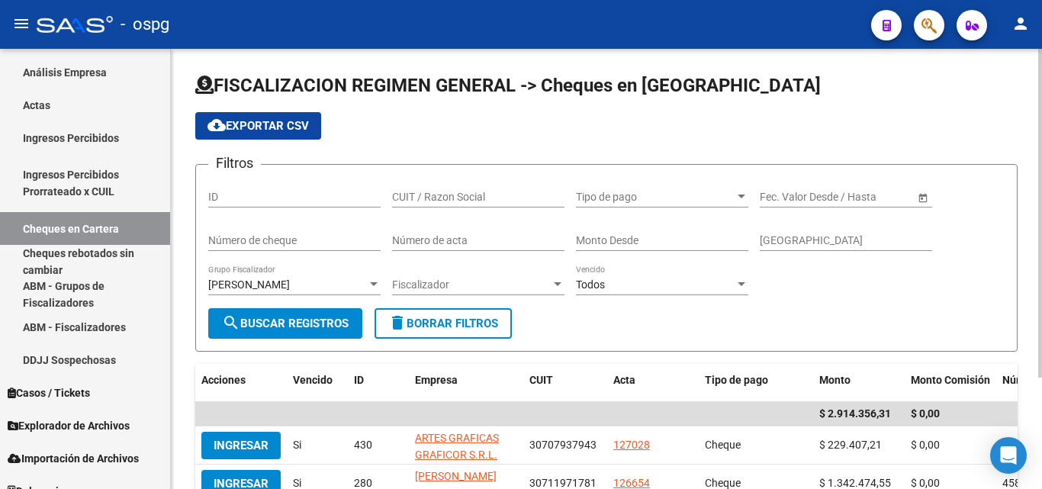
click at [368, 279] on div at bounding box center [374, 284] width 14 height 12
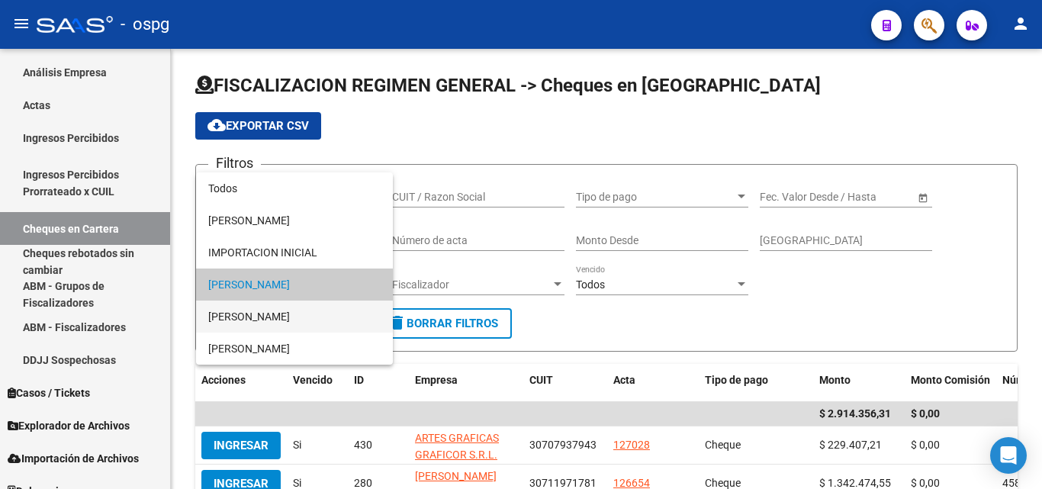
click at [297, 313] on span "[PERSON_NAME]" at bounding box center [294, 317] width 172 height 32
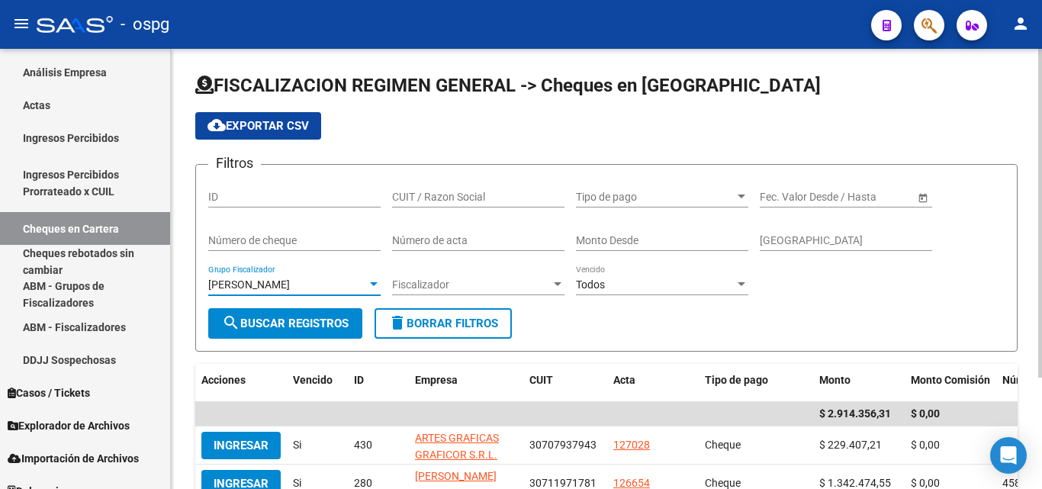
click at [294, 330] on span "search Buscar Registros" at bounding box center [285, 324] width 127 height 14
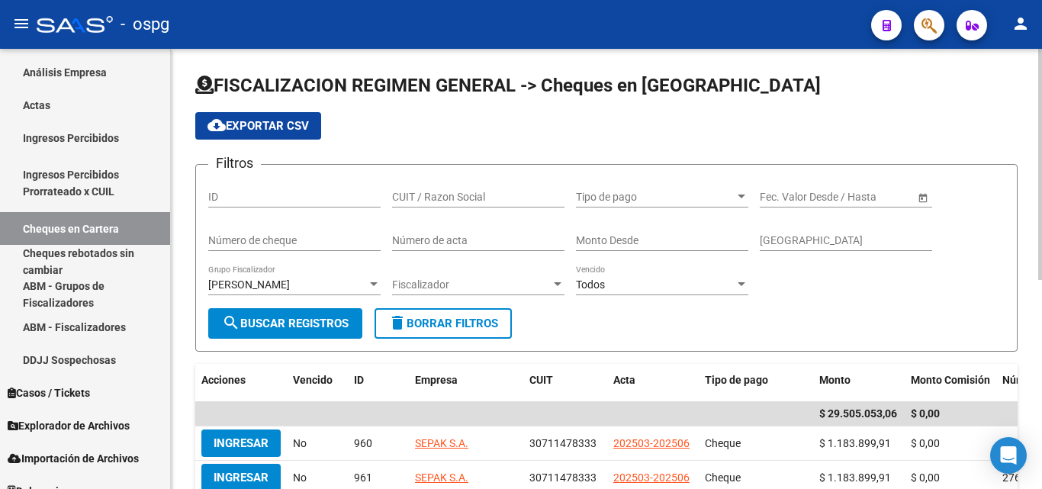
click at [374, 286] on div at bounding box center [374, 284] width 8 height 4
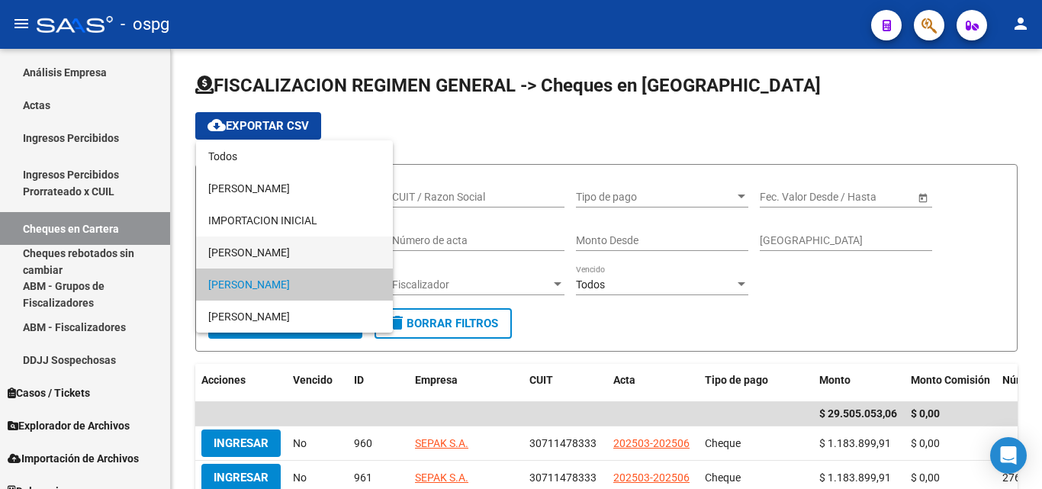
click at [289, 252] on span "[PERSON_NAME]" at bounding box center [294, 252] width 172 height 32
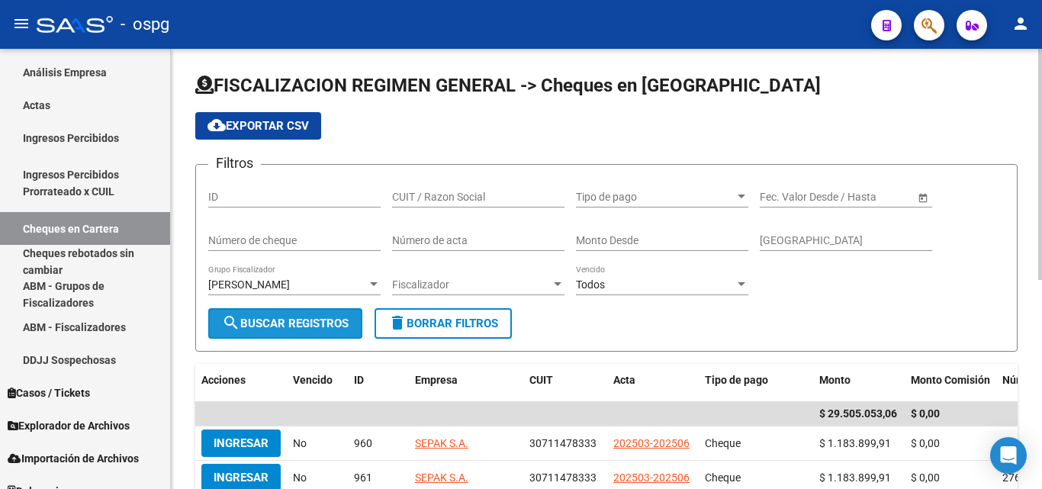
click at [307, 325] on span "search Buscar Registros" at bounding box center [285, 324] width 127 height 14
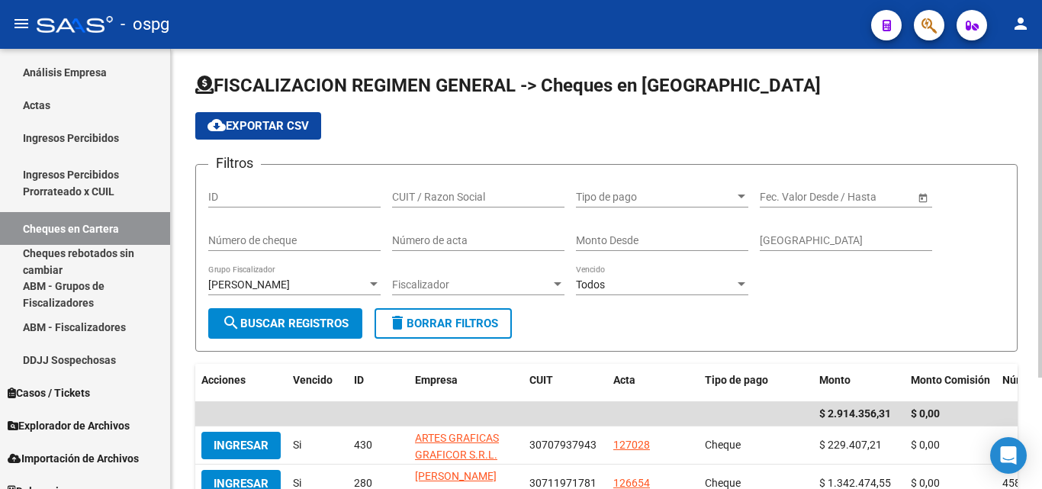
scroll to position [149, 0]
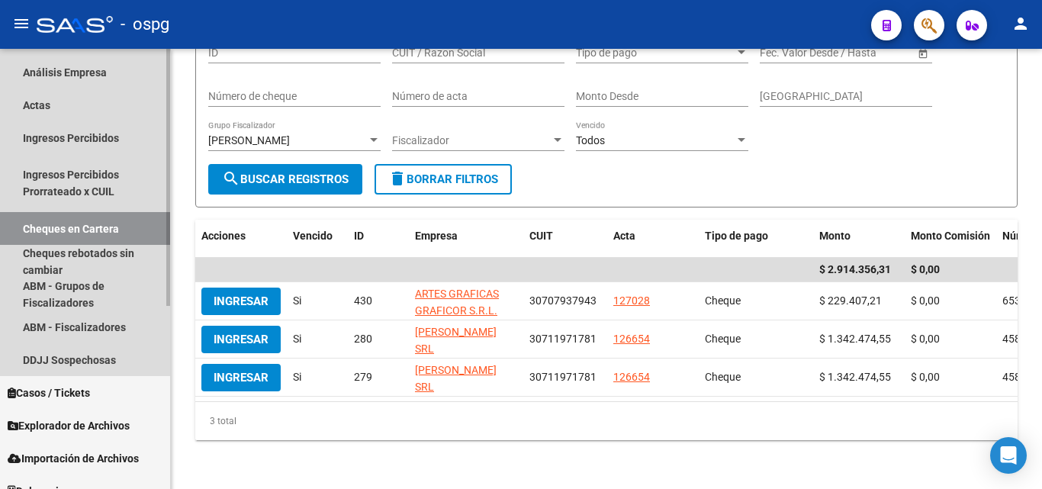
click at [99, 233] on link "Cheques en Cartera" at bounding box center [85, 228] width 170 height 33
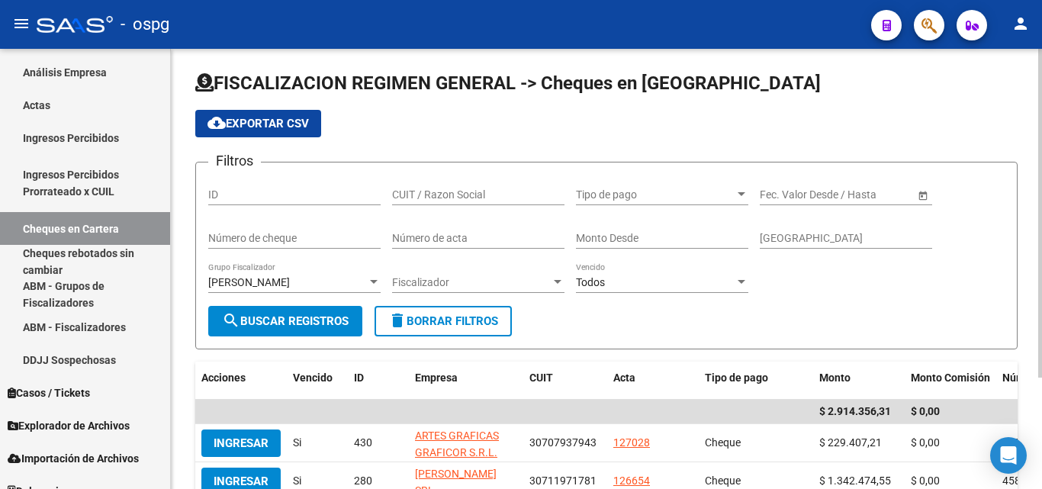
scroll to position [0, 0]
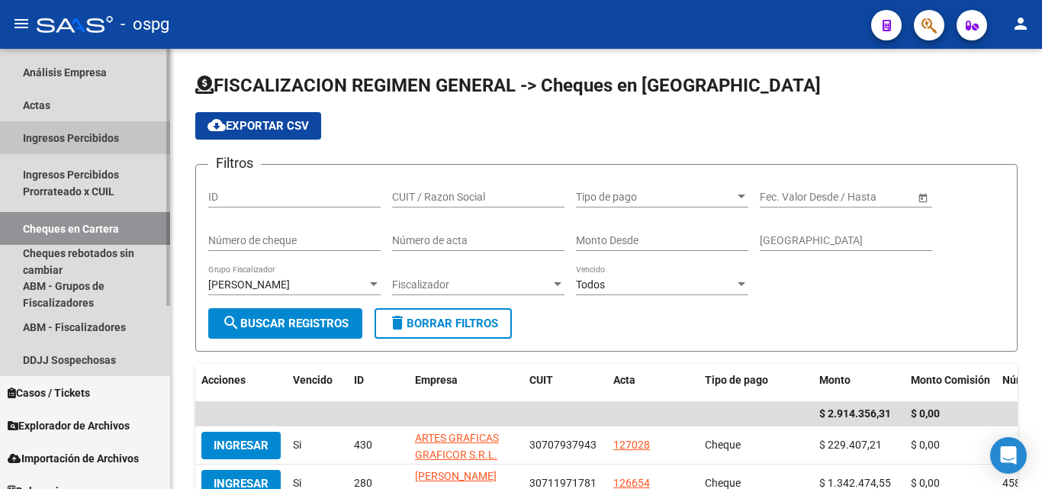
click at [63, 133] on link "Ingresos Percibidos" at bounding box center [85, 137] width 170 height 33
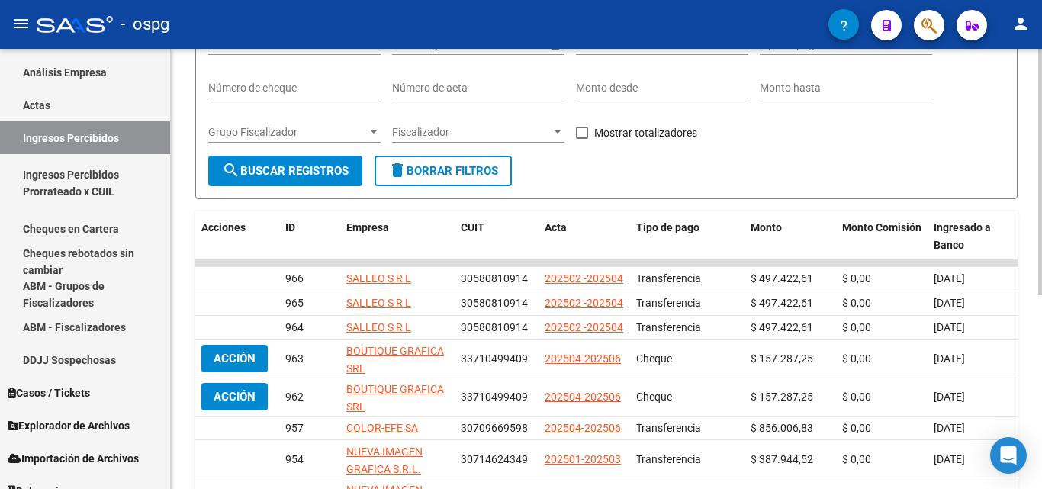
scroll to position [305, 0]
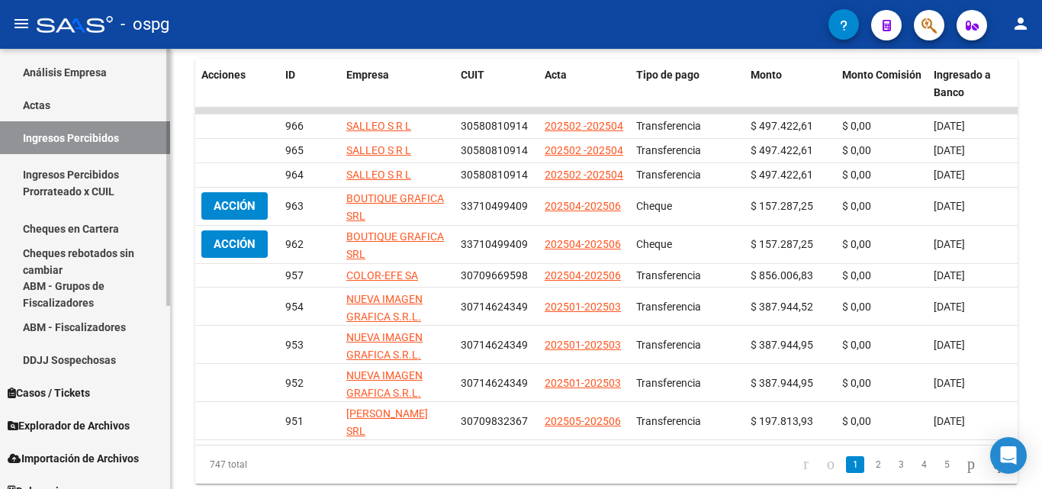
click at [97, 226] on link "Cheques en Cartera" at bounding box center [85, 228] width 170 height 33
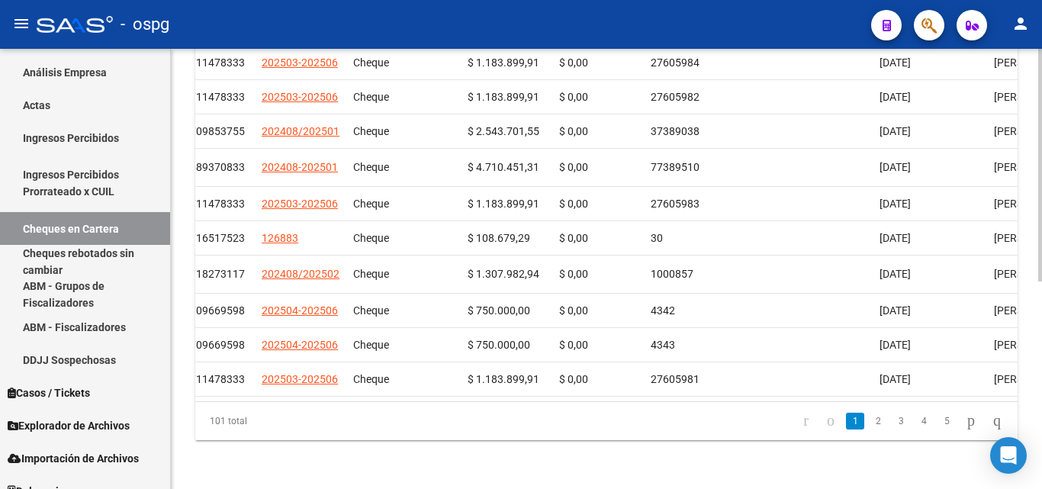
scroll to position [0, 457]
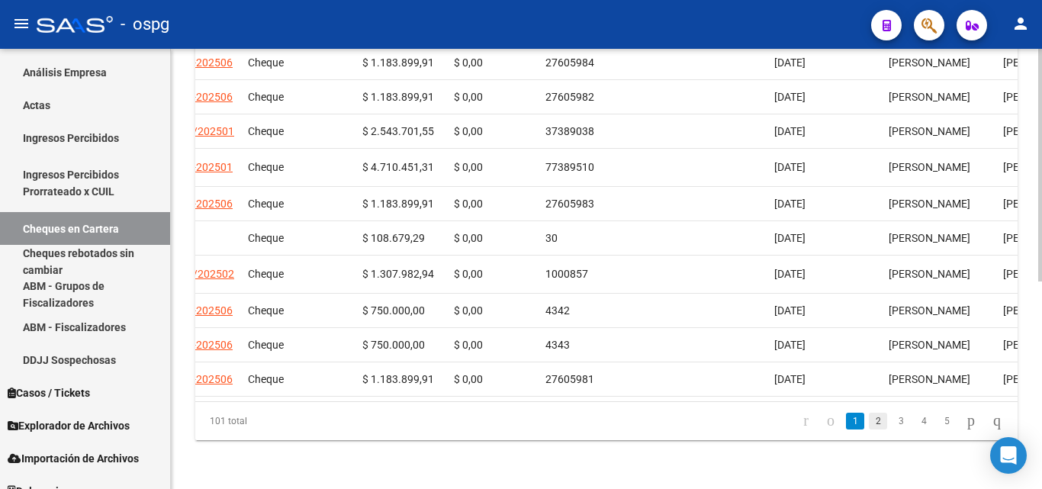
click at [869, 424] on link "2" at bounding box center [878, 421] width 18 height 17
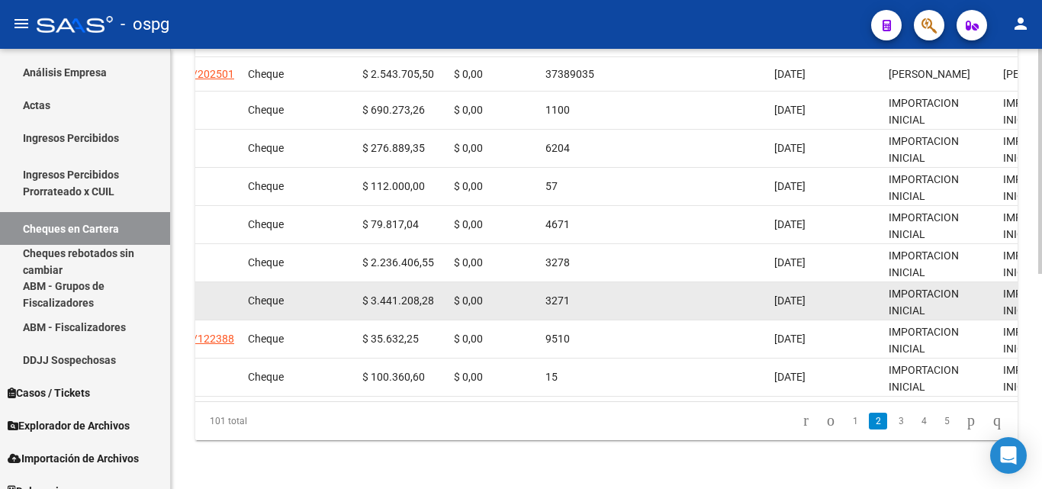
scroll to position [420, 0]
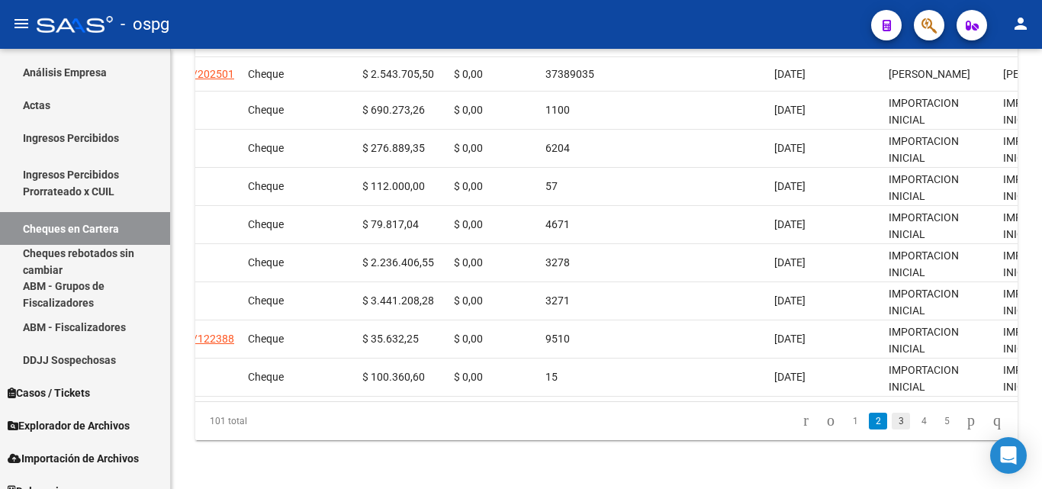
click at [892, 423] on link "3" at bounding box center [901, 421] width 18 height 17
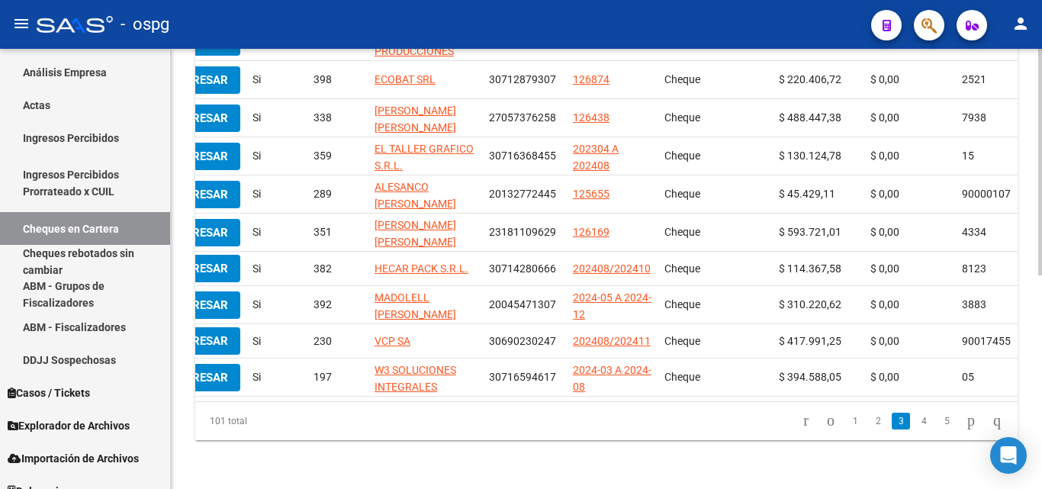
scroll to position [0, 0]
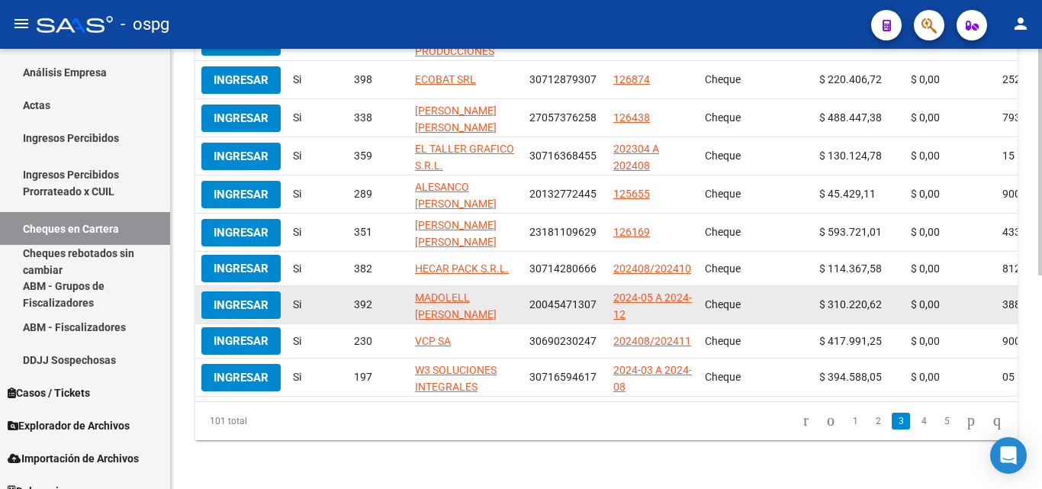
click at [251, 298] on span "Ingresar" at bounding box center [241, 305] width 55 height 14
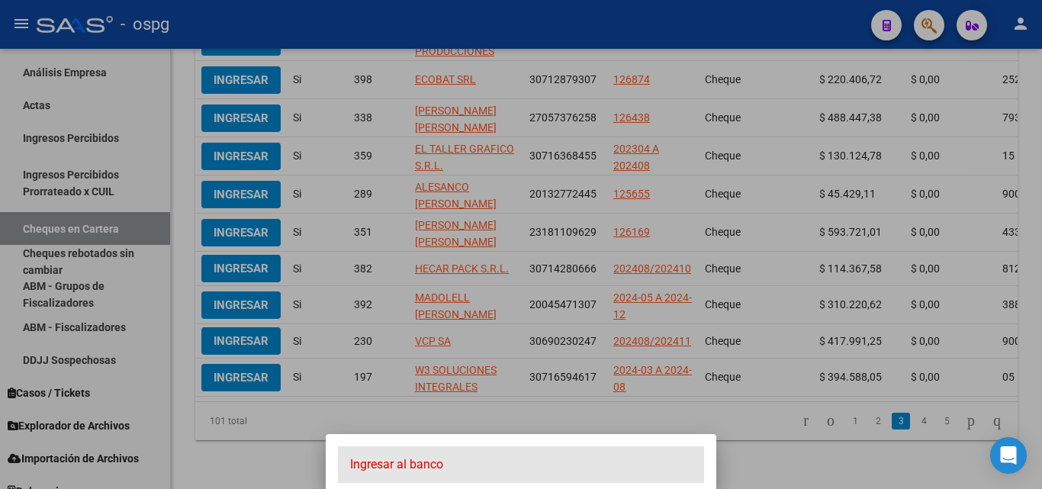
click at [411, 465] on span "Ingresar al banco" at bounding box center [521, 464] width 342 height 17
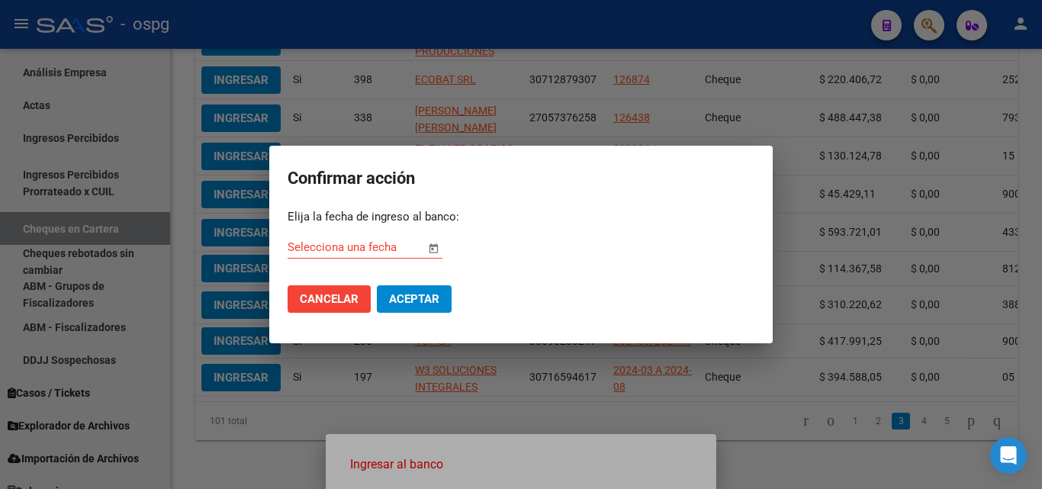
click at [432, 246] on span "Open calendar" at bounding box center [433, 248] width 37 height 37
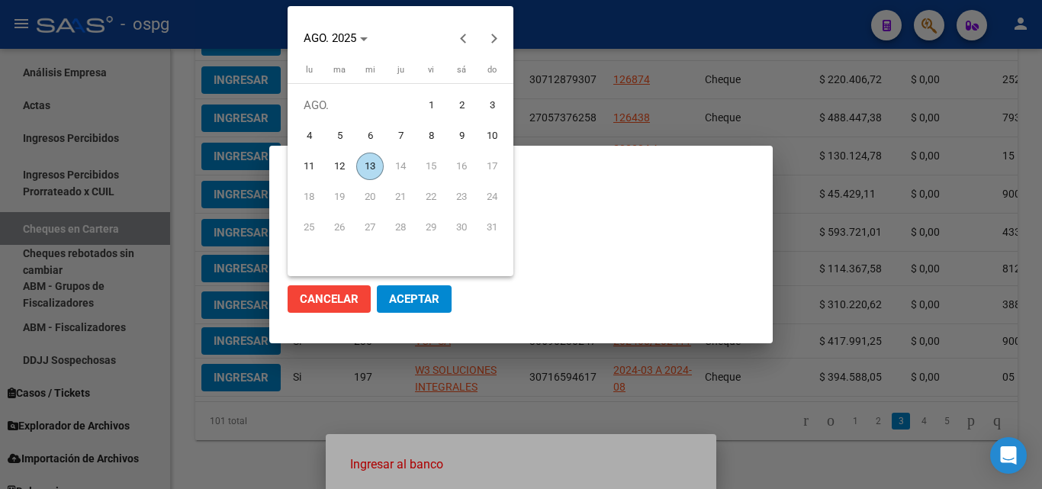
click at [493, 40] on div "AGO. 2025" at bounding box center [400, 38] width 218 height 31
click at [464, 42] on button "Previous month" at bounding box center [463, 38] width 31 height 31
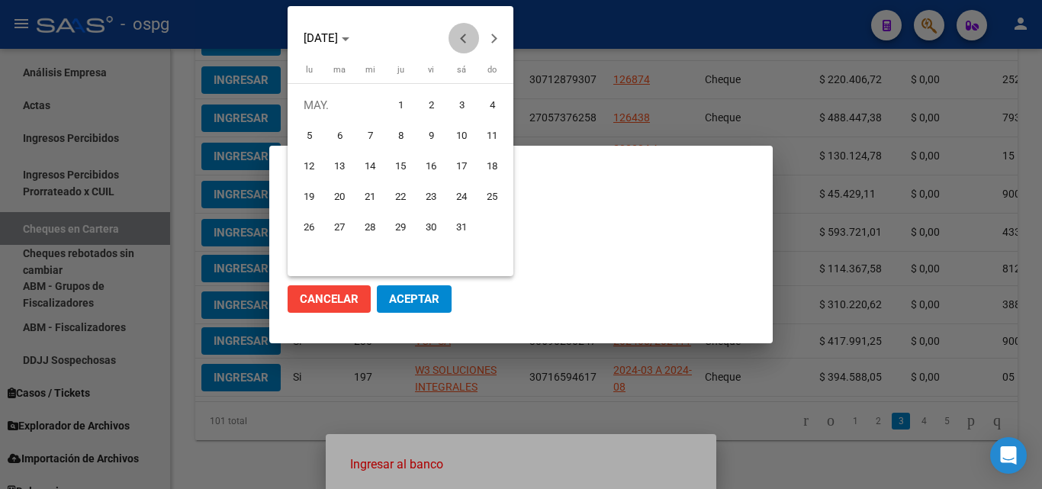
click at [464, 42] on button "Previous month" at bounding box center [463, 38] width 31 height 31
click at [491, 41] on button "Next month" at bounding box center [494, 38] width 31 height 31
click at [461, 38] on button "Previous month" at bounding box center [463, 38] width 31 height 31
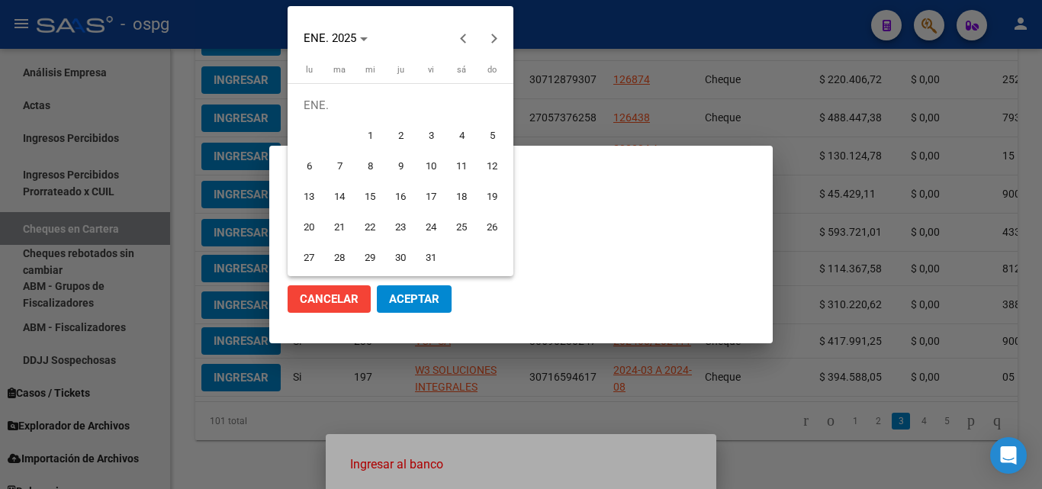
click at [375, 259] on span "29" at bounding box center [369, 257] width 27 height 27
type input "[DATE]"
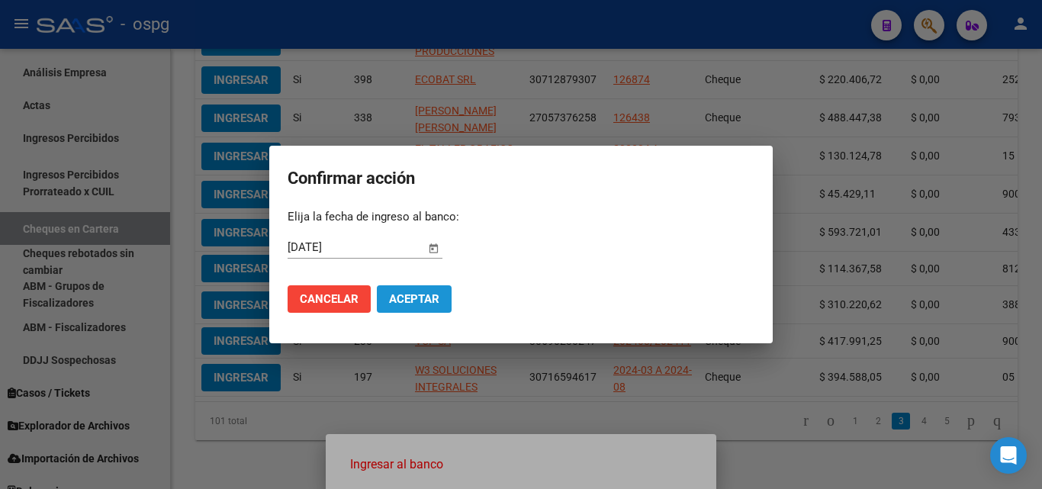
click at [429, 307] on button "Aceptar" at bounding box center [414, 298] width 75 height 27
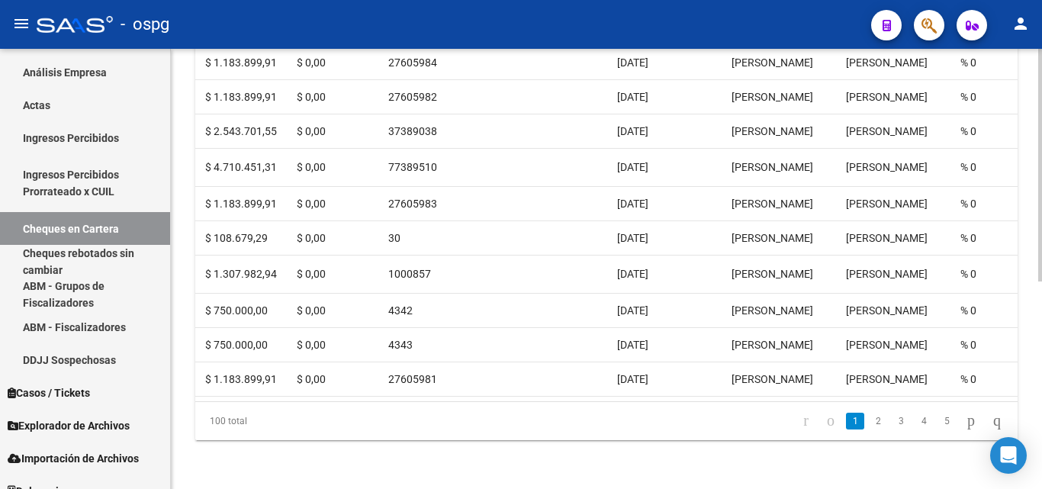
scroll to position [0, 558]
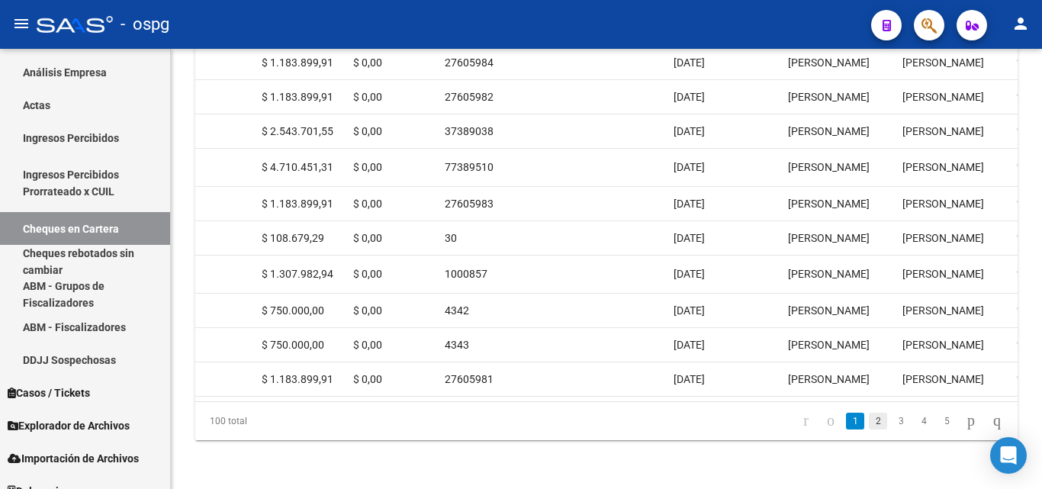
click at [869, 426] on link "2" at bounding box center [878, 421] width 18 height 17
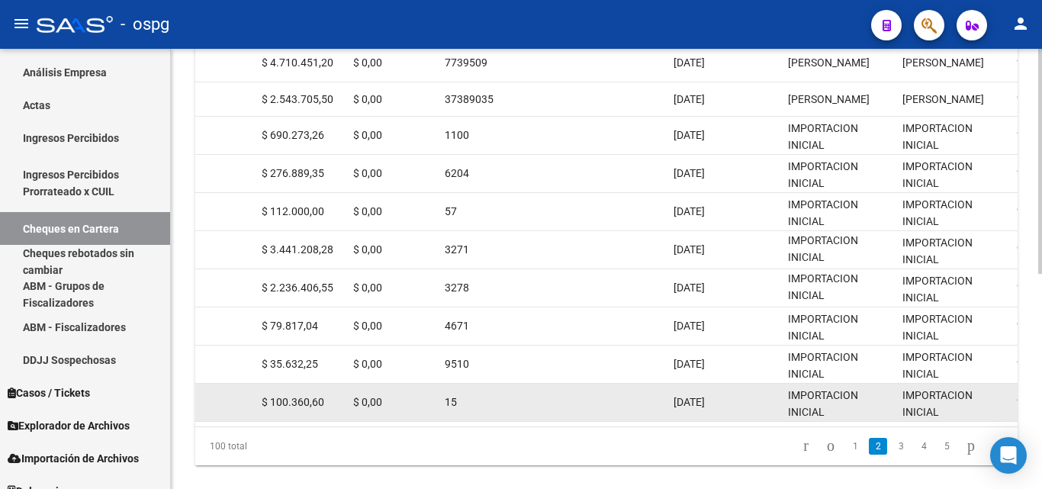
scroll to position [420, 0]
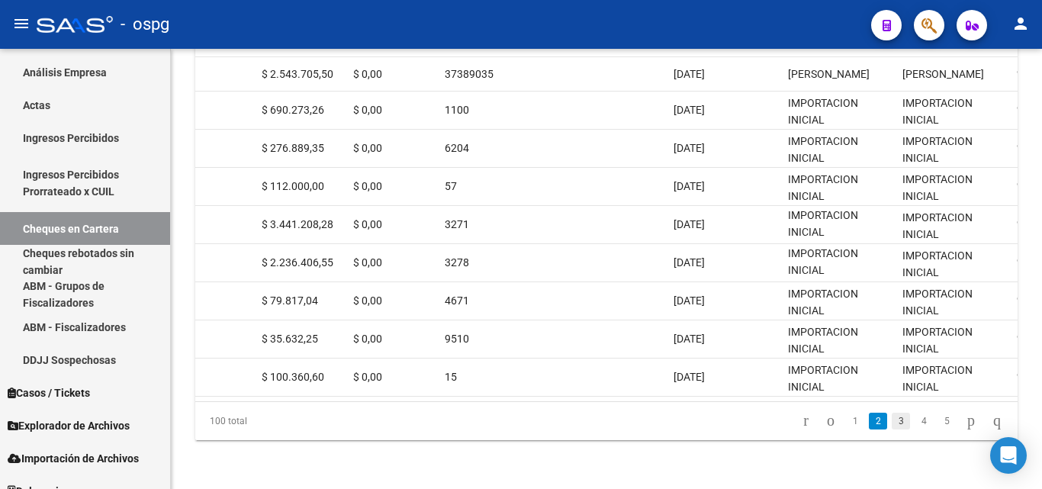
click at [892, 424] on link "3" at bounding box center [901, 421] width 18 height 17
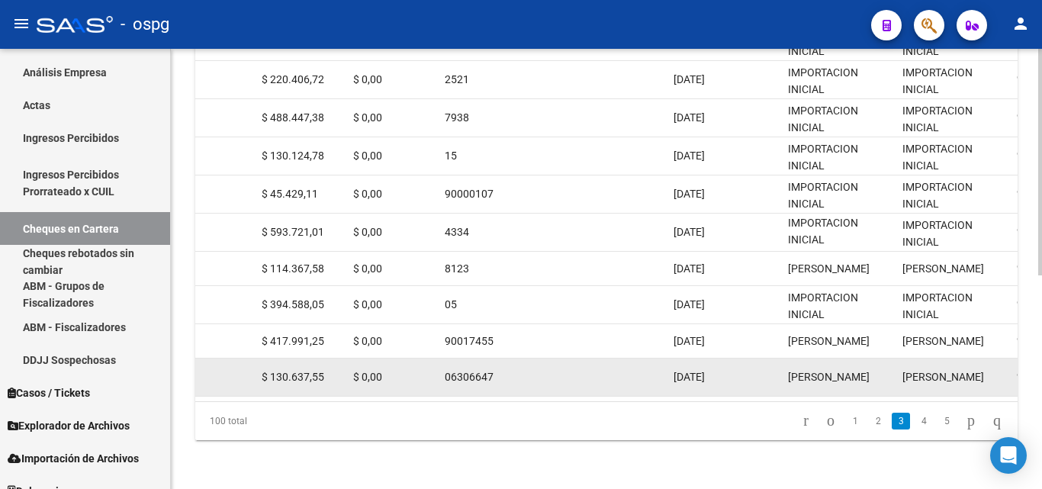
scroll to position [416, 0]
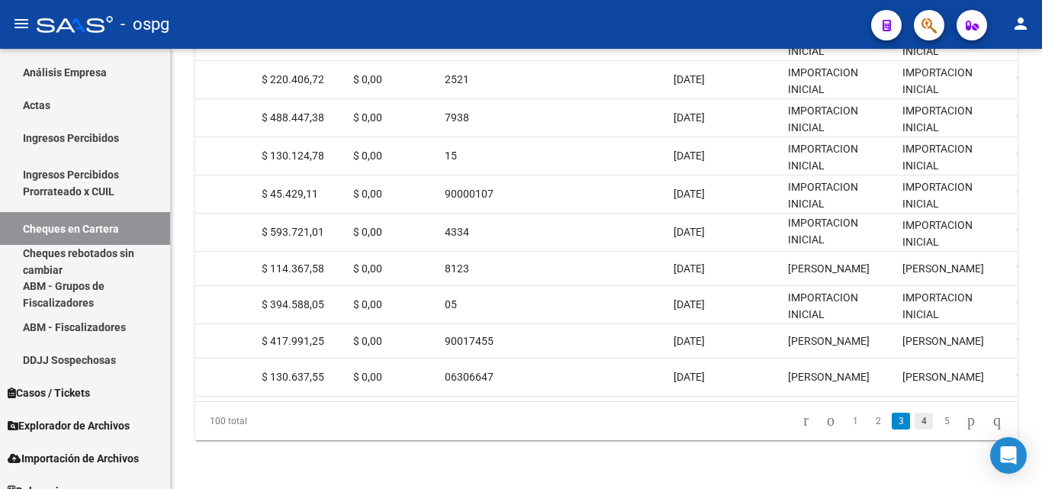
click at [915, 422] on link "4" at bounding box center [924, 421] width 18 height 17
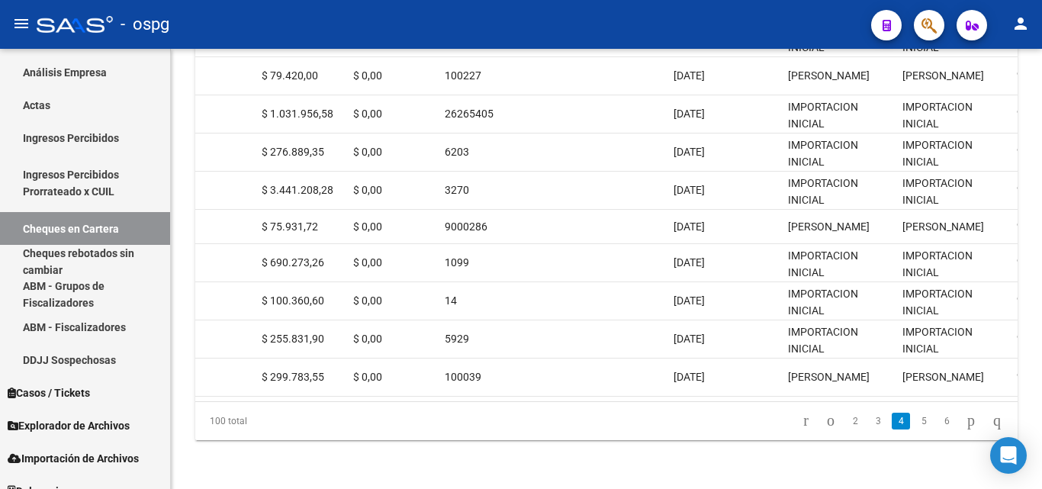
drag, startPoint x: 686, startPoint y: 393, endPoint x: 551, endPoint y: 418, distance: 137.3
click at [371, 400] on datatable-body "$ 81.602.076,80 $ 0,00 Ingresar Si 346 GRAFICA EXACTA SA 30709853755 126530 Che…" at bounding box center [606, 198] width 822 height 407
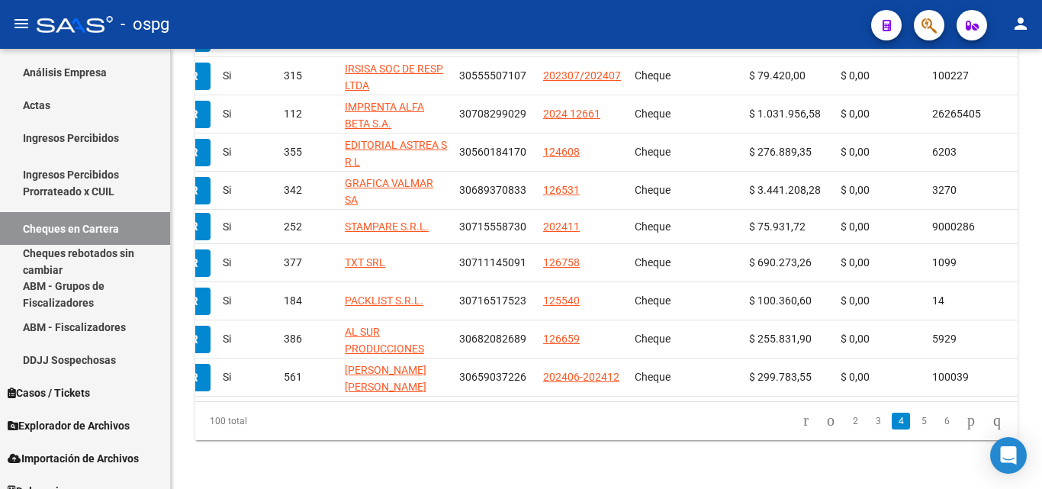
scroll to position [0, 0]
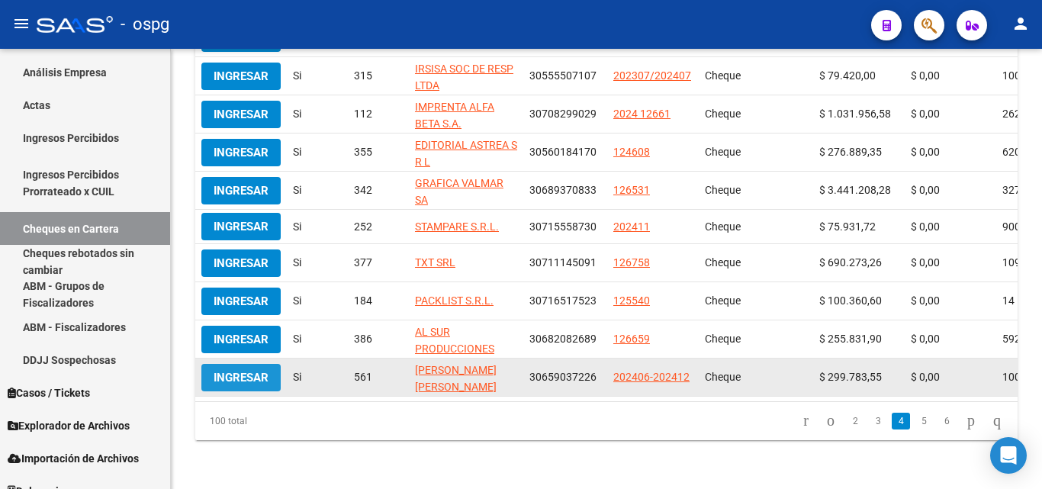
click at [220, 371] on span "Ingresar" at bounding box center [241, 378] width 55 height 14
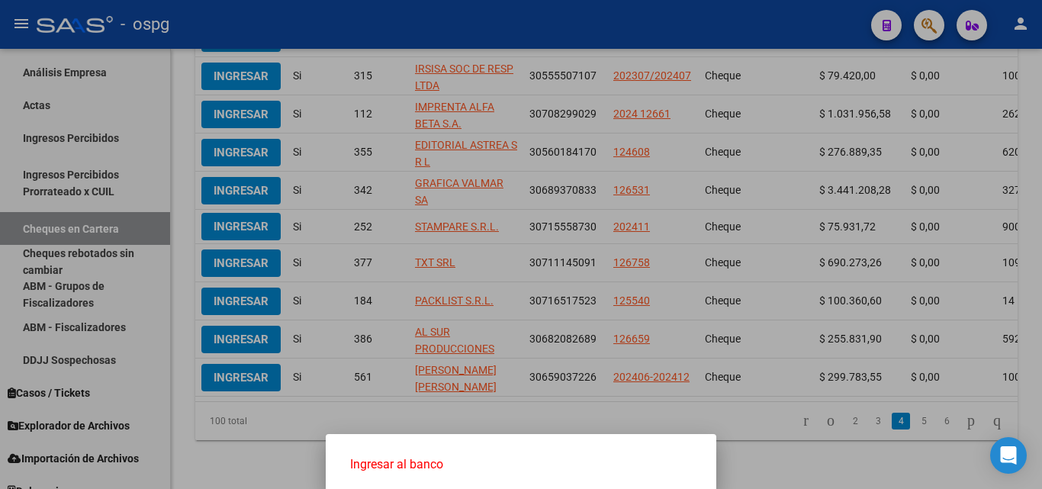
click at [426, 457] on span "Ingresar al banco" at bounding box center [521, 464] width 366 height 37
click at [429, 459] on span "Ingresar al banco" at bounding box center [521, 464] width 342 height 17
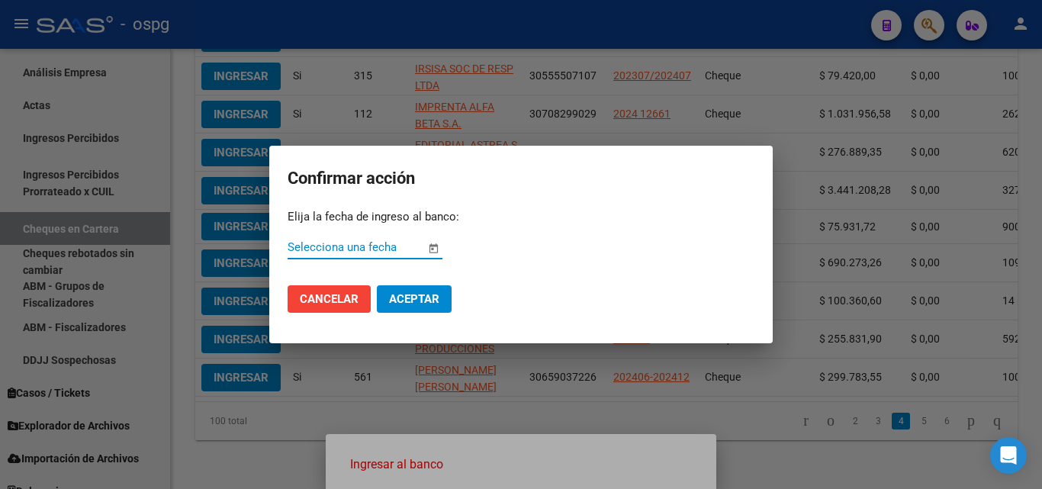
click at [436, 249] on span "Open calendar" at bounding box center [433, 248] width 37 height 37
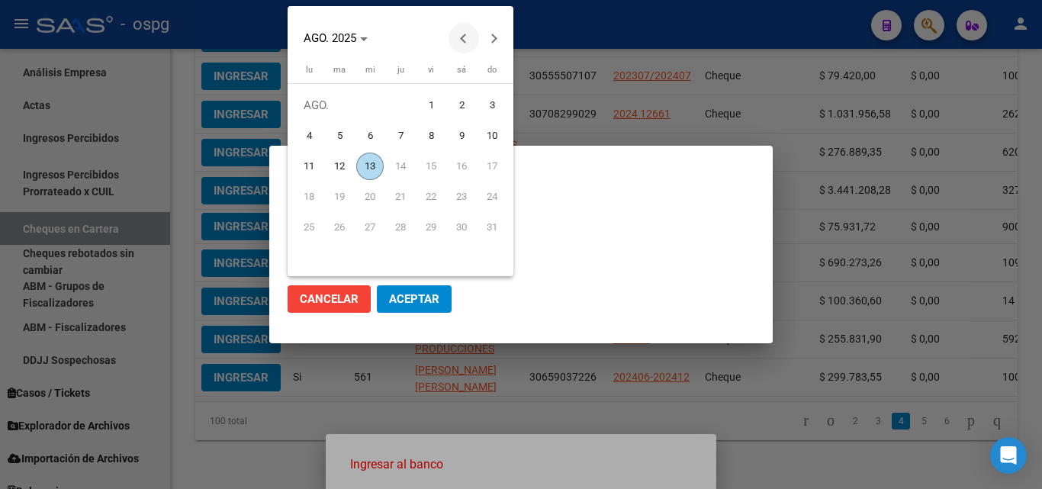
click at [464, 36] on button "Previous month" at bounding box center [463, 38] width 31 height 31
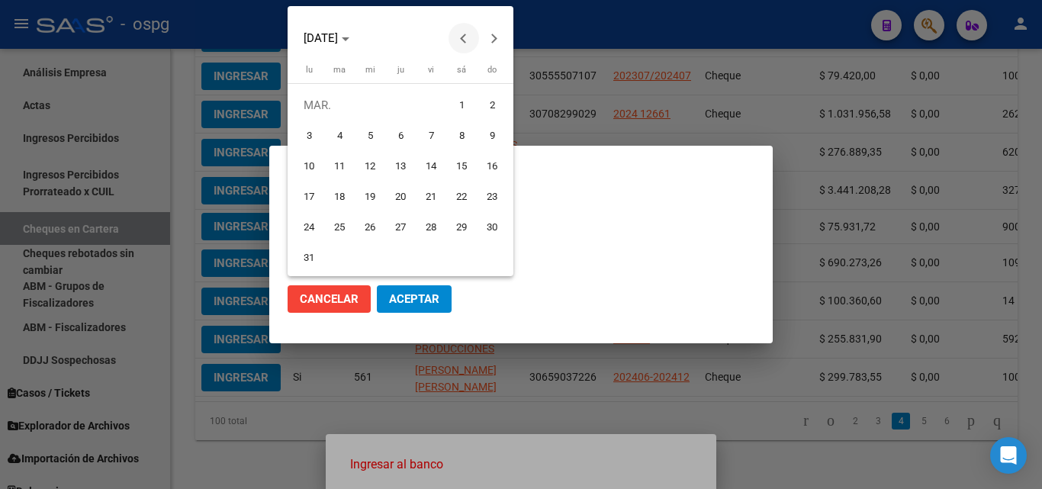
click at [464, 36] on button "Previous month" at bounding box center [463, 38] width 31 height 31
click at [490, 33] on span "Next month" at bounding box center [494, 38] width 31 height 31
click at [460, 33] on span "Previous month" at bounding box center [463, 38] width 31 height 31
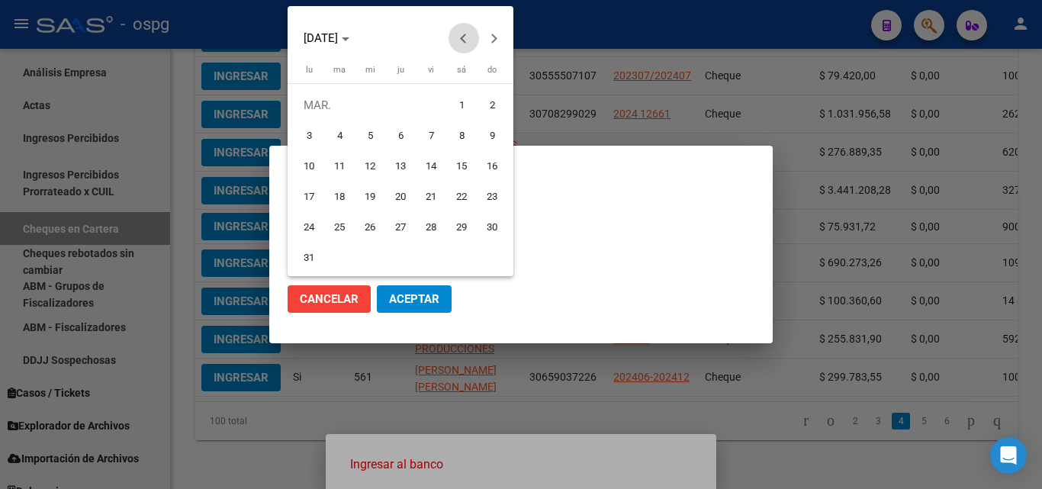
click at [460, 33] on span "Previous month" at bounding box center [463, 38] width 31 height 31
click at [342, 201] on span "14" at bounding box center [339, 196] width 27 height 27
type input "[DATE]"
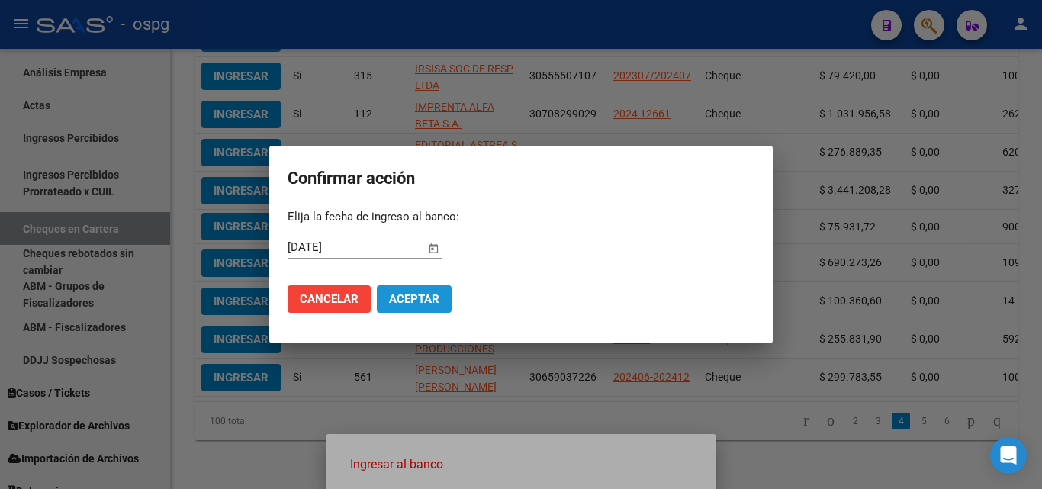
click at [402, 303] on span "Aceptar" at bounding box center [414, 299] width 50 height 14
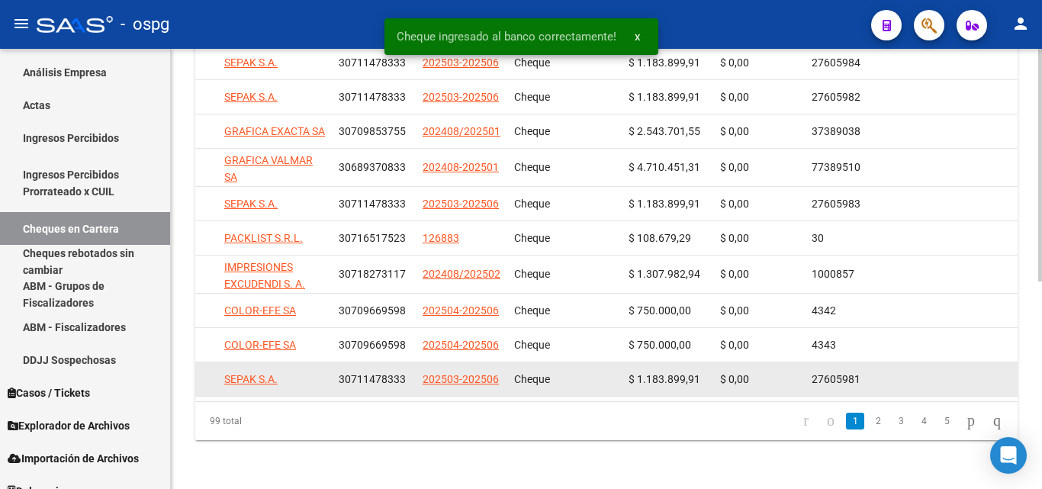
scroll to position [0, 188]
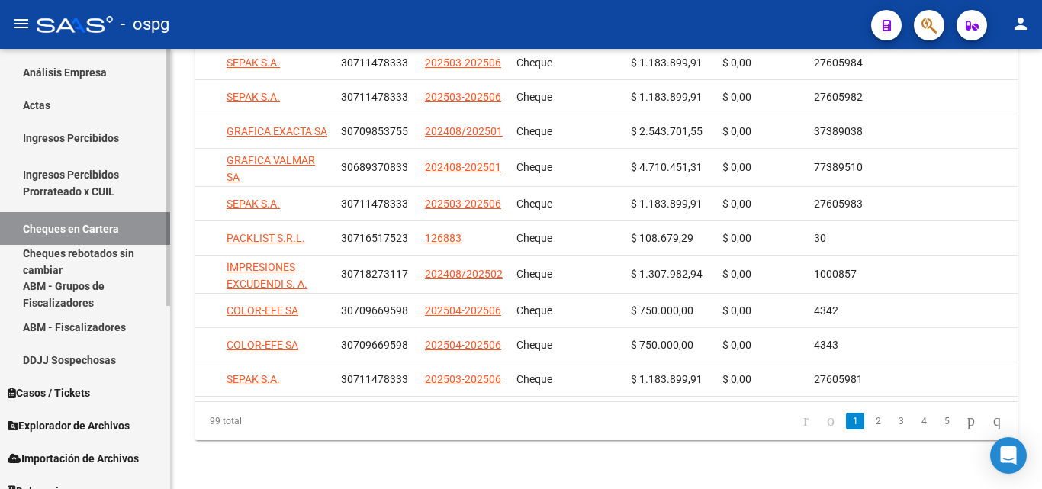
click at [97, 131] on link "Ingresos Percibidos" at bounding box center [85, 137] width 170 height 33
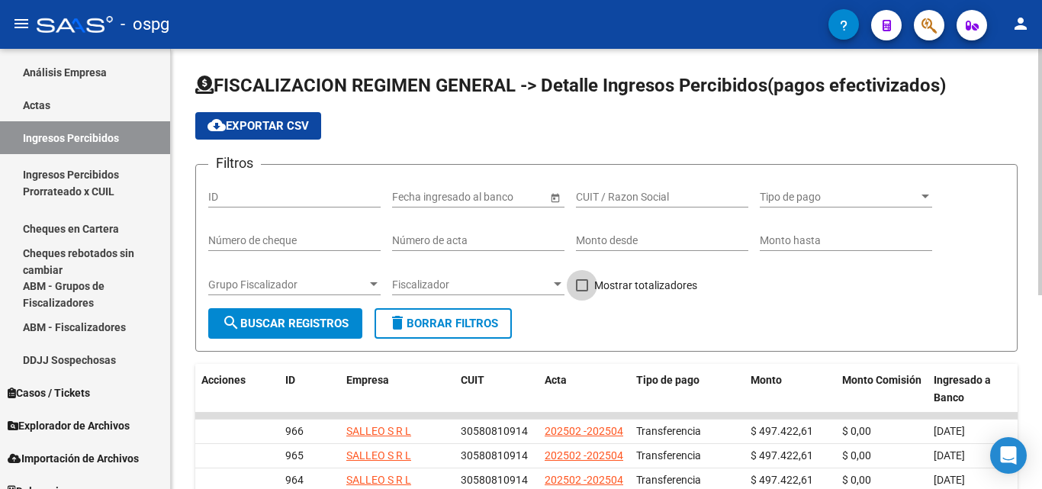
click at [584, 280] on span at bounding box center [582, 285] width 12 height 12
click at [582, 291] on input "Mostrar totalizadores" at bounding box center [581, 291] width 1 height 1
checkbox input "true"
click at [374, 280] on div at bounding box center [374, 284] width 14 height 12
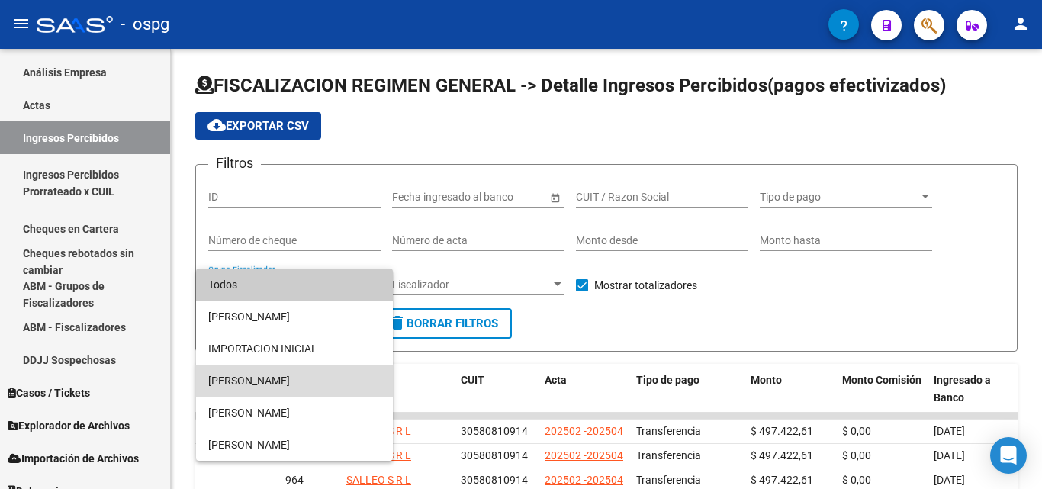
click at [289, 387] on span "[PERSON_NAME]" at bounding box center [294, 381] width 172 height 32
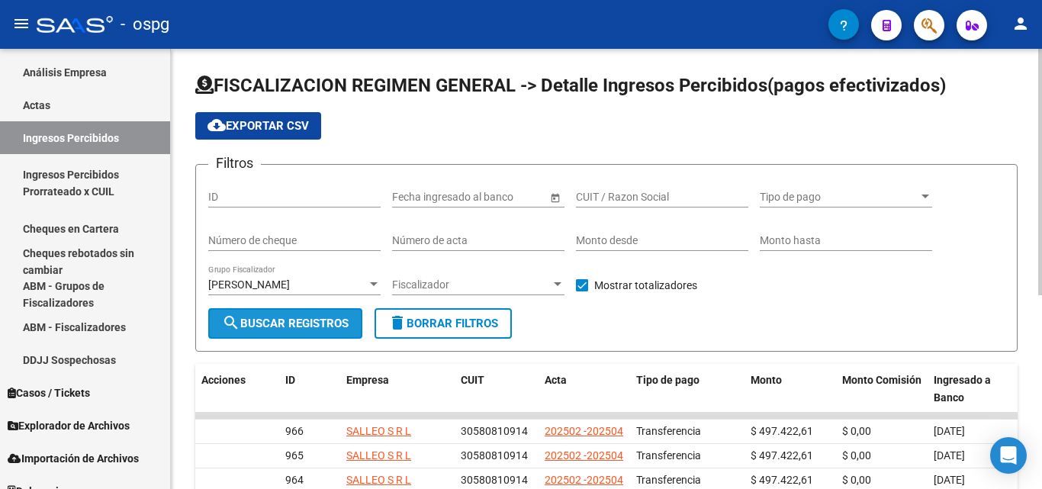
click at [288, 324] on span "search Buscar Registros" at bounding box center [285, 324] width 127 height 14
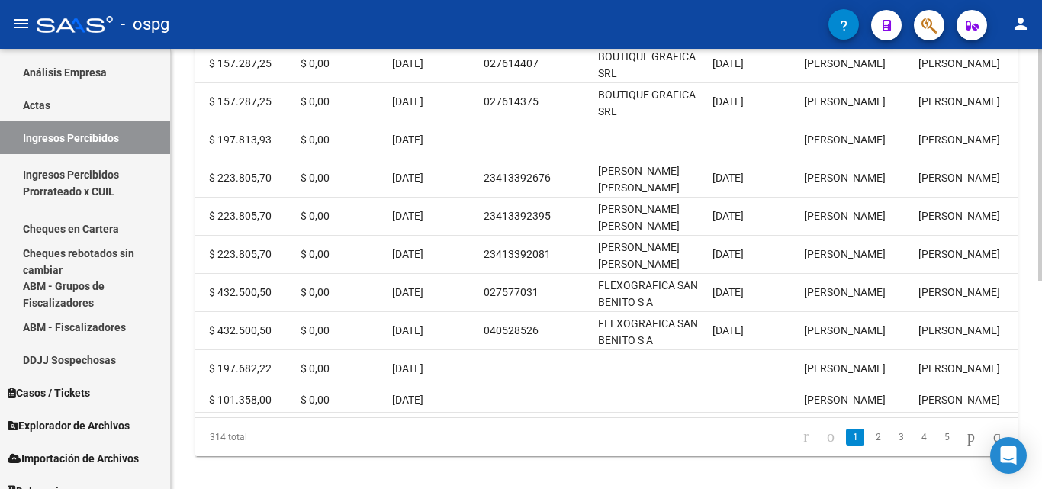
scroll to position [0, 540]
click at [892, 429] on link "3" at bounding box center [901, 437] width 18 height 17
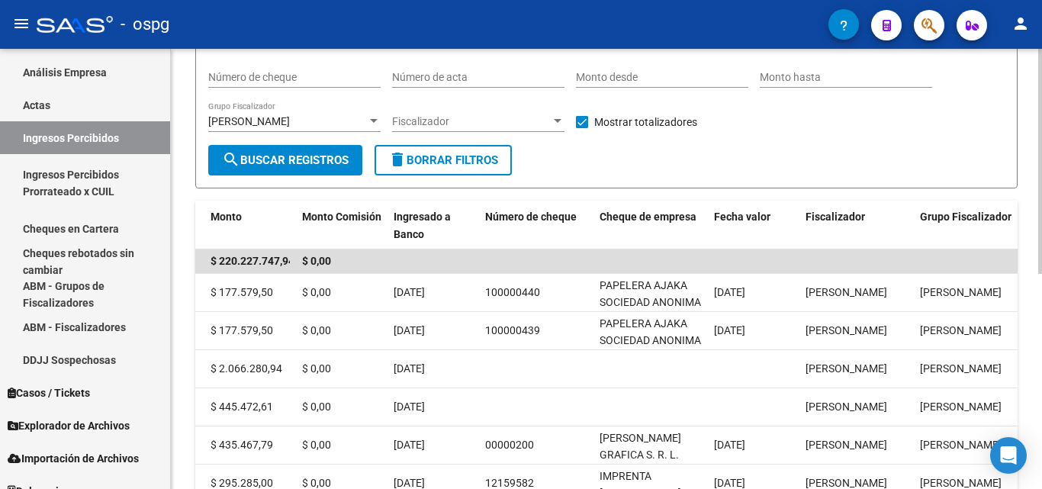
scroll to position [87, 0]
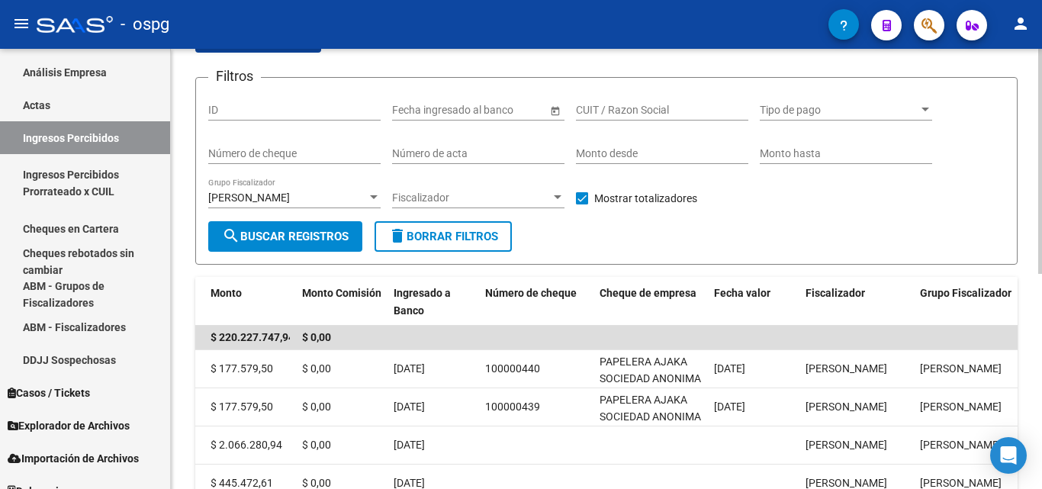
click at [304, 240] on span "search Buscar Registros" at bounding box center [285, 237] width 127 height 14
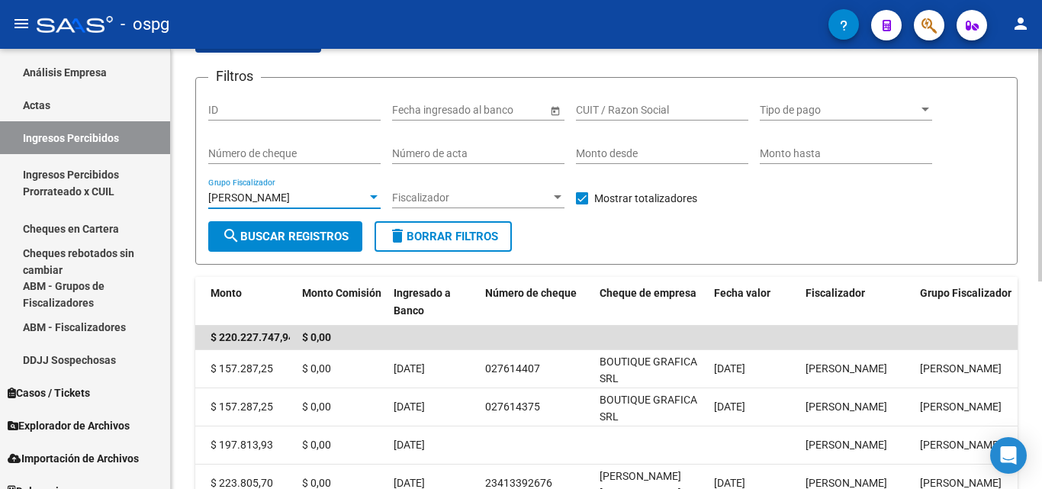
click at [376, 195] on div at bounding box center [374, 197] width 8 height 4
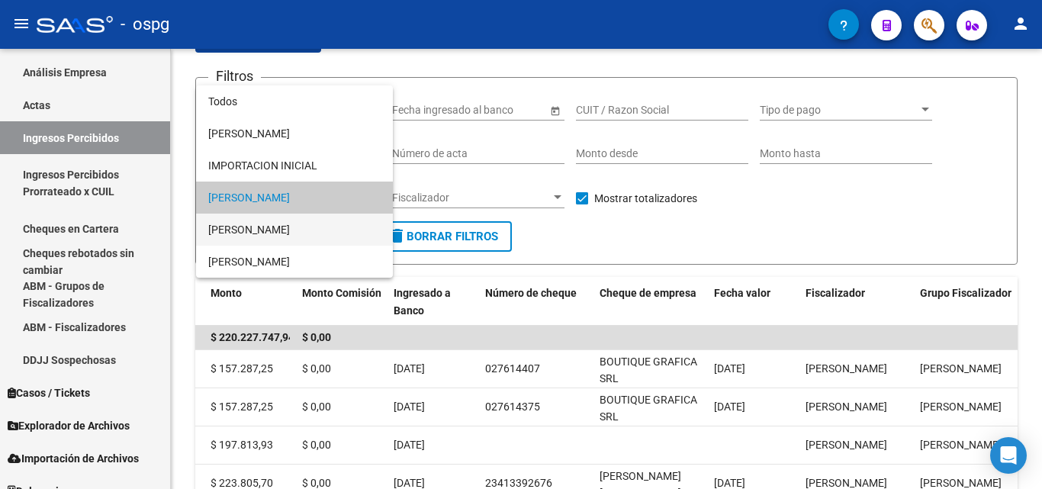
click at [294, 227] on span "[PERSON_NAME]" at bounding box center [294, 230] width 172 height 32
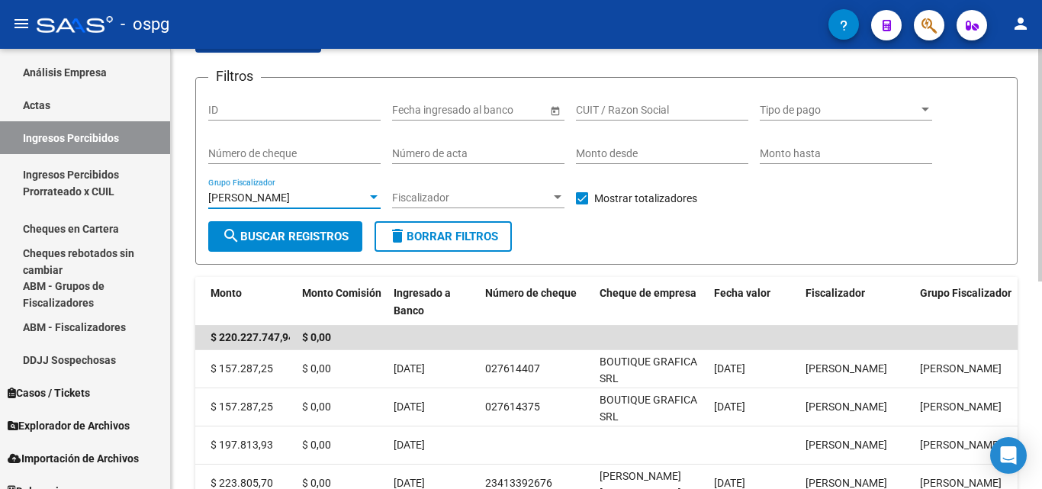
click at [271, 233] on span "search Buscar Registros" at bounding box center [285, 237] width 127 height 14
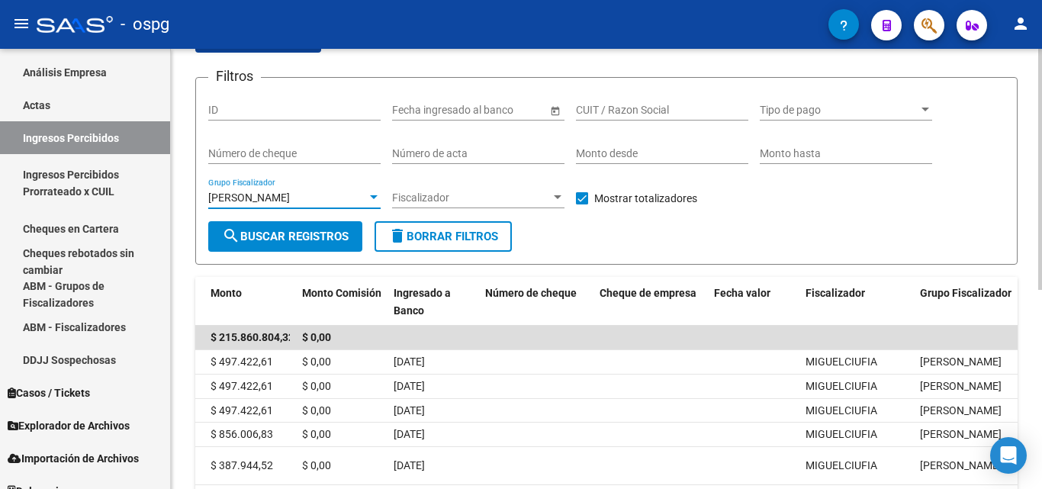
click at [371, 195] on div at bounding box center [374, 197] width 8 height 4
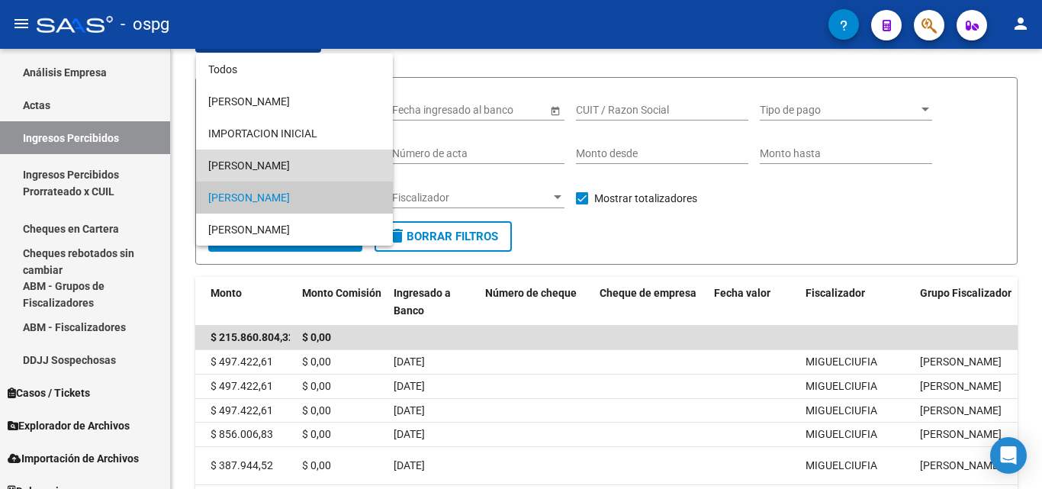
click at [301, 168] on span "[PERSON_NAME]" at bounding box center [294, 165] width 172 height 32
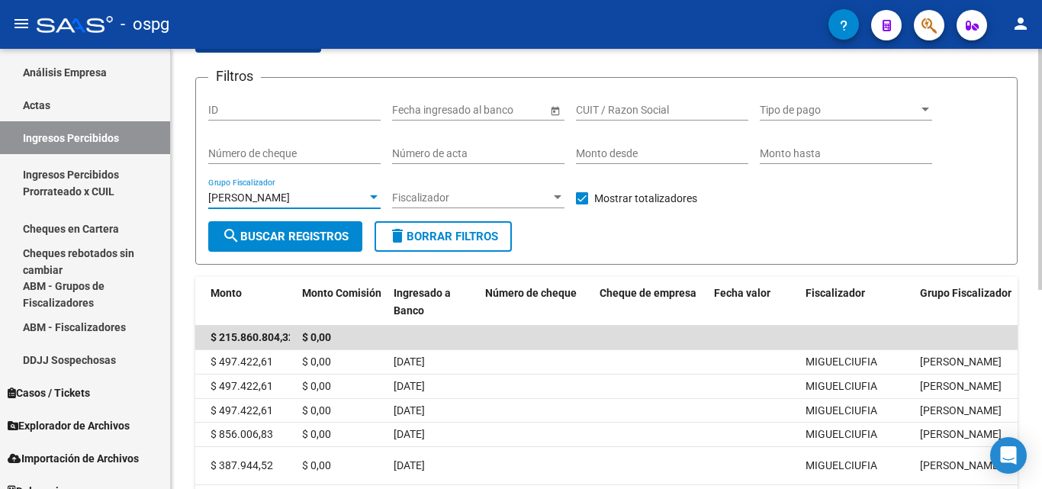
click at [293, 233] on span "search Buscar Registros" at bounding box center [285, 237] width 127 height 14
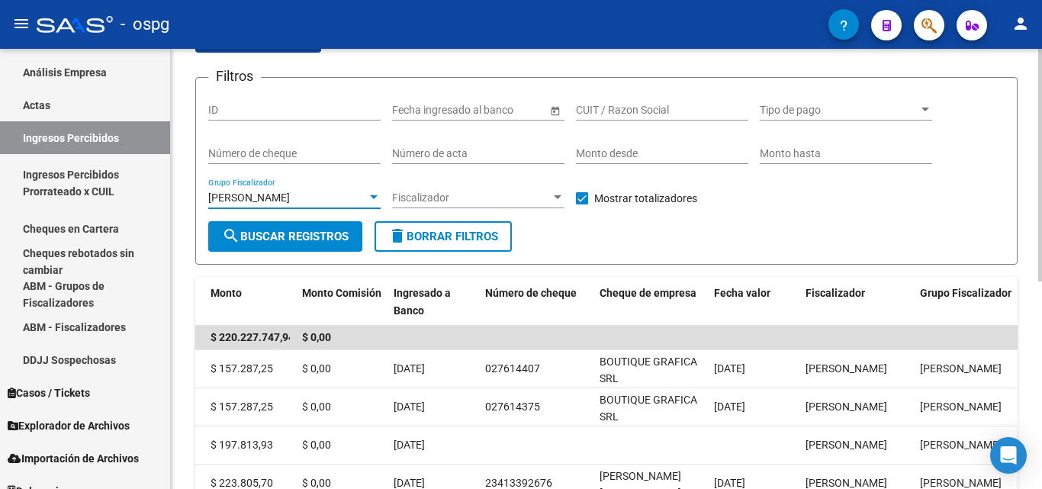
click at [371, 198] on div at bounding box center [374, 197] width 8 height 4
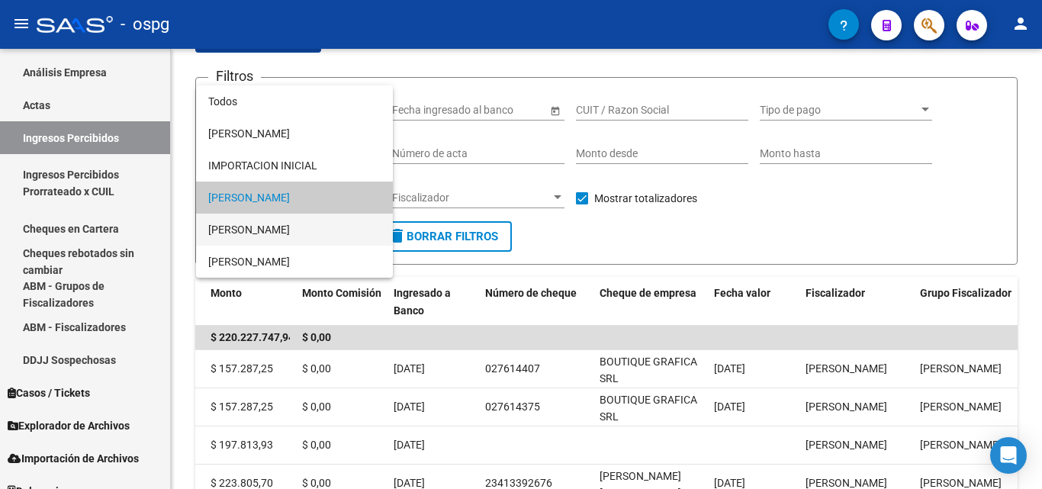
click at [325, 228] on span "[PERSON_NAME]" at bounding box center [294, 230] width 172 height 32
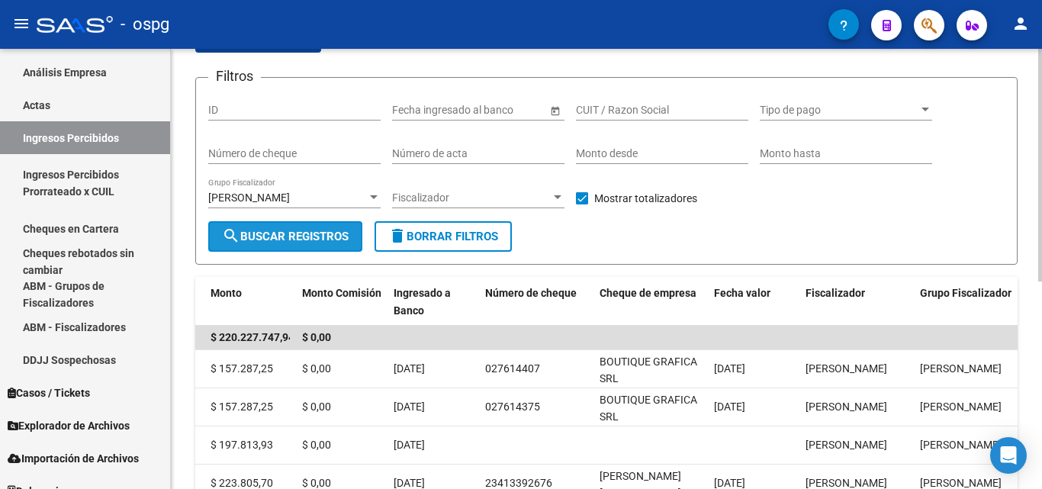
click at [303, 238] on span "search Buscar Registros" at bounding box center [285, 237] width 127 height 14
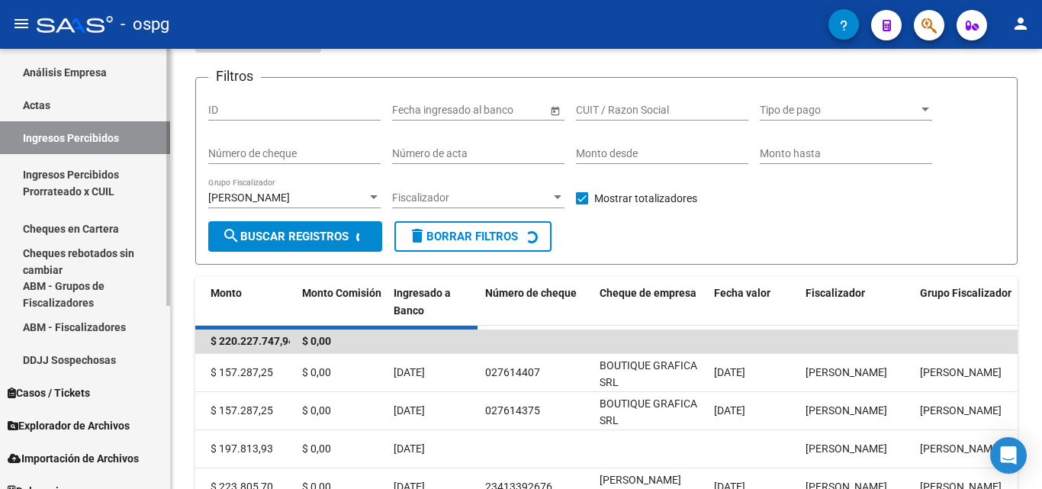
click at [83, 232] on link "Cheques en Cartera" at bounding box center [85, 228] width 170 height 33
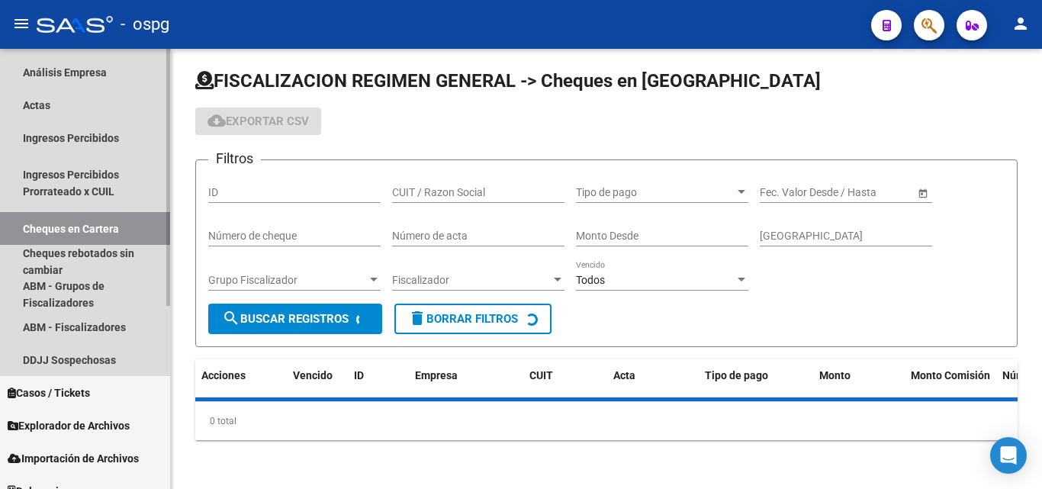
scroll to position [5, 0]
click at [78, 131] on link "Ingresos Percibidos" at bounding box center [85, 137] width 170 height 33
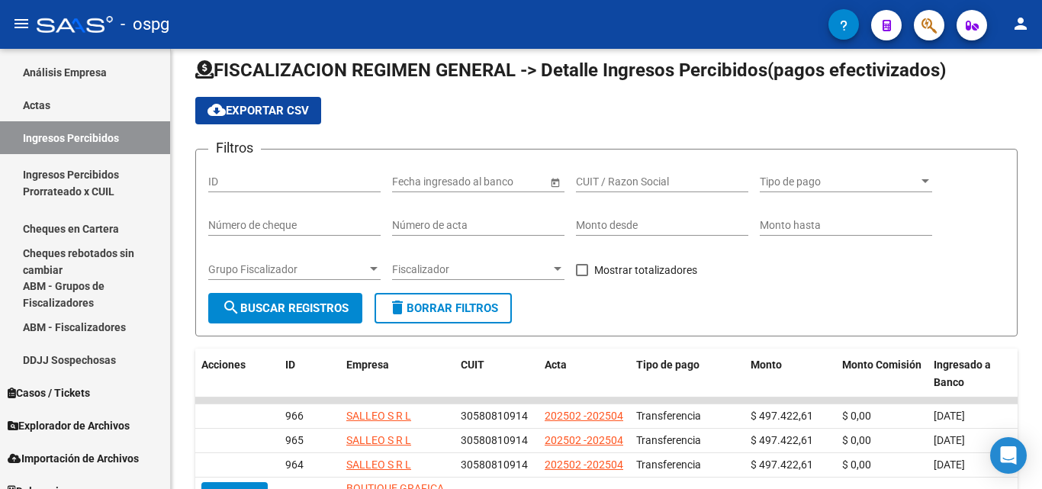
scroll to position [87, 0]
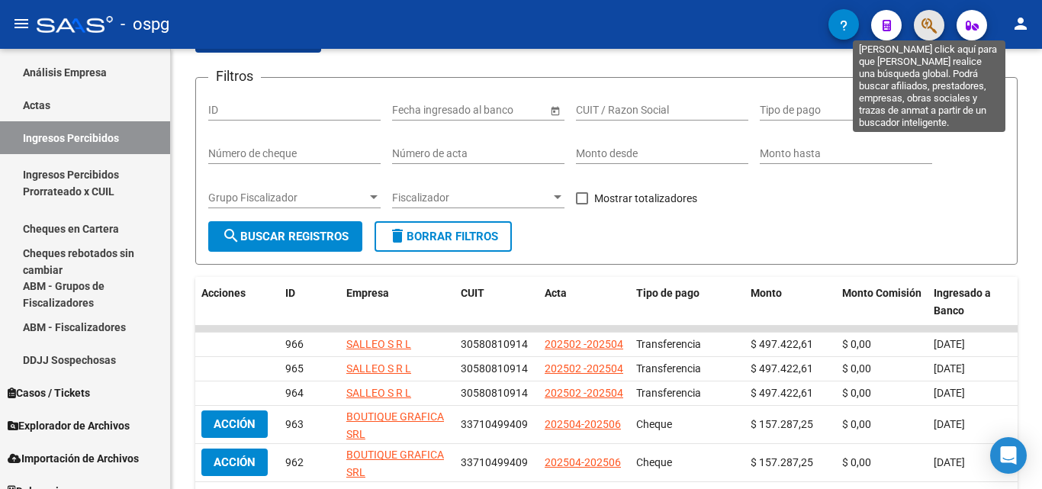
click at [928, 23] on icon "button" at bounding box center [928, 26] width 15 height 18
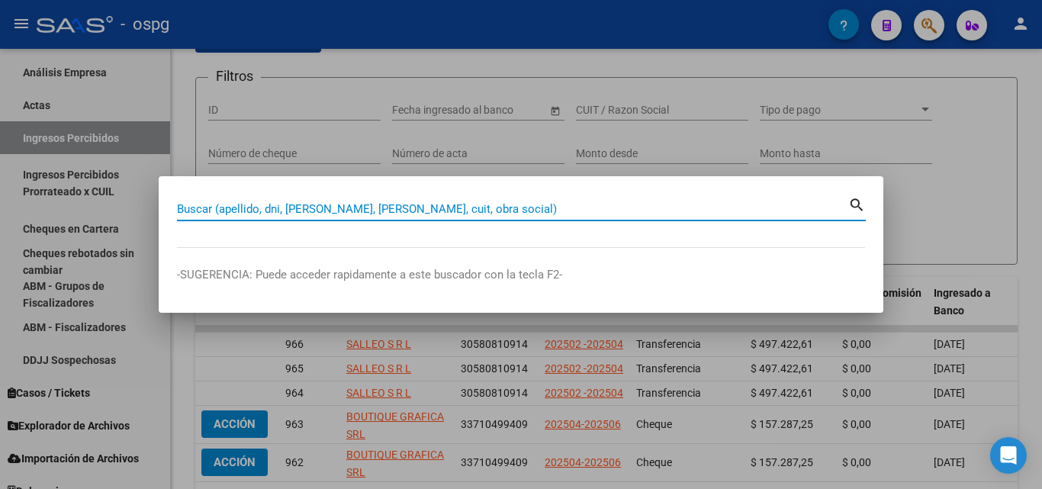
click at [403, 211] on input "Buscar (apellido, dni, [PERSON_NAME], [PERSON_NAME], cuit, obra social)" at bounding box center [512, 209] width 671 height 14
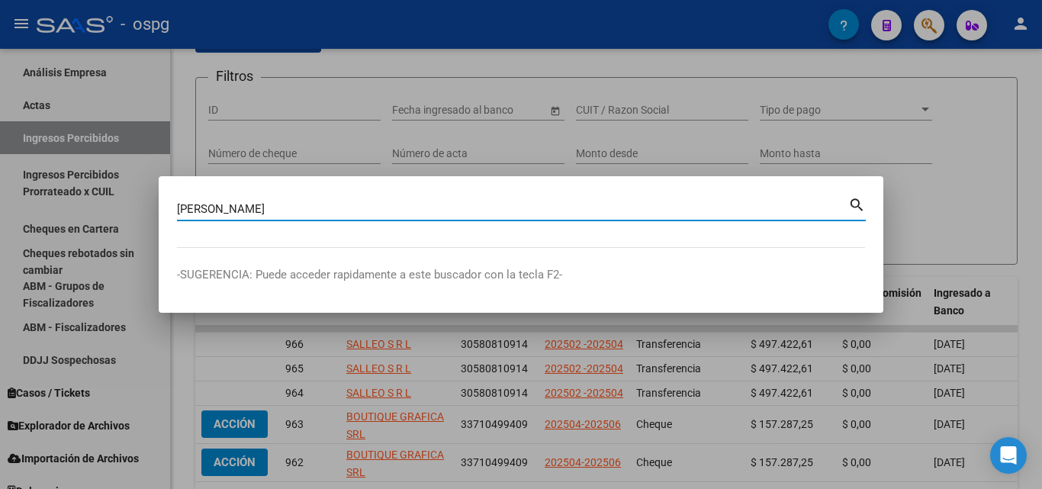
type input "[PERSON_NAME]"
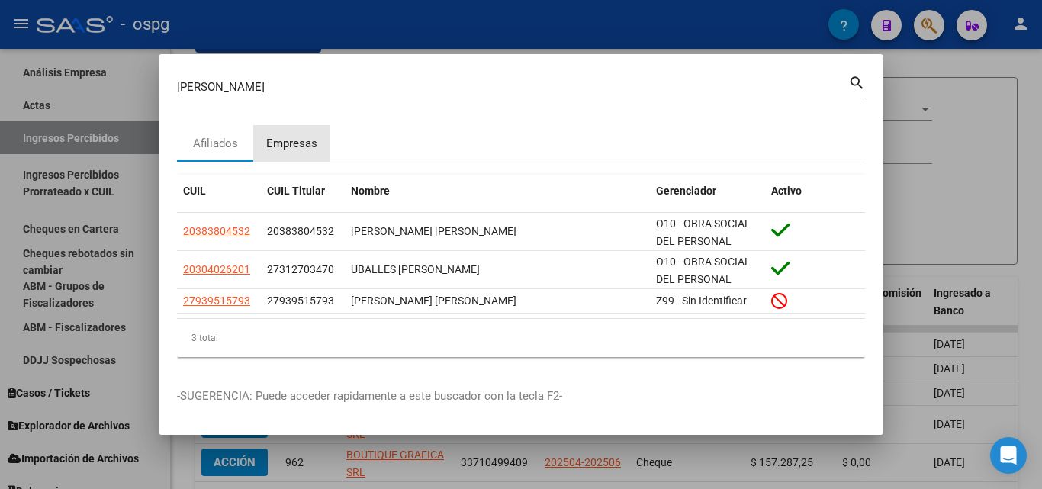
click at [291, 128] on div "Empresas" at bounding box center [291, 143] width 76 height 37
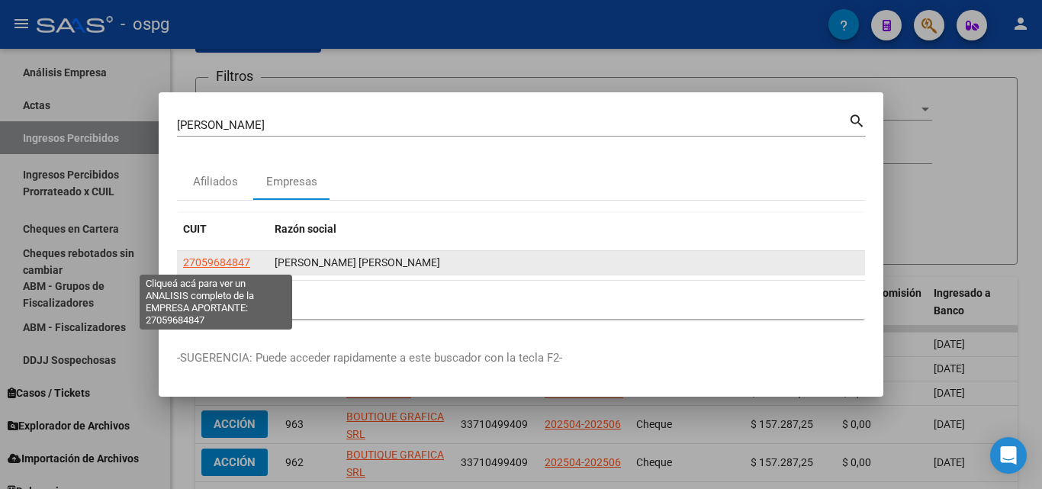
click at [240, 259] on span "27059684847" at bounding box center [216, 262] width 67 height 12
type textarea "27059684847"
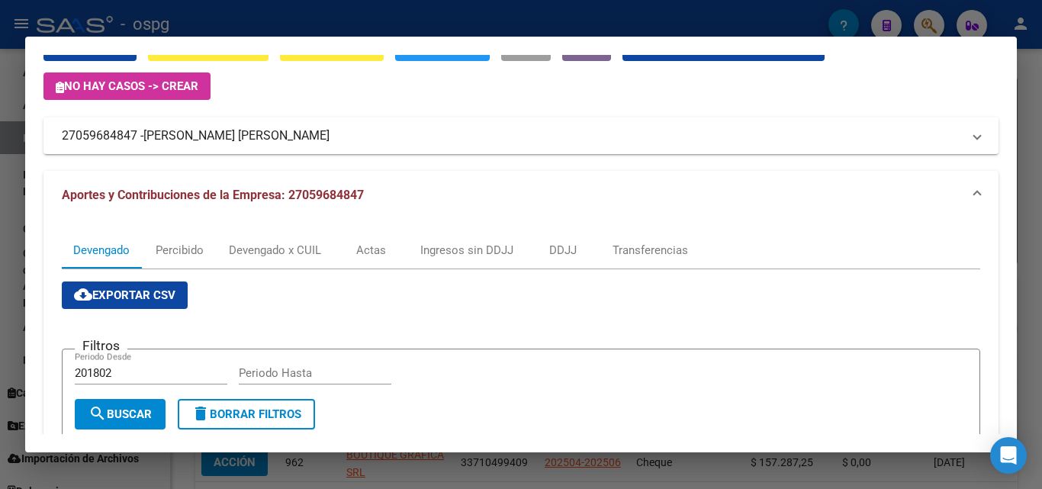
scroll to position [0, 0]
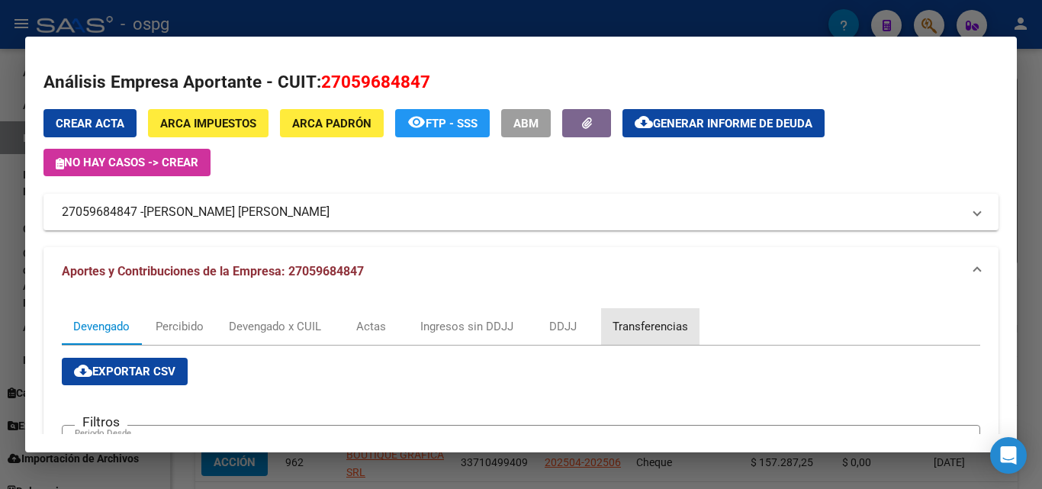
click at [641, 326] on div "Transferencias" at bounding box center [650, 326] width 76 height 17
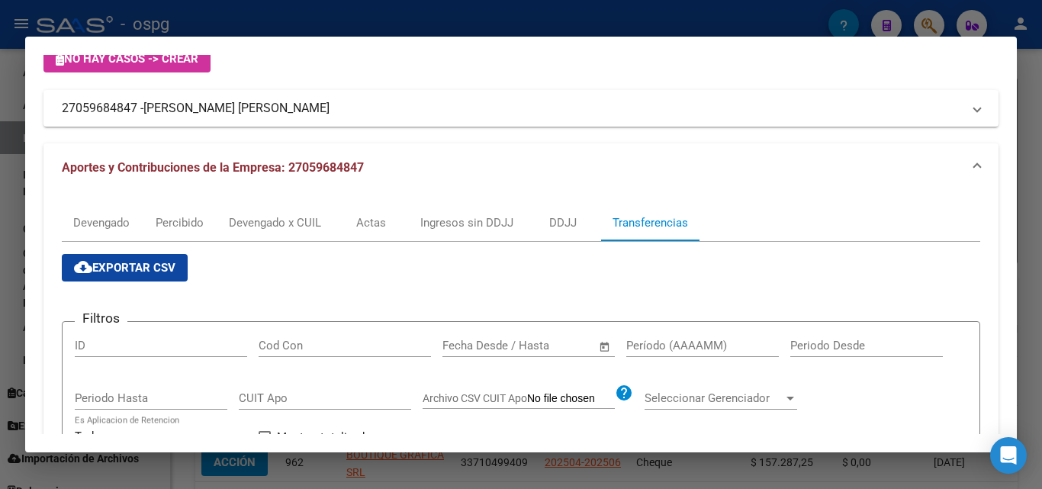
scroll to position [229, 0]
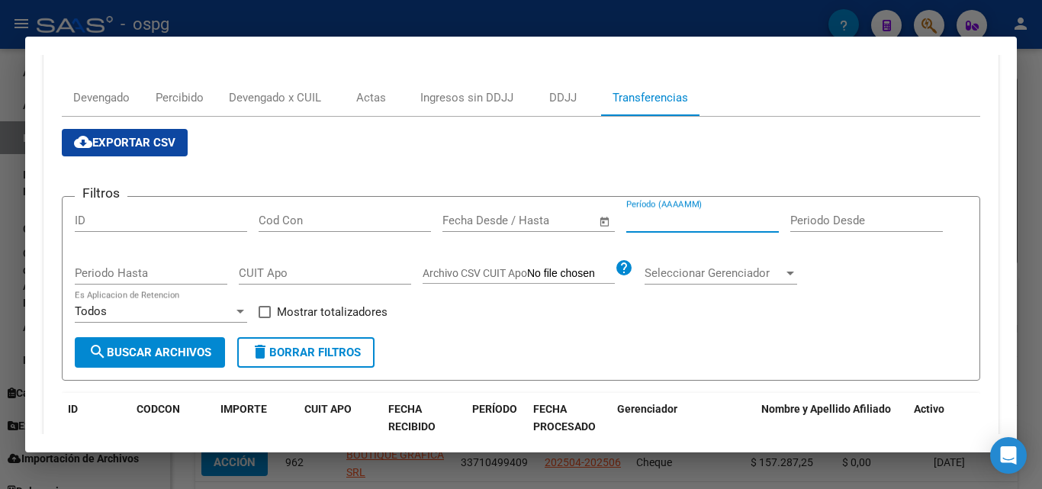
click at [677, 220] on input "Período (AAAAMM)" at bounding box center [702, 221] width 153 height 14
type input "202505"
click at [193, 351] on span "search Buscar Archivos" at bounding box center [149, 353] width 123 height 14
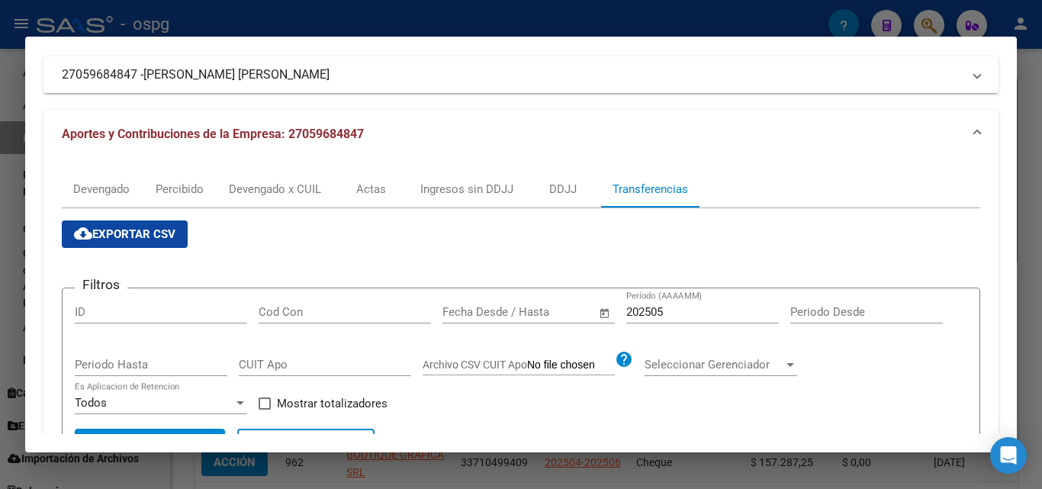
scroll to position [392, 0]
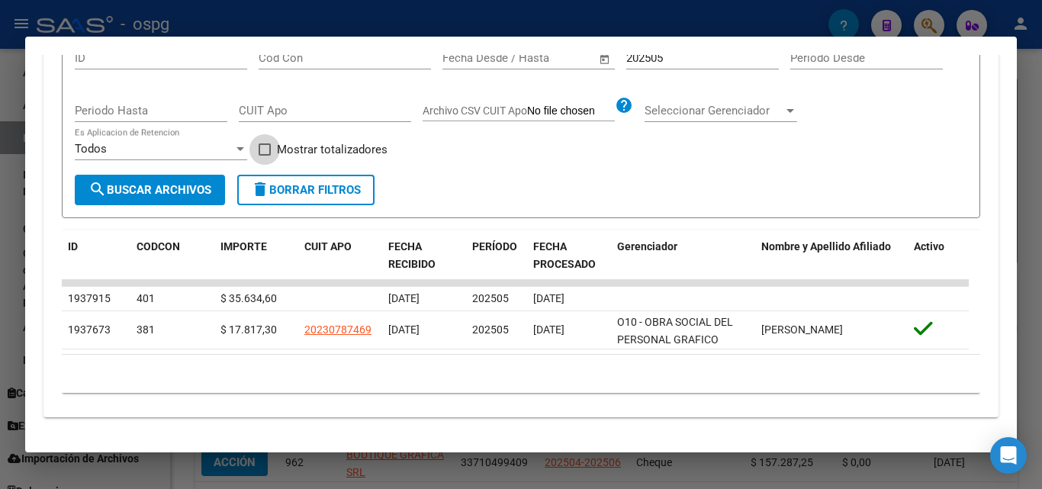
click at [266, 148] on span at bounding box center [265, 149] width 12 height 12
click at [265, 156] on input "Mostrar totalizadores" at bounding box center [264, 156] width 1 height 1
checkbox input "true"
click at [181, 190] on span "search Buscar Archivos" at bounding box center [149, 190] width 123 height 14
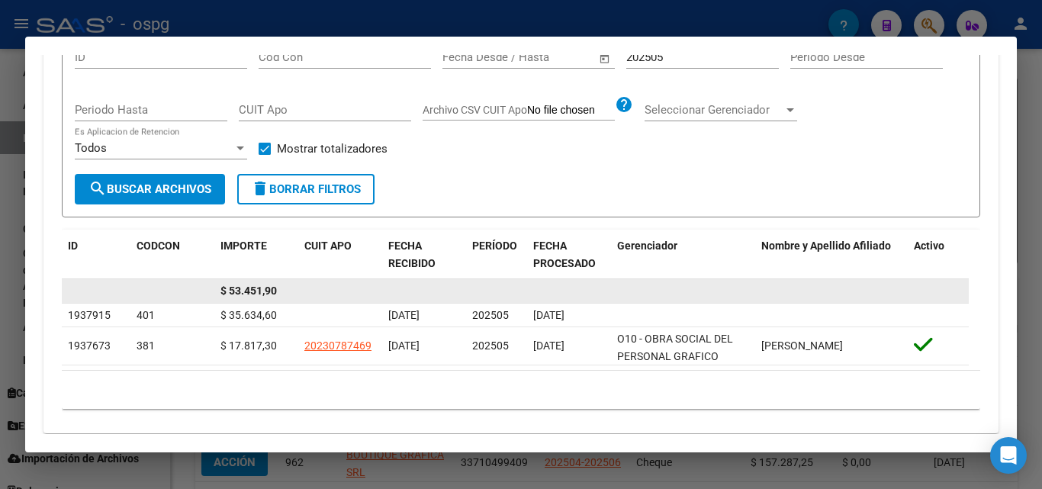
drag, startPoint x: 290, startPoint y: 288, endPoint x: 227, endPoint y: 287, distance: 63.3
click at [213, 286] on div "$ 53.451,90" at bounding box center [515, 291] width 907 height 24
copy span "$ 53.451,90"
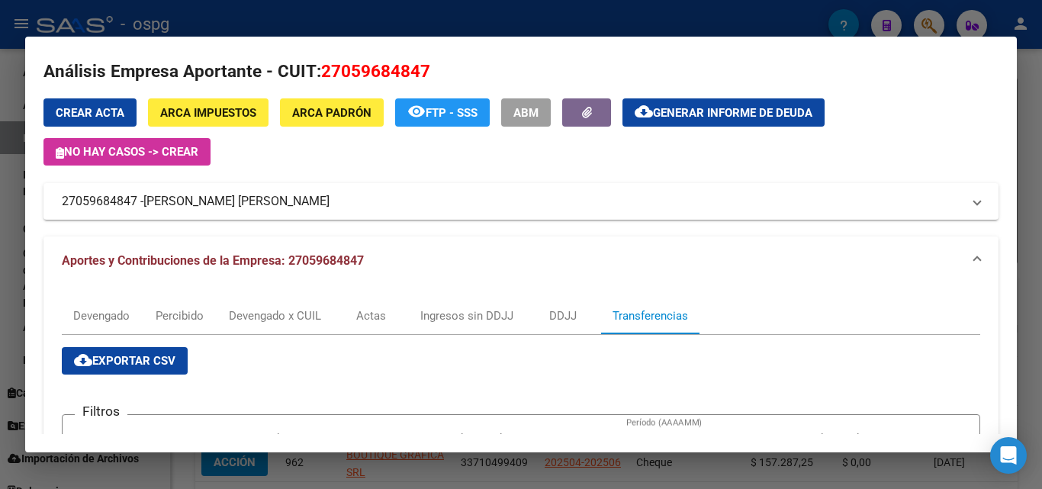
scroll to position [0, 0]
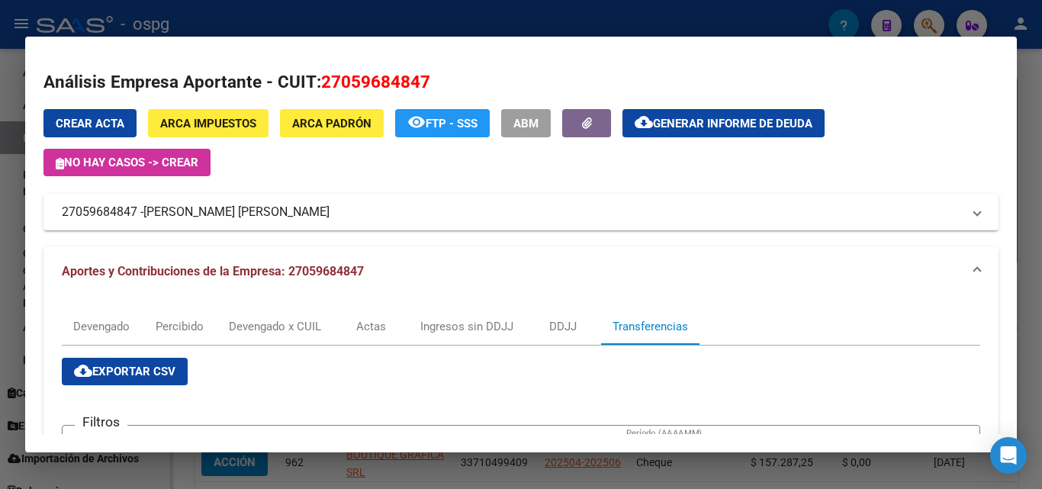
drag, startPoint x: 138, startPoint y: 216, endPoint x: 56, endPoint y: 217, distance: 82.4
click at [55, 217] on mat-expansion-panel-header "27059684847 - [PERSON_NAME] [PERSON_NAME]" at bounding box center [520, 212] width 955 height 37
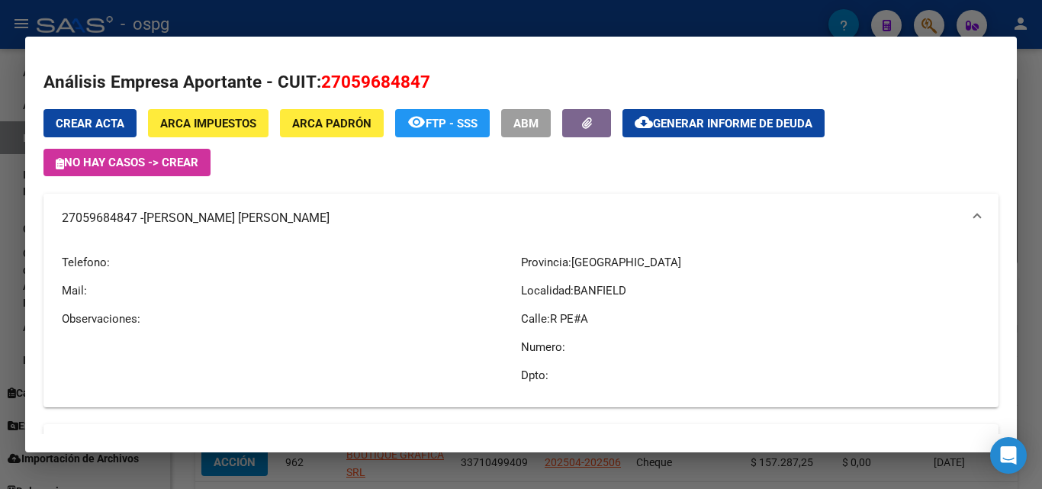
copy mat-panel-title "27059684847"
click at [0, 357] on div at bounding box center [521, 244] width 1042 height 489
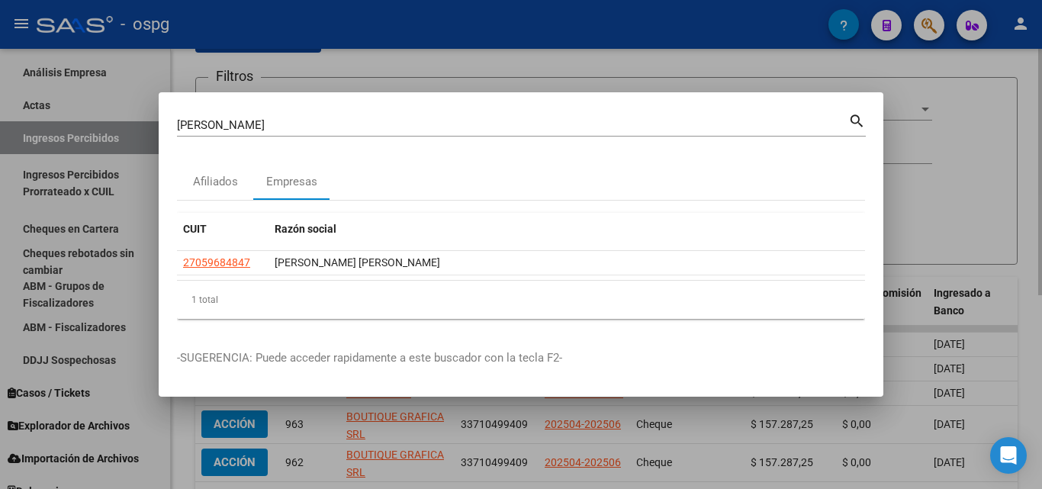
click at [614, 69] on div at bounding box center [521, 244] width 1042 height 489
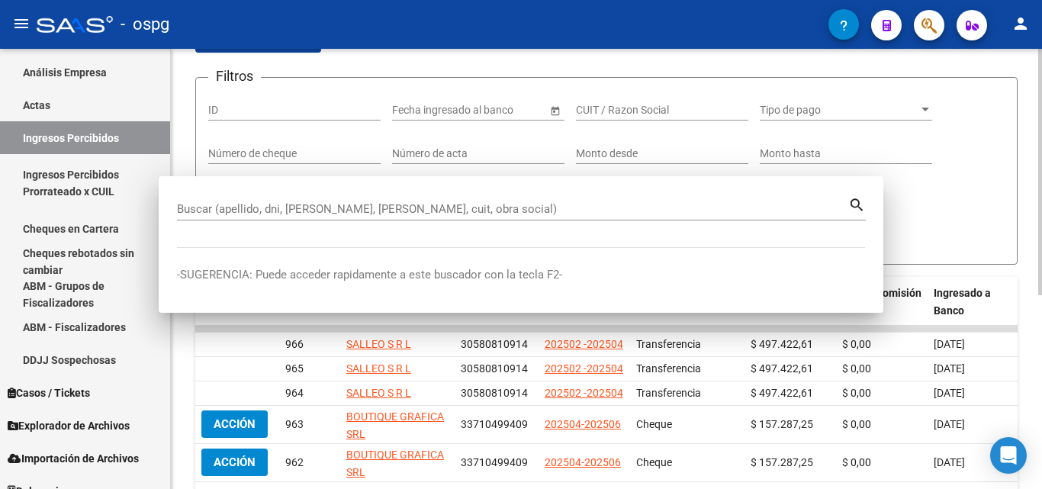
click at [614, 69] on app-list-header "FISCALIZACION REGIMEN GENERAL -> Detalle Ingresos Percibidos(pagos efectivizado…" at bounding box center [606, 125] width 822 height 278
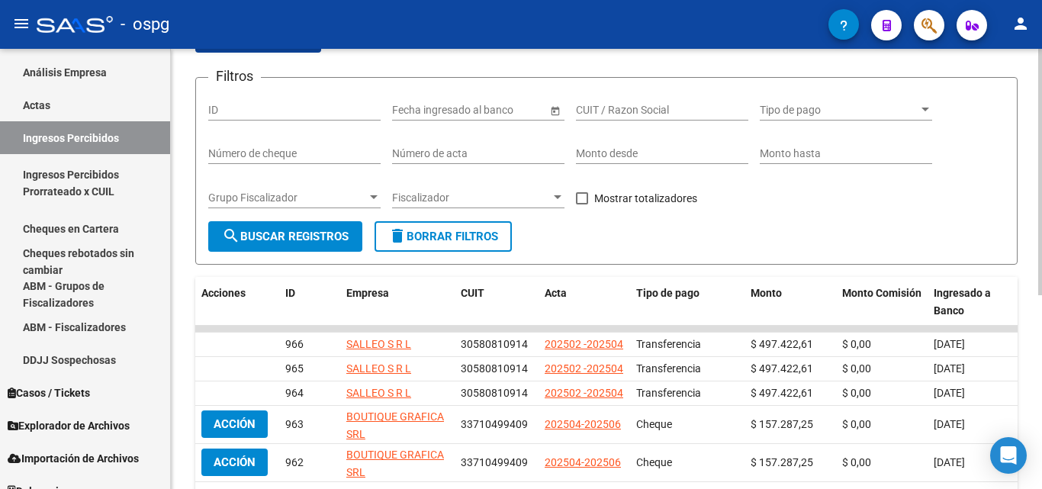
click at [614, 69] on app-list-header "FISCALIZACION REGIMEN GENERAL -> Detalle Ingresos Percibidos(pagos efectivizado…" at bounding box center [606, 125] width 822 height 278
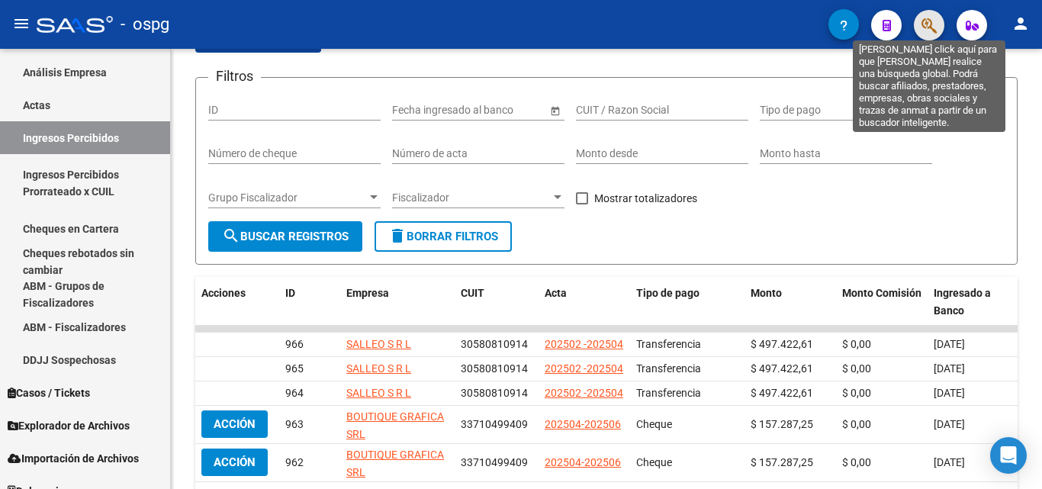
click at [921, 25] on button "button" at bounding box center [929, 25] width 31 height 31
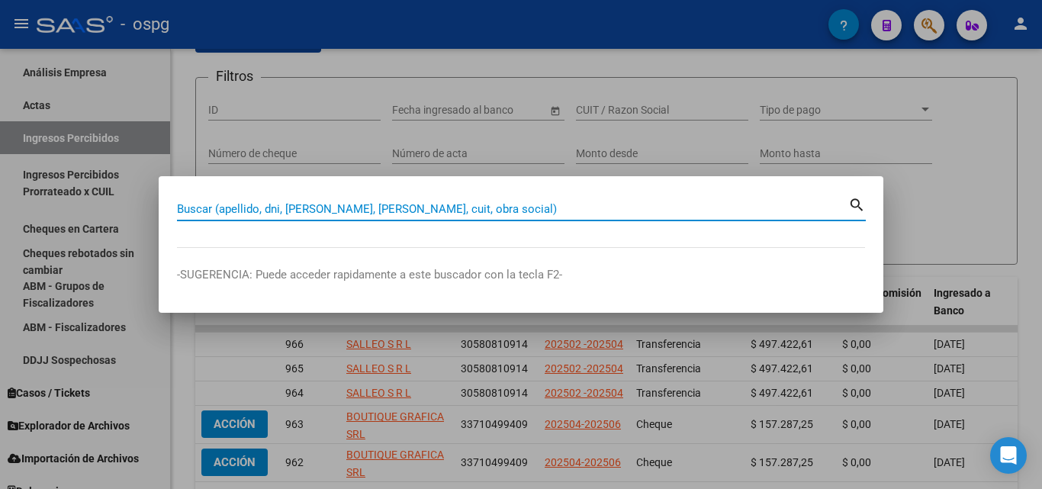
click at [420, 214] on input "Buscar (apellido, dni, [PERSON_NAME], [PERSON_NAME], cuit, obra social)" at bounding box center [512, 209] width 671 height 14
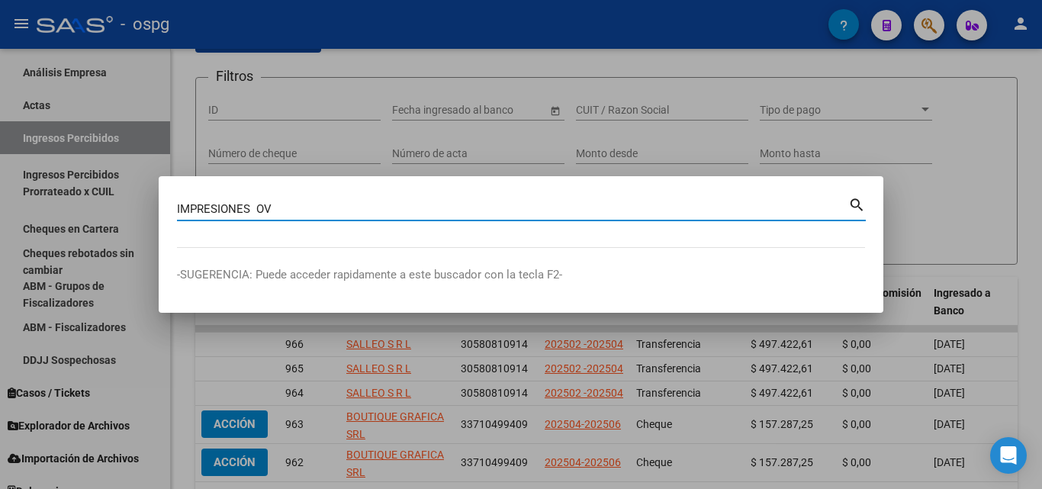
type input "IMPRESIONES OV"
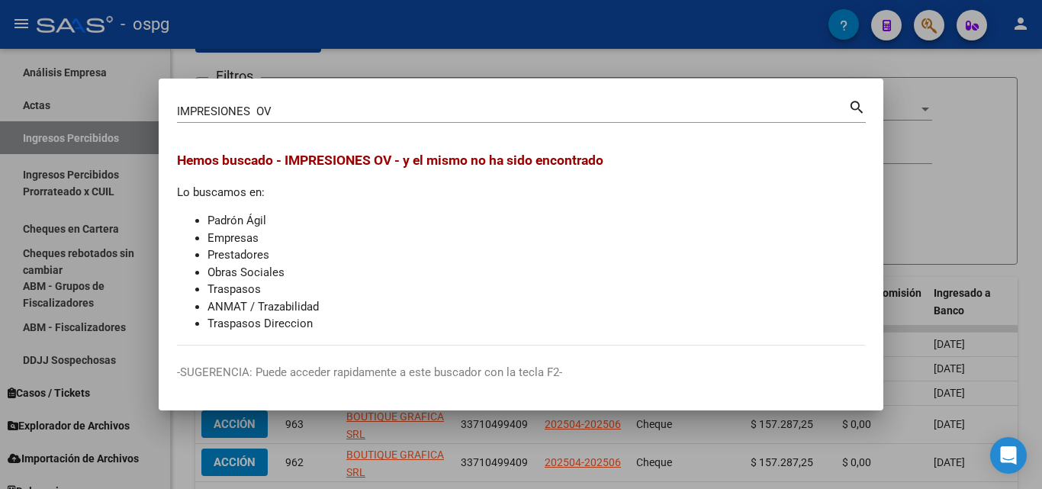
click at [928, 117] on div at bounding box center [521, 244] width 1042 height 489
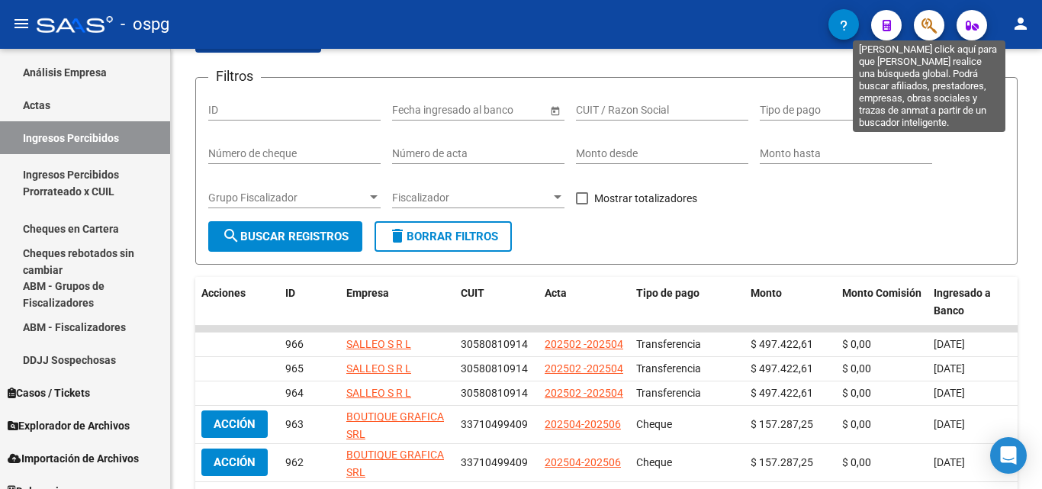
click at [922, 28] on icon "button" at bounding box center [928, 26] width 15 height 18
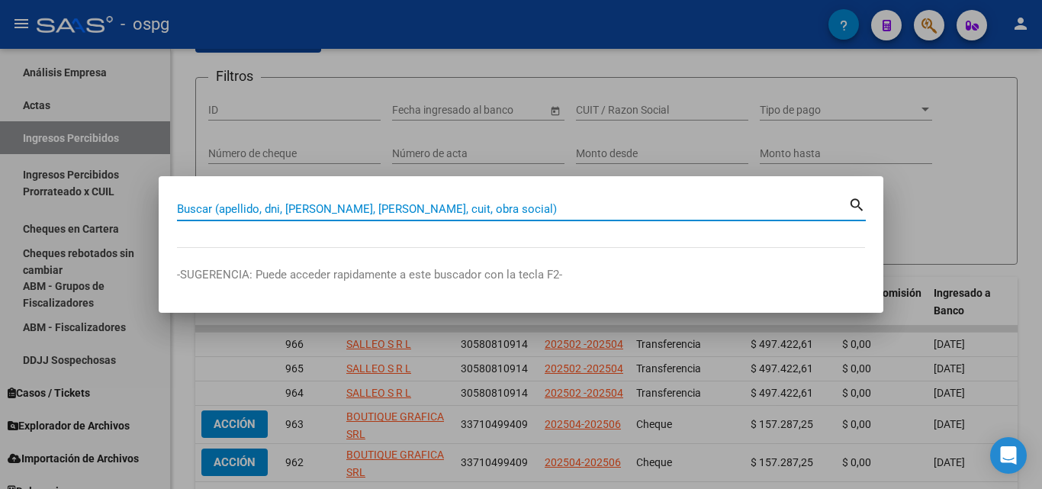
click at [365, 204] on input "Buscar (apellido, dni, [PERSON_NAME], [PERSON_NAME], cuit, obra social)" at bounding box center [512, 209] width 671 height 14
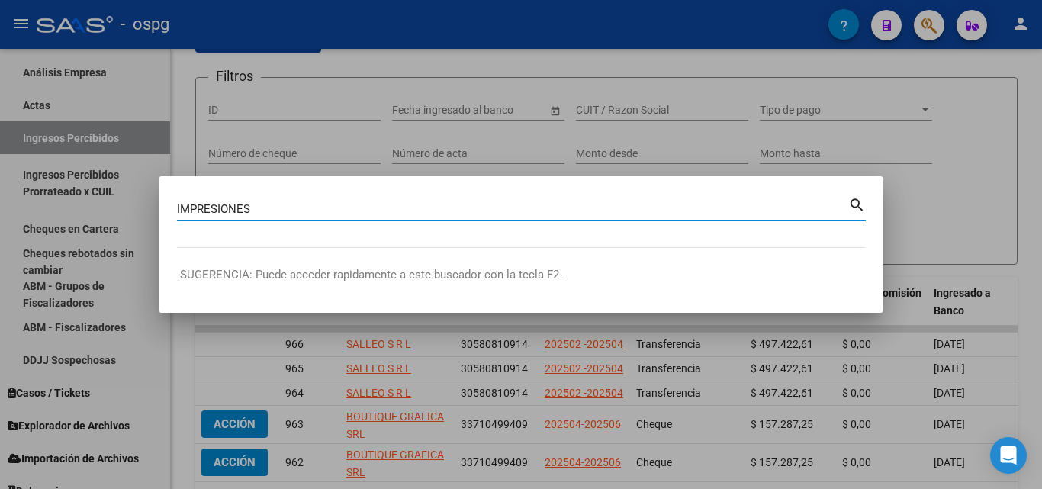
type input "IMPRESIONES"
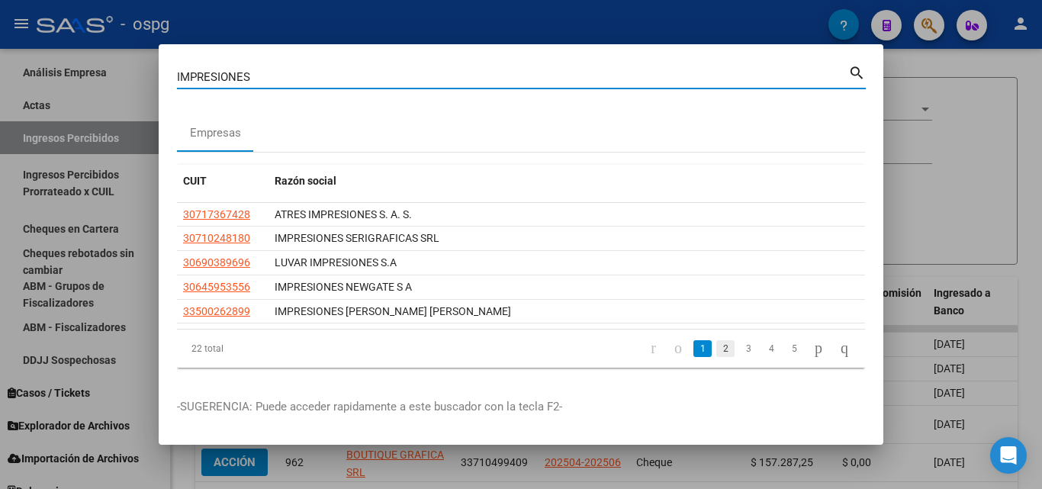
click at [716, 349] on link "2" at bounding box center [725, 348] width 18 height 17
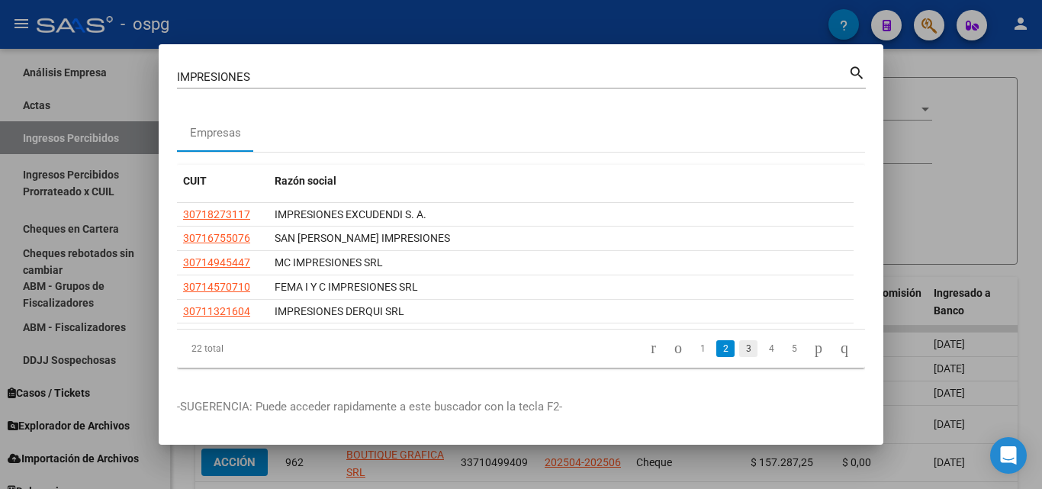
click at [739, 347] on link "3" at bounding box center [748, 348] width 18 height 17
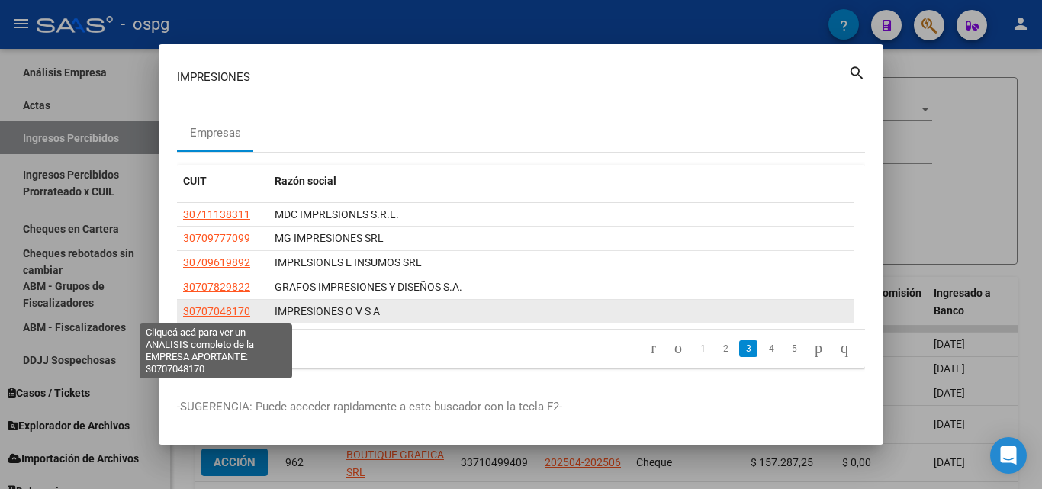
click at [237, 312] on span "30707048170" at bounding box center [216, 311] width 67 height 12
type textarea "30707048170"
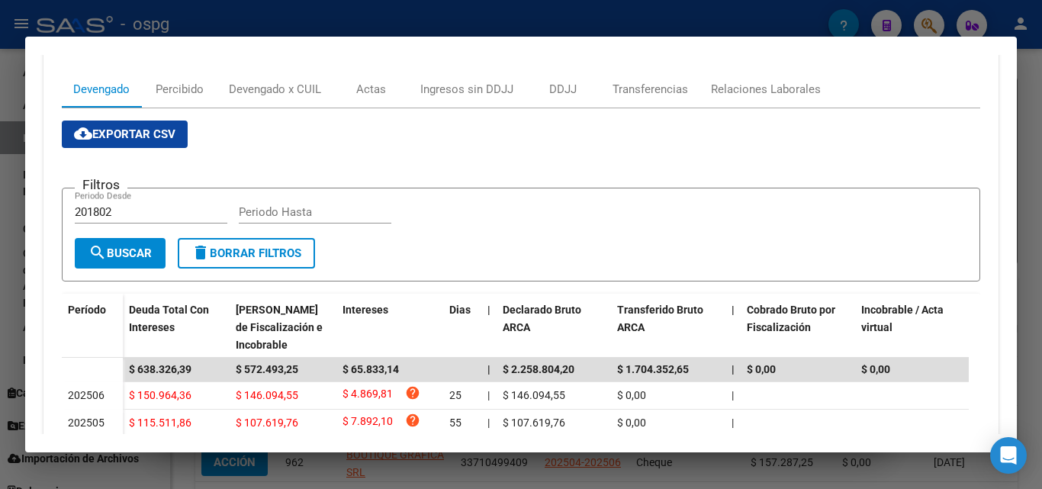
scroll to position [85, 0]
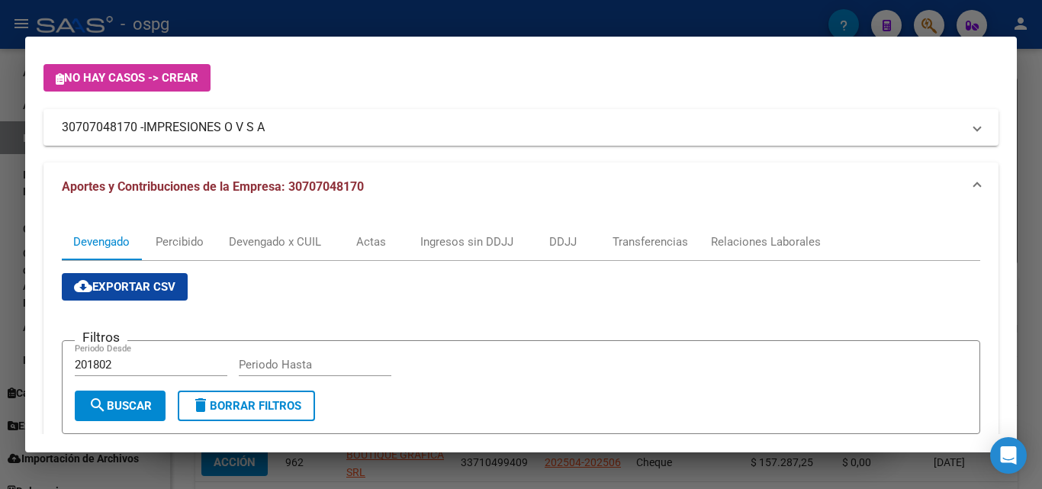
drag, startPoint x: 137, startPoint y: 130, endPoint x: 40, endPoint y: 131, distance: 96.1
click at [40, 131] on mat-dialog-content "Análisis Empresa Aportante - CUIT: 30707048170 Crear Acta ARCA Impuestos ARCA […" at bounding box center [521, 244] width 992 height 379
copy mat-panel-title "30707048170"
click at [0, 232] on div at bounding box center [521, 244] width 1042 height 489
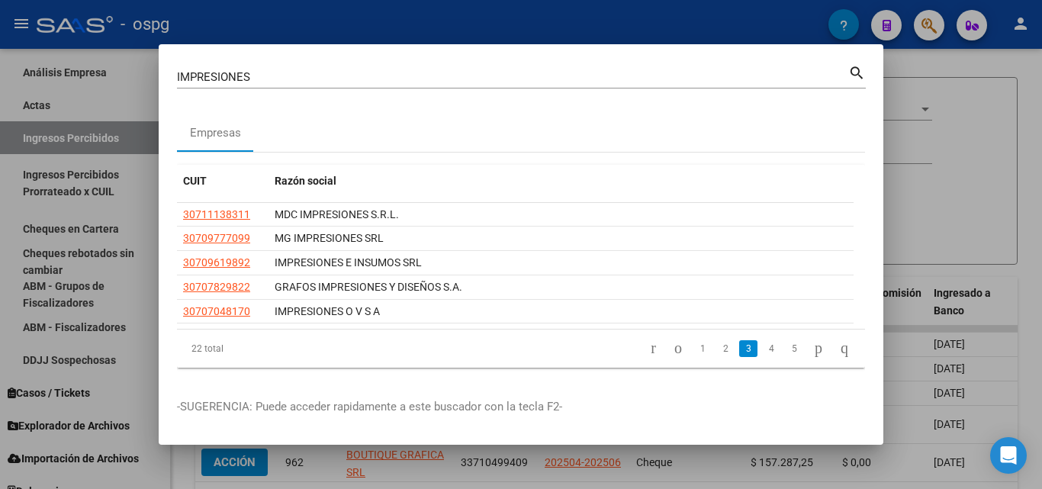
click at [961, 72] on div at bounding box center [521, 244] width 1042 height 489
